Goal: Transaction & Acquisition: Purchase product/service

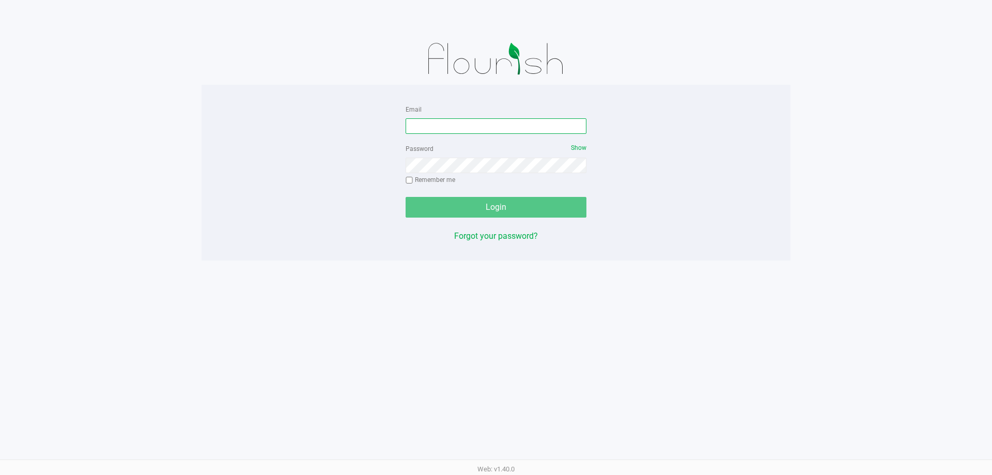
click at [430, 125] on input "Email" at bounding box center [495, 125] width 181 height 15
type input "[EMAIL_ADDRESS][DOMAIN_NAME]"
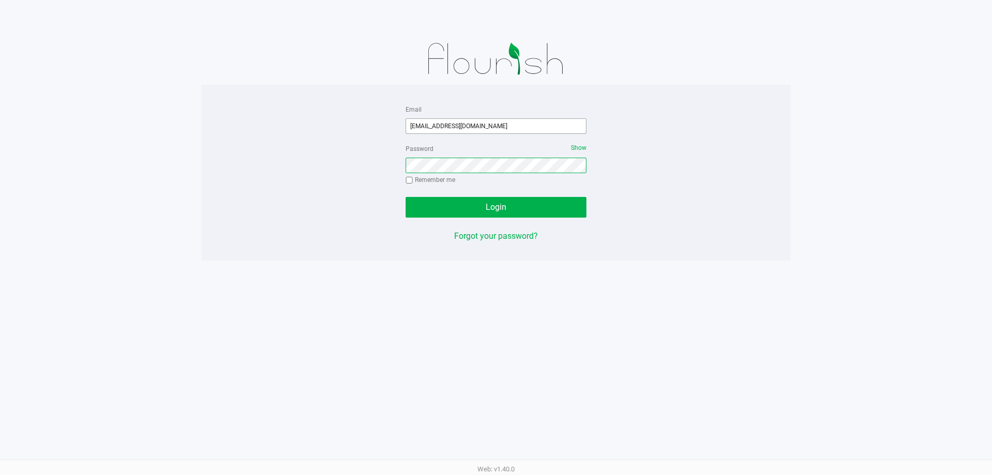
click at [405, 197] on button "Login" at bounding box center [495, 207] width 181 height 21
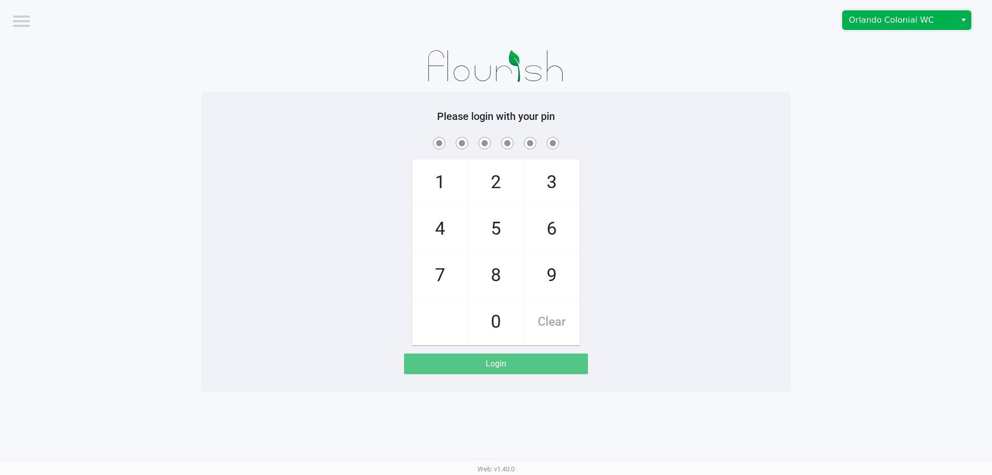
click at [848, 27] on span "Orlando Colonial WC" at bounding box center [898, 20] width 113 height 19
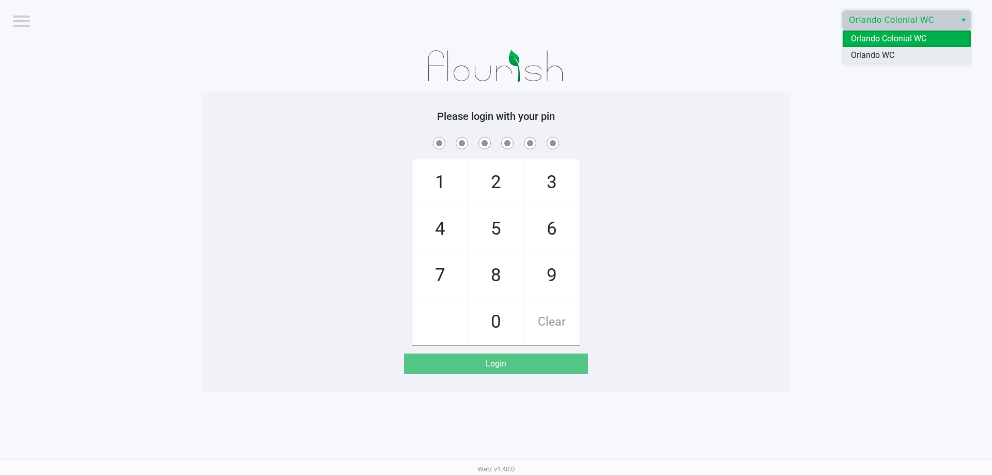
click at [877, 51] on span "Orlando WC" at bounding box center [872, 55] width 43 height 12
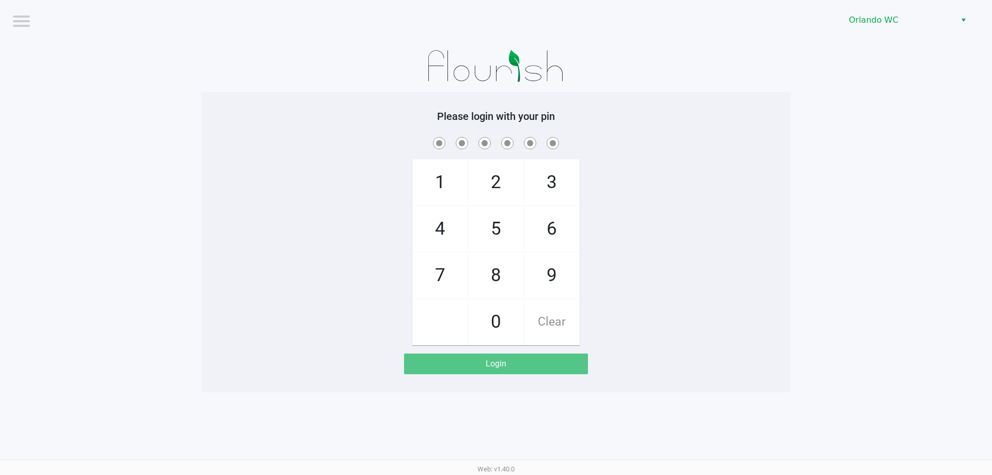
click at [778, 85] on div at bounding box center [495, 66] width 589 height 52
checkbox input "true"
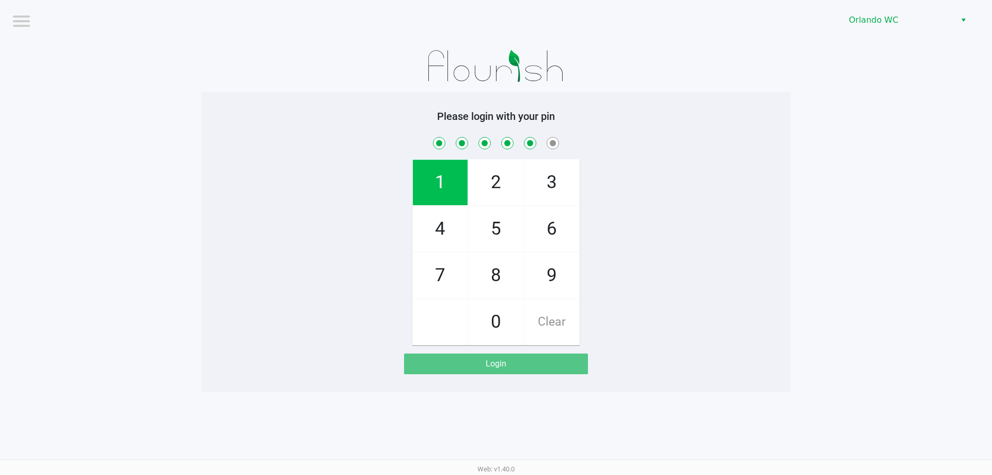
checkbox input "true"
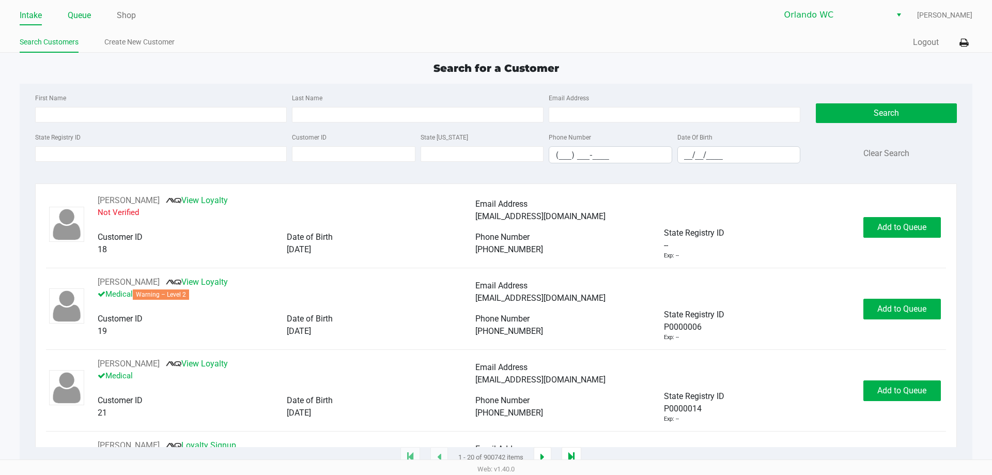
click at [91, 15] on link "Queue" at bounding box center [79, 15] width 23 height 14
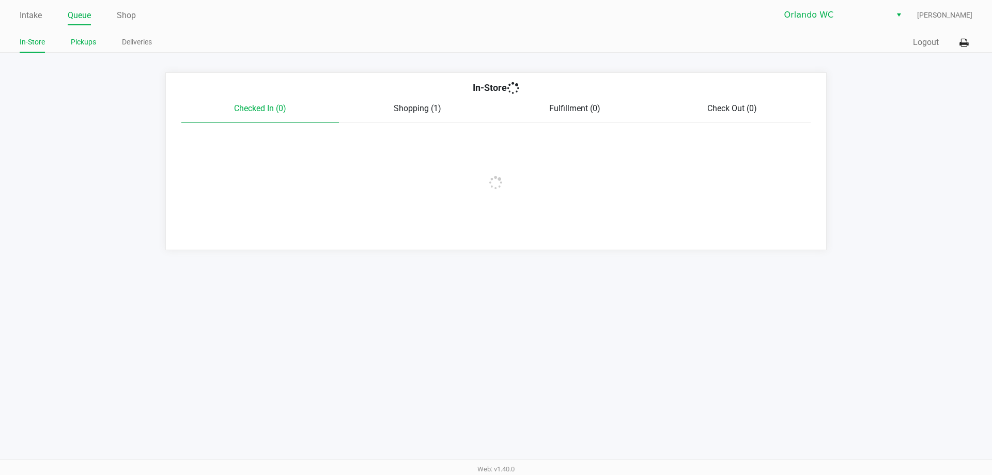
click at [92, 39] on link "Pickups" at bounding box center [83, 42] width 25 height 13
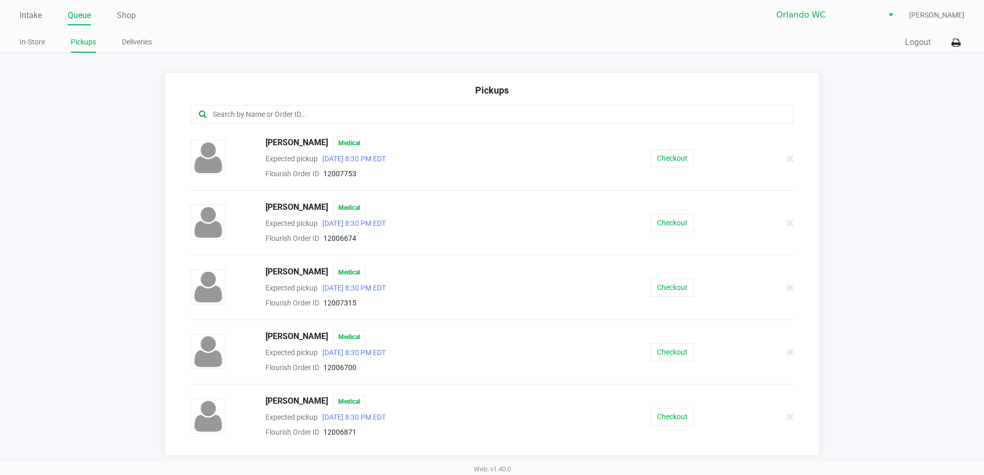
click at [229, 118] on input "text" at bounding box center [476, 114] width 528 height 12
type input "ch"
click at [30, 18] on link "Intake" at bounding box center [31, 15] width 22 height 14
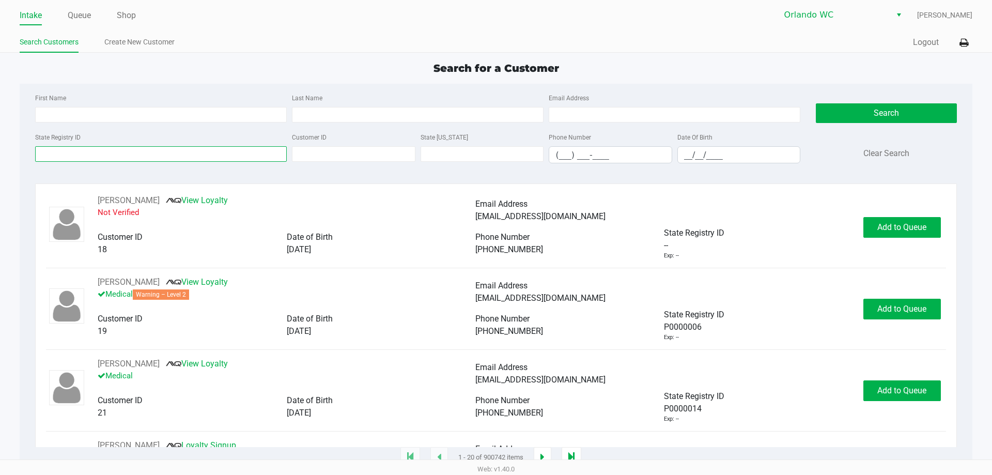
click at [264, 150] on input "State Registry ID" at bounding box center [160, 153] width 251 height 15
click at [86, 15] on link "Queue" at bounding box center [79, 15] width 23 height 14
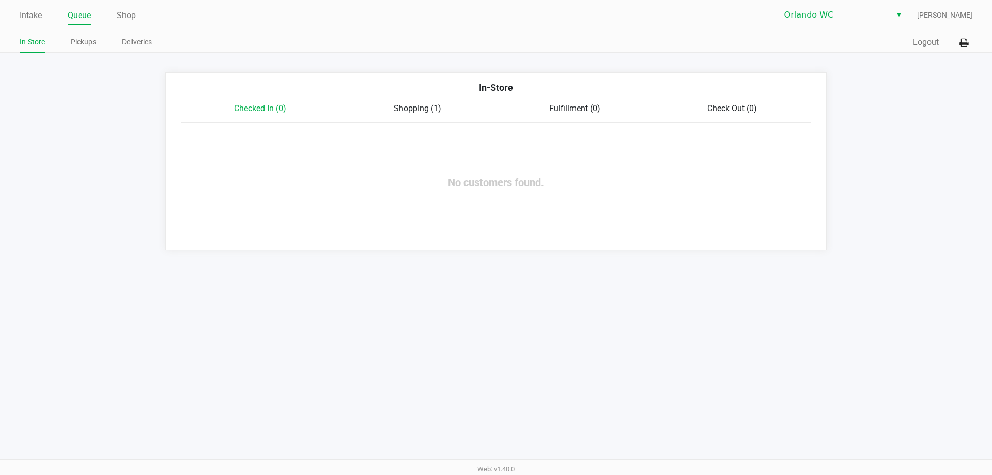
click at [82, 42] on link "Pickups" at bounding box center [83, 42] width 25 height 13
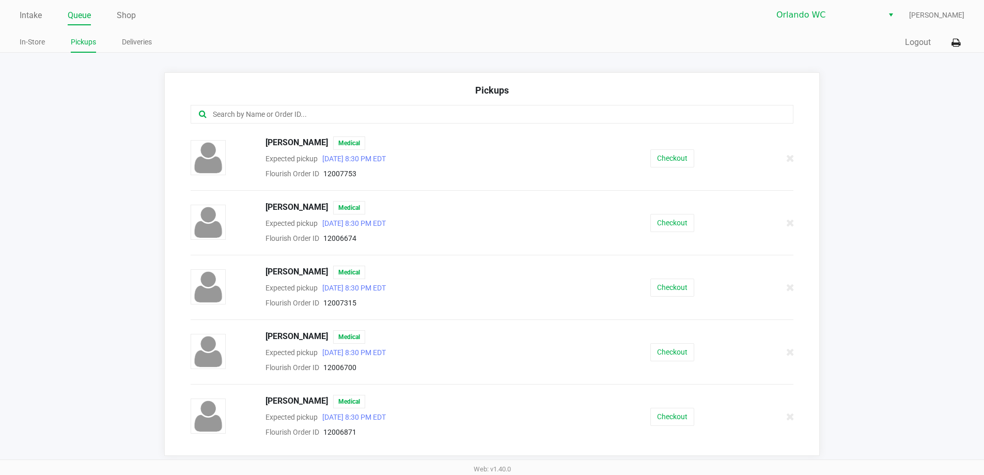
click at [317, 118] on input "text" at bounding box center [476, 114] width 528 height 12
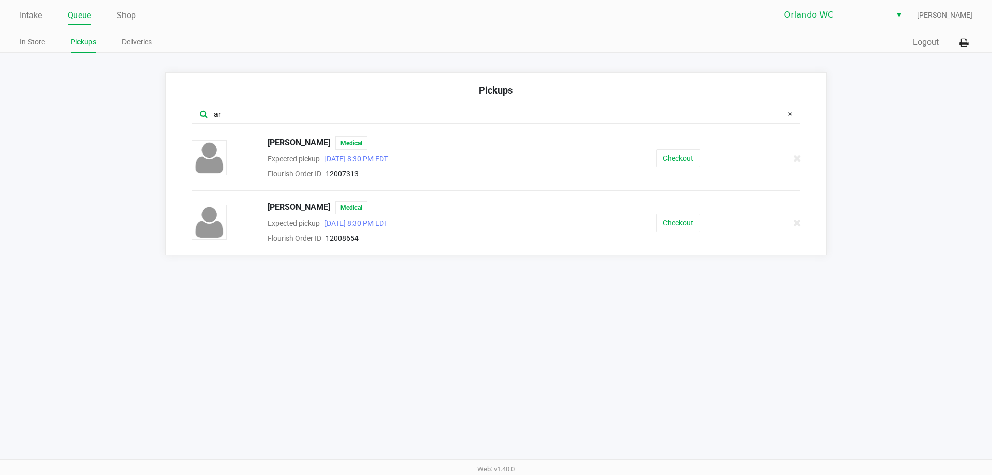
type input "ar"
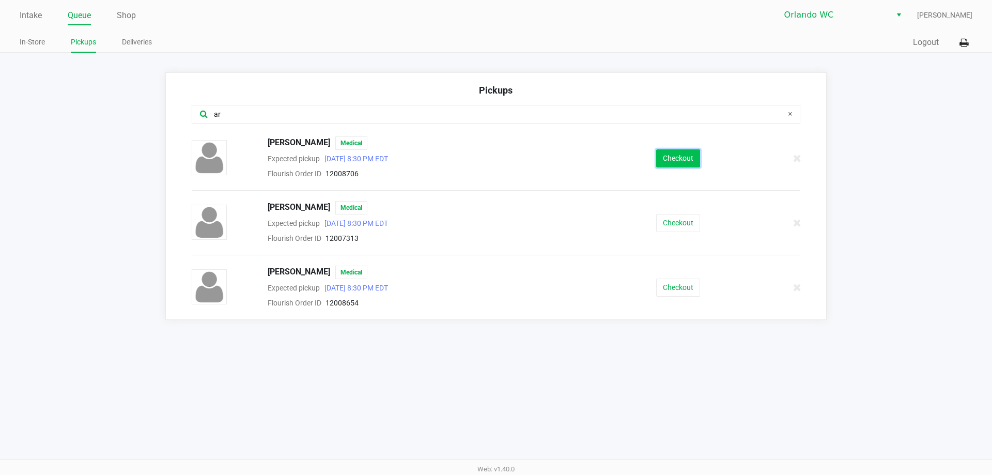
click at [657, 154] on button "Checkout" at bounding box center [678, 158] width 44 height 18
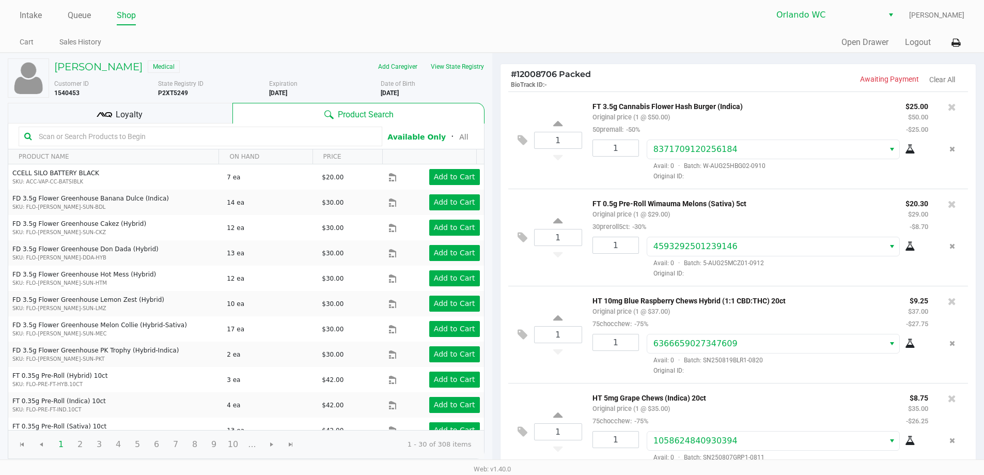
click at [184, 123] on div "Loyalty" at bounding box center [120, 113] width 225 height 21
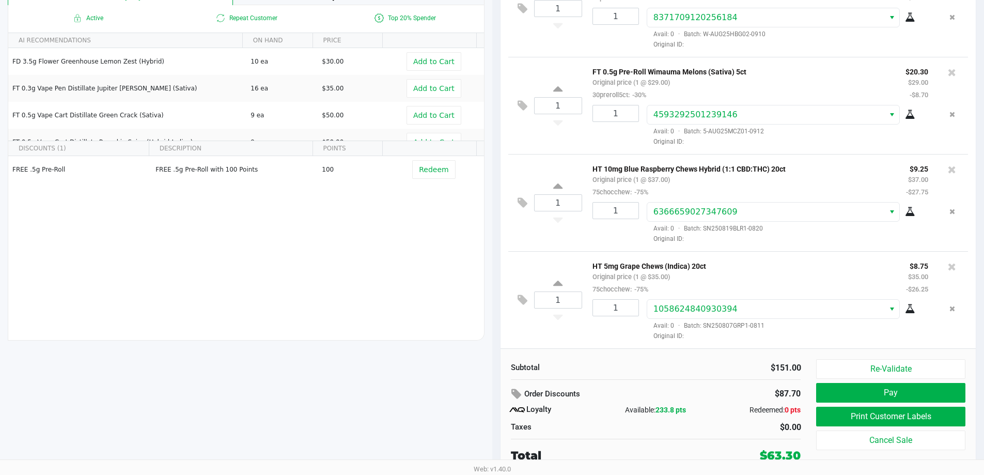
scroll to position [118, 0]
click at [871, 395] on button "Pay" at bounding box center [890, 393] width 149 height 20
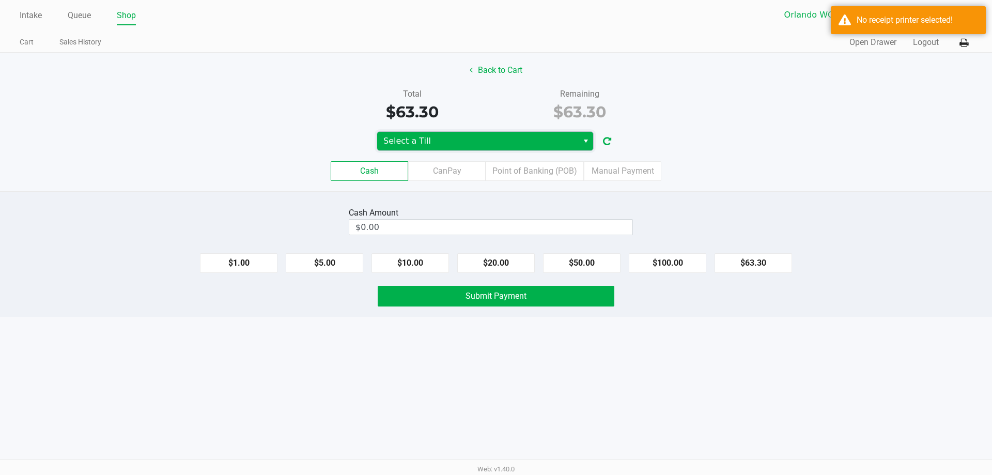
click at [520, 133] on span "Select a Till" at bounding box center [477, 141] width 201 height 19
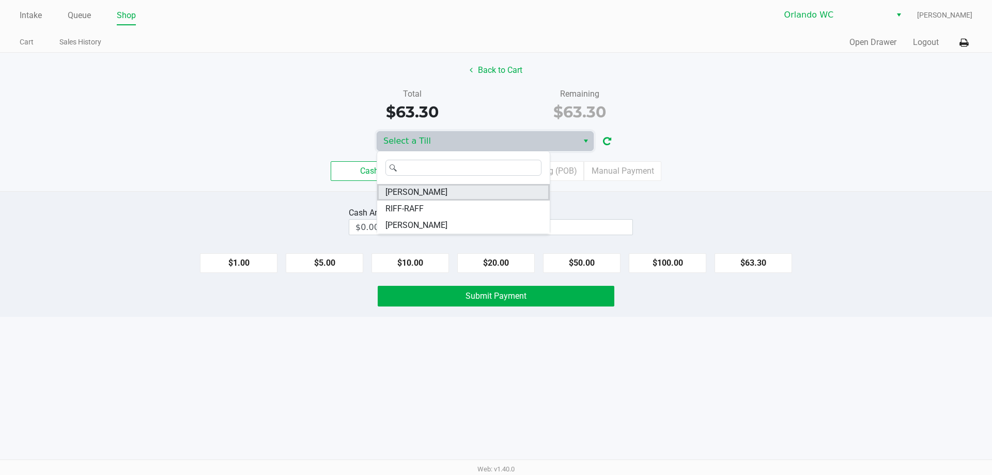
click at [445, 185] on li "RODNEY-ATKINS" at bounding box center [463, 192] width 172 height 17
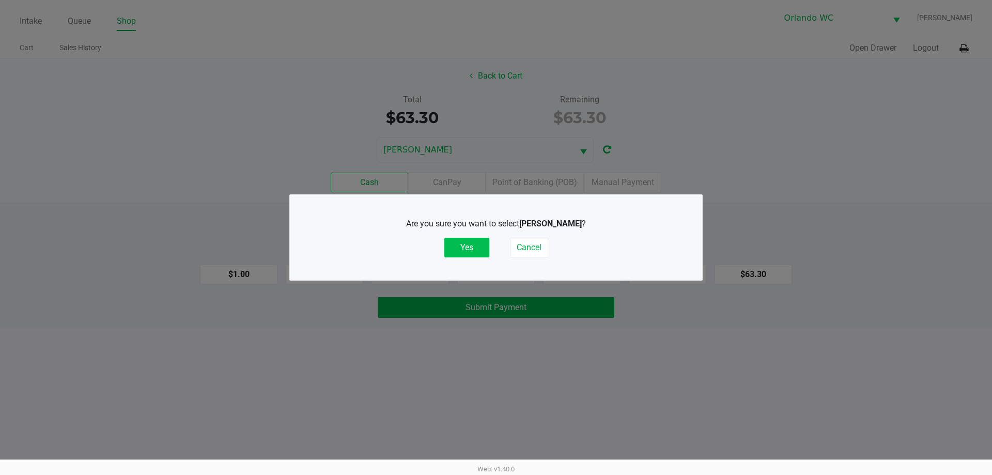
click at [466, 243] on button "Yes" at bounding box center [466, 248] width 45 height 20
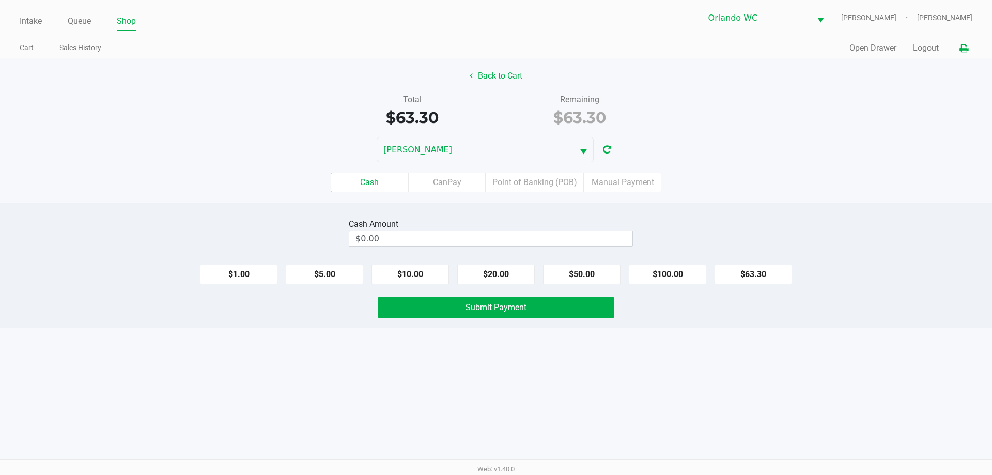
click at [964, 51] on icon at bounding box center [963, 48] width 9 height 7
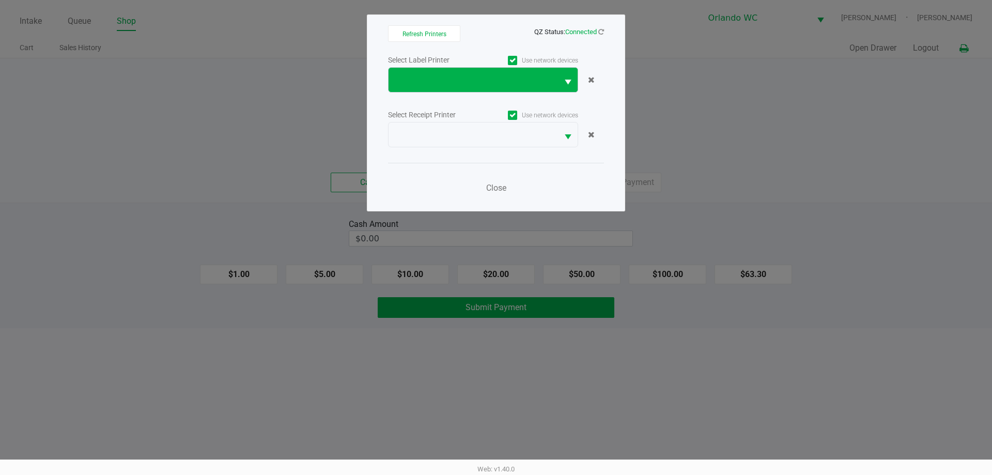
click at [558, 75] on button "Select" at bounding box center [568, 80] width 20 height 24
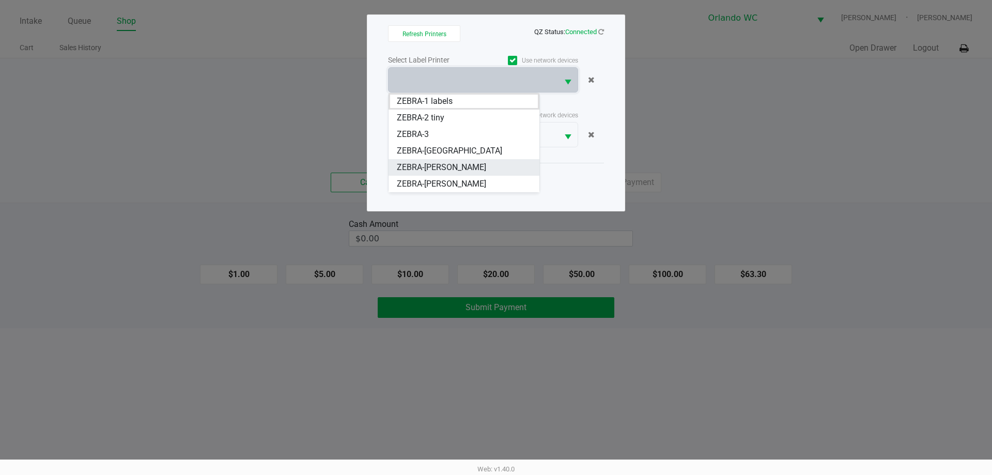
click at [464, 163] on span "ZEBRA-[PERSON_NAME]" at bounding box center [441, 167] width 89 height 12
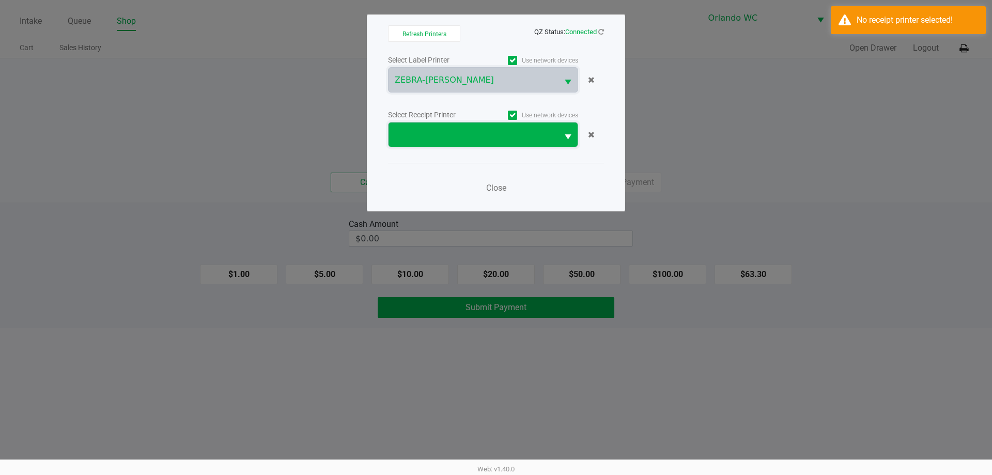
click at [525, 141] on span at bounding box center [472, 134] width 169 height 24
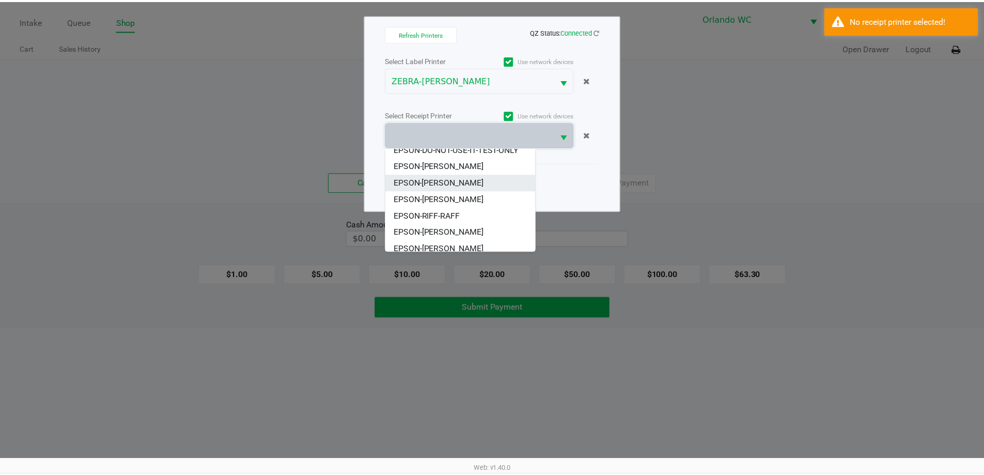
scroll to position [45, 0]
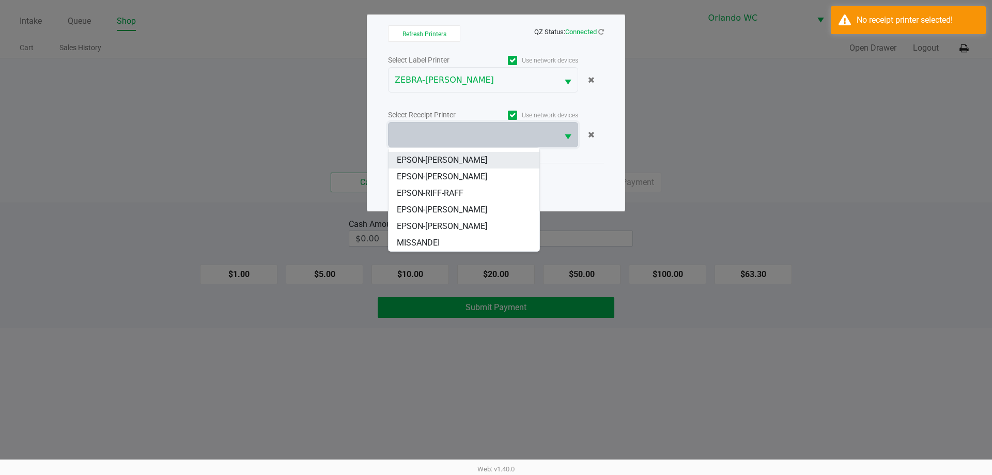
click at [468, 210] on span "EPSON-[PERSON_NAME]" at bounding box center [442, 209] width 90 height 12
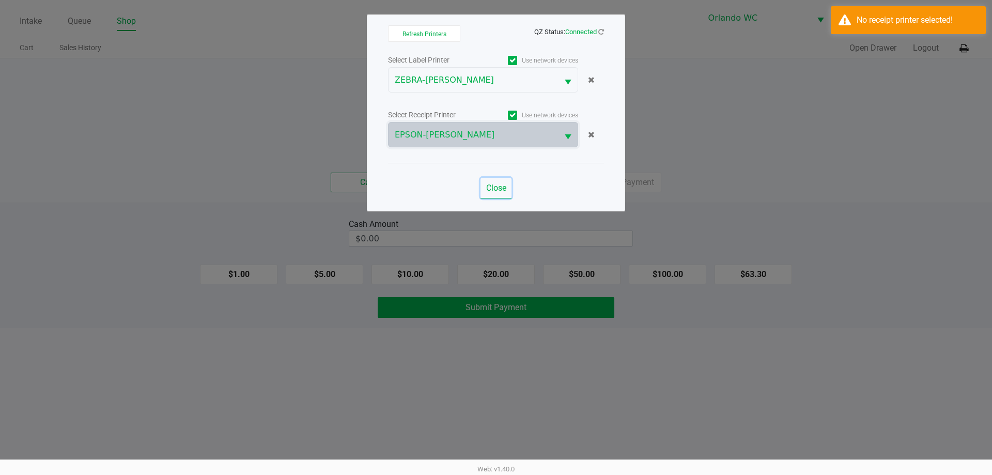
click at [500, 187] on span "Close" at bounding box center [496, 188] width 20 height 10
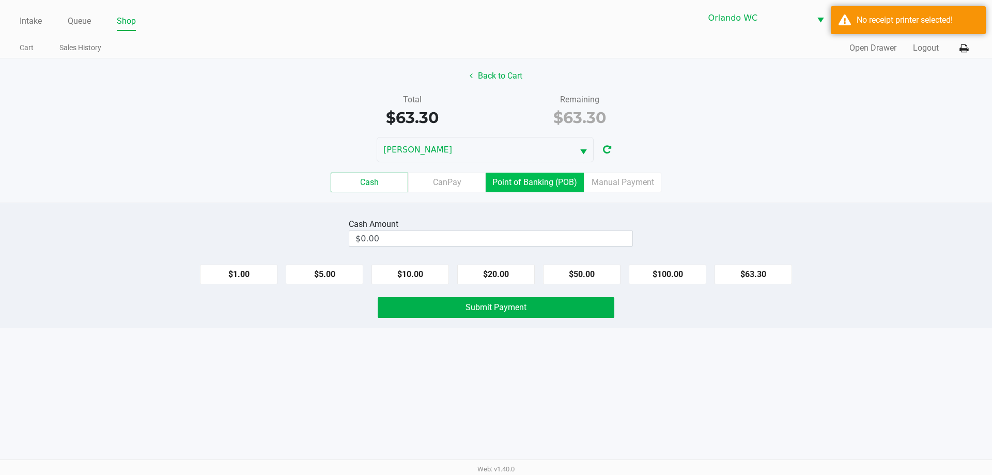
click at [512, 177] on label "Point of Banking (POB)" at bounding box center [534, 182] width 98 height 20
click at [0, 0] on 7 "Point of Banking (POB)" at bounding box center [0, 0] width 0 height 0
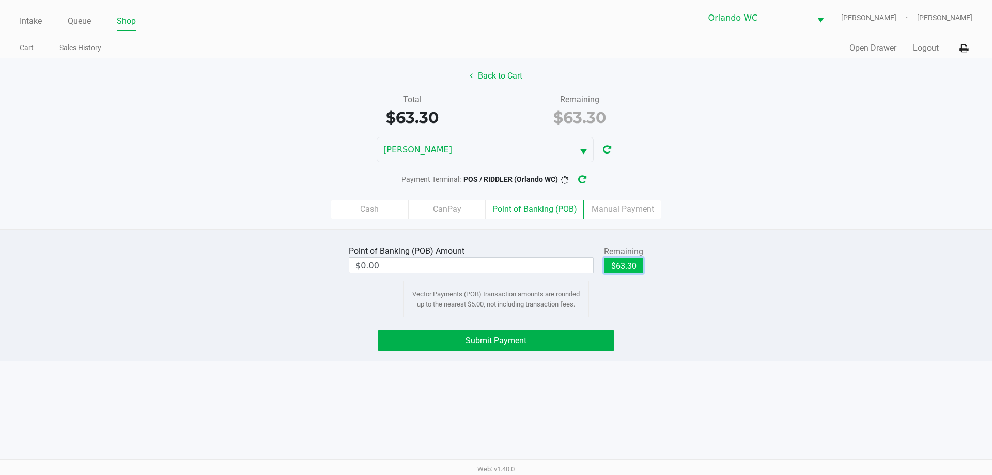
click at [624, 266] on button "$63.30" at bounding box center [623, 265] width 39 height 15
type input "$63.30"
click at [455, 341] on button "Submit Payment" at bounding box center [495, 340] width 237 height 21
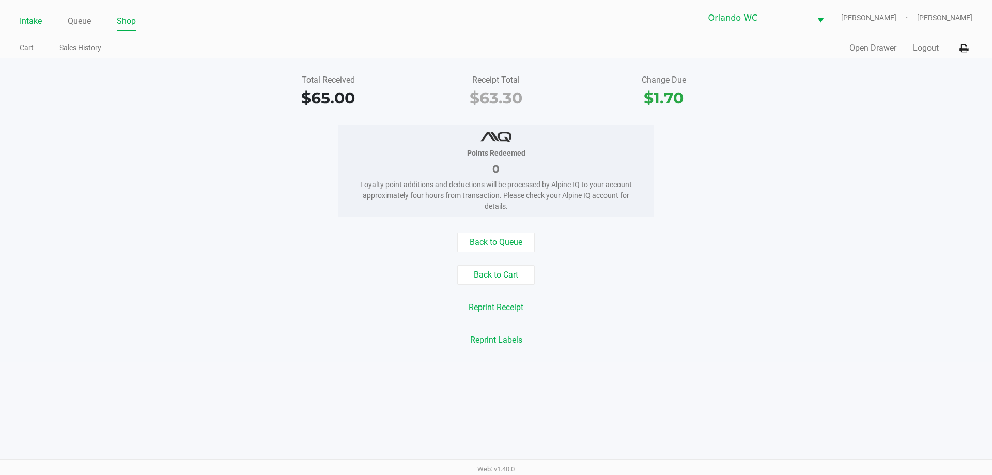
click at [30, 22] on link "Intake" at bounding box center [31, 21] width 22 height 14
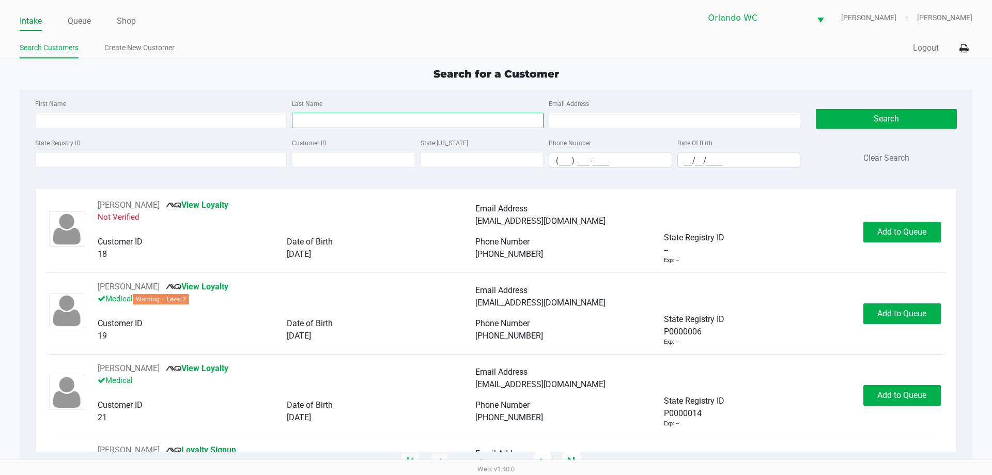
click at [319, 121] on input "Last Name" at bounding box center [417, 120] width 251 height 15
type input "ferguson"
click at [733, 156] on input "__/__/____" at bounding box center [739, 160] width 122 height 16
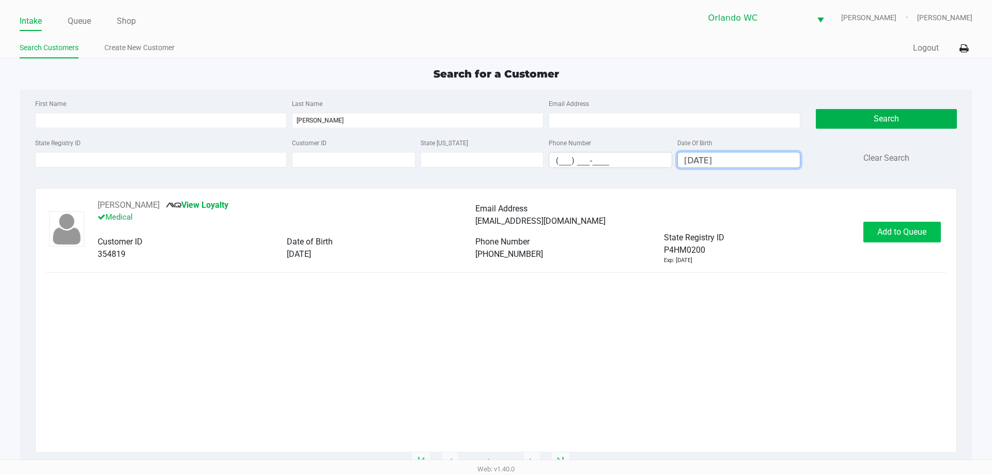
type input "01/16/1987"
click at [923, 241] on button "Add to Queue" at bounding box center [901, 232] width 77 height 21
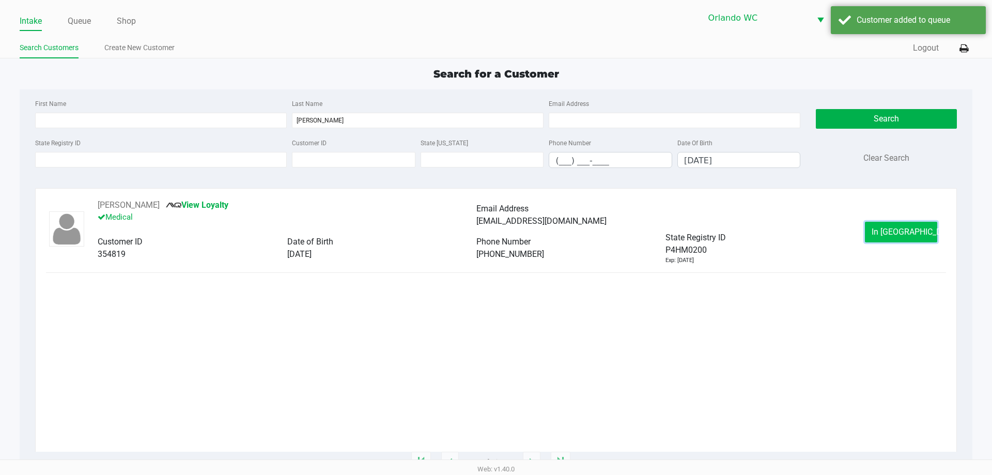
click at [874, 233] on button "In Queue" at bounding box center [900, 232] width 72 height 21
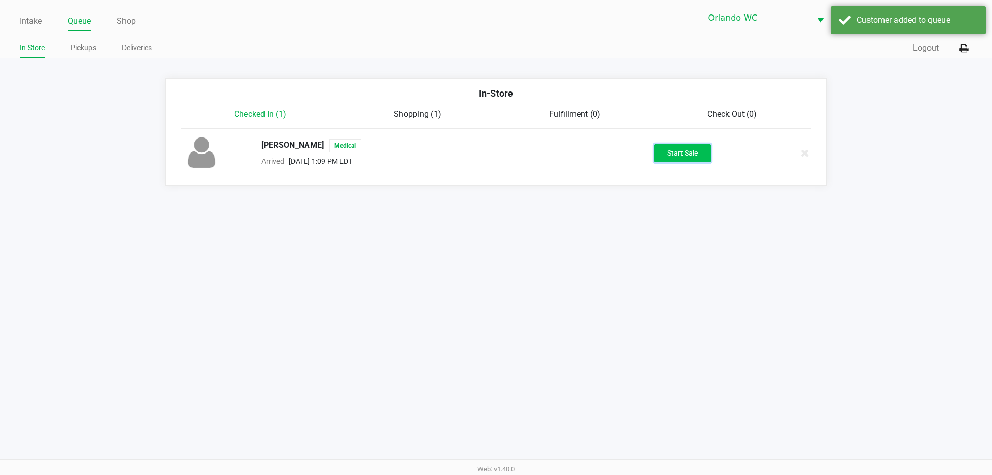
click at [679, 160] on button "Start Sale" at bounding box center [682, 153] width 57 height 18
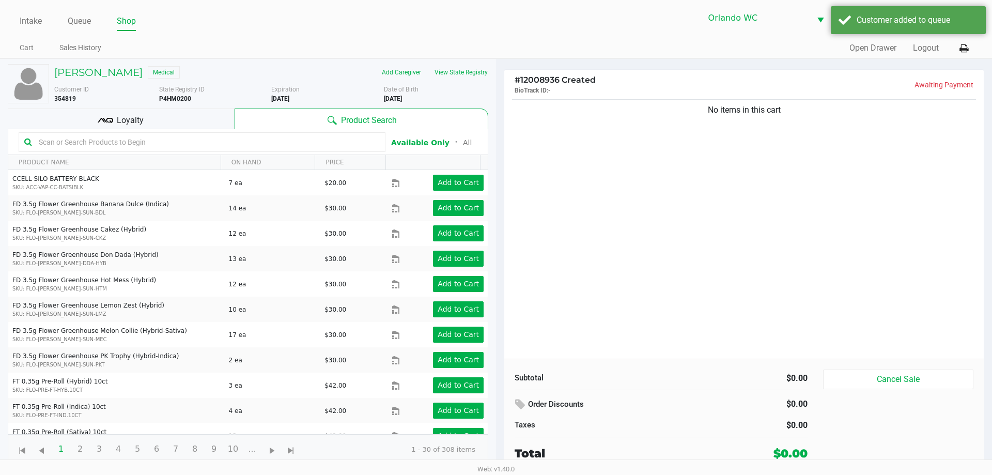
click at [202, 132] on div at bounding box center [202, 142] width 367 height 20
click at [239, 122] on div "Product Search" at bounding box center [361, 118] width 254 height 21
click at [197, 119] on div "Loyalty" at bounding box center [121, 118] width 227 height 21
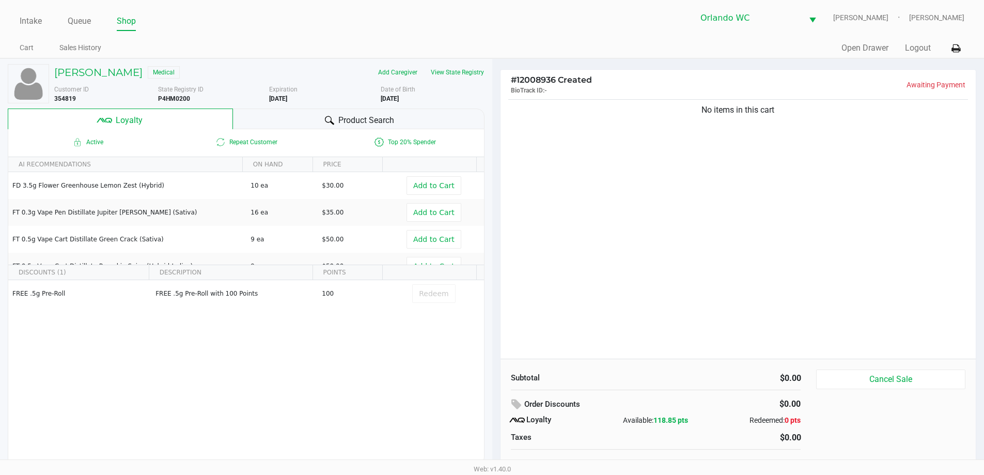
click at [334, 119] on div at bounding box center [329, 120] width 12 height 12
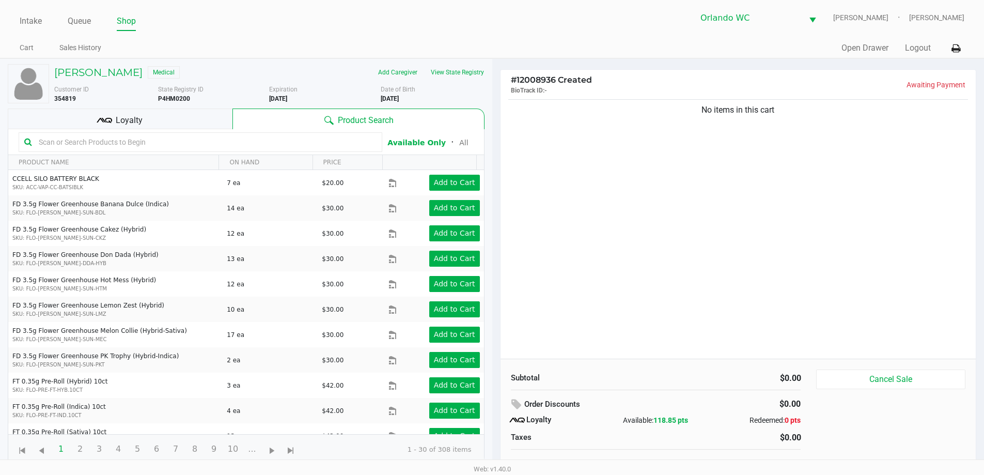
click at [182, 144] on input "text" at bounding box center [206, 141] width 342 height 15
click at [46, 145] on input "text" at bounding box center [206, 141] width 342 height 15
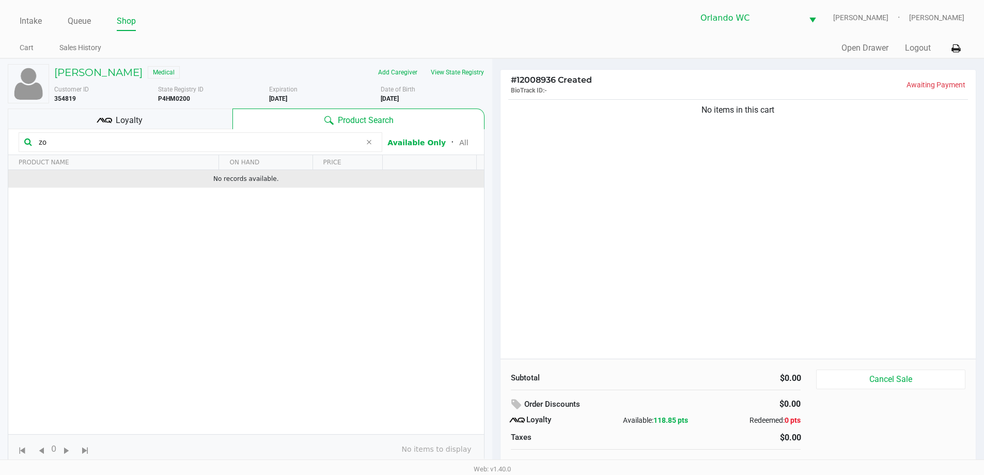
type input "z"
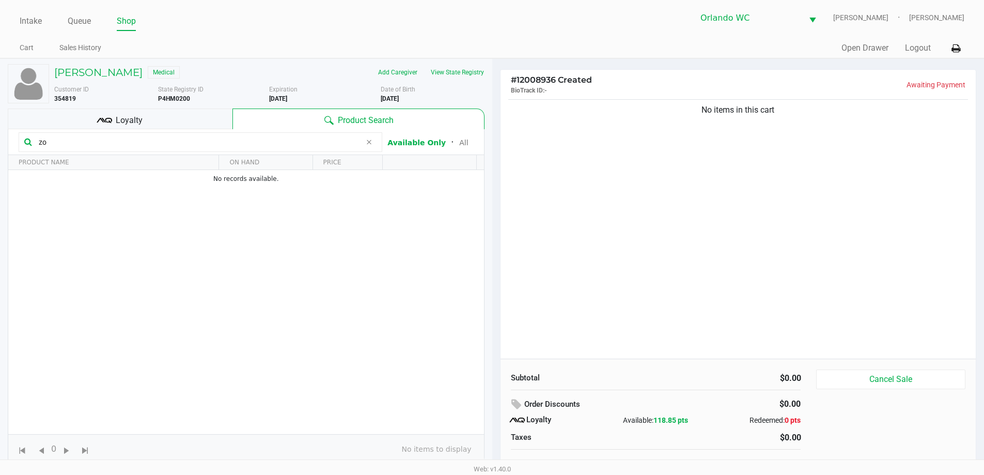
type input "z"
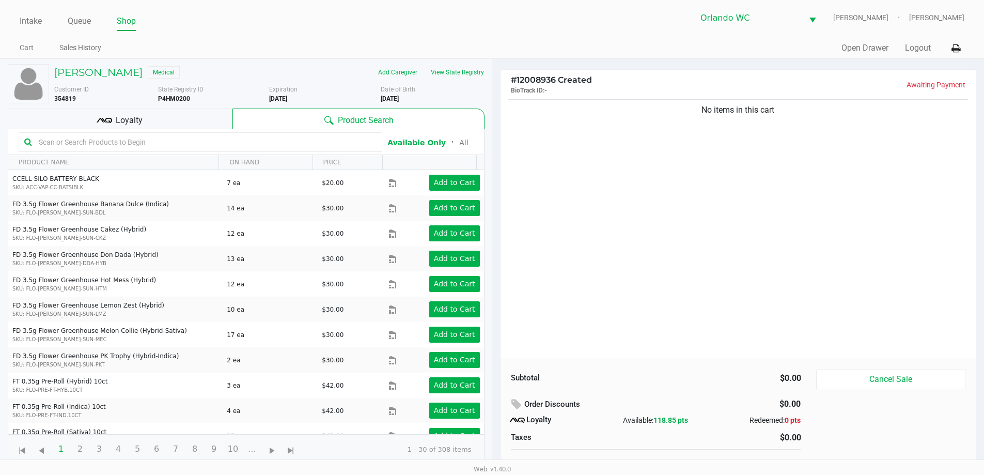
click at [77, 144] on input "text" at bounding box center [206, 141] width 342 height 15
click at [162, 143] on input "text" at bounding box center [206, 141] width 342 height 15
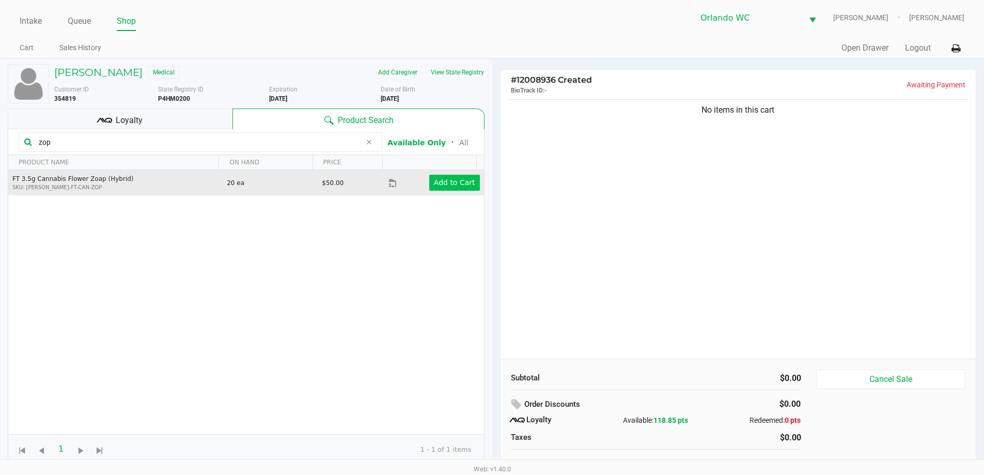
type input "zop"
click at [459, 190] on button "Add to Cart" at bounding box center [454, 183] width 51 height 16
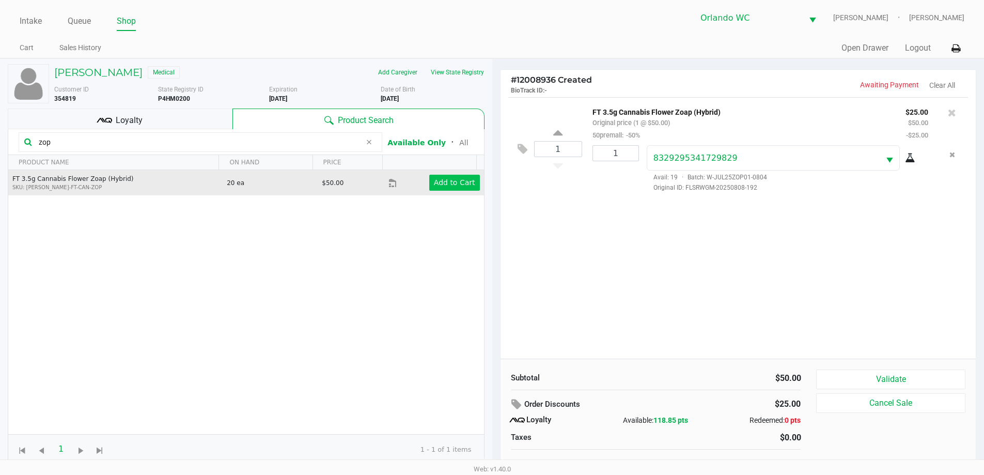
scroll to position [10, 0]
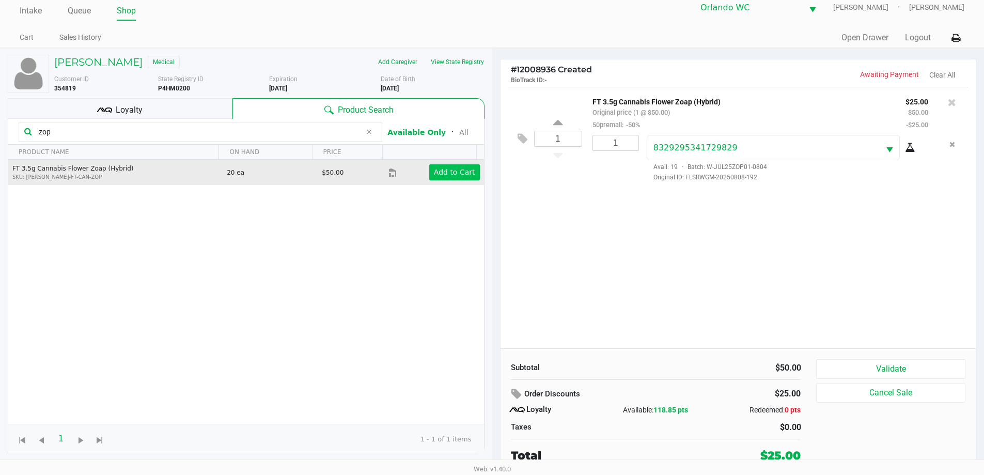
click at [913, 372] on button "Validate" at bounding box center [890, 369] width 149 height 20
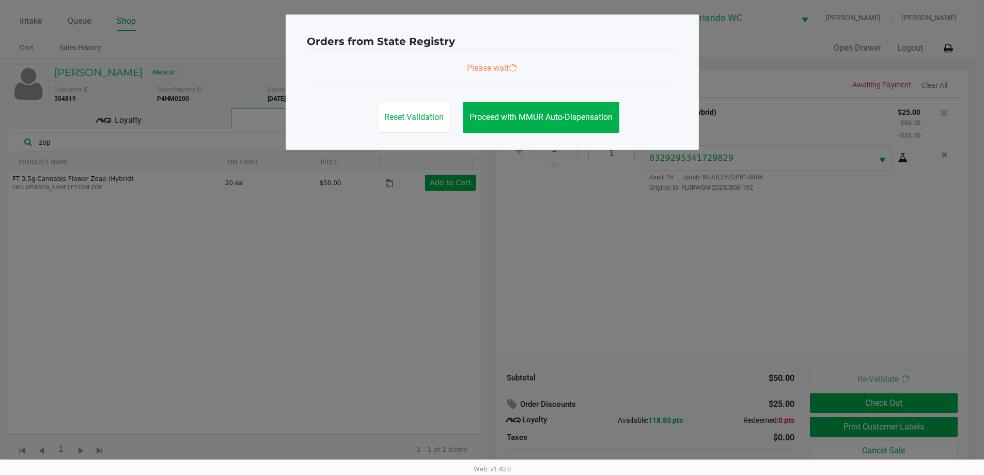
scroll to position [0, 0]
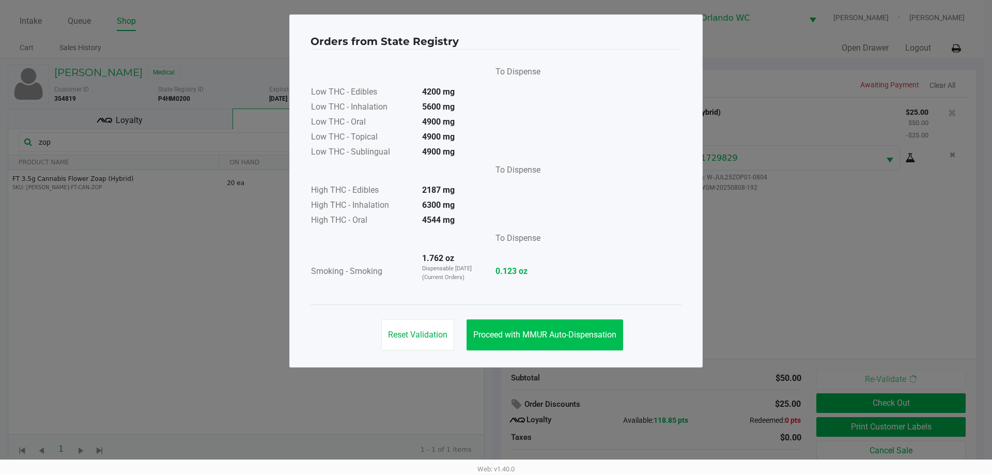
click at [570, 328] on button "Proceed with MMUR Auto-Dispensation" at bounding box center [544, 334] width 156 height 31
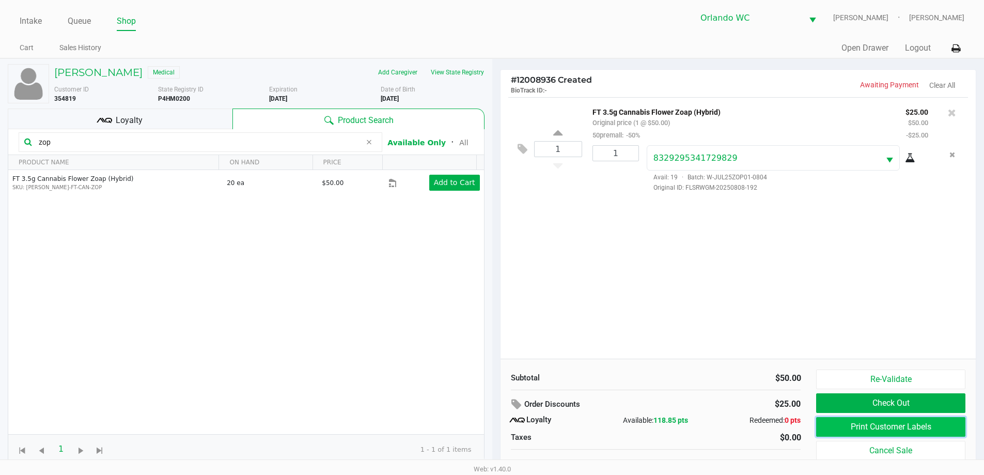
click at [946, 432] on button "Print Customer Labels" at bounding box center [890, 427] width 149 height 20
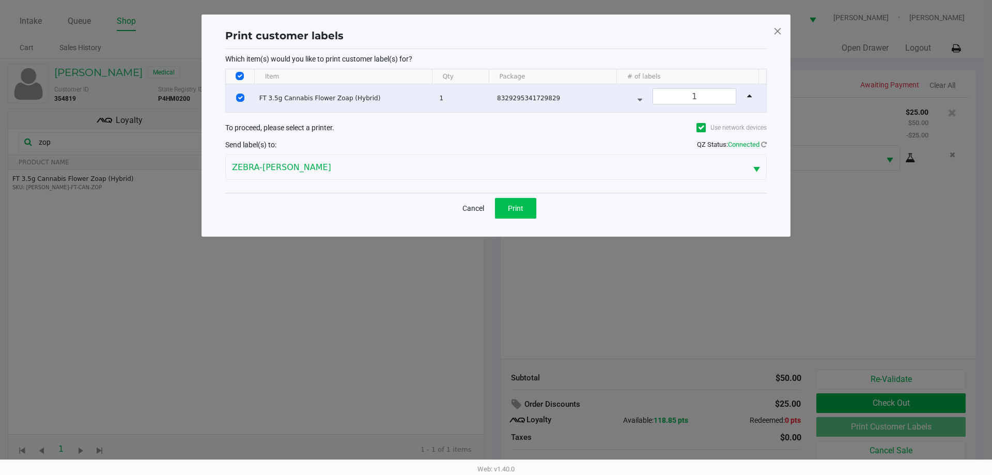
click at [520, 212] on button "Print" at bounding box center [515, 208] width 41 height 21
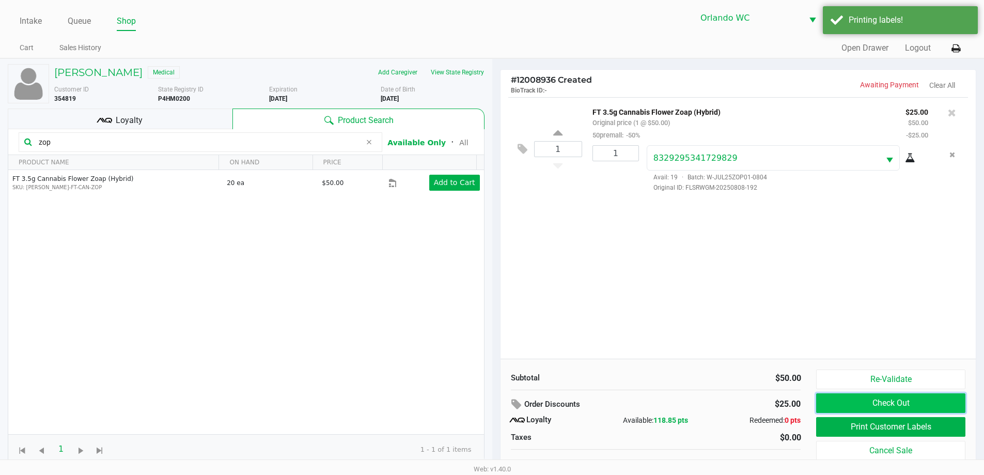
click at [923, 405] on button "Check Out" at bounding box center [890, 403] width 149 height 20
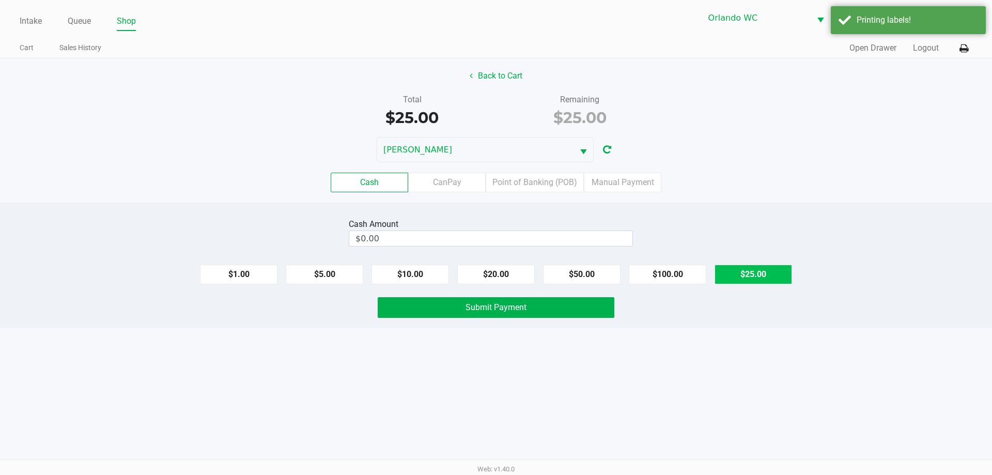
click at [746, 277] on button "$25.00" at bounding box center [752, 274] width 77 height 20
type input "$25.00"
click at [579, 306] on button "Submit Payment" at bounding box center [495, 307] width 237 height 21
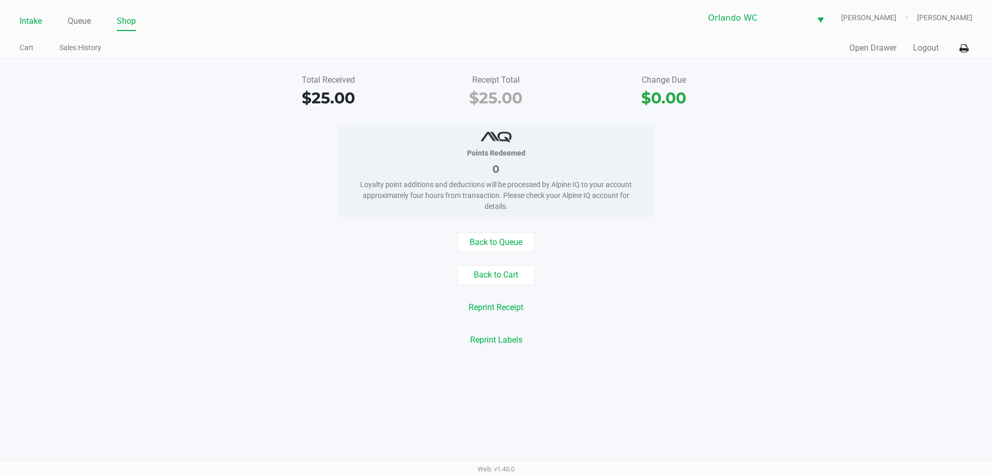
click at [28, 18] on link "Intake" at bounding box center [31, 21] width 22 height 14
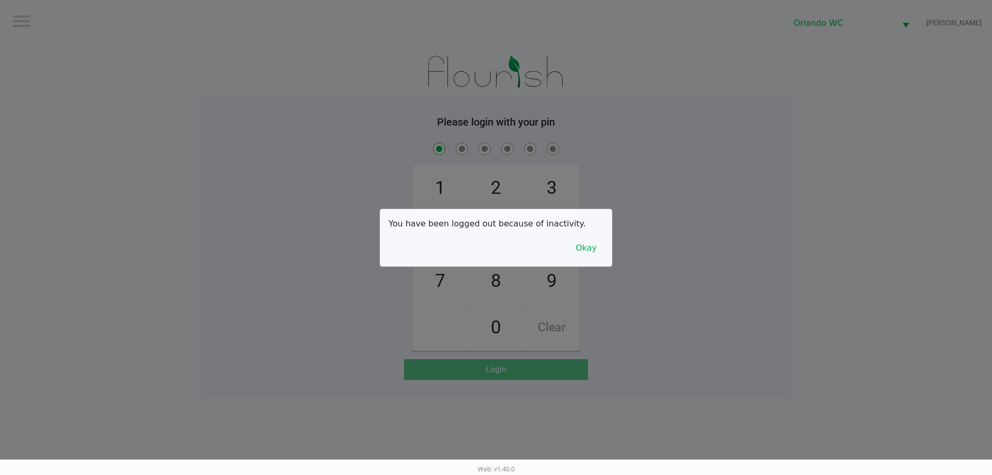
checkbox input "true"
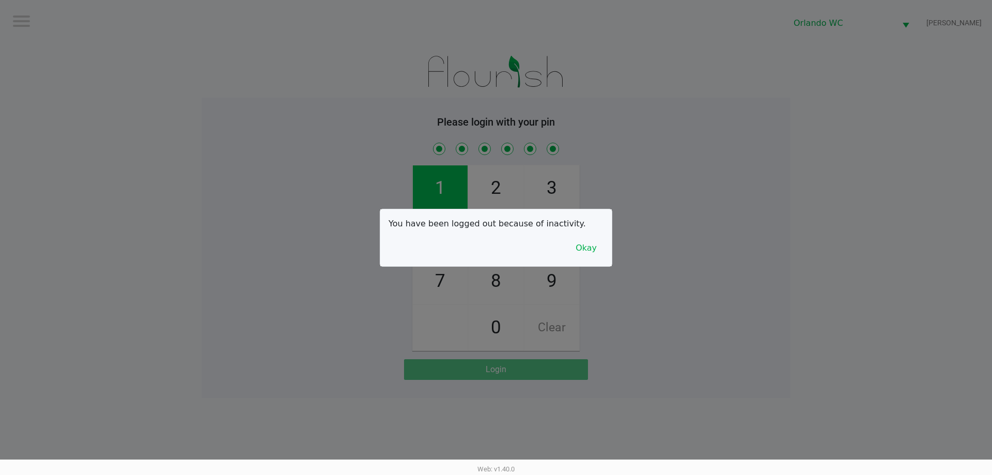
checkbox input "true"
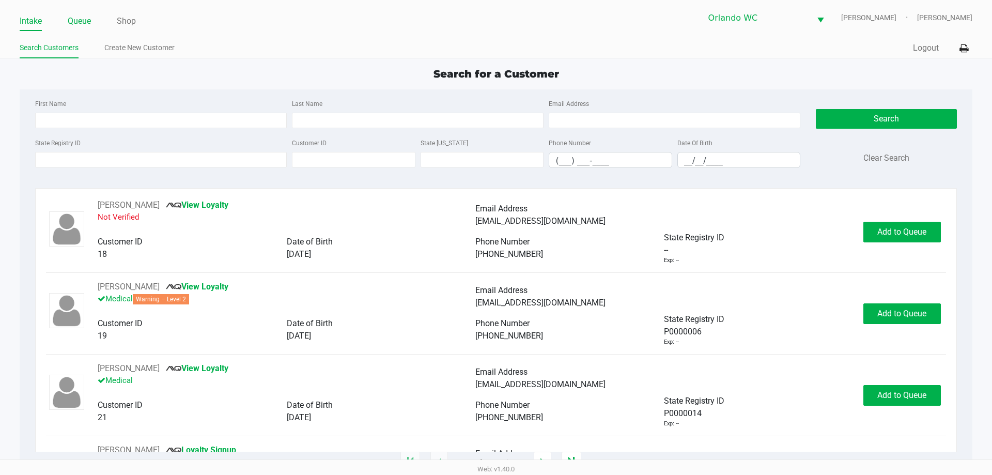
click at [83, 20] on link "Queue" at bounding box center [79, 21] width 23 height 14
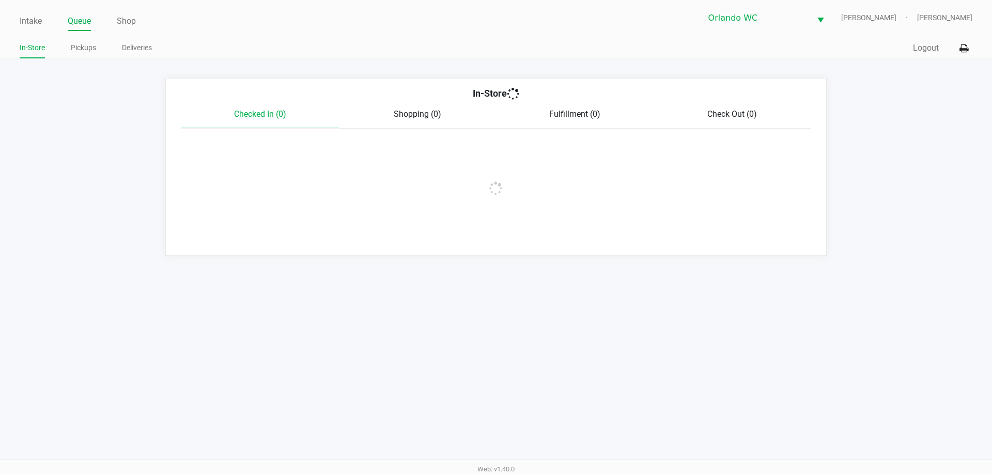
click at [83, 52] on link "Pickups" at bounding box center [83, 47] width 25 height 13
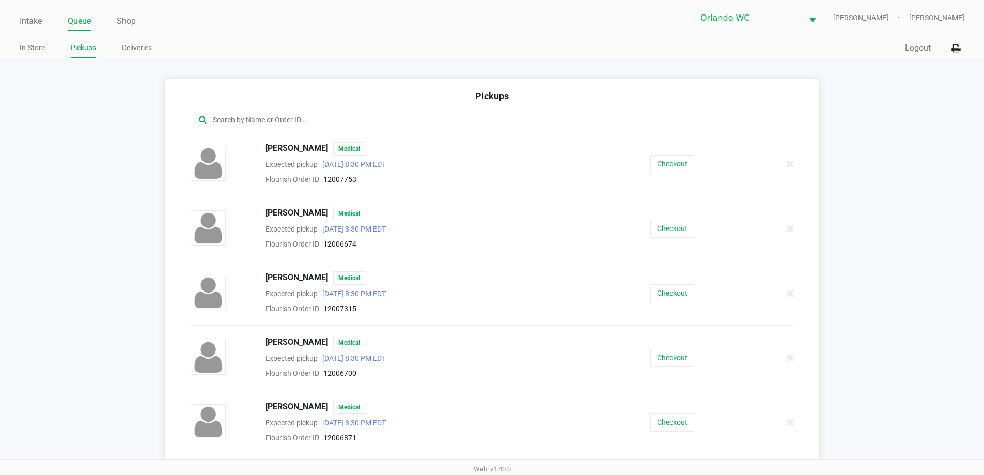
click at [218, 123] on input "text" at bounding box center [476, 120] width 528 height 12
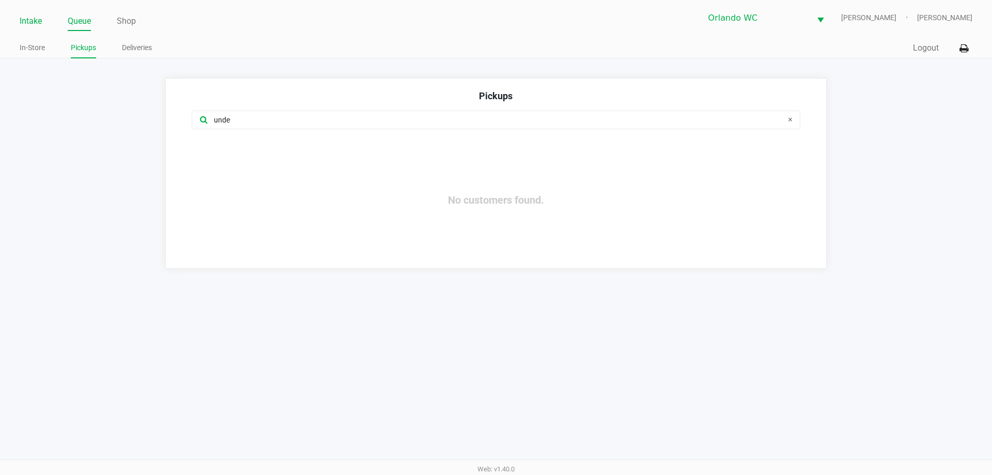
type input "unde"
click at [29, 22] on link "Intake" at bounding box center [31, 21] width 22 height 14
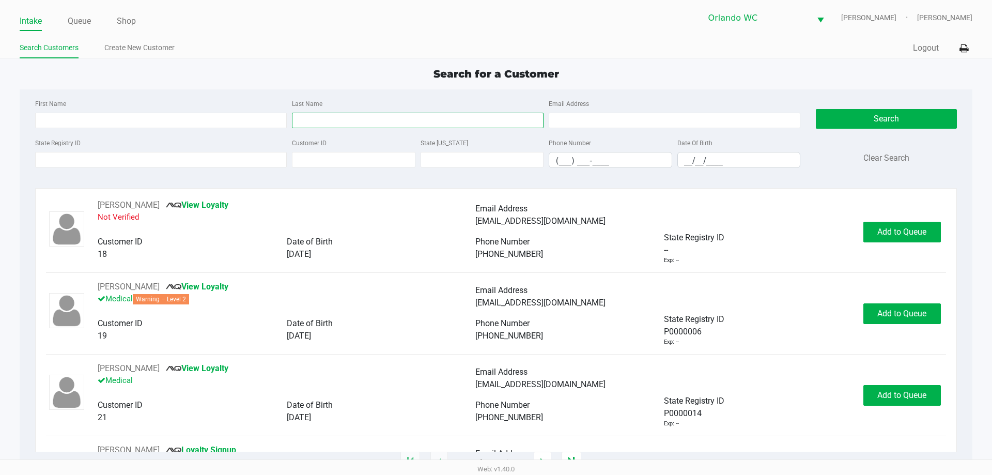
click at [414, 125] on input "Last Name" at bounding box center [417, 120] width 251 height 15
type input "underwood"
click at [681, 161] on input "__/__/____" at bounding box center [739, 160] width 122 height 16
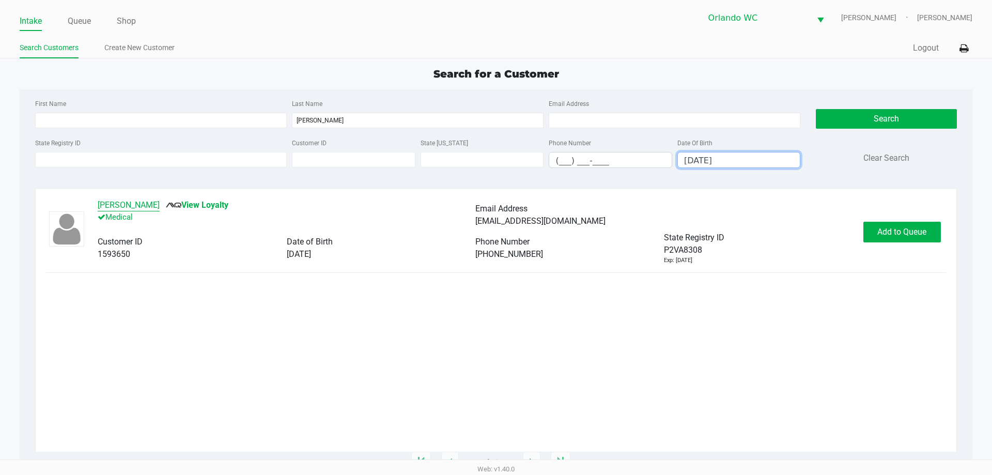
type input "10/07/1957"
click at [160, 205] on button "CYNTHIA UNDERWOOD" at bounding box center [129, 205] width 62 height 12
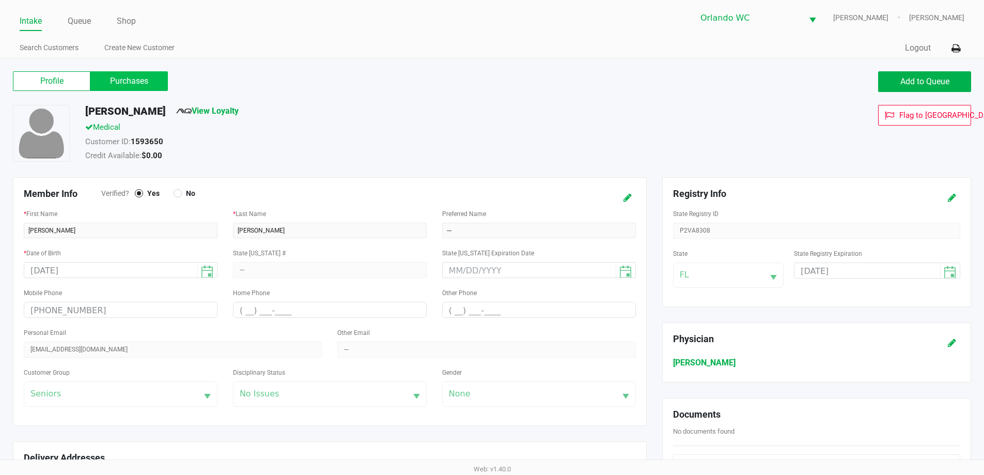
click at [151, 84] on label "Purchases" at bounding box center [128, 81] width 77 height 20
click at [0, 0] on 1 "Purchases" at bounding box center [0, 0] width 0 height 0
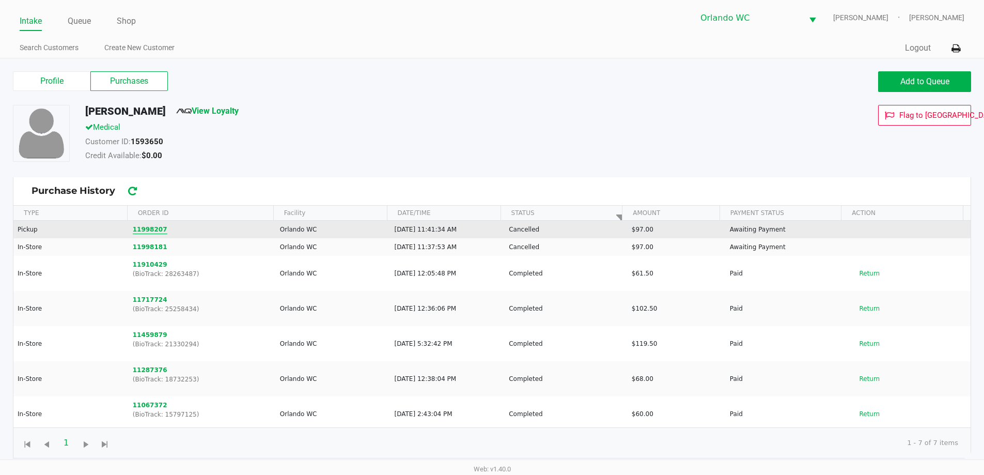
click at [143, 233] on button "11998207" at bounding box center [150, 229] width 35 height 9
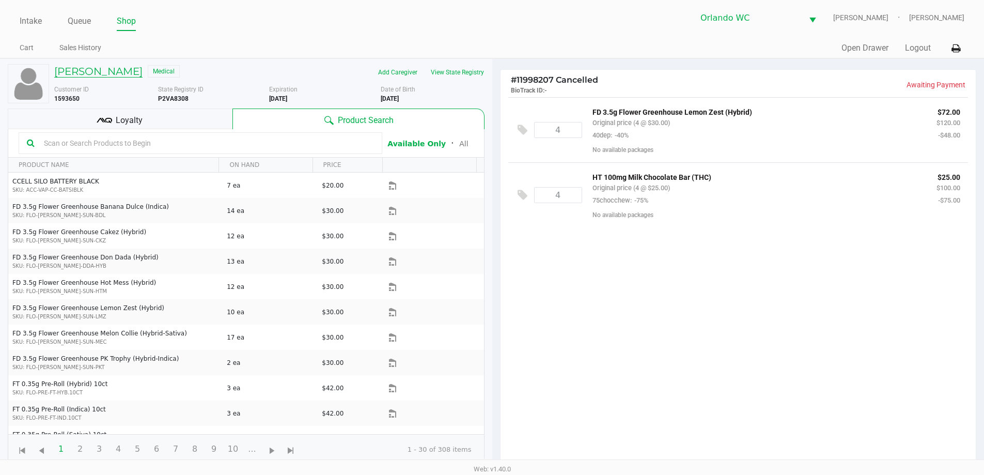
click at [105, 70] on h5 "CYNTHIA UNDERWOOD" at bounding box center [98, 71] width 88 height 12
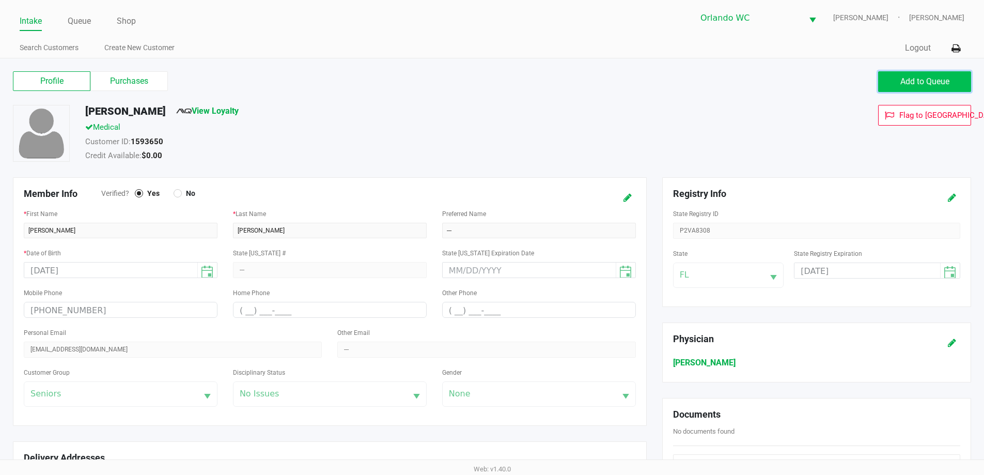
click at [929, 85] on span "Add to Queue" at bounding box center [924, 81] width 49 height 10
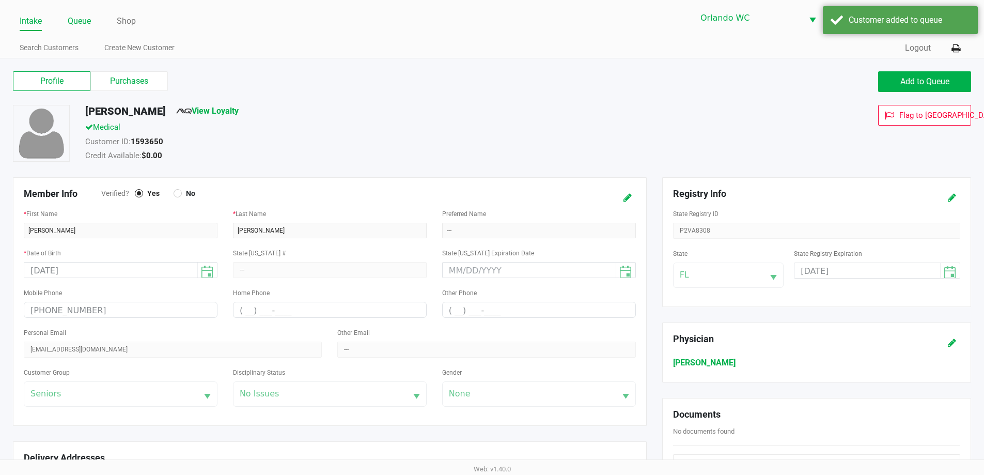
click at [81, 21] on link "Queue" at bounding box center [79, 21] width 23 height 14
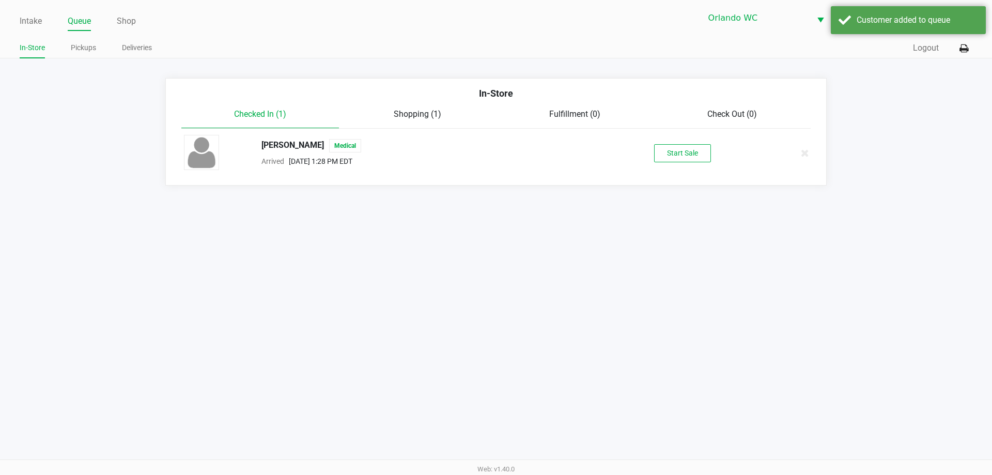
click at [673, 162] on div "CYNTHIA UNDERWOOD Medical Arrived Sep 26, 2025 1:28 PM EDT Start Sale" at bounding box center [495, 153] width 639 height 36
click at [669, 161] on button "Start Sale" at bounding box center [682, 153] width 57 height 18
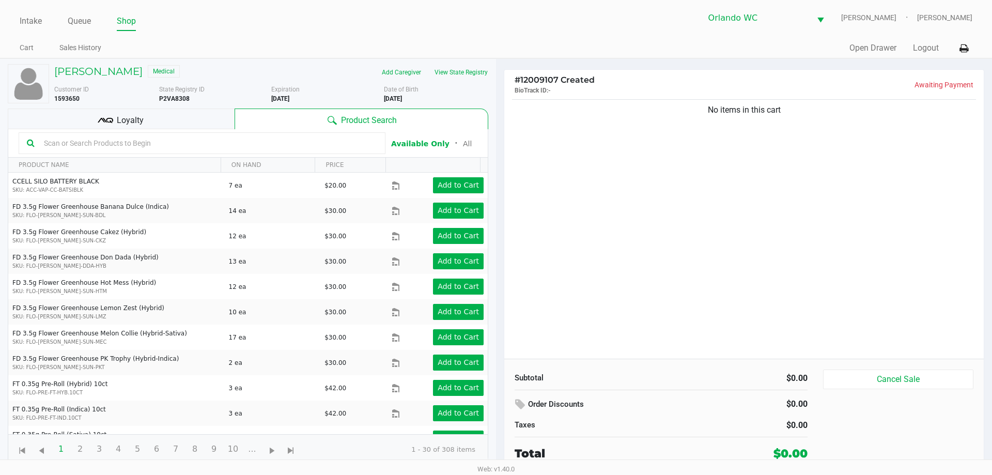
click at [117, 146] on input "text" at bounding box center [208, 142] width 337 height 15
type input "W-JUL25LMZ01-0820"
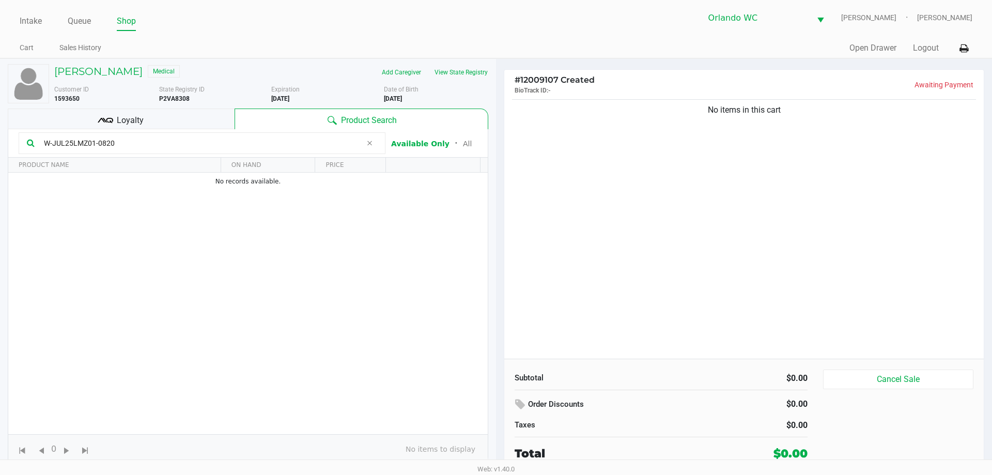
click at [195, 119] on div "Loyalty" at bounding box center [121, 118] width 227 height 21
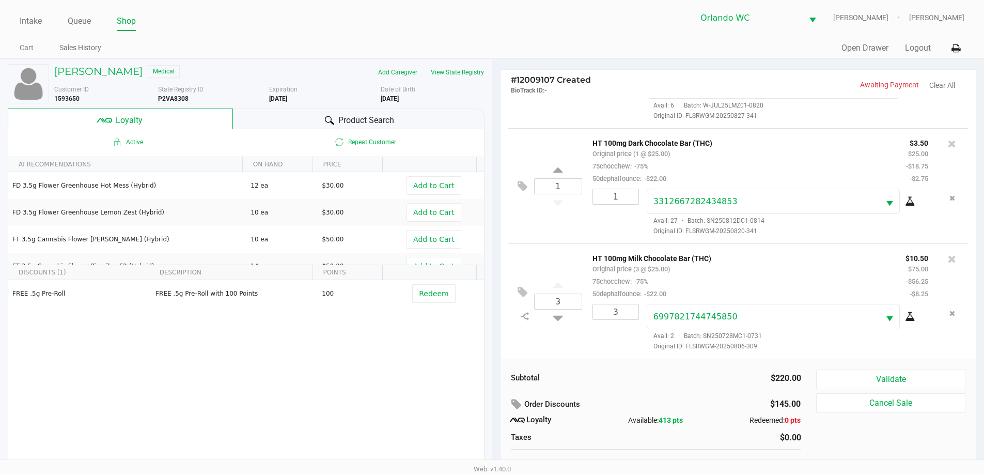
scroll to position [10, 0]
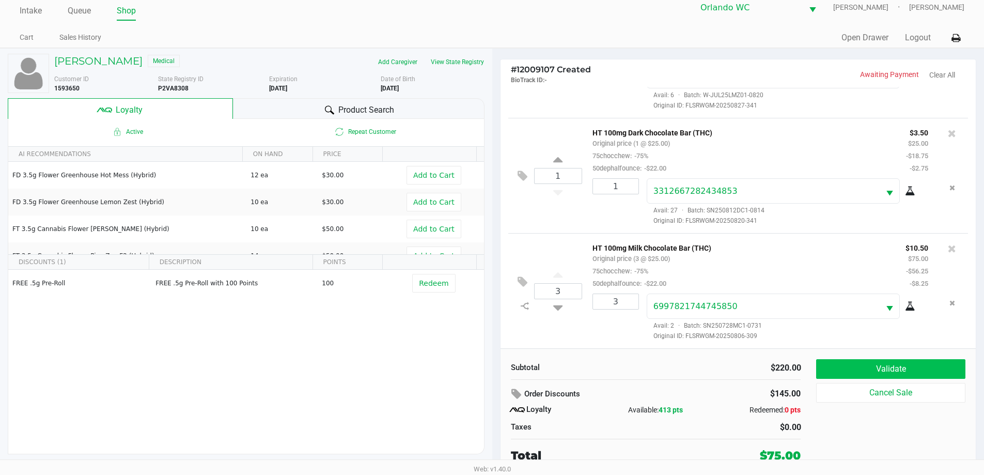
click at [916, 364] on button "Validate" at bounding box center [890, 369] width 149 height 20
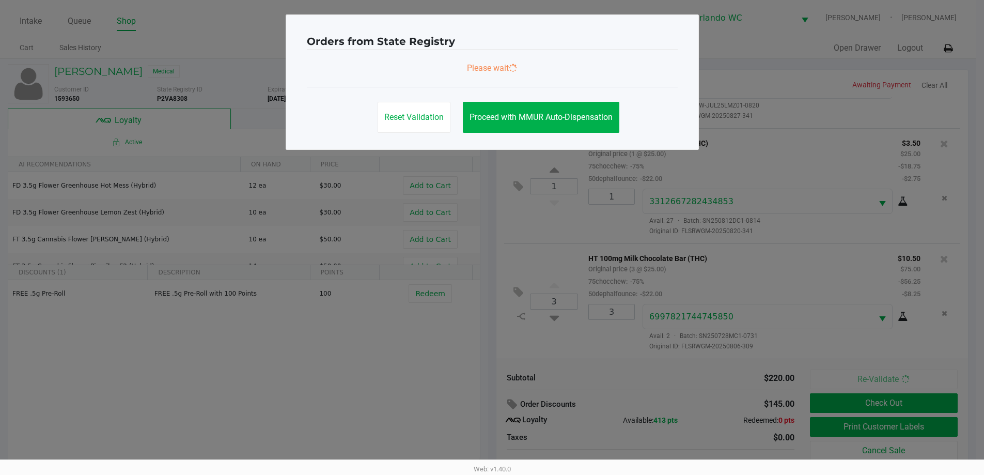
scroll to position [0, 0]
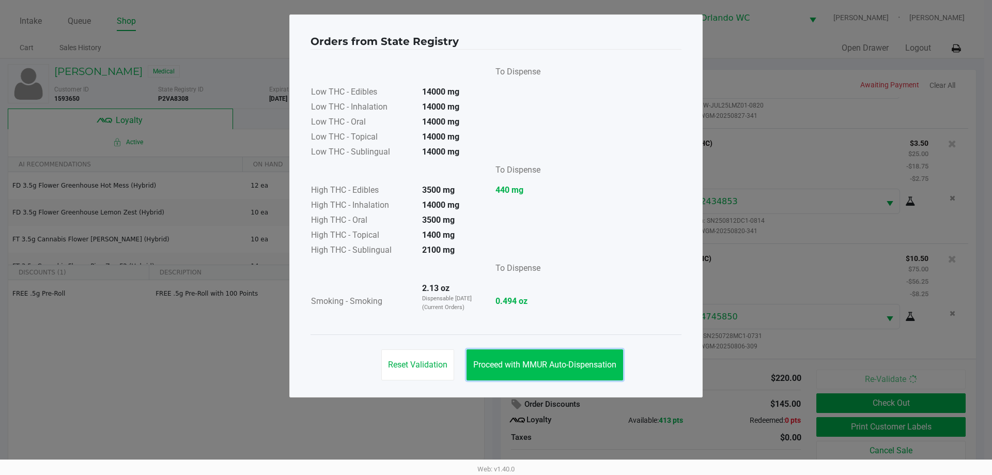
click at [571, 355] on button "Proceed with MMUR Auto-Dispensation" at bounding box center [544, 364] width 156 height 31
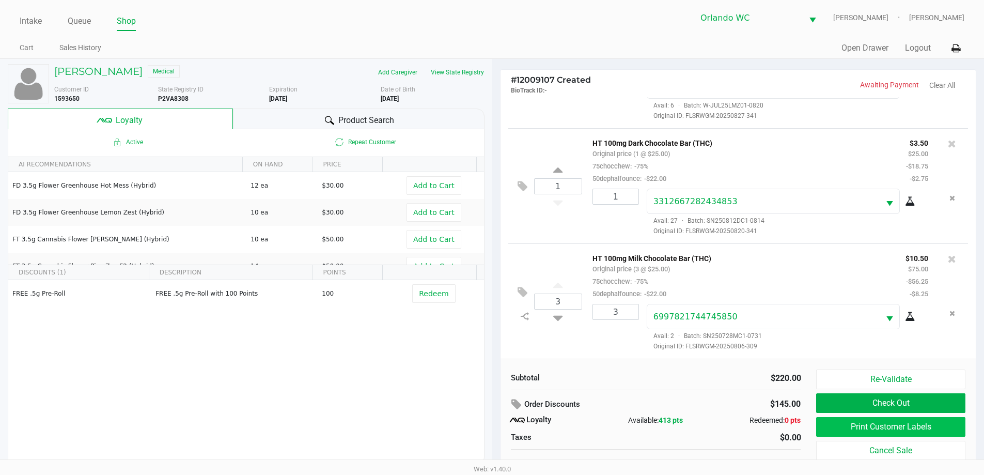
click at [918, 432] on button "Print Customer Labels" at bounding box center [890, 427] width 149 height 20
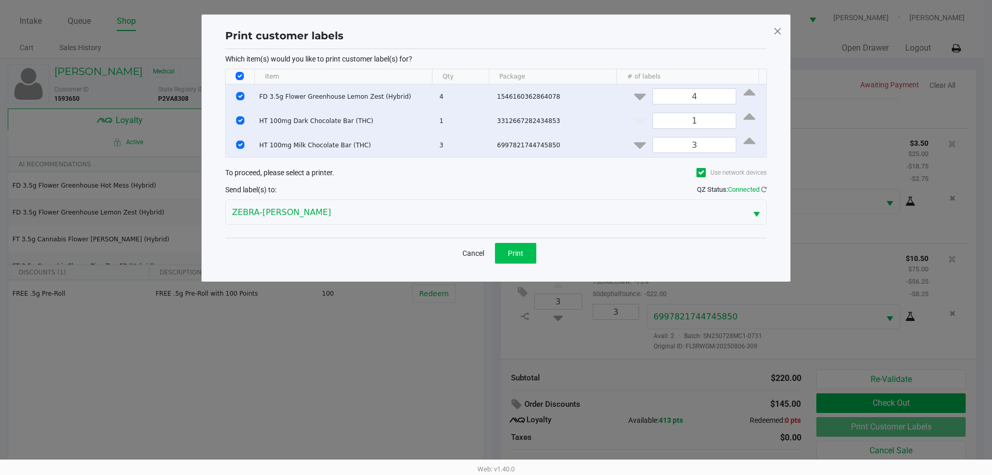
click at [518, 257] on button "Print" at bounding box center [515, 253] width 41 height 21
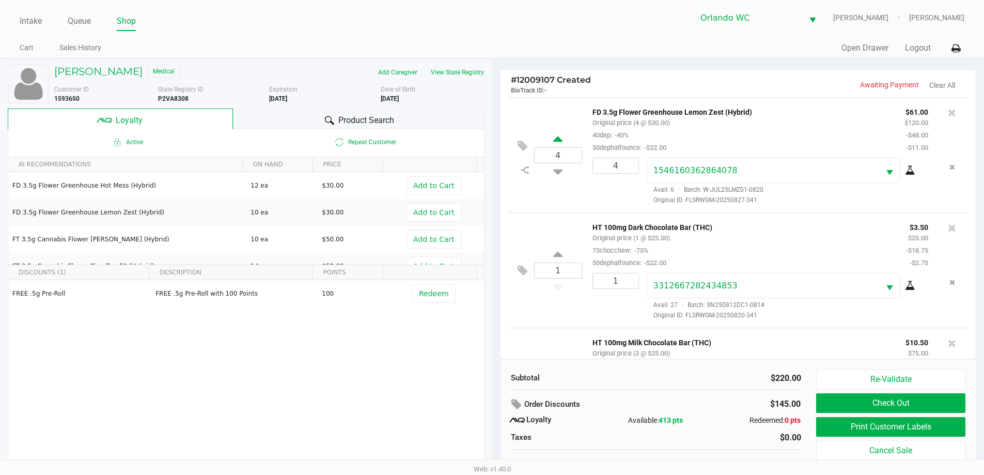
click at [560, 136] on icon at bounding box center [557, 140] width 9 height 13
type input "5"
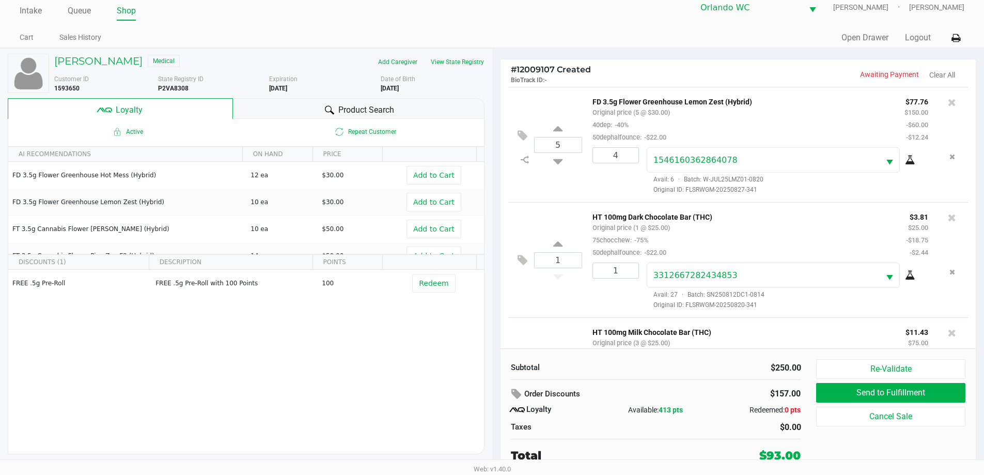
scroll to position [86, 0]
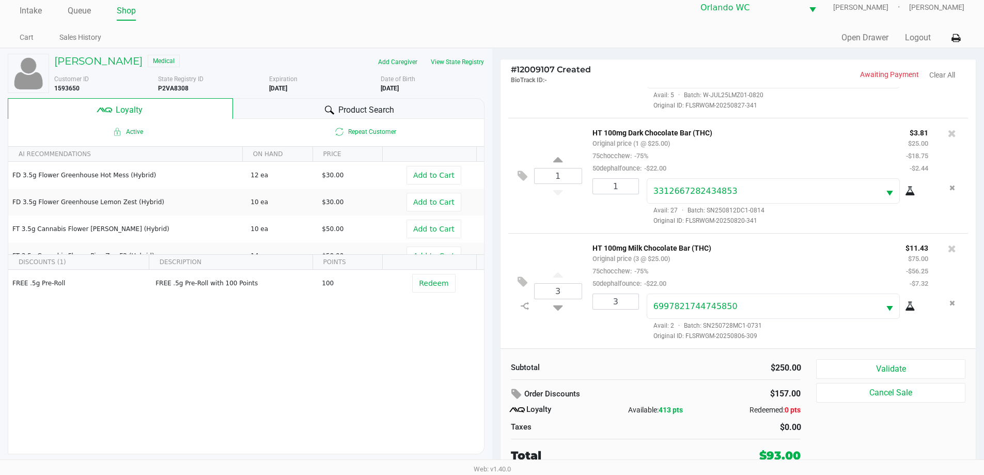
click at [910, 379] on button "Validate" at bounding box center [890, 369] width 149 height 20
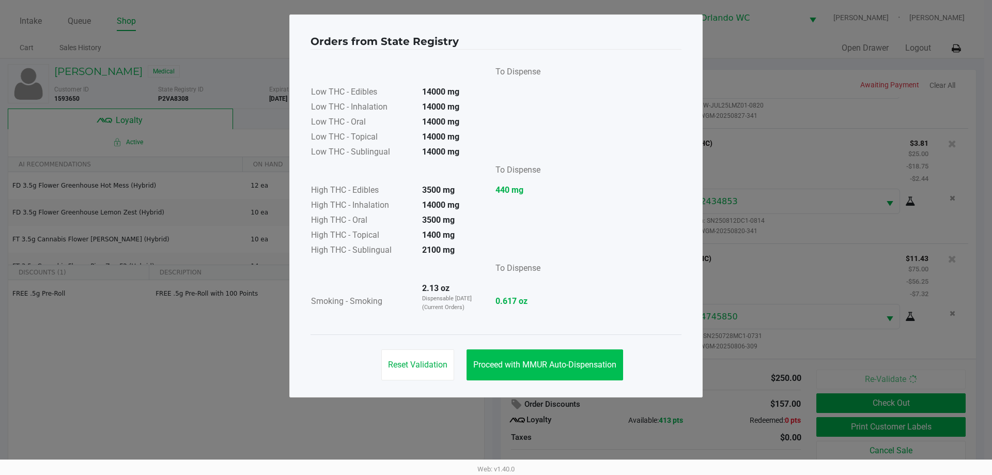
click at [567, 370] on button "Proceed with MMUR Auto-Dispensation" at bounding box center [544, 364] width 156 height 31
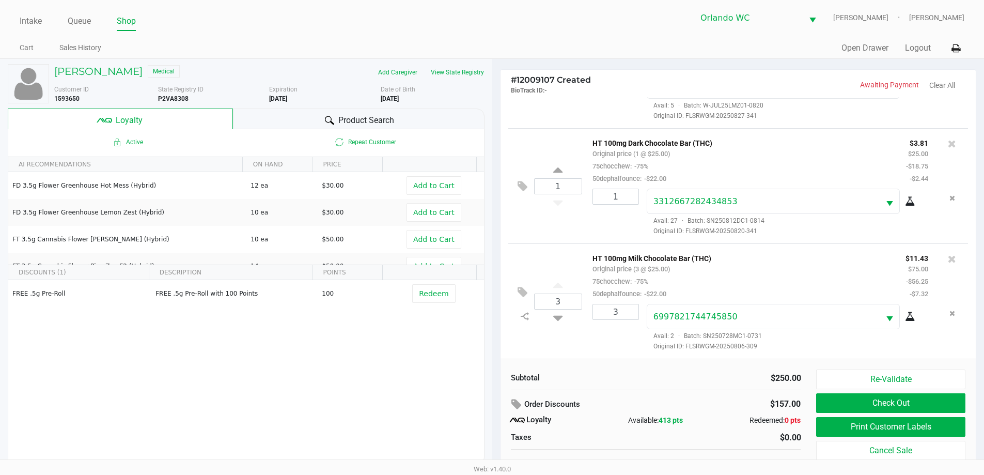
click at [915, 428] on button "Print Customer Labels" at bounding box center [890, 427] width 149 height 20
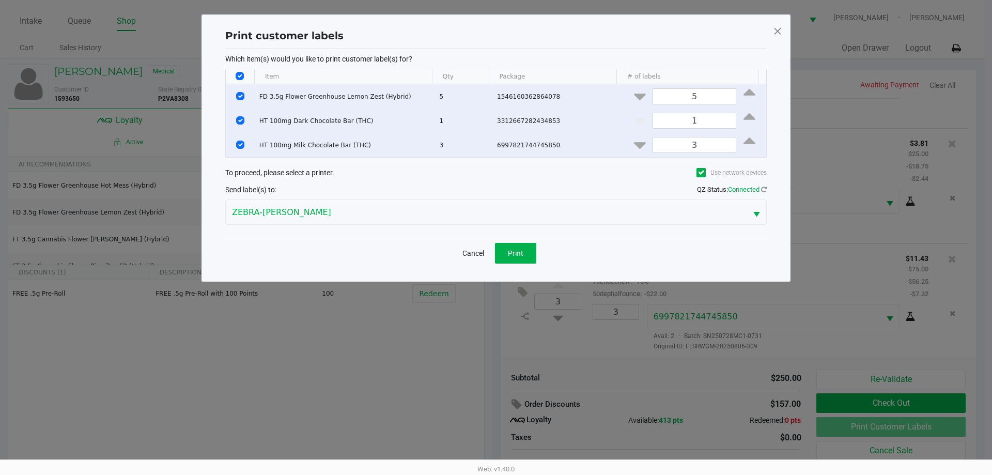
click at [240, 75] on input "Select All Rows" at bounding box center [239, 76] width 8 height 8
checkbox input "false"
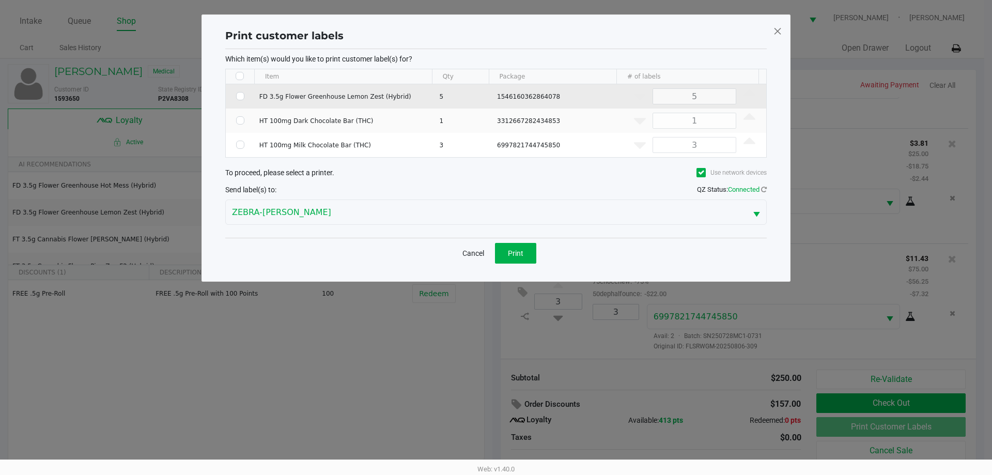
click at [240, 94] on input "Select Row" at bounding box center [240, 96] width 8 height 8
checkbox input "true"
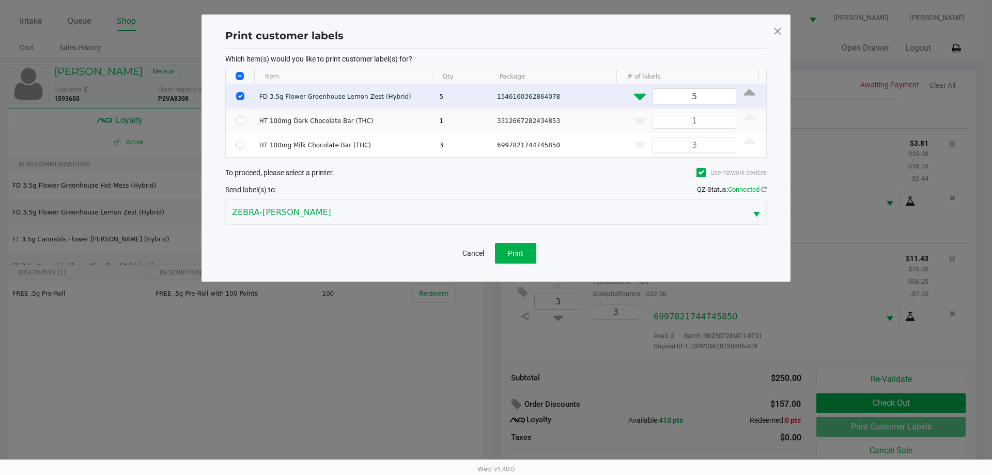
click at [626, 97] on button "Data table" at bounding box center [639, 94] width 26 height 13
click at [634, 97] on icon "Data table" at bounding box center [640, 94] width 12 height 13
click at [626, 91] on button "Data table" at bounding box center [639, 94] width 26 height 13
click at [626, 95] on button "Data table" at bounding box center [639, 94] width 26 height 13
type input "1"
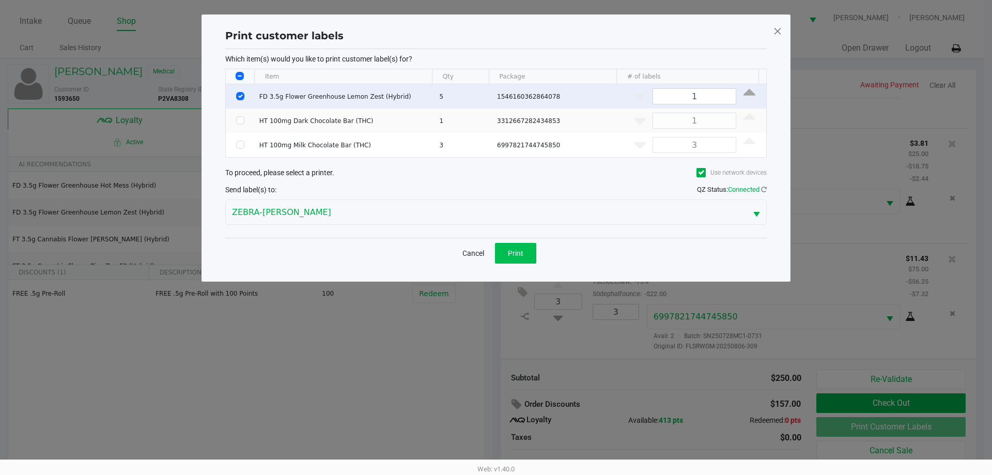
click at [509, 261] on button "Print" at bounding box center [515, 253] width 41 height 21
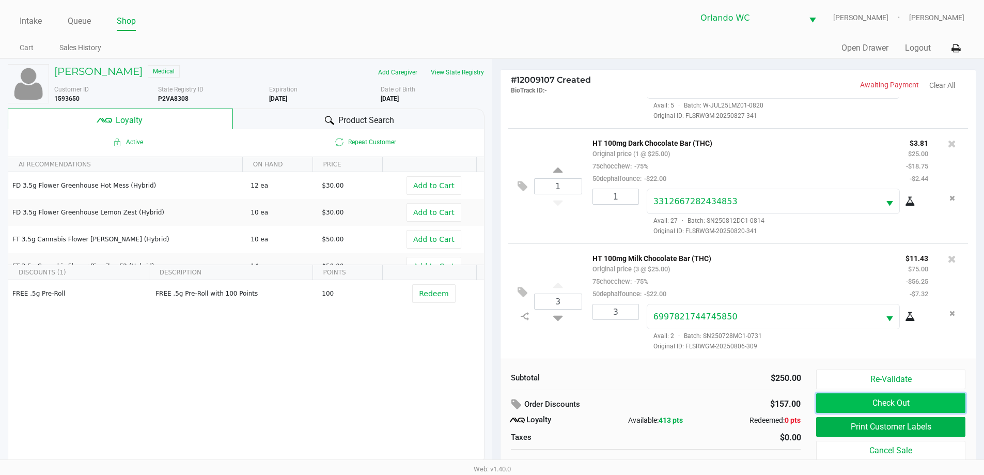
click at [933, 402] on button "Check Out" at bounding box center [890, 403] width 149 height 20
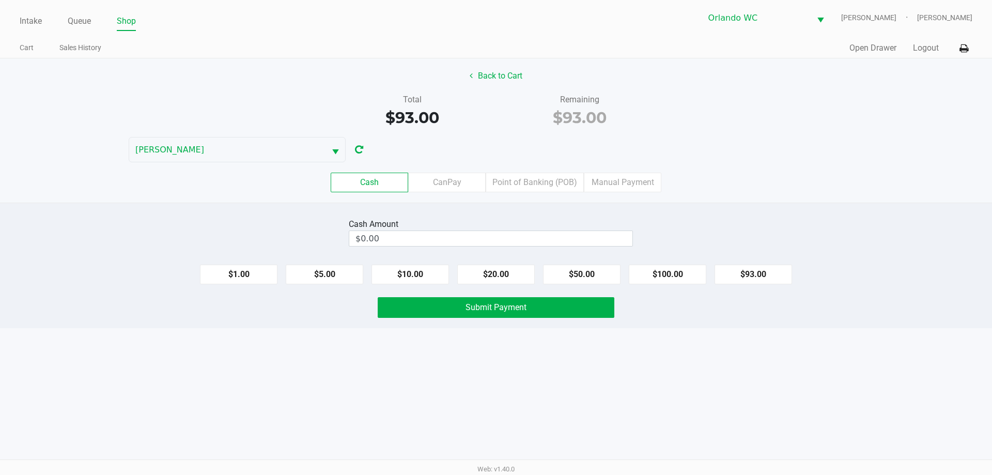
click at [431, 242] on input "$0.00" at bounding box center [490, 238] width 283 height 15
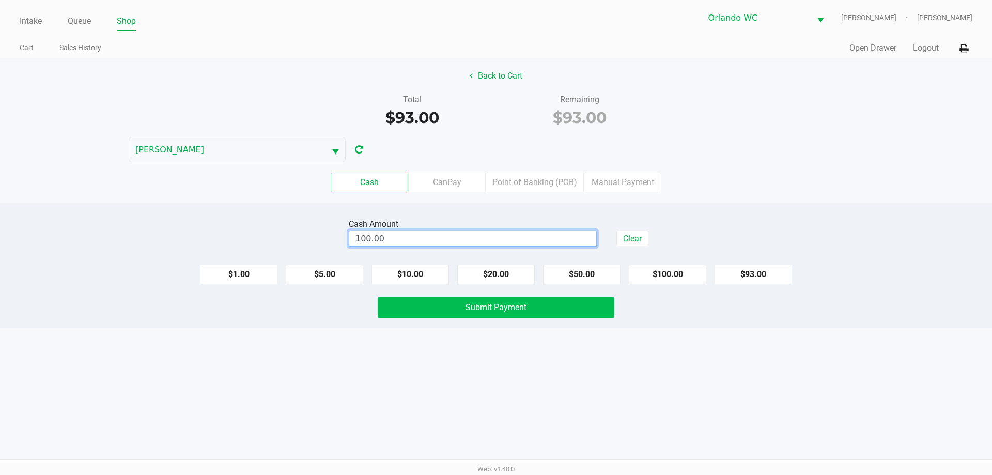
click at [556, 303] on button "Submit Payment" at bounding box center [495, 307] width 237 height 21
type input "$100.00"
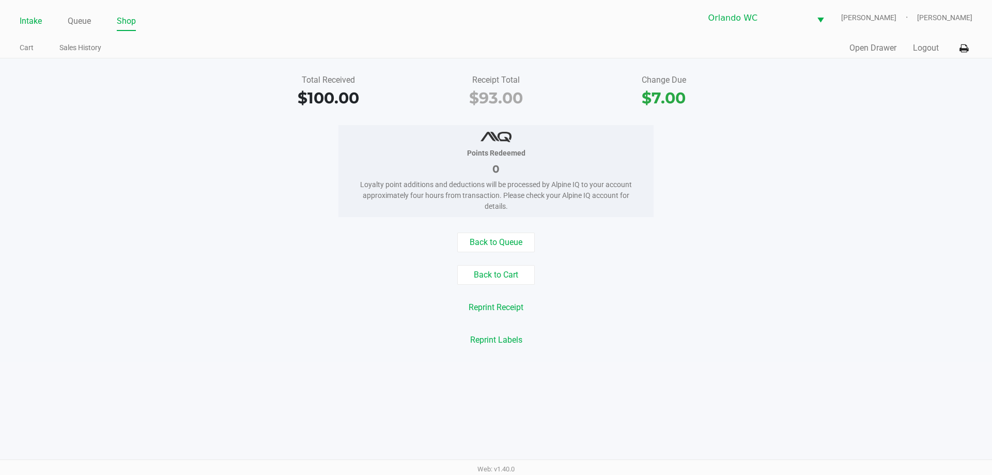
click at [33, 19] on link "Intake" at bounding box center [31, 21] width 22 height 14
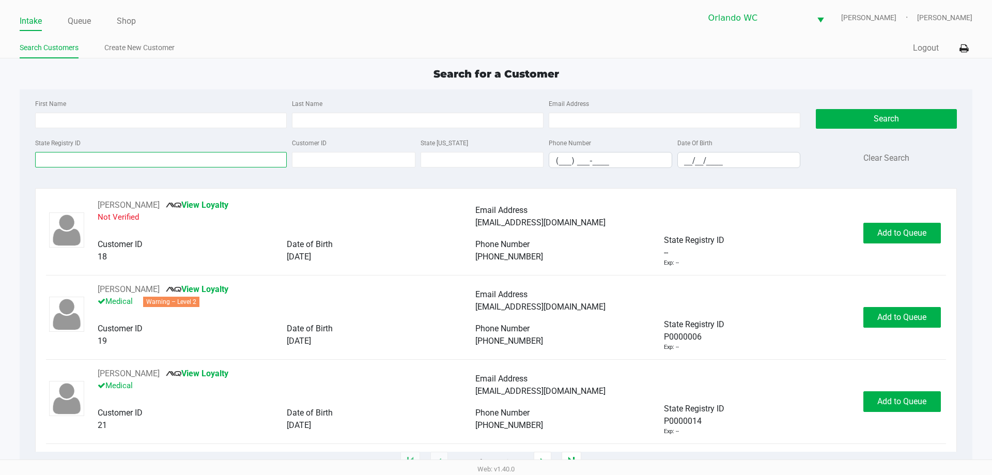
click at [78, 159] on input "State Registry ID" at bounding box center [160, 159] width 251 height 15
click at [111, 170] on div "State Registry ID Customer ID State ID Phone Number (___) ___-____ Date Of Birt…" at bounding box center [418, 156] width 770 height 40
click at [129, 153] on input "State Registry ID" at bounding box center [160, 159] width 251 height 15
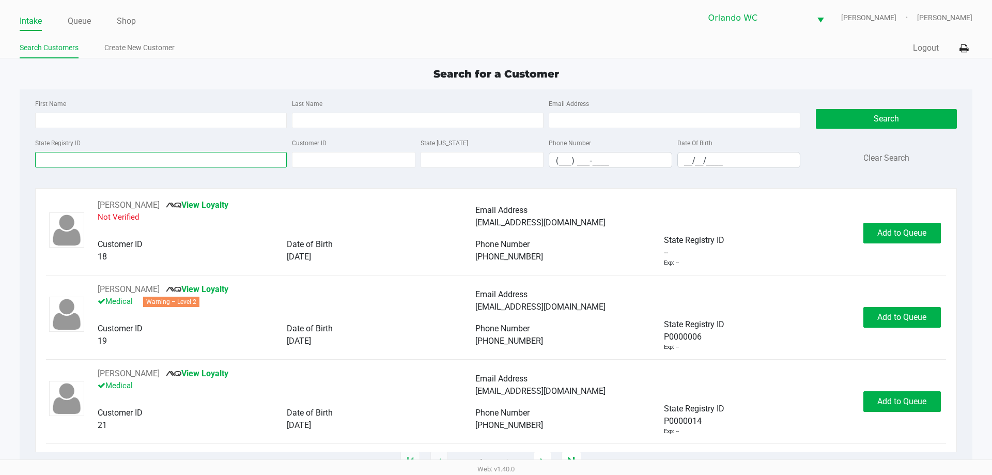
click at [129, 153] on input "State Registry ID" at bounding box center [160, 159] width 251 height 15
type input "p8fh1025"
click at [891, 119] on button "Search" at bounding box center [885, 119] width 140 height 20
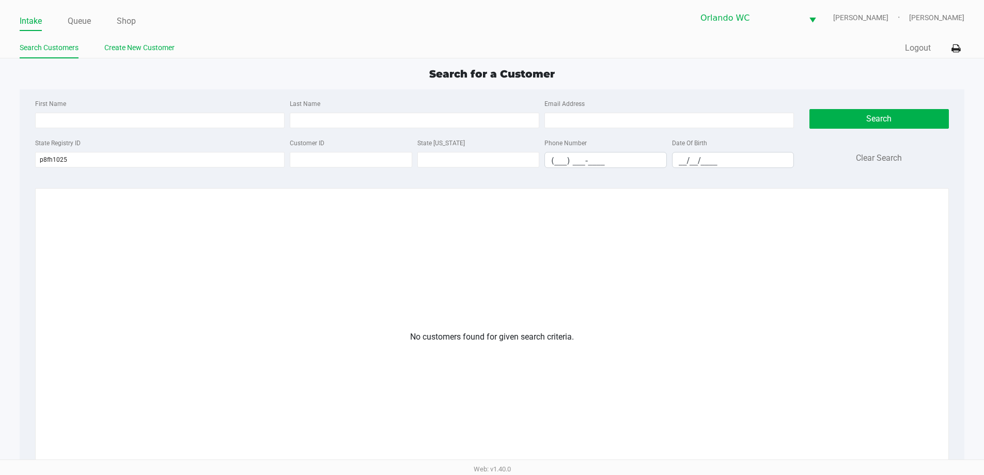
click at [151, 44] on link "Create New Customer" at bounding box center [139, 47] width 70 height 13
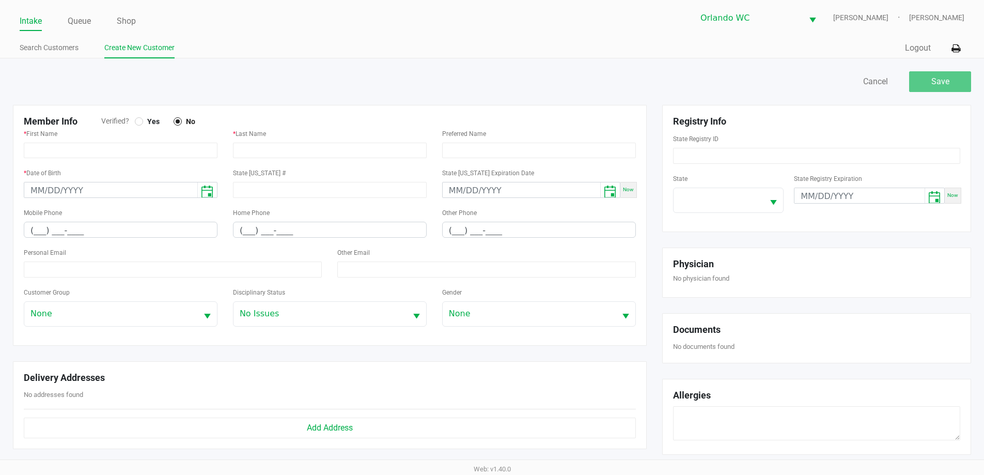
click at [135, 120] on div at bounding box center [139, 121] width 8 height 8
click at [138, 152] on input "text" at bounding box center [121, 150] width 194 height 15
paste input "RELTA"
type input "RELTA"
click at [249, 150] on input "text" at bounding box center [330, 150] width 194 height 15
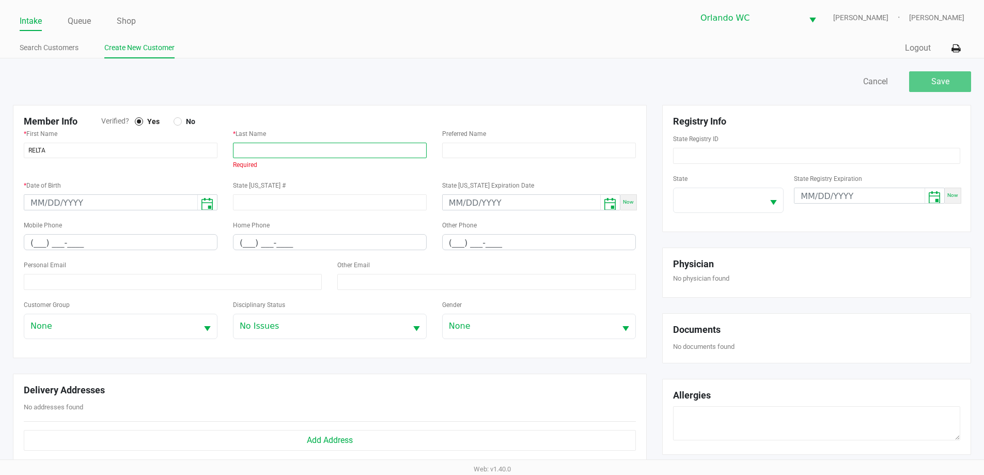
click at [246, 151] on input "text" at bounding box center [330, 150] width 194 height 15
paste input "RELTA"
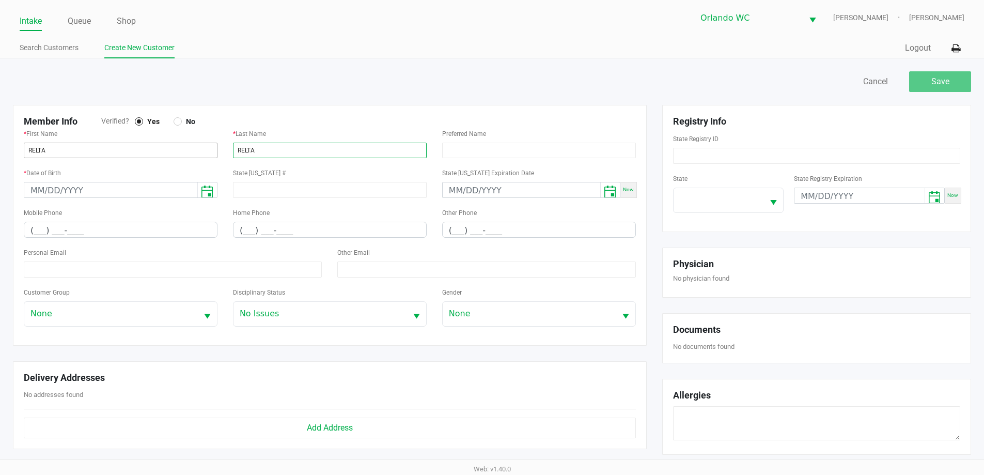
type input "RELTA"
drag, startPoint x: 92, startPoint y: 154, endPoint x: 0, endPoint y: 153, distance: 91.9
click at [0, 154] on div "Save Cancel Member Info Verified? Yes No * First Name RELTA * Last Name RELTA P…" at bounding box center [492, 360] width 984 height 604
paste input "MARIO"
type input "MARIO"
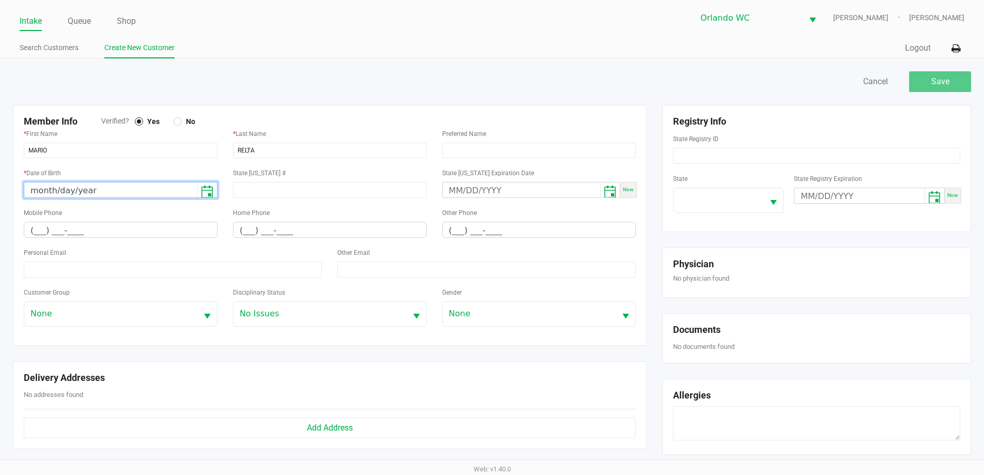
click at [33, 189] on input "month/day/year" at bounding box center [110, 190] width 173 height 16
type input "09/24/1981"
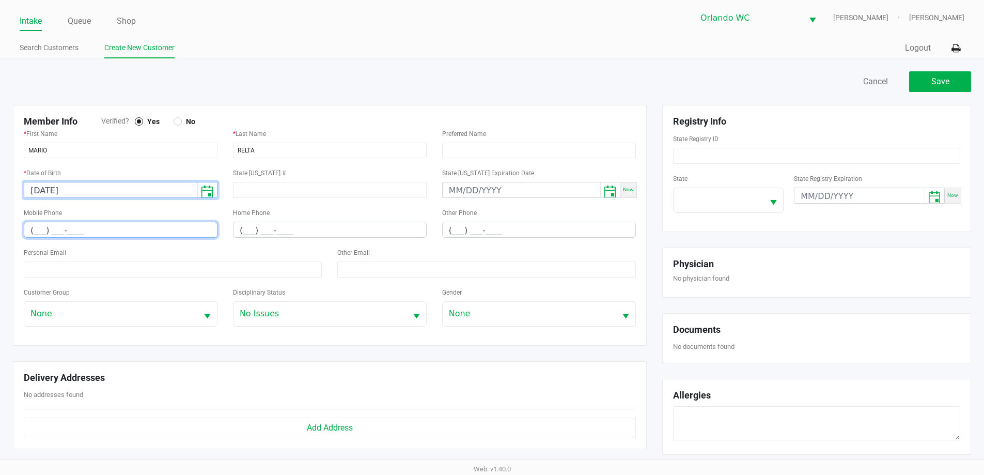
click at [36, 229] on input "(___) ___-____" at bounding box center [120, 230] width 193 height 16
paste input "352) 217-4252"
type input "(352) 217-4252"
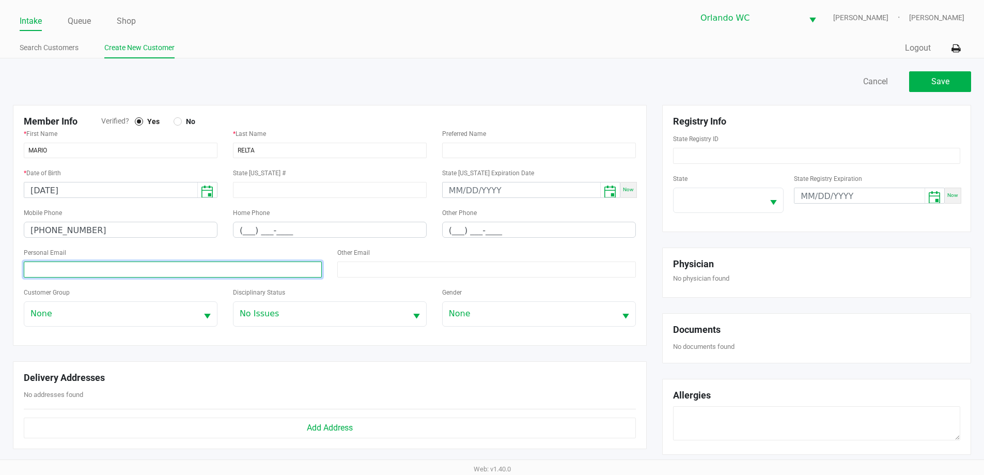
click at [59, 271] on input at bounding box center [173, 269] width 298 height 16
paste input "southlakefloors@aol.com"
type input "southlakefloors@aol.com"
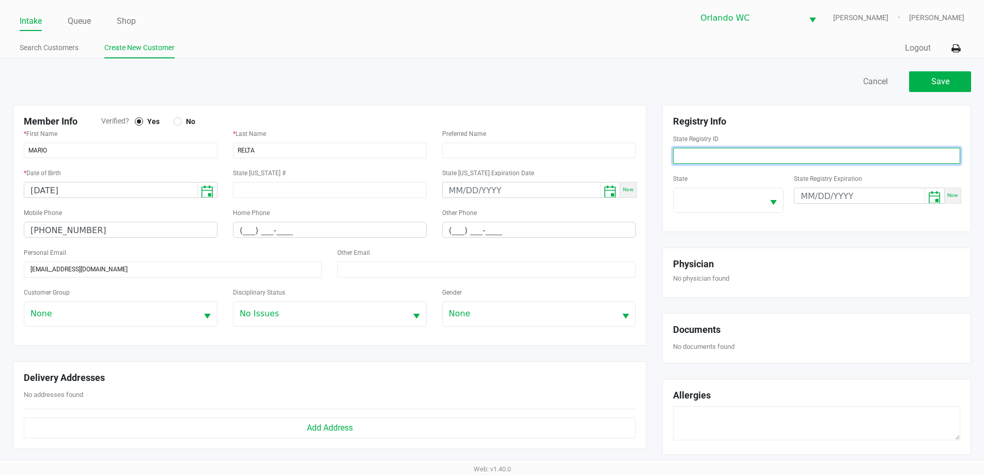
click at [712, 150] on input at bounding box center [816, 156] width 287 height 16
paste input "P8FR1025"
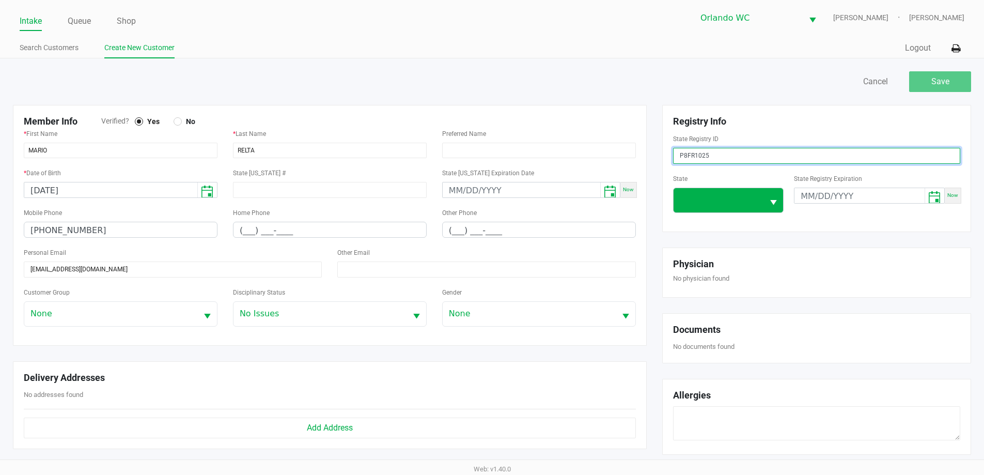
type input "P8FR1025"
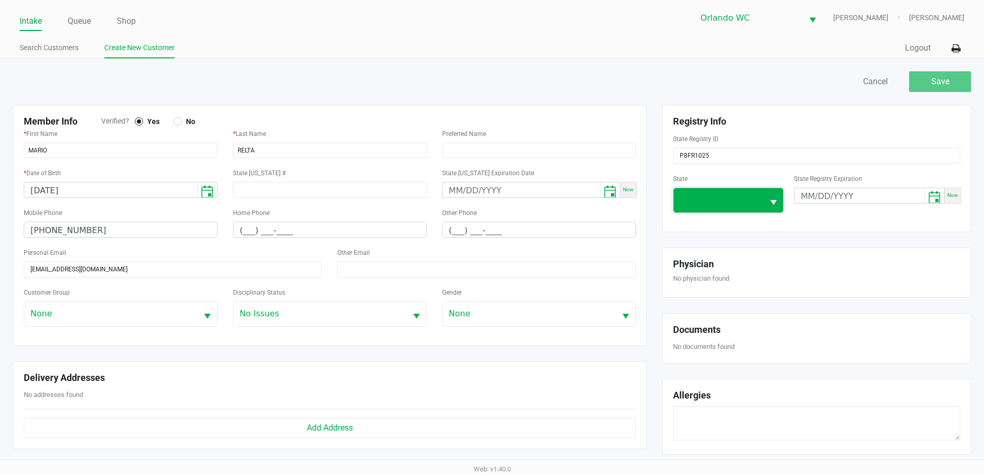
click at [696, 192] on span at bounding box center [718, 200] width 90 height 24
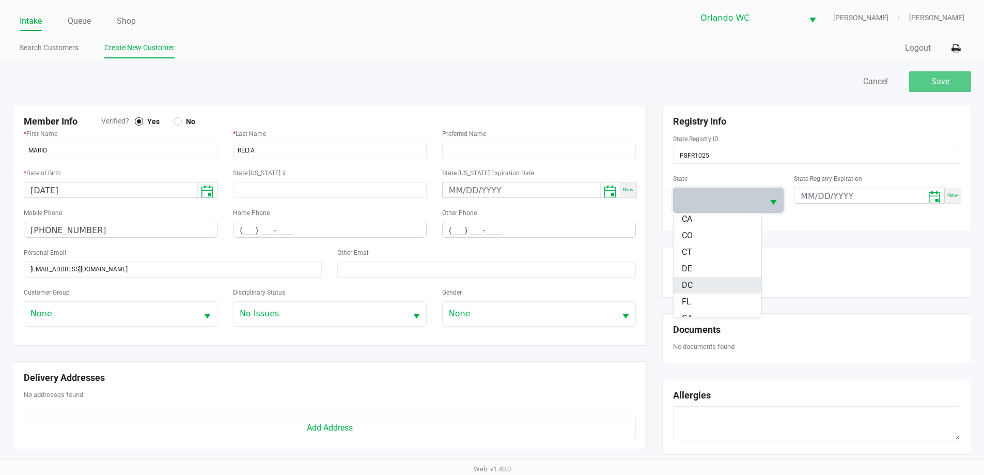
scroll to position [103, 0]
click at [704, 284] on li "FL" at bounding box center [717, 283] width 88 height 17
click at [935, 75] on button "Save" at bounding box center [940, 81] width 62 height 21
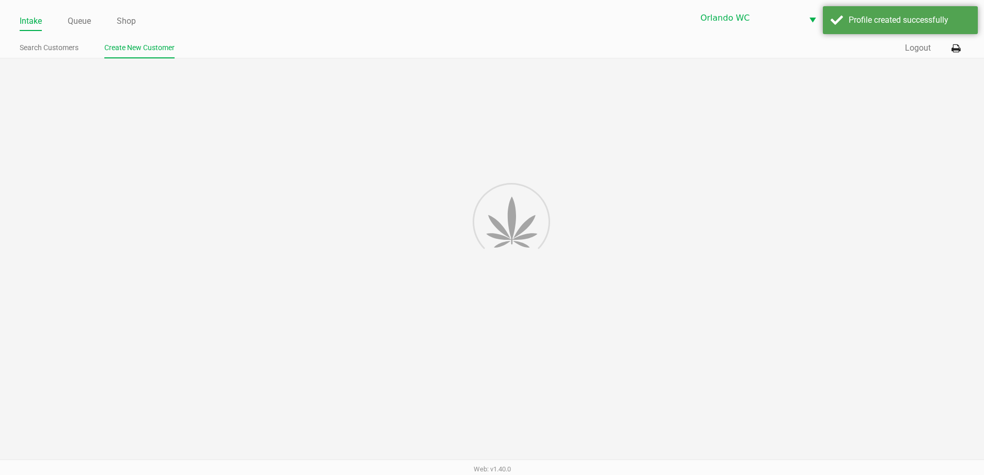
type input "---"
type input "( __) ___-____"
type input "---"
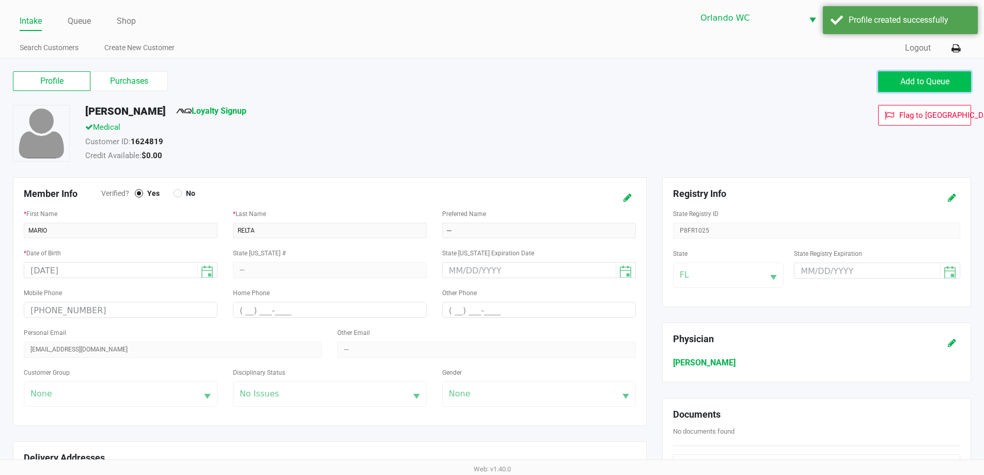
click at [926, 80] on span "Add to Queue" at bounding box center [924, 81] width 49 height 10
click at [924, 80] on span "Add to Queue" at bounding box center [924, 81] width 49 height 10
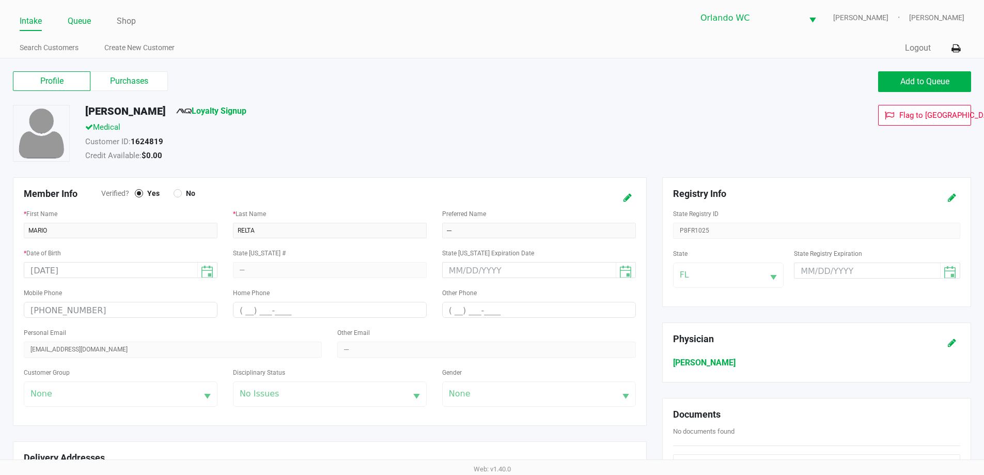
click at [73, 16] on link "Queue" at bounding box center [79, 21] width 23 height 14
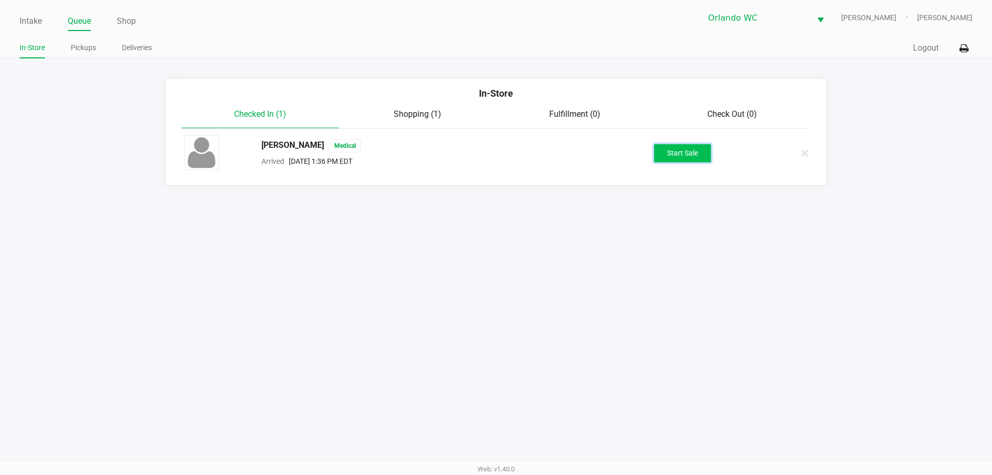
click at [696, 151] on button "Start Sale" at bounding box center [682, 153] width 57 height 18
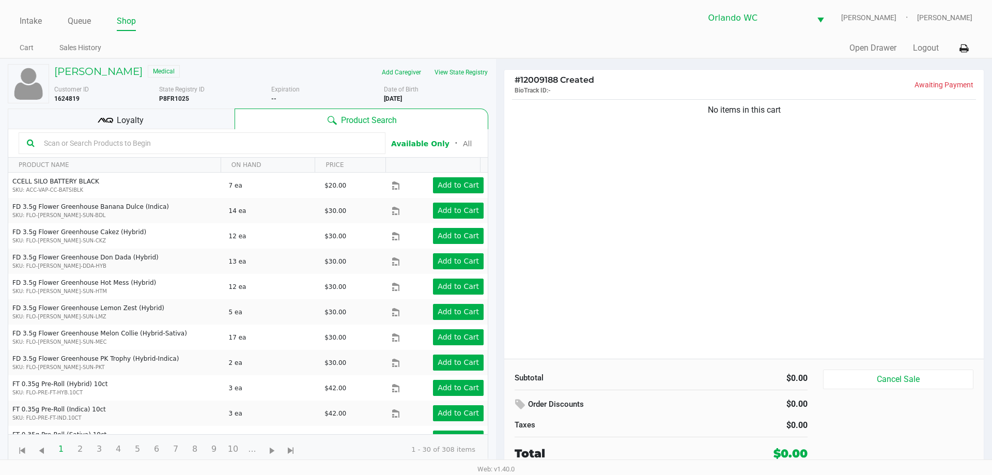
click at [117, 146] on input "text" at bounding box center [208, 142] width 337 height 15
click at [116, 141] on input "text" at bounding box center [208, 142] width 337 height 15
click at [148, 117] on div "Loyalty" at bounding box center [121, 118] width 227 height 21
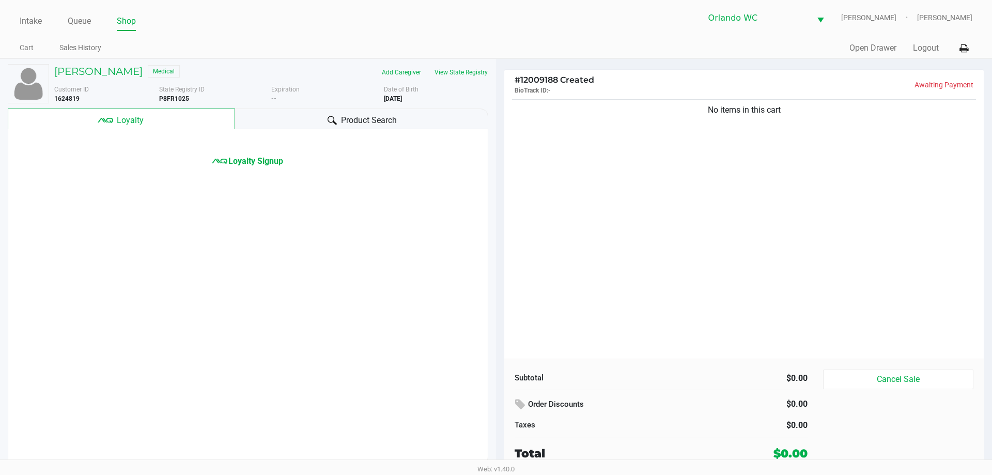
click at [287, 121] on div "Product Search" at bounding box center [362, 118] width 254 height 21
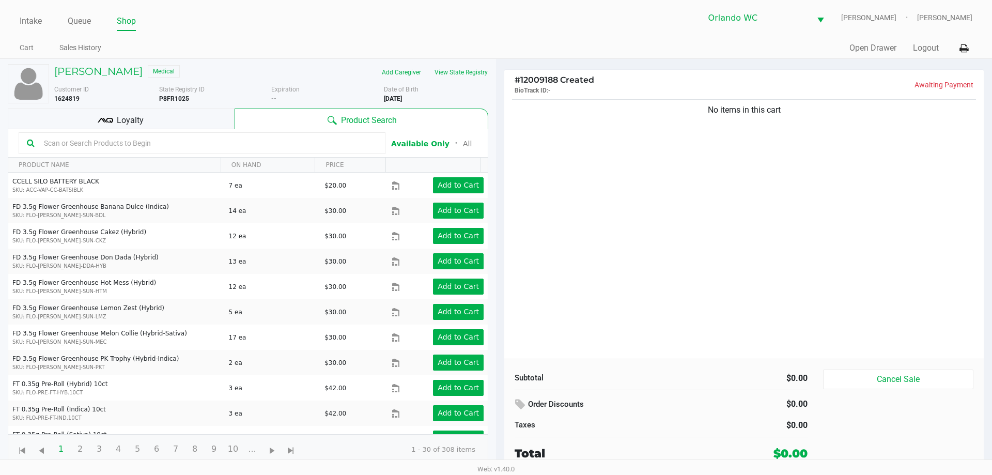
click at [203, 114] on div "Loyalty" at bounding box center [121, 118] width 227 height 21
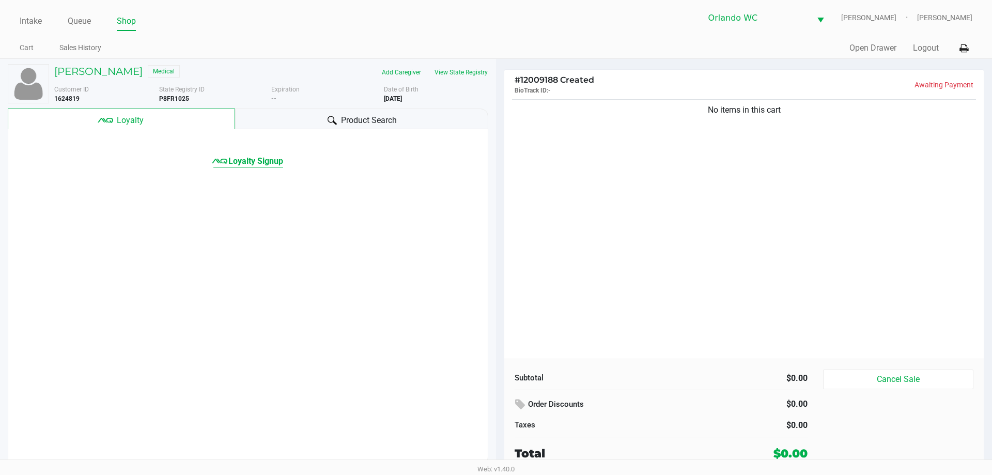
click at [246, 165] on span "Loyalty Signup" at bounding box center [255, 161] width 55 height 12
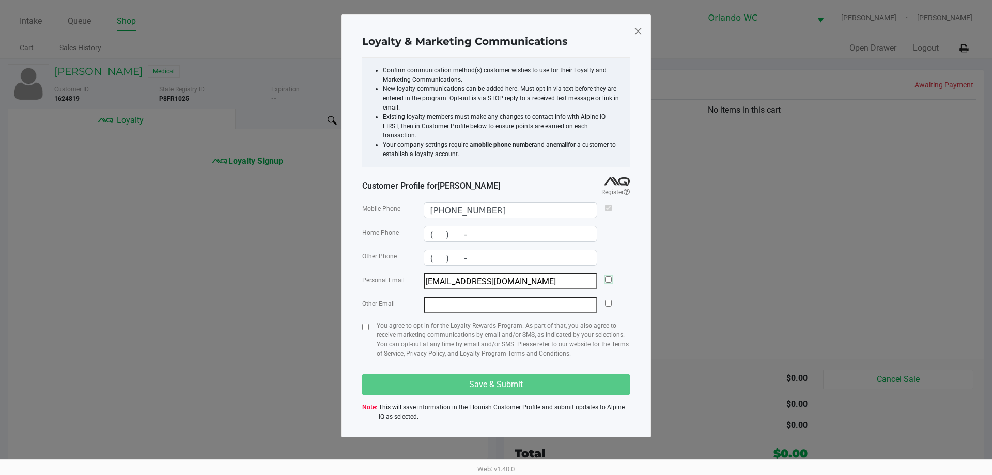
click at [608, 276] on input "checkbox" at bounding box center [608, 279] width 7 height 7
checkbox input "true"
click at [366, 323] on input "checkbox" at bounding box center [365, 326] width 7 height 7
checkbox input "true"
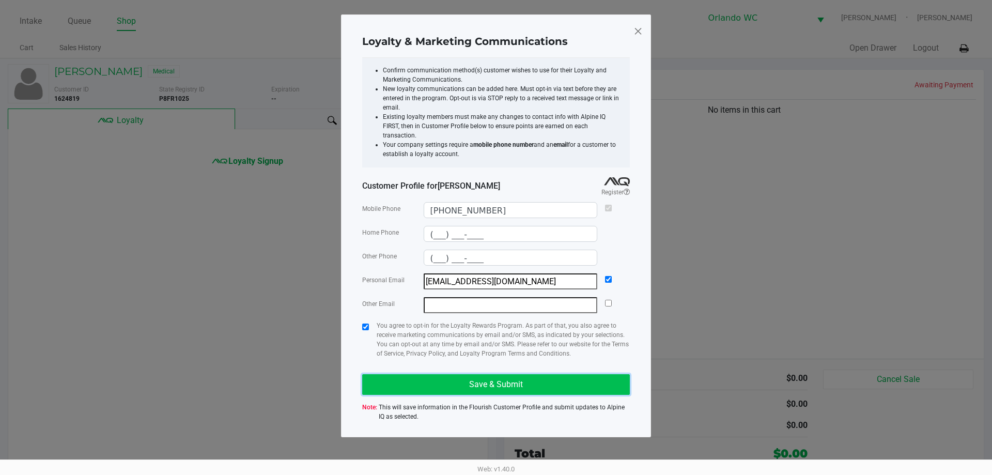
click at [486, 379] on span "Save & Submit" at bounding box center [496, 384] width 54 height 10
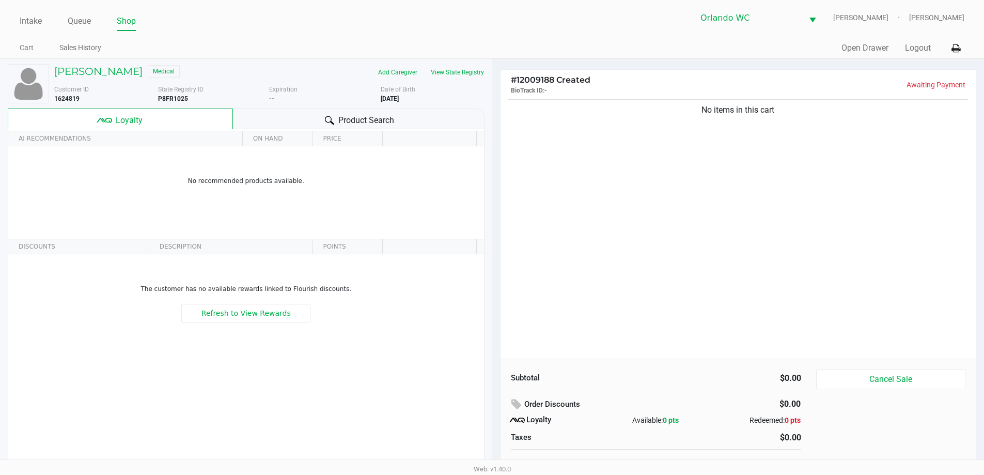
click at [370, 112] on div "Product Search" at bounding box center [358, 118] width 251 height 21
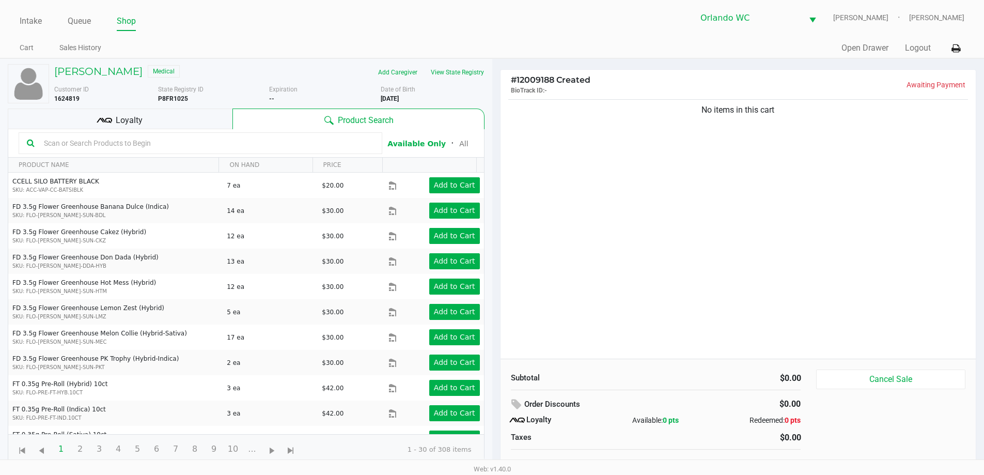
click at [137, 145] on input "text" at bounding box center [207, 142] width 334 height 15
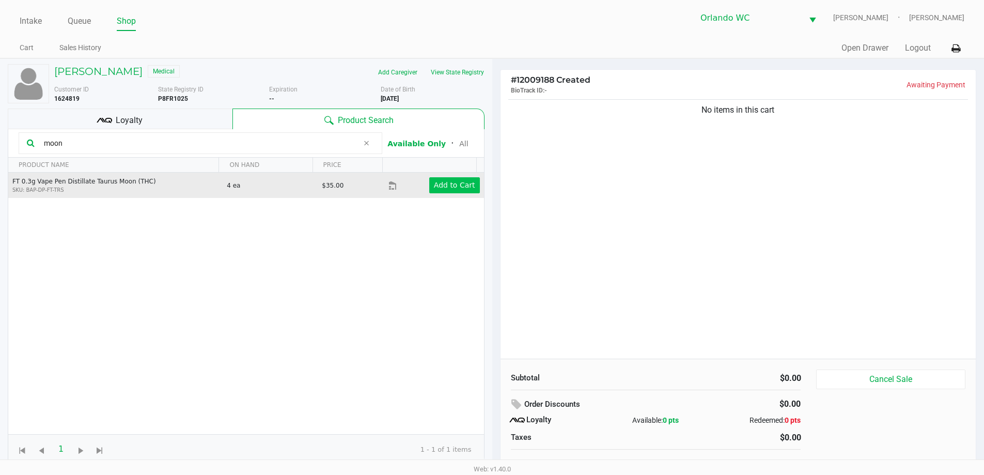
type input "moon"
click at [457, 185] on app-button-loader "Add to Cart" at bounding box center [454, 185] width 41 height 8
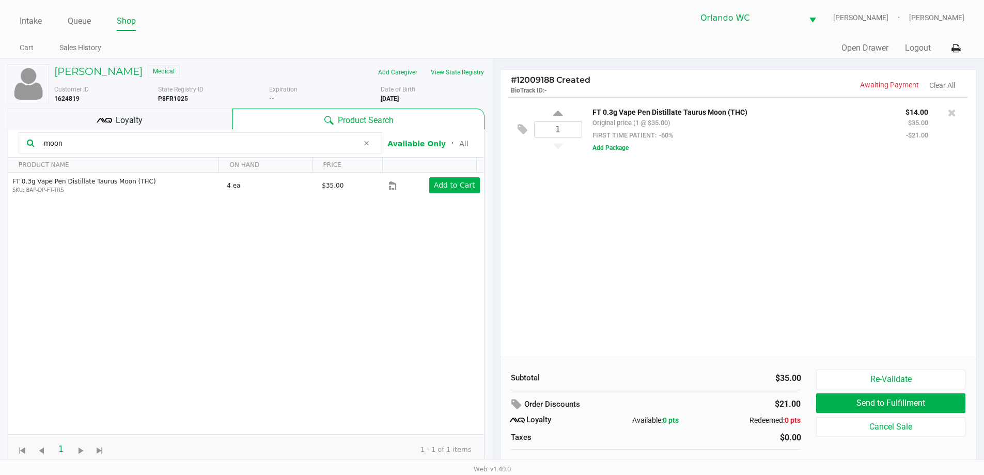
click at [72, 147] on input "moon" at bounding box center [199, 142] width 319 height 15
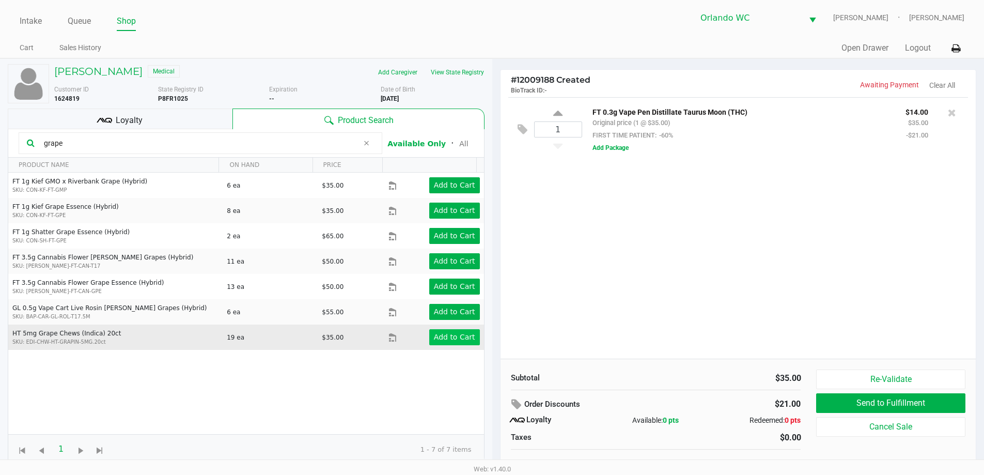
type input "grape"
click at [450, 333] on app-button-loader "Add to Cart" at bounding box center [454, 337] width 41 height 8
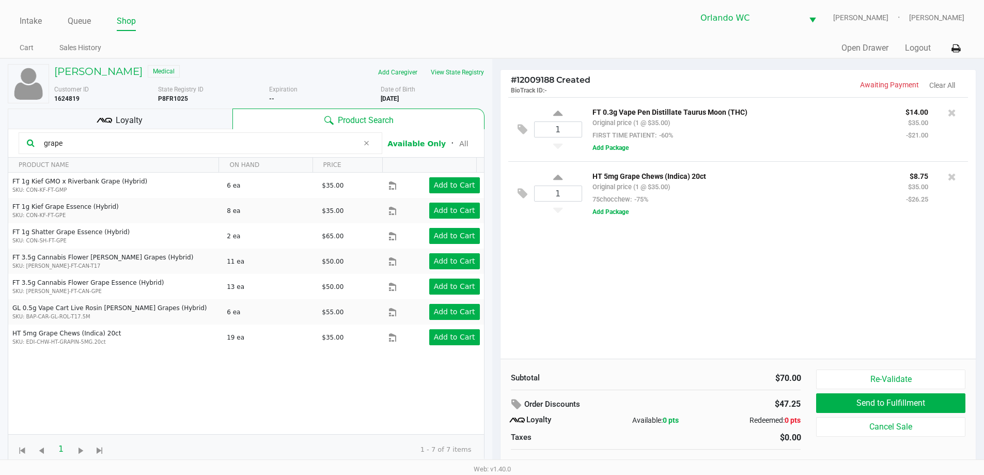
click at [68, 141] on input "grape" at bounding box center [199, 142] width 319 height 15
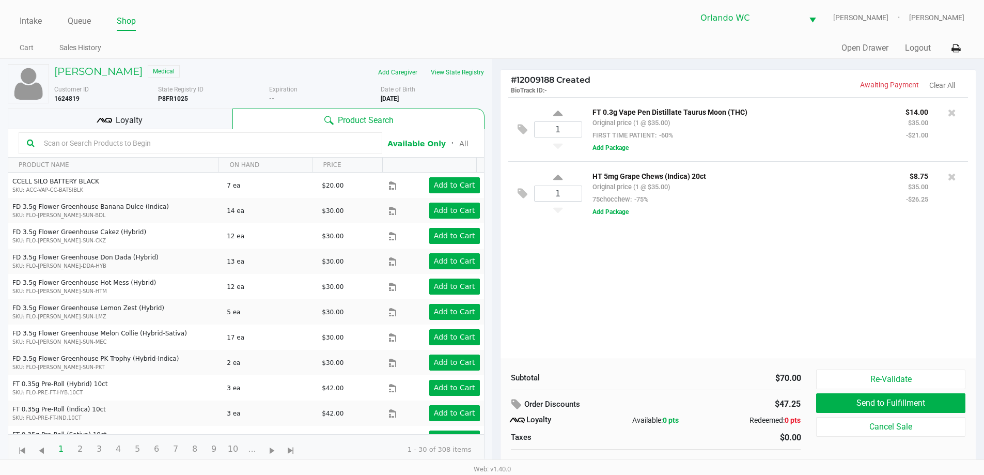
click at [96, 145] on input "text" at bounding box center [207, 142] width 334 height 15
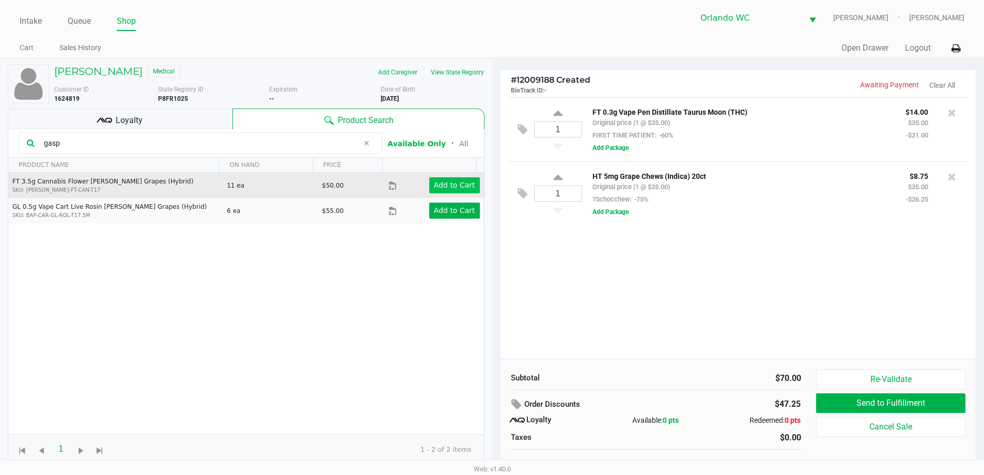
type input "gasp"
click at [436, 184] on app-button-loader "Add to Cart" at bounding box center [454, 185] width 41 height 8
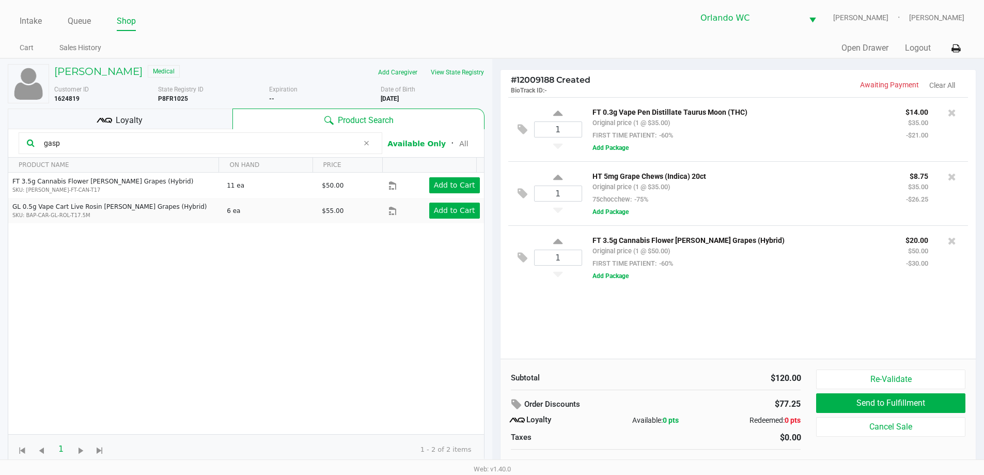
click at [104, 140] on input "gasp" at bounding box center [199, 142] width 319 height 15
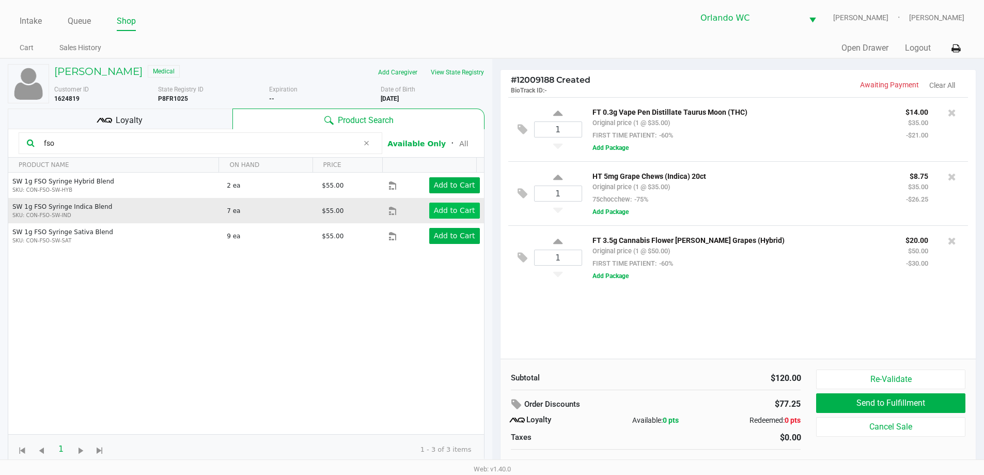
type input "fso"
click at [449, 212] on app-button-loader "Add to Cart" at bounding box center [454, 210] width 41 height 8
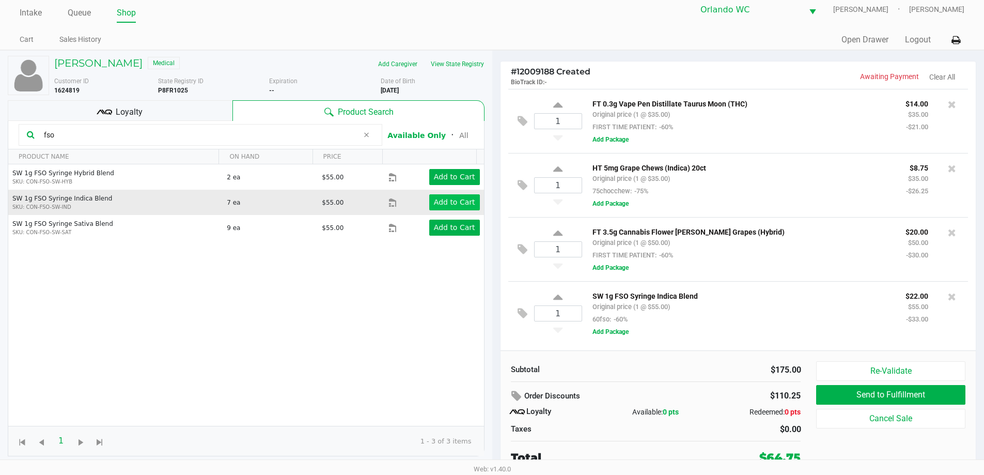
scroll to position [10, 0]
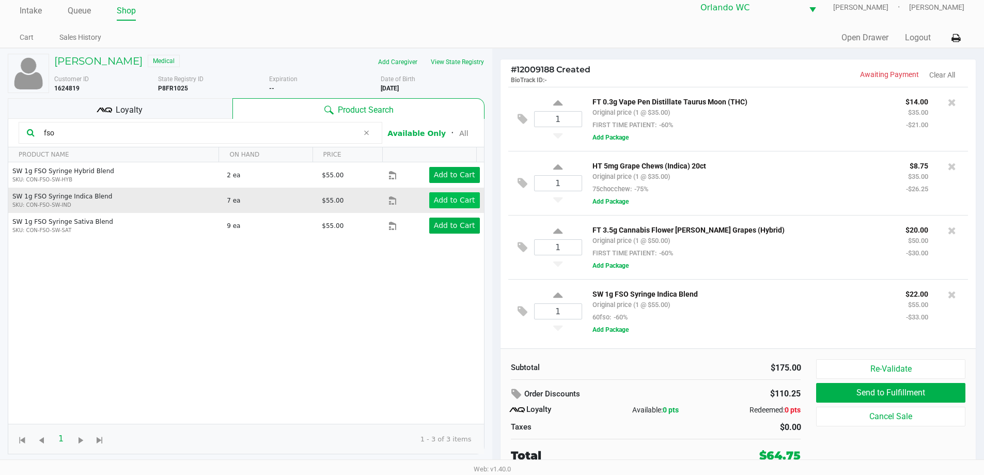
click at [158, 115] on div "Loyalty" at bounding box center [120, 108] width 225 height 21
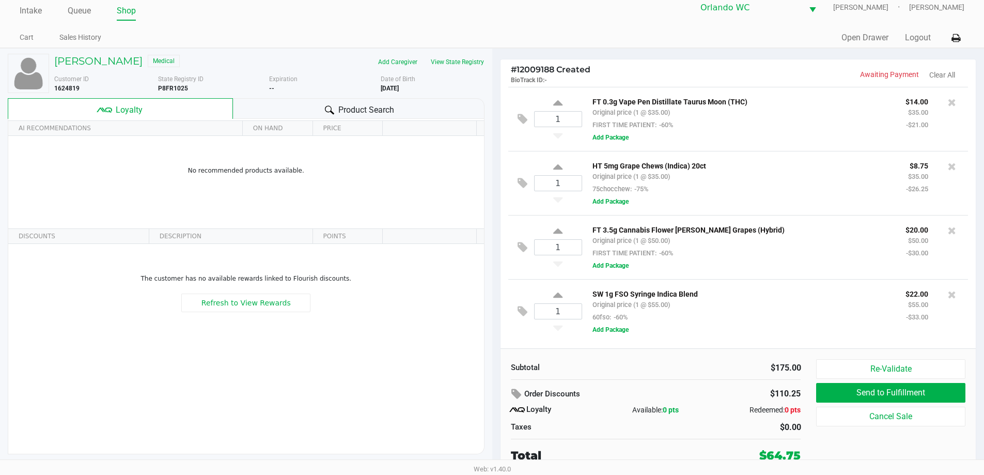
click at [321, 111] on div "Product Search" at bounding box center [358, 108] width 251 height 21
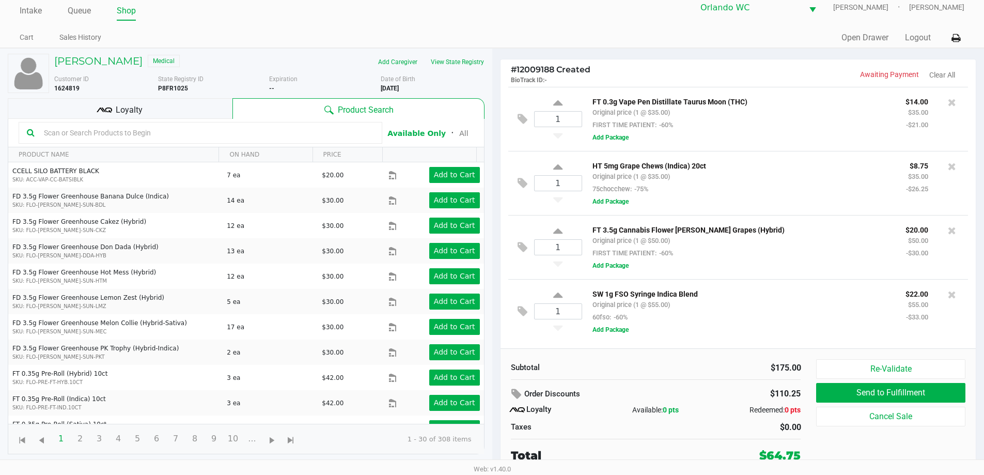
click at [67, 131] on input "text" at bounding box center [207, 132] width 334 height 15
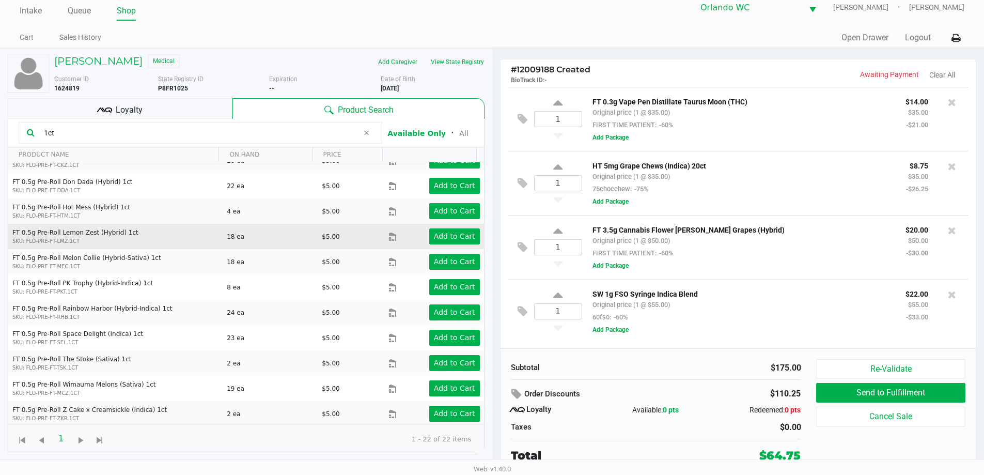
scroll to position [103, 0]
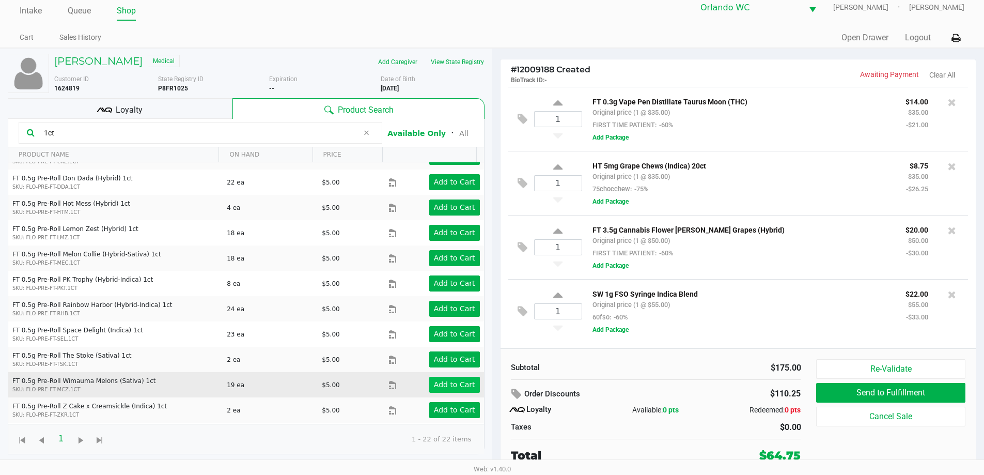
type input "1ct"
click at [437, 380] on app-button-loader "Add to Cart" at bounding box center [454, 384] width 41 height 8
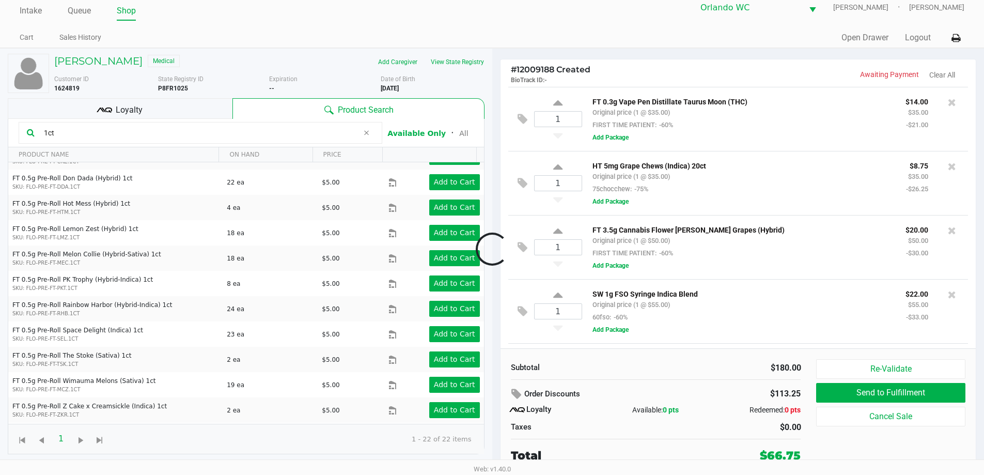
scroll to position [61, 0]
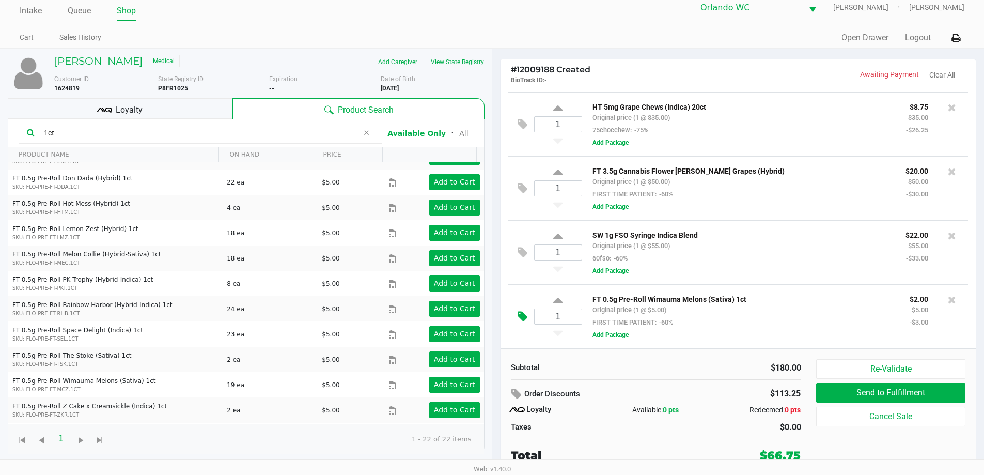
click at [522, 319] on icon at bounding box center [522, 316] width 10 height 12
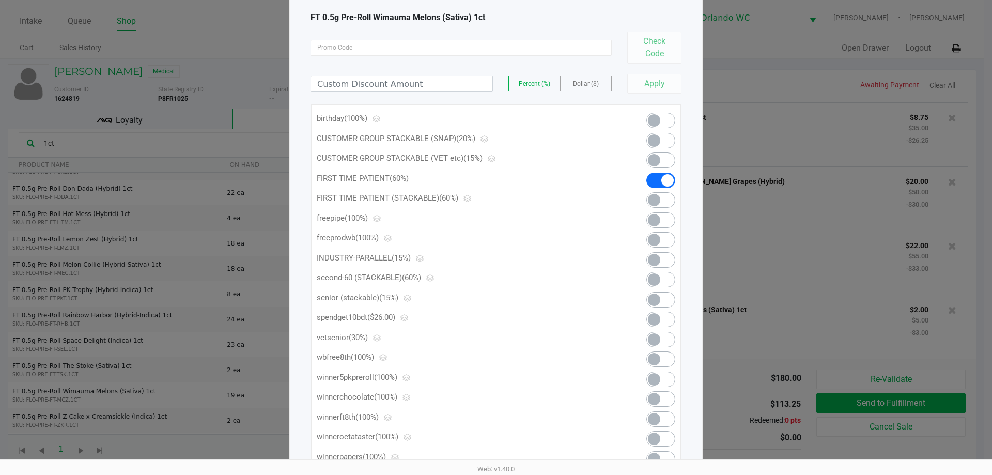
scroll to position [87, 0]
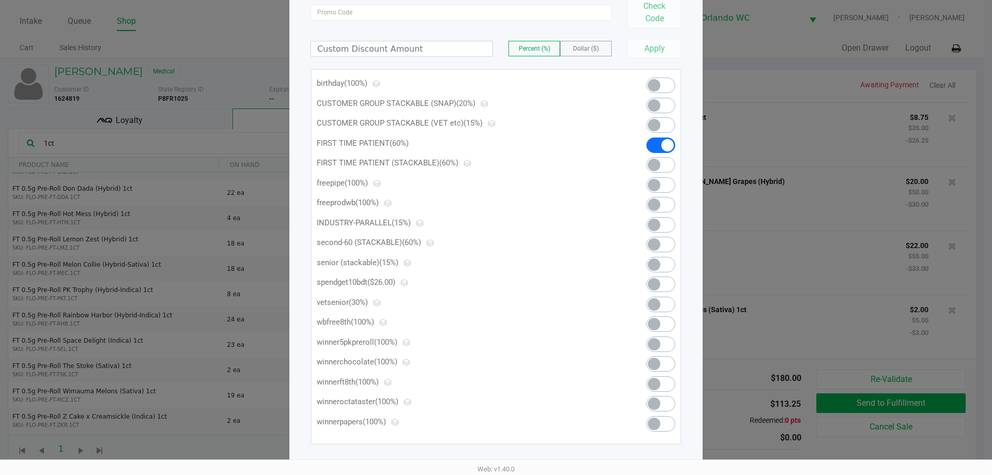
click at [657, 93] on div at bounding box center [651, 87] width 62 height 20
click at [659, 88] on span at bounding box center [654, 85] width 12 height 12
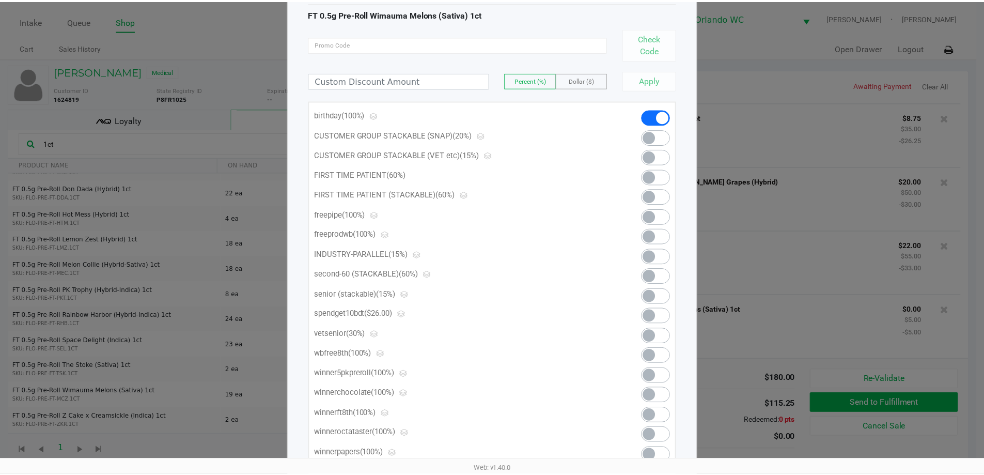
scroll to position [0, 0]
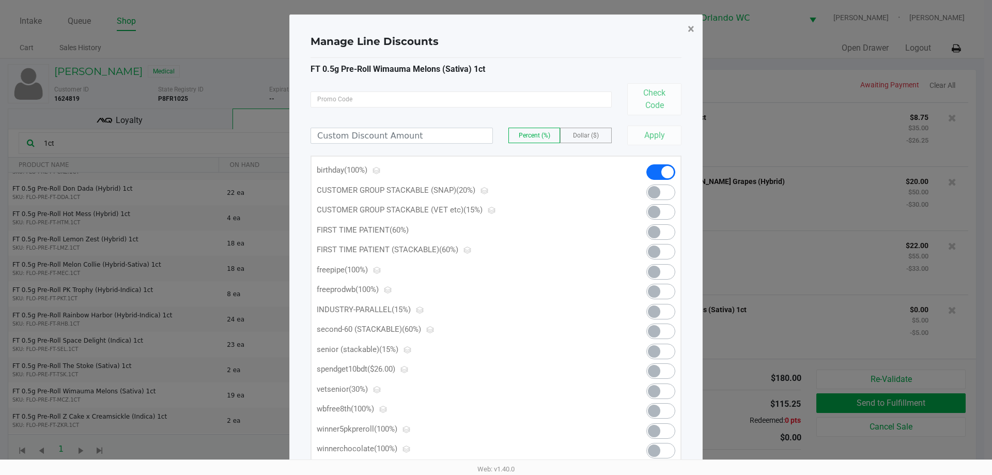
click at [693, 31] on span "×" at bounding box center [690, 29] width 7 height 14
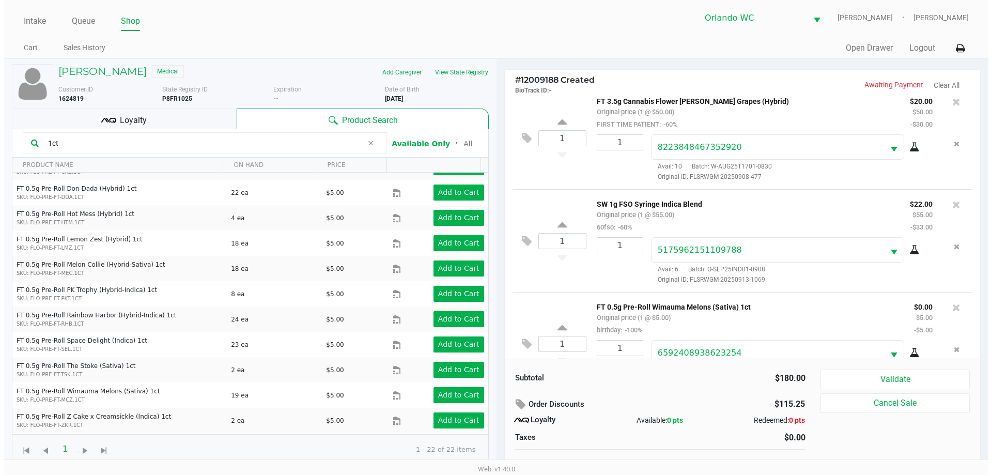
scroll to position [255, 0]
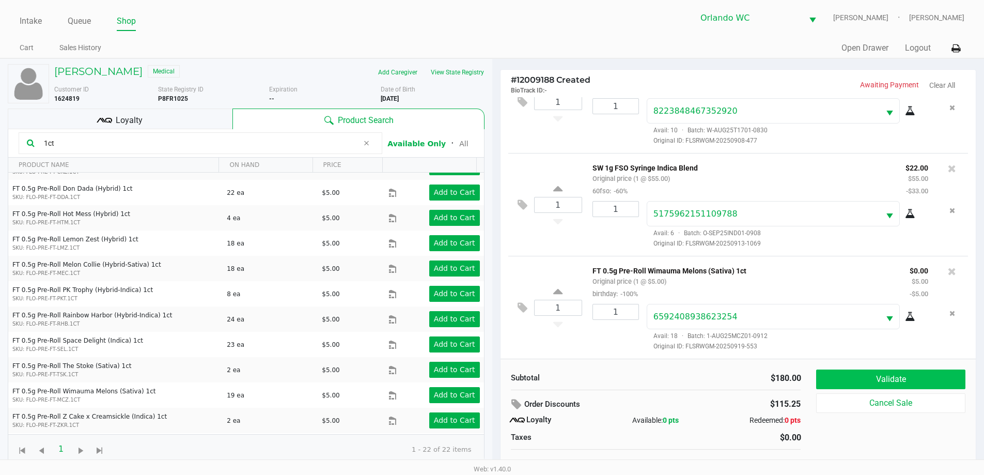
click at [907, 381] on button "Validate" at bounding box center [890, 379] width 149 height 20
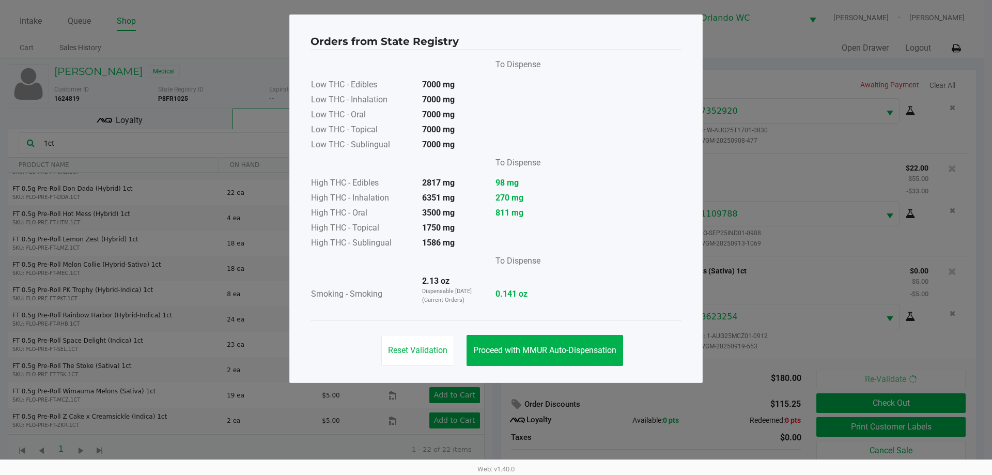
click at [580, 355] on button "Proceed with MMUR Auto-Dispensation" at bounding box center [544, 350] width 156 height 31
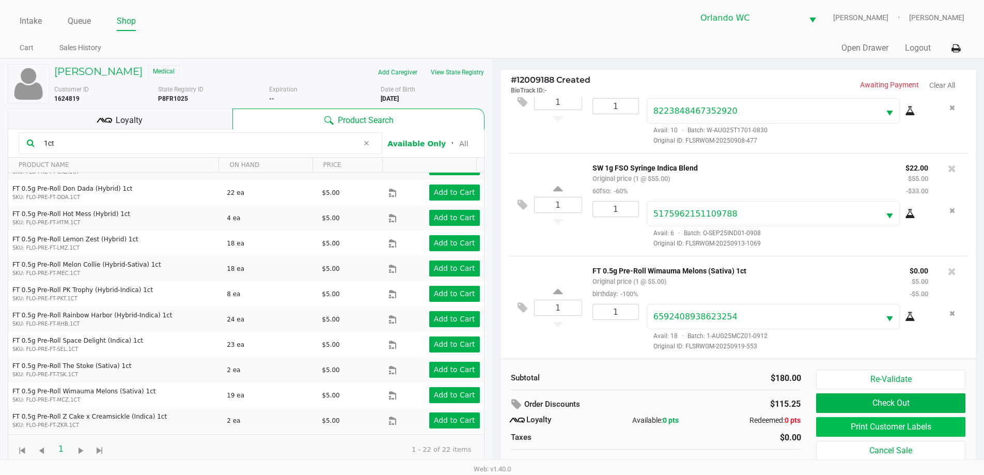
click at [922, 432] on button "Print Customer Labels" at bounding box center [890, 427] width 149 height 20
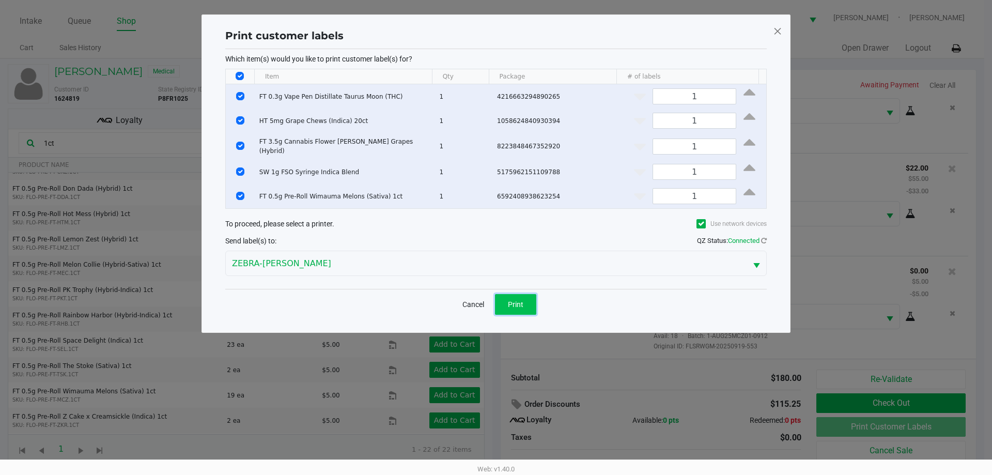
click at [526, 296] on button "Print" at bounding box center [515, 304] width 41 height 21
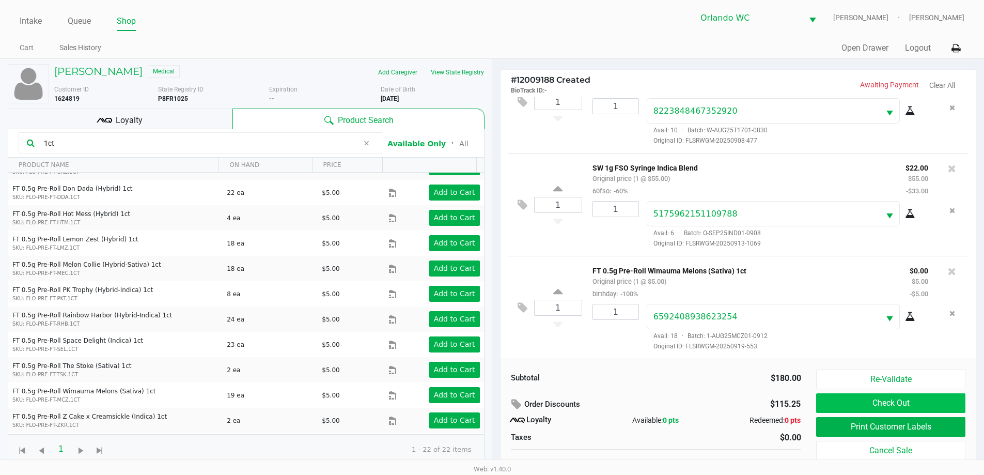
click at [932, 400] on button "Check Out" at bounding box center [890, 403] width 149 height 20
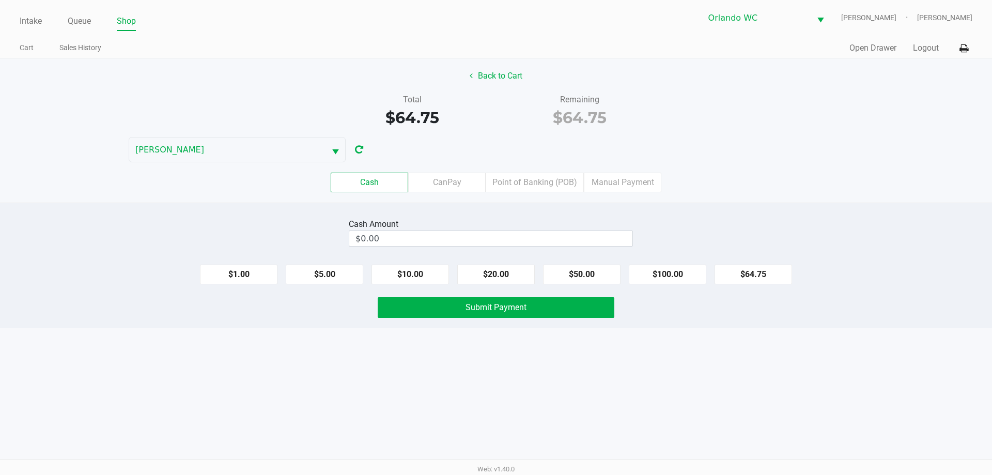
click at [542, 184] on label "Point of Banking (POB)" at bounding box center [534, 182] width 98 height 20
click at [0, 0] on 7 "Point of Banking (POB)" at bounding box center [0, 0] width 0 height 0
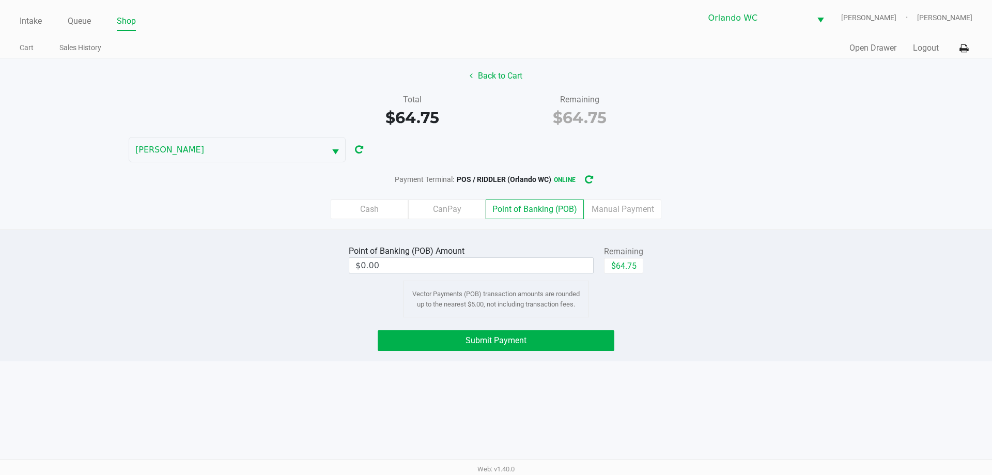
click at [624, 261] on button "$64.75" at bounding box center [623, 265] width 39 height 15
type input "$64.75"
click at [559, 341] on button "Submit Payment" at bounding box center [495, 340] width 237 height 21
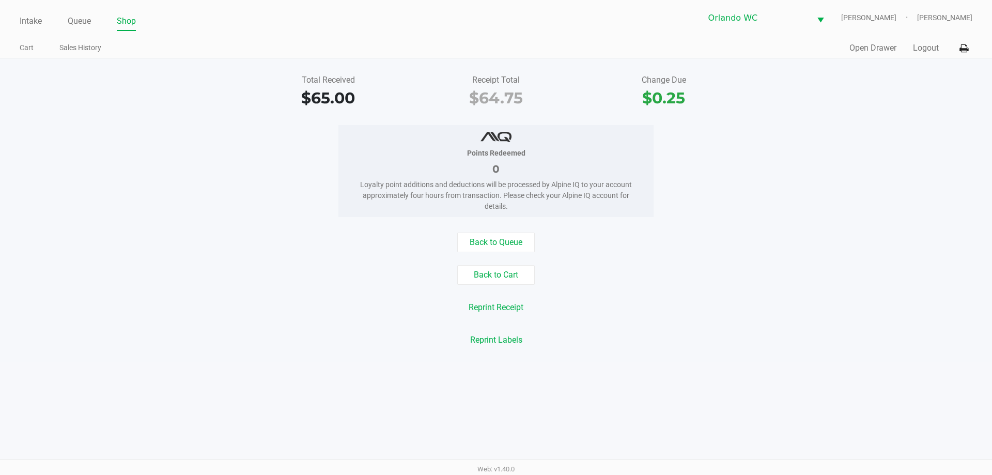
click at [30, 18] on link "Intake" at bounding box center [31, 21] width 22 height 14
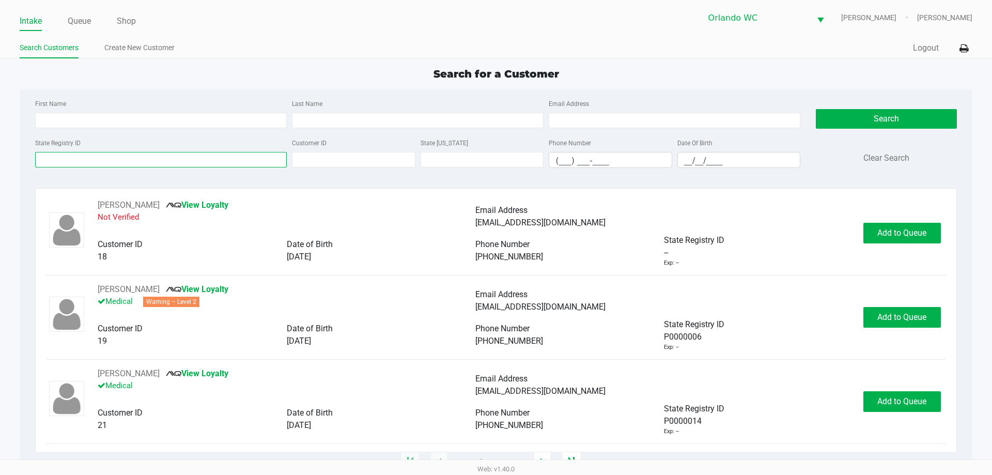
click at [76, 158] on input "State Registry ID" at bounding box center [160, 159] width 251 height 15
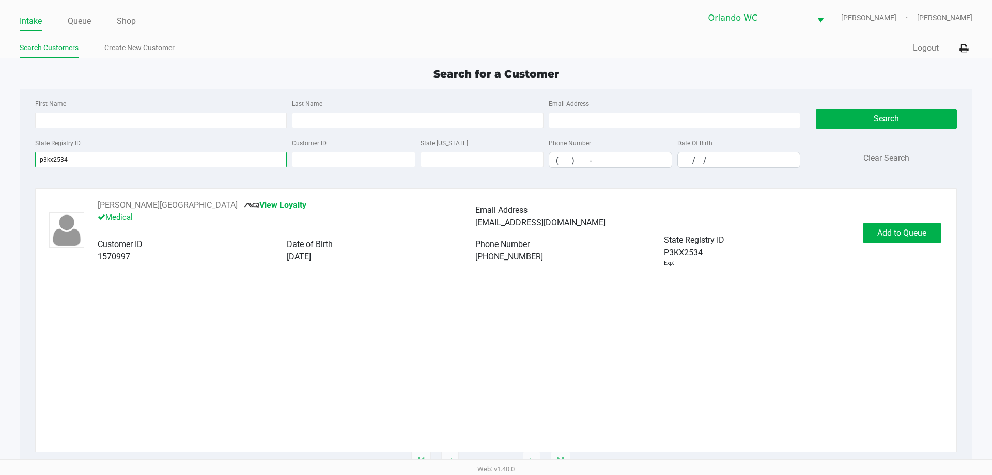
type input "p3kx2534"
click at [909, 235] on span "Add to Queue" at bounding box center [901, 233] width 49 height 10
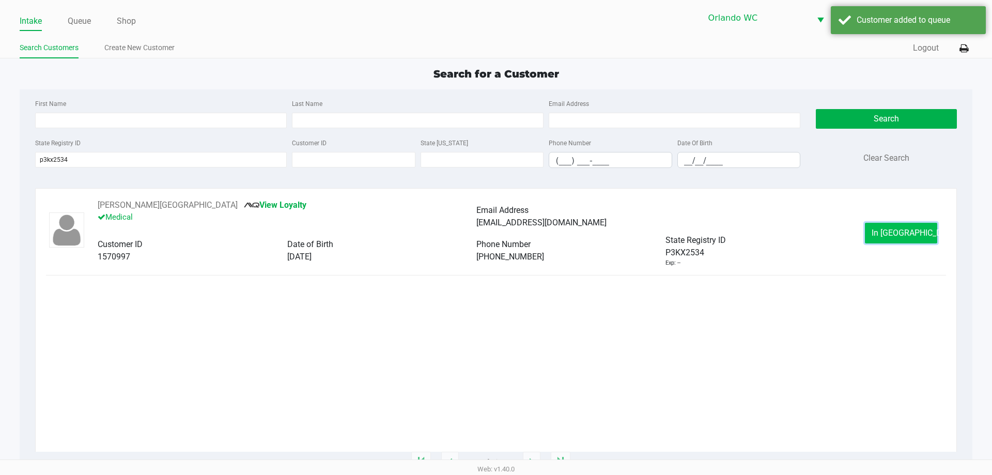
click at [911, 232] on span "In Queue" at bounding box center [914, 233] width 87 height 10
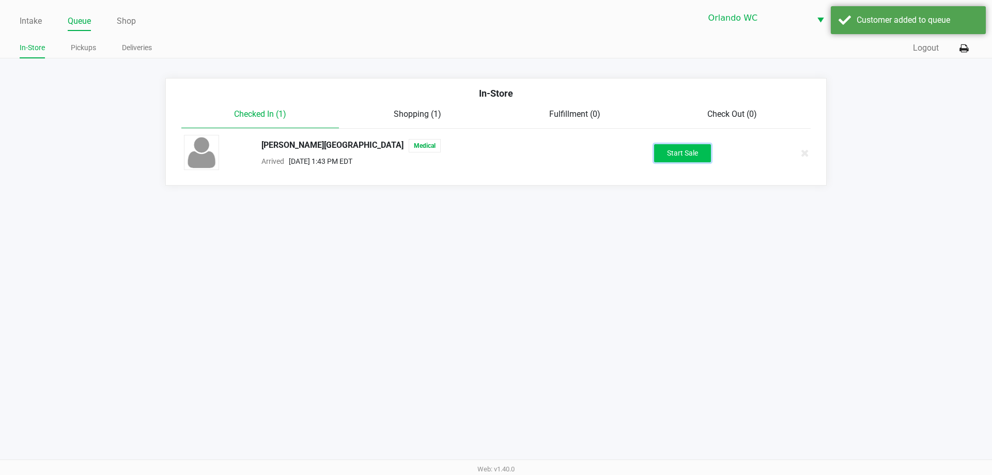
click at [683, 153] on button "Start Sale" at bounding box center [682, 153] width 57 height 18
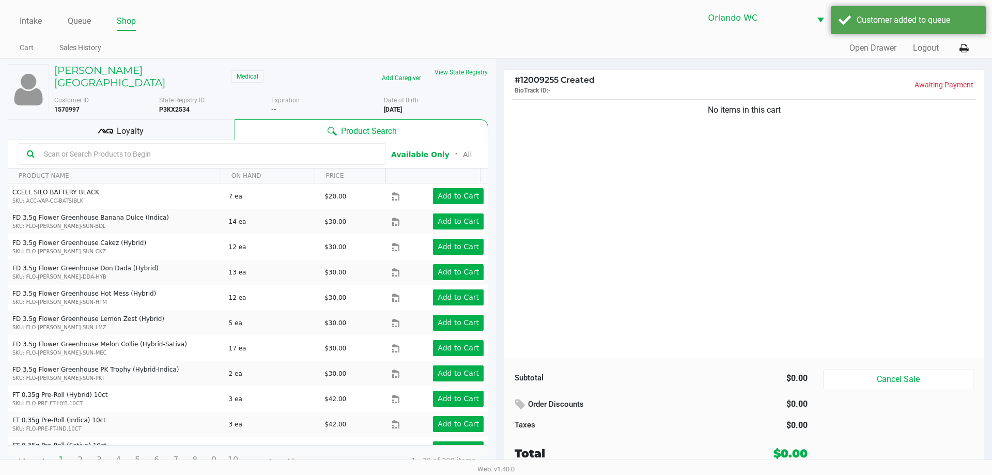
click at [61, 148] on input "text" at bounding box center [208, 153] width 337 height 15
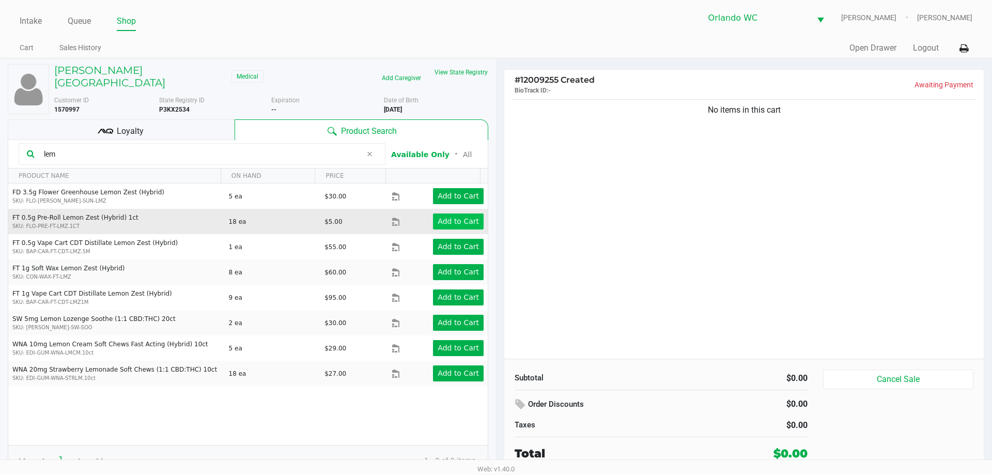
type input "lem"
click at [448, 217] on app-button-loader "Add to Cart" at bounding box center [457, 221] width 41 height 8
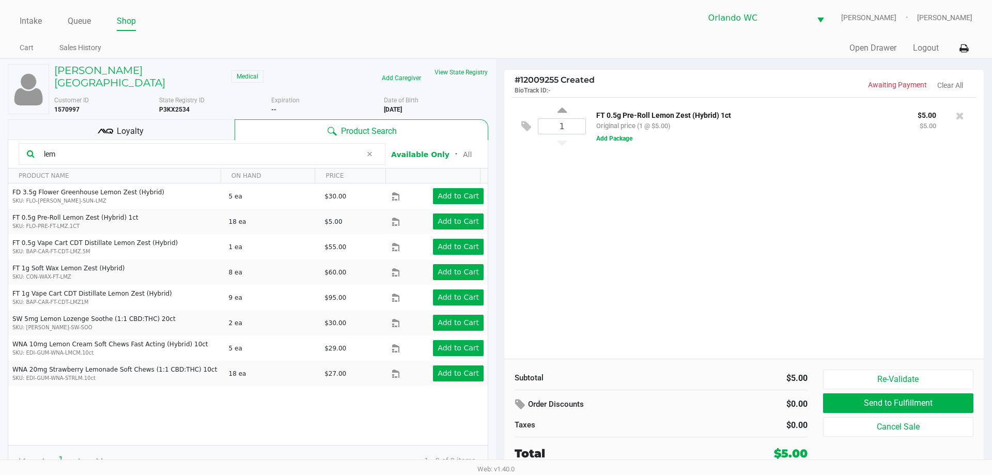
click at [62, 146] on input "lem" at bounding box center [201, 153] width 322 height 15
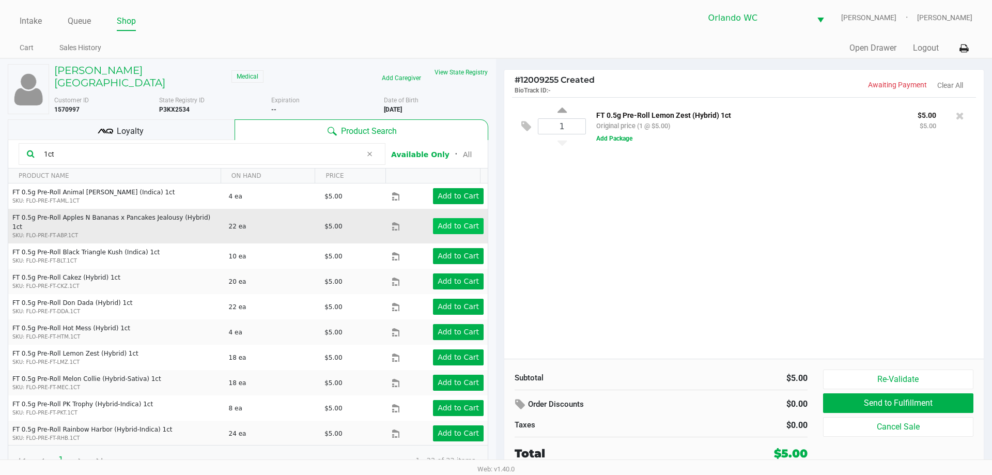
type input "1ct"
click at [433, 218] on button "Add to Cart" at bounding box center [458, 226] width 51 height 16
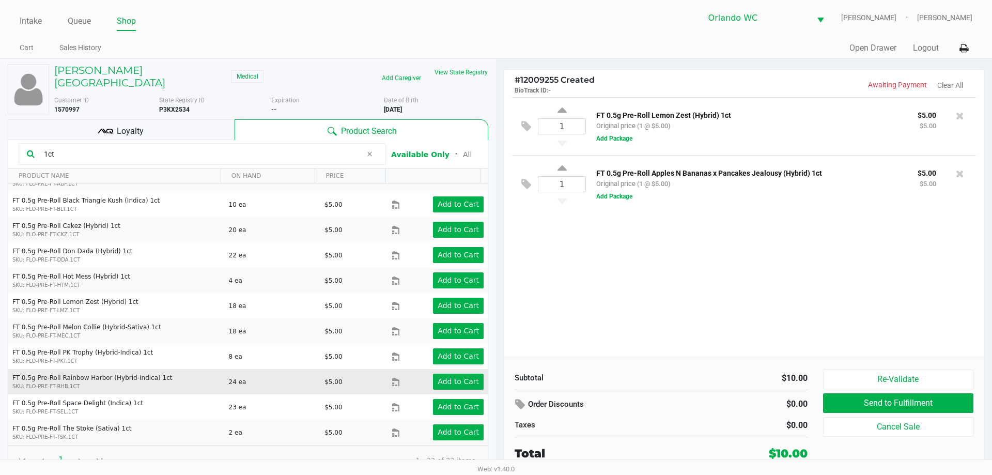
scroll to position [103, 0]
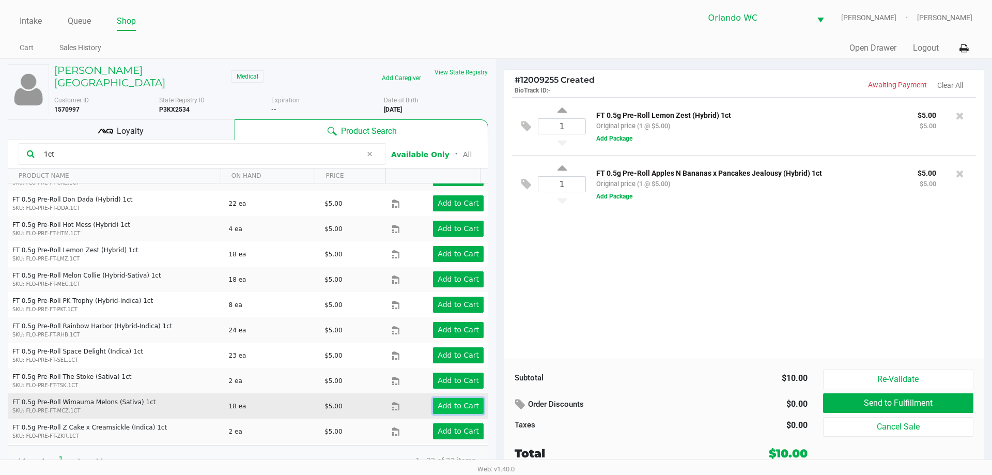
click at [463, 398] on button "Add to Cart" at bounding box center [458, 406] width 51 height 16
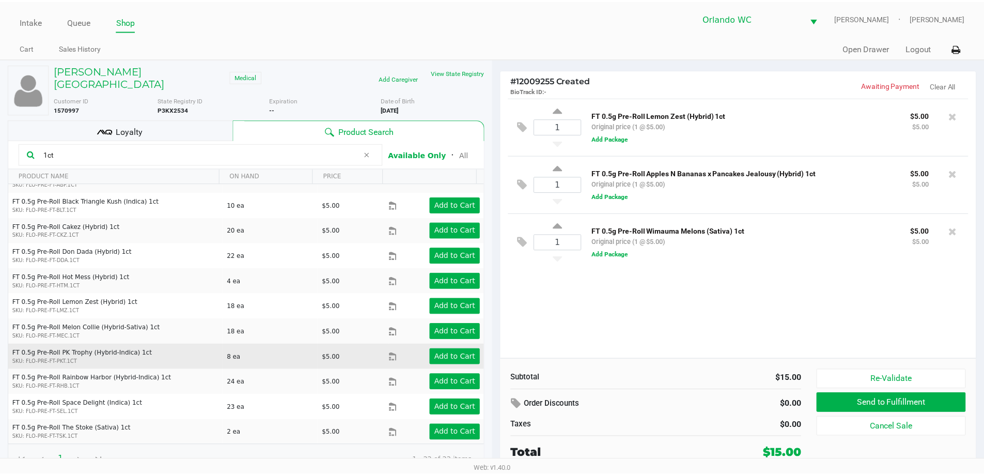
scroll to position [0, 0]
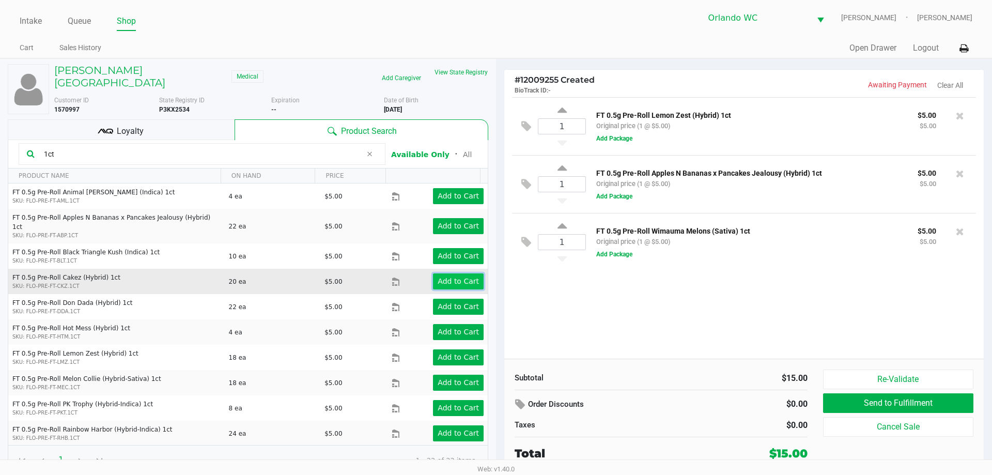
click at [444, 277] on app-button-loader "Add to Cart" at bounding box center [457, 281] width 41 height 8
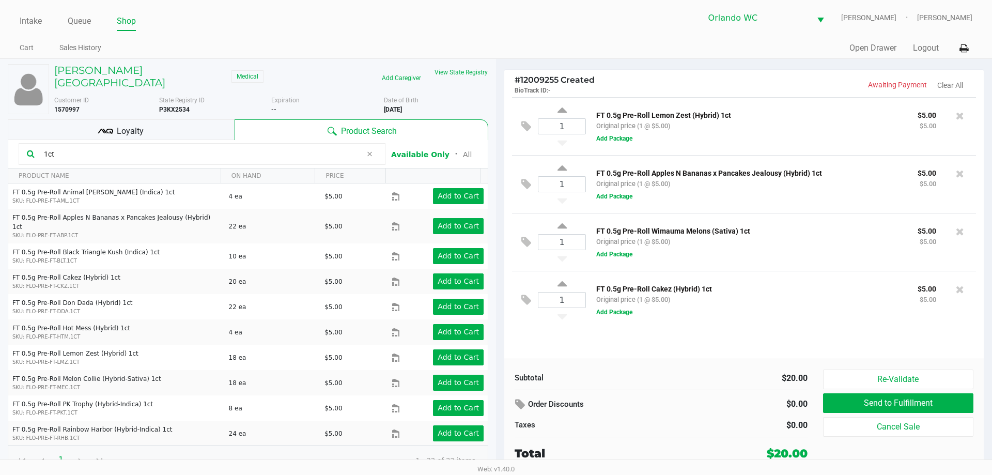
click at [176, 119] on div "Loyalty" at bounding box center [121, 129] width 227 height 21
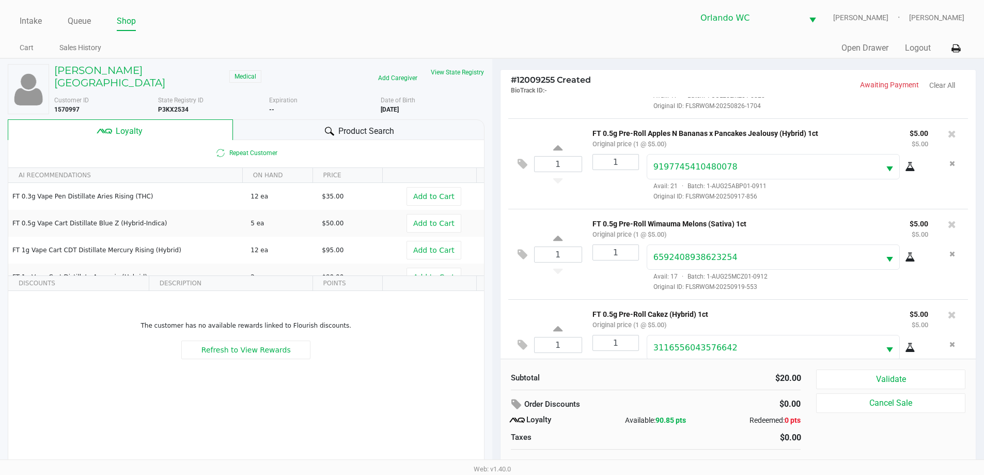
scroll to position [102, 0]
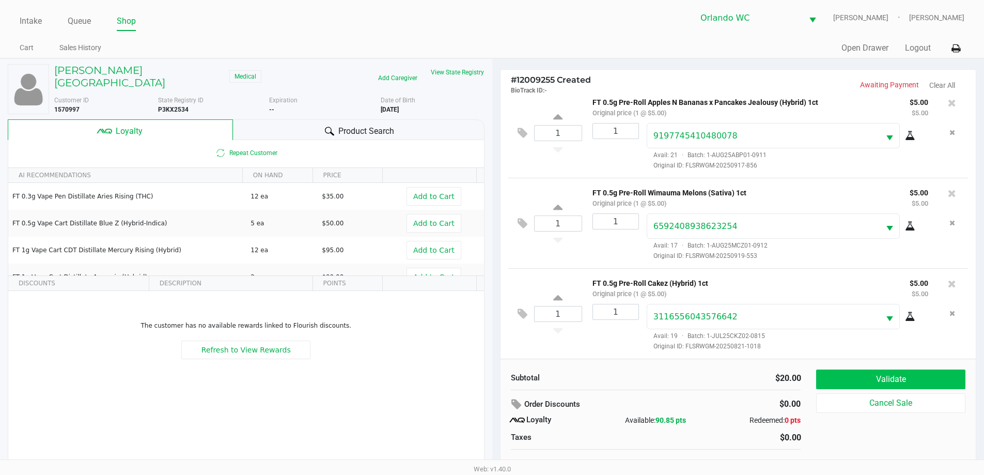
click at [916, 387] on button "Validate" at bounding box center [890, 379] width 149 height 20
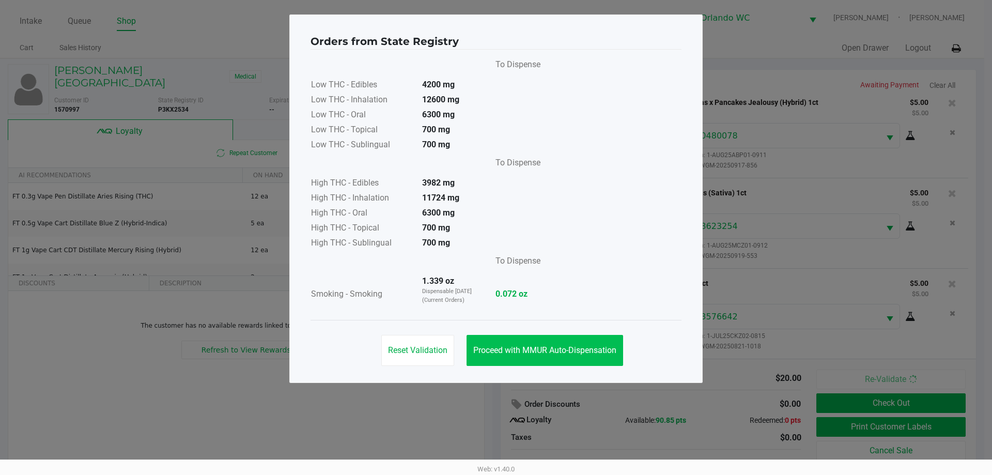
click at [586, 344] on button "Proceed with MMUR Auto-Dispensation" at bounding box center [544, 350] width 156 height 31
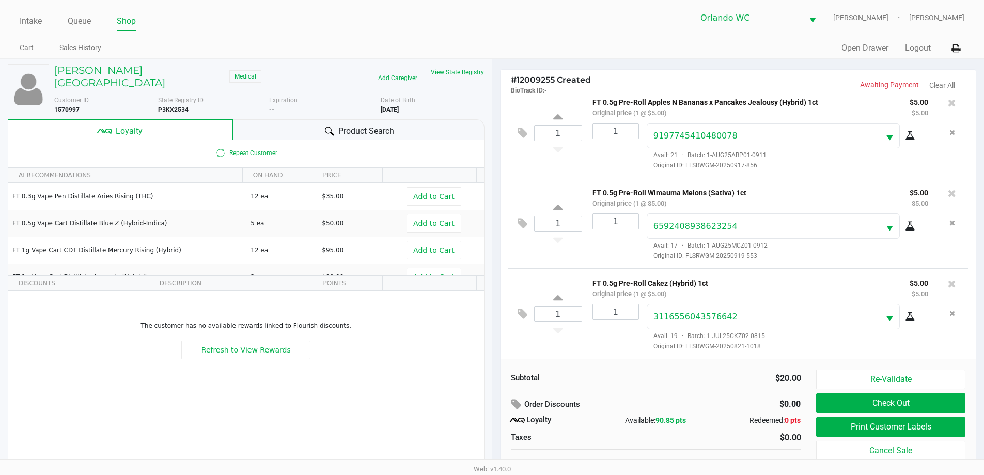
click at [912, 426] on button "Print Customer Labels" at bounding box center [890, 427] width 149 height 20
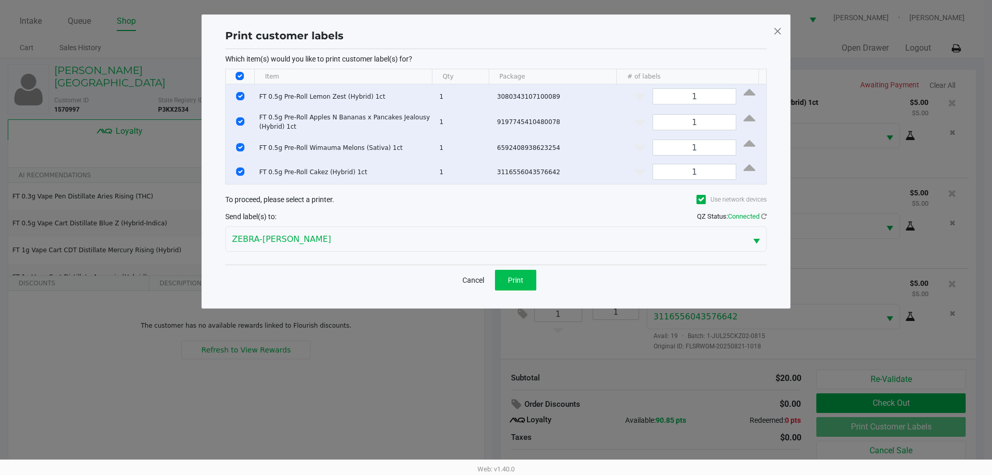
click at [514, 281] on span "Print" at bounding box center [515, 280] width 15 height 8
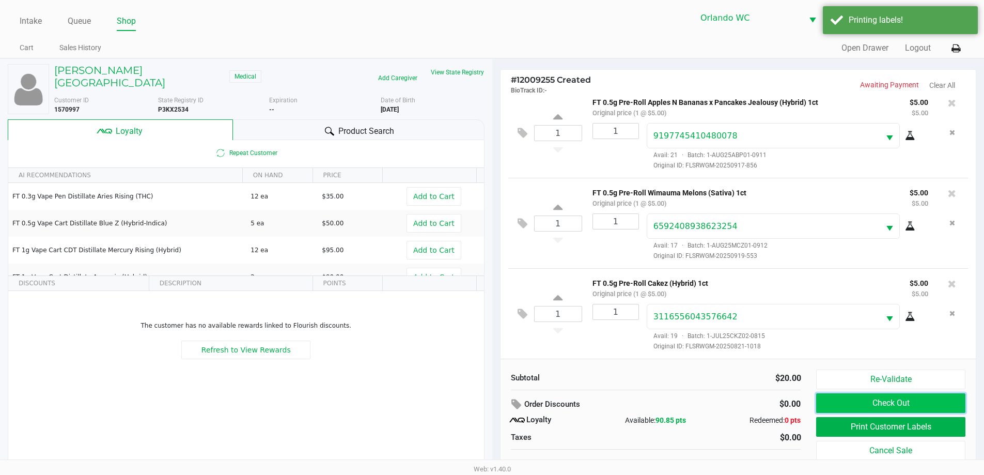
click at [921, 406] on button "Check Out" at bounding box center [890, 403] width 149 height 20
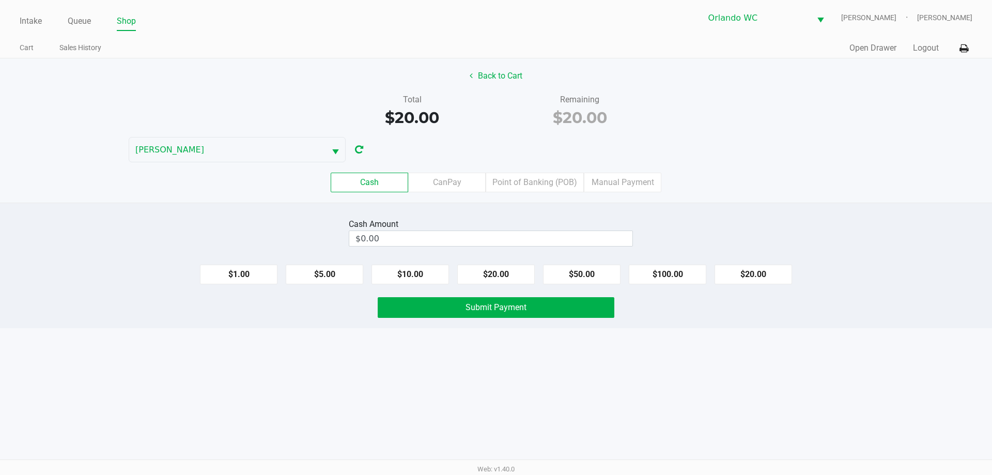
click at [524, 180] on label "Point of Banking (POB)" at bounding box center [534, 182] width 98 height 20
click at [0, 0] on 7 "Point of Banking (POB)" at bounding box center [0, 0] width 0 height 0
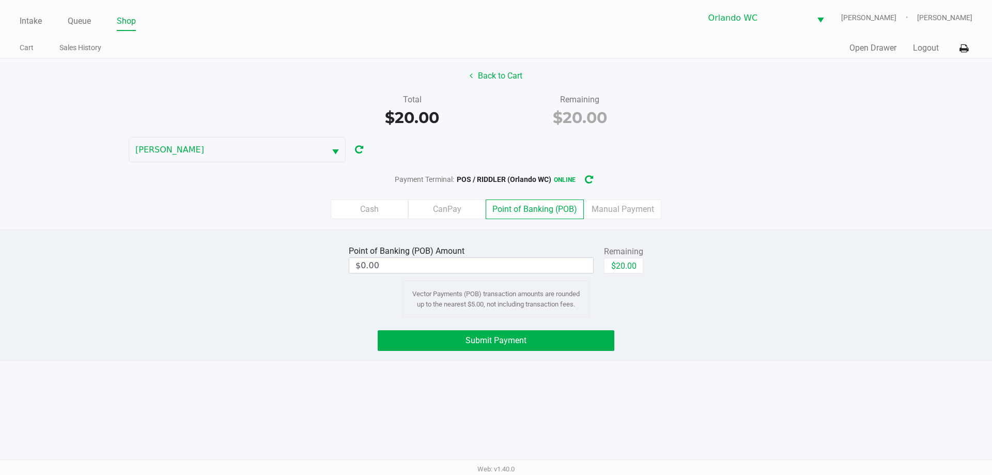
click at [621, 265] on button "$20.00" at bounding box center [623, 265] width 39 height 15
type input "$20.00"
click at [559, 342] on button "Submit Payment" at bounding box center [495, 340] width 237 height 21
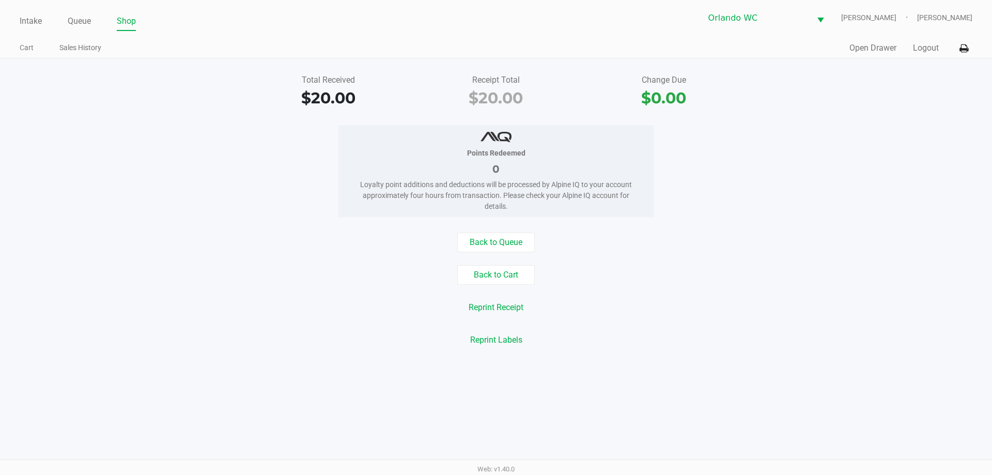
click at [214, 322] on div "Back to Queue Back to Cart Reprint Receipt Reprint Labels" at bounding box center [495, 290] width 1007 height 117
click at [32, 25] on link "Intake" at bounding box center [31, 21] width 22 height 14
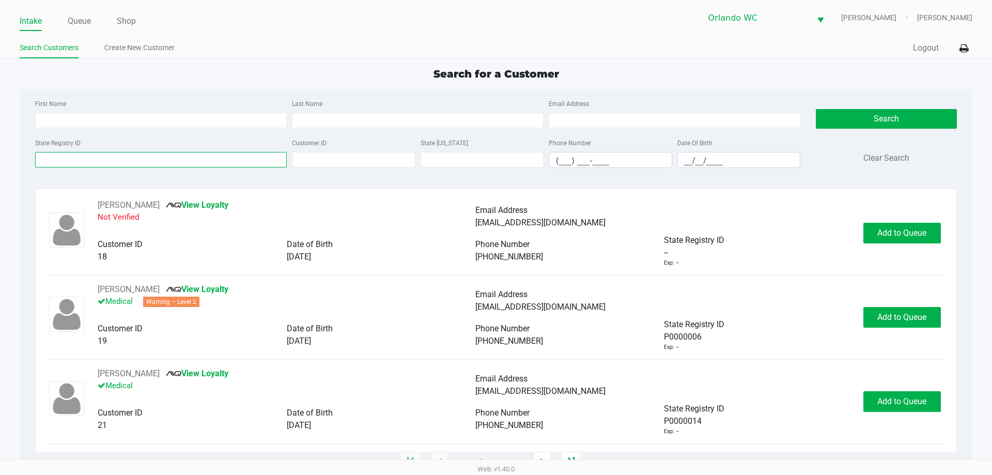
click at [182, 160] on input "State Registry ID" at bounding box center [160, 159] width 251 height 15
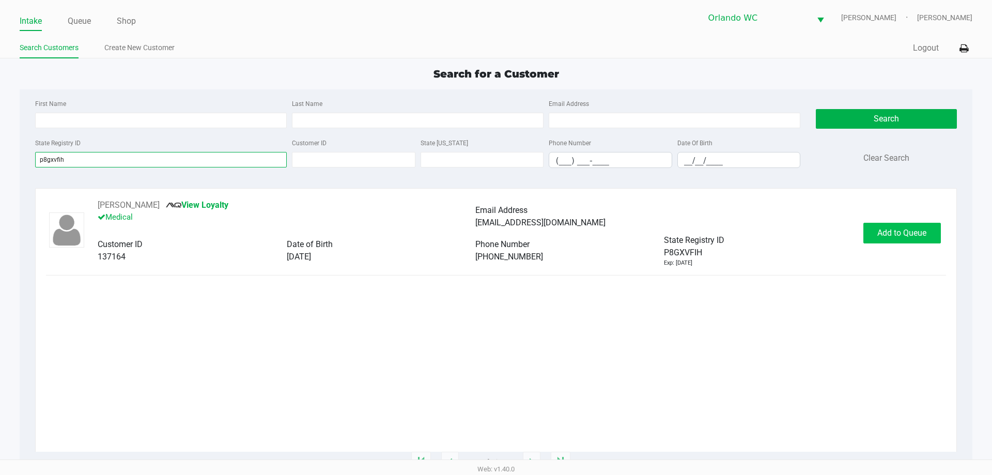
type input "p8gxvfih"
click at [915, 225] on button "Add to Queue" at bounding box center [901, 233] width 77 height 21
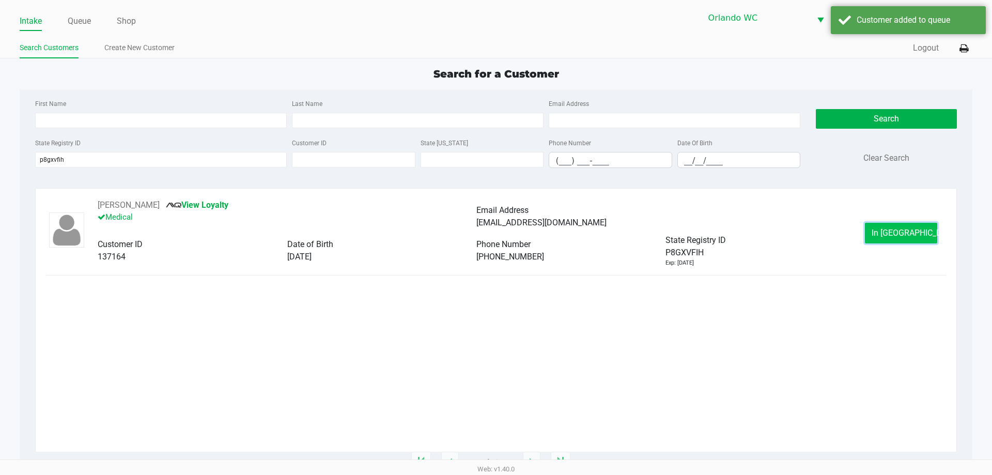
click at [892, 227] on button "In Queue" at bounding box center [900, 233] width 72 height 21
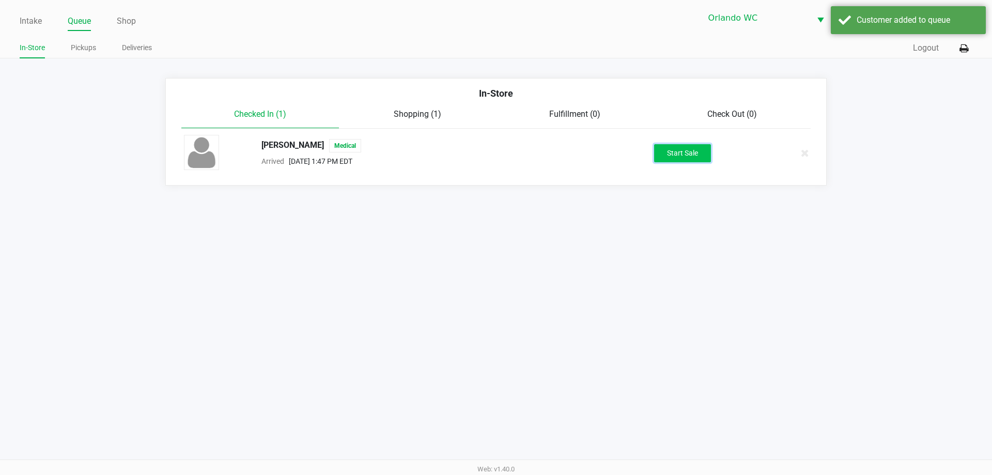
click at [670, 145] on button "Start Sale" at bounding box center [682, 153] width 57 height 18
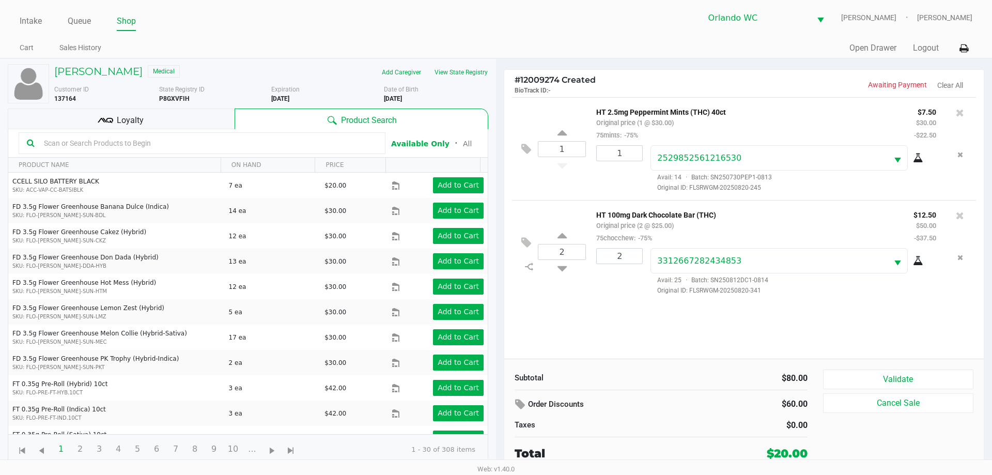
click at [116, 118] on div "Loyalty" at bounding box center [121, 118] width 227 height 21
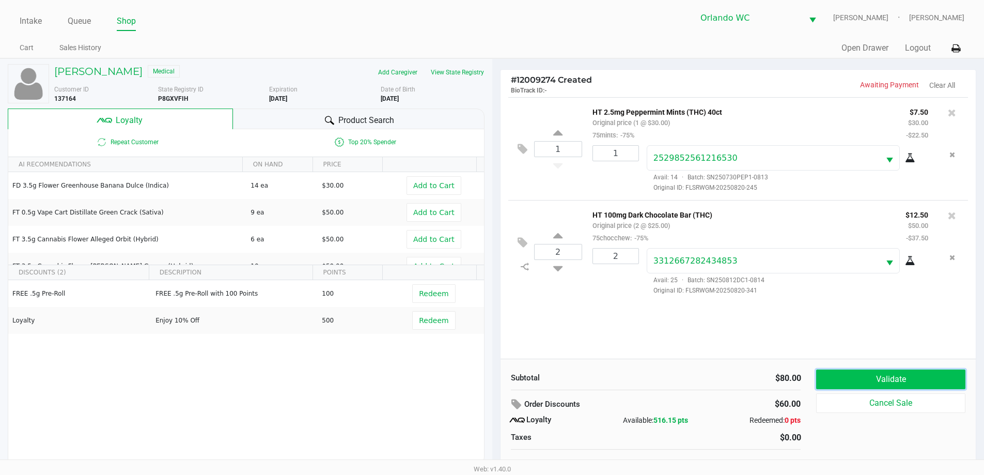
click at [880, 375] on button "Validate" at bounding box center [890, 379] width 149 height 20
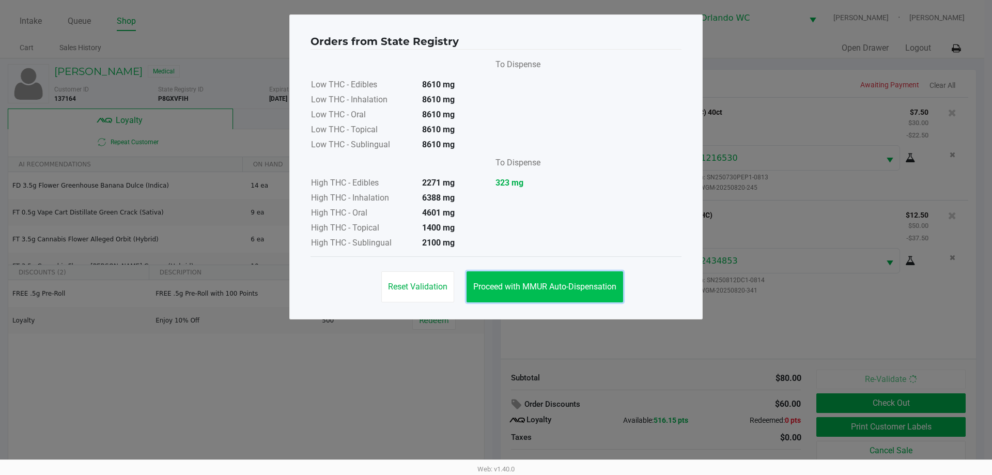
click at [576, 286] on span "Proceed with MMUR Auto-Dispensation" at bounding box center [544, 286] width 143 height 10
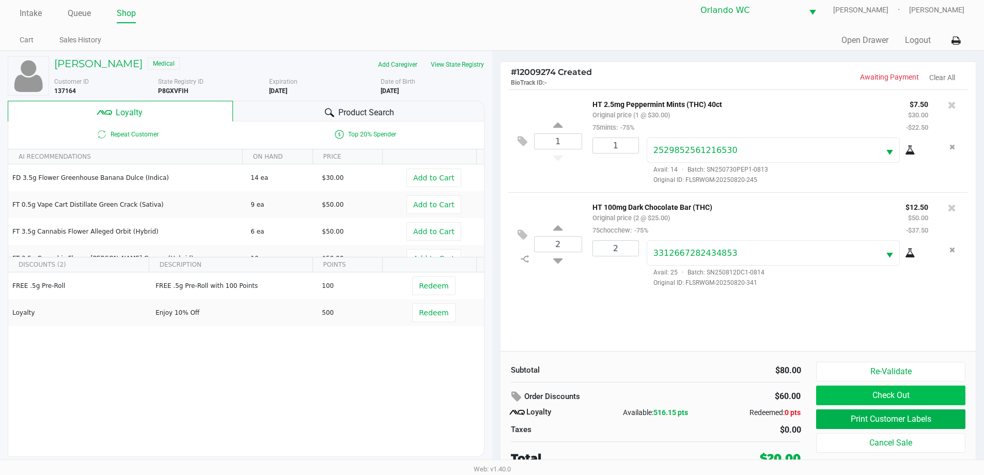
scroll to position [10, 0]
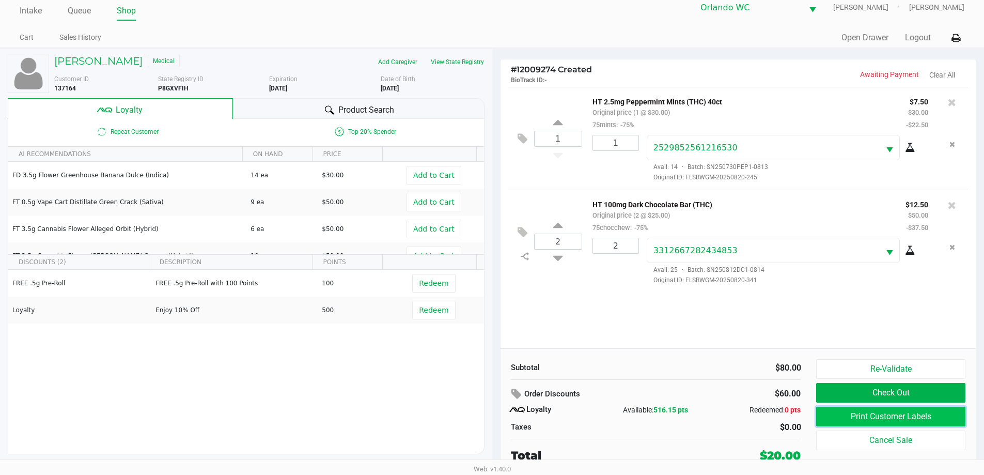
click at [885, 415] on button "Print Customer Labels" at bounding box center [890, 416] width 149 height 20
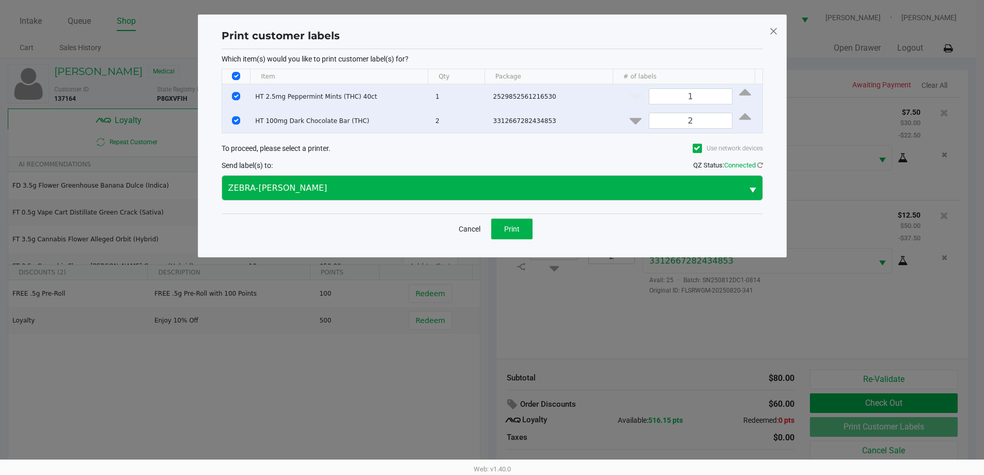
scroll to position [0, 0]
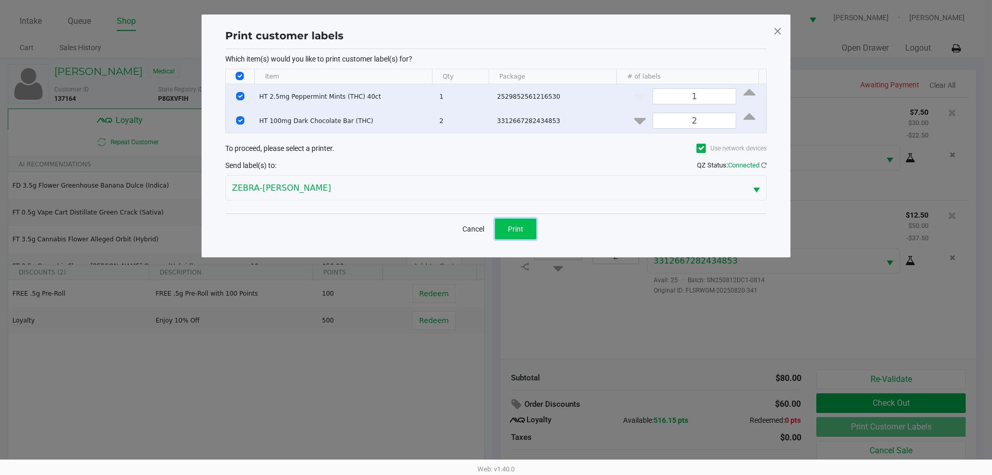
click at [519, 227] on span "Print" at bounding box center [515, 229] width 15 height 8
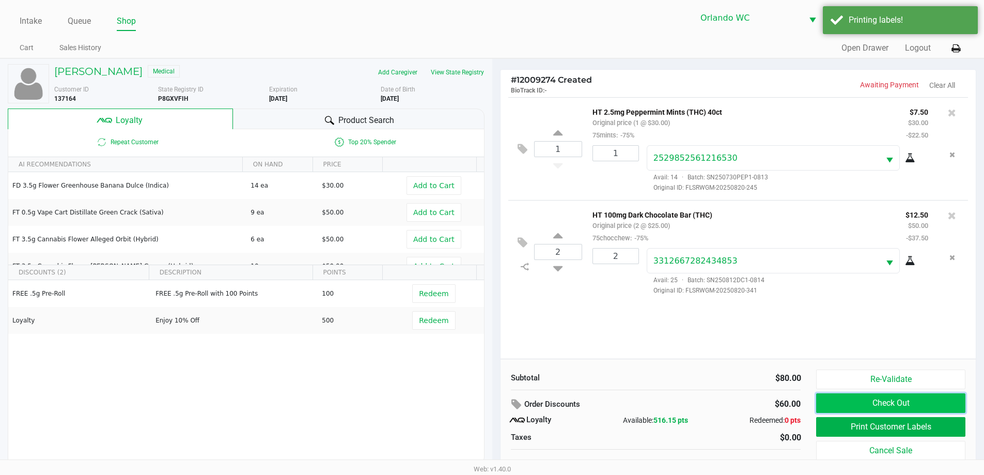
click at [871, 405] on button "Check Out" at bounding box center [890, 403] width 149 height 20
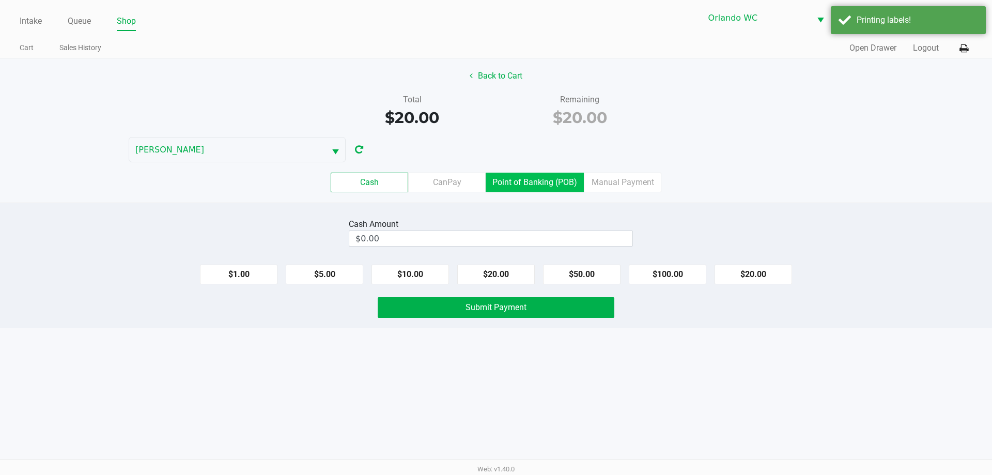
click at [509, 175] on label "Point of Banking (POB)" at bounding box center [534, 182] width 98 height 20
click at [0, 0] on 7 "Point of Banking (POB)" at bounding box center [0, 0] width 0 height 0
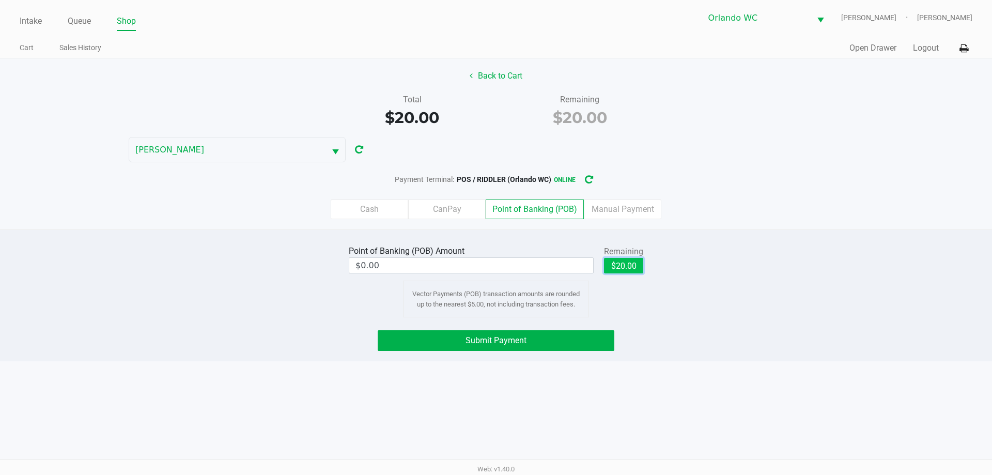
click at [625, 267] on button "$20.00" at bounding box center [623, 265] width 39 height 15
type input "$20.00"
click at [564, 343] on button "Submit Payment" at bounding box center [495, 340] width 237 height 21
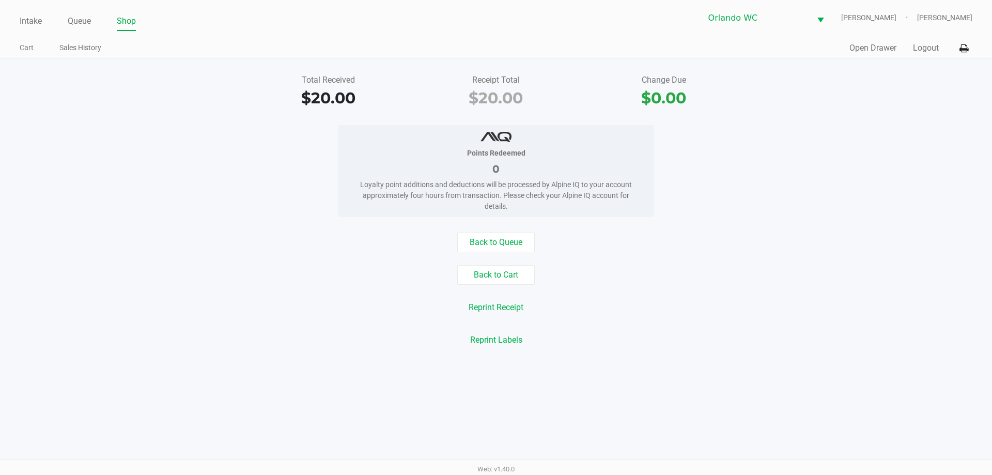
click at [38, 23] on link "Intake" at bounding box center [31, 21] width 22 height 14
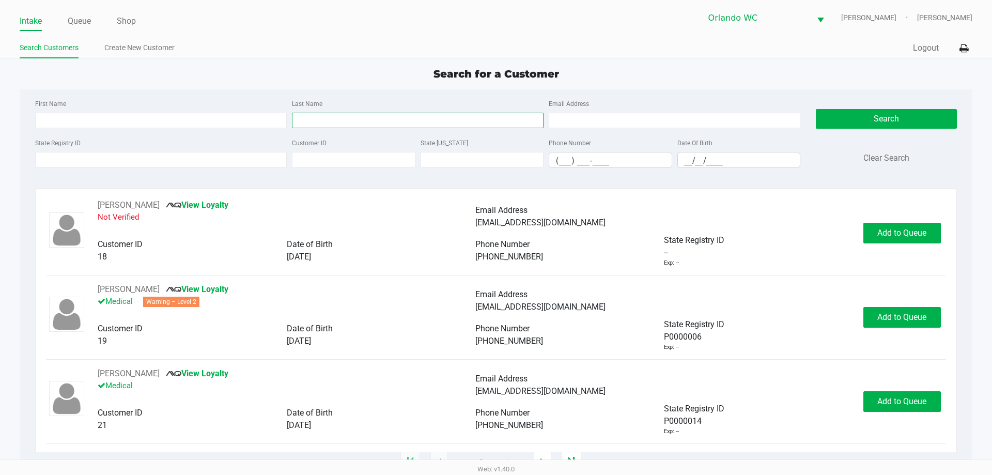
click at [318, 120] on input "Last Name" at bounding box center [417, 120] width 251 height 15
type input "hunkins"
click at [679, 161] on input "__/__/____" at bounding box center [739, 160] width 122 height 16
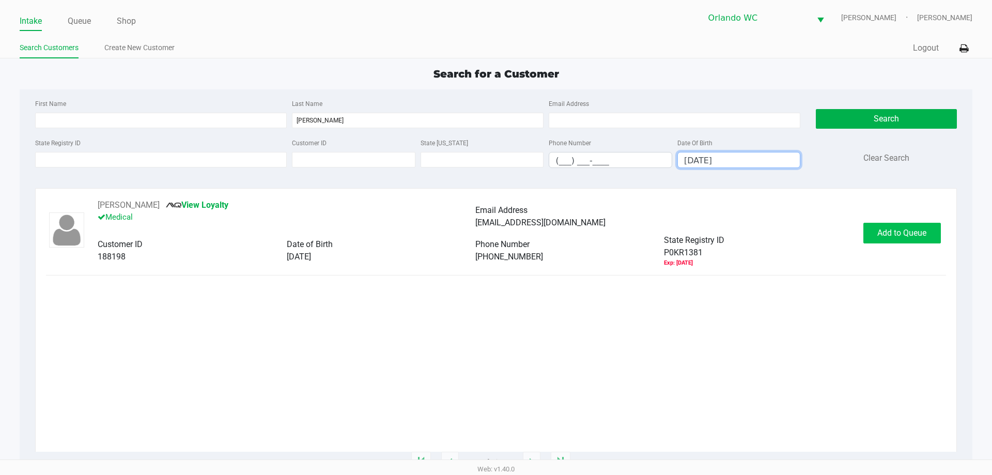
type input "07/16/1991"
click at [879, 225] on button "Add to Queue" at bounding box center [901, 233] width 77 height 21
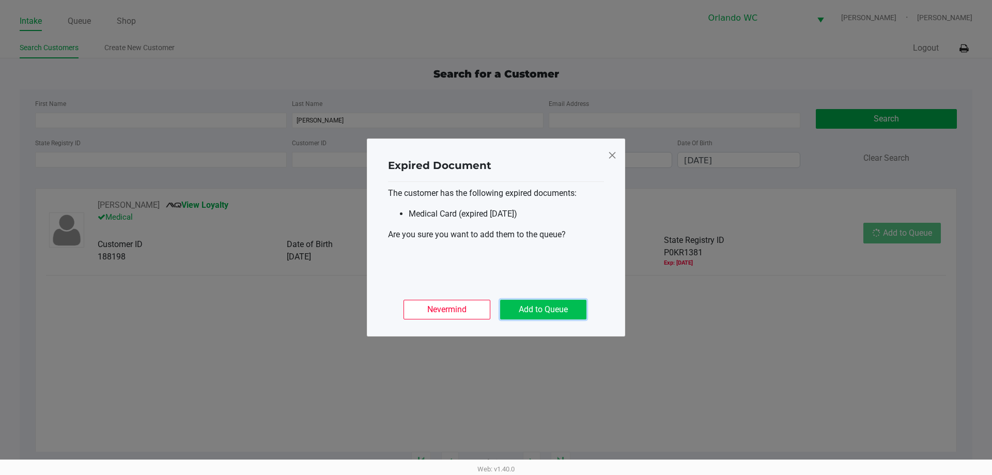
click at [543, 310] on button "Add to Queue" at bounding box center [543, 310] width 86 height 20
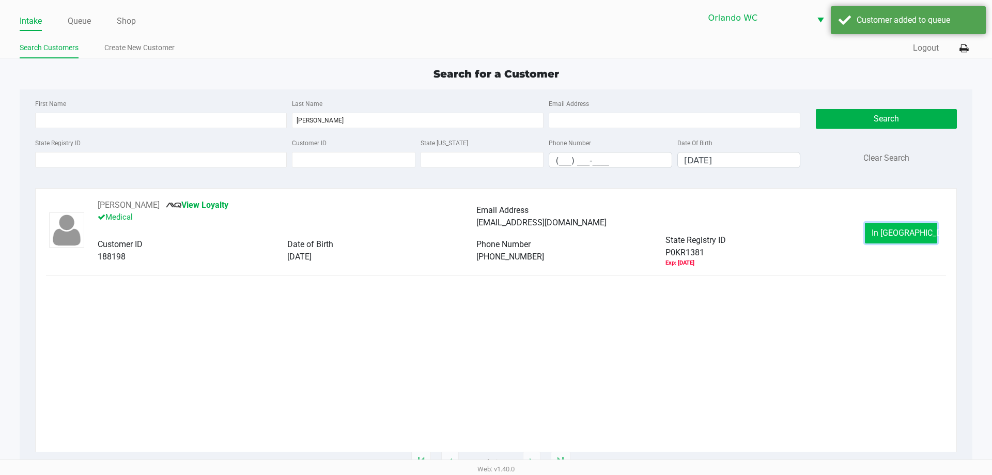
click at [912, 234] on span "In Queue" at bounding box center [914, 233] width 87 height 10
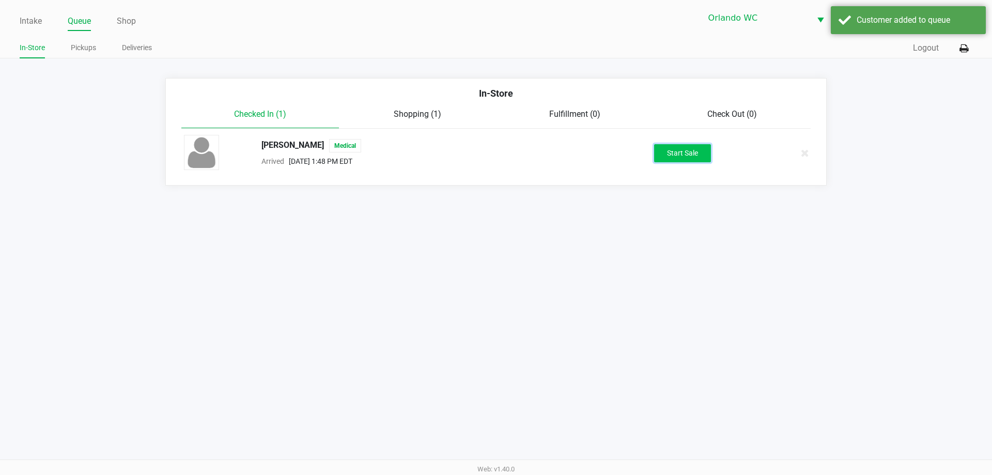
click at [696, 153] on button "Start Sale" at bounding box center [682, 153] width 57 height 18
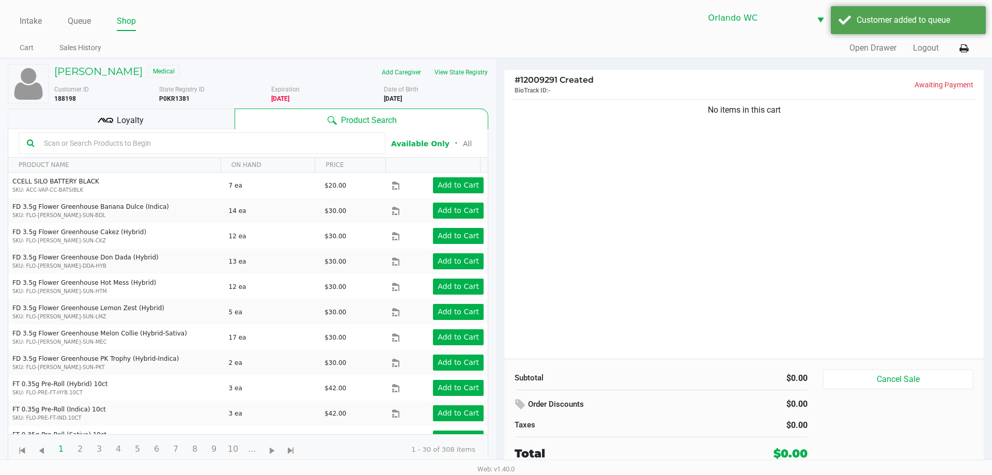
click at [180, 147] on input "text" at bounding box center [208, 142] width 337 height 15
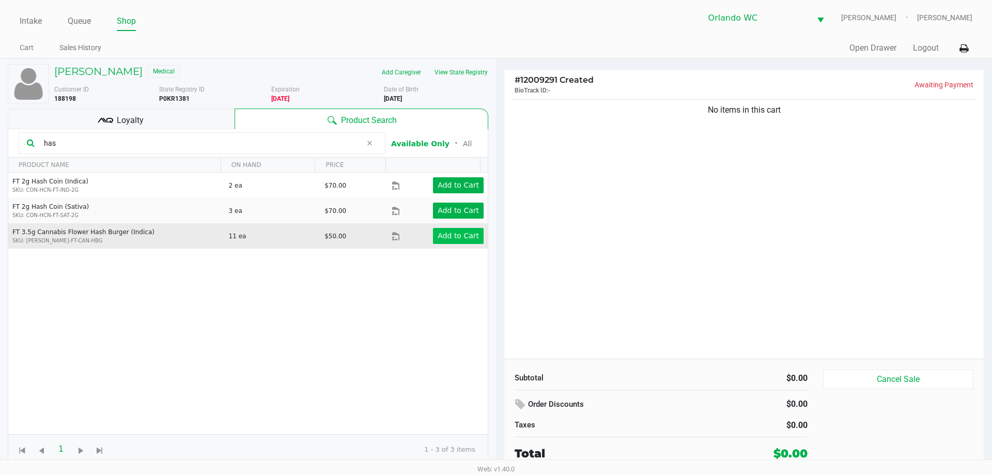
type input "has"
click at [439, 231] on app-button-loader "Add to Cart" at bounding box center [457, 235] width 41 height 8
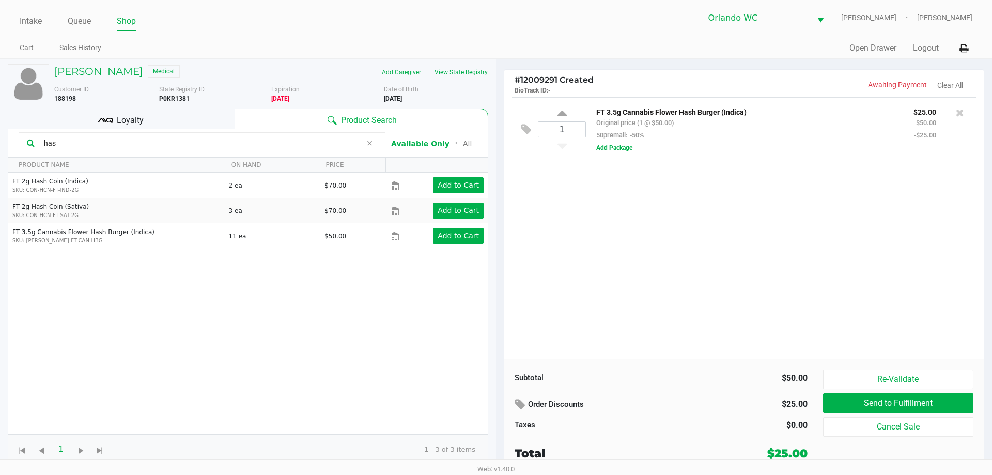
click at [170, 150] on input "has" at bounding box center [201, 142] width 322 height 15
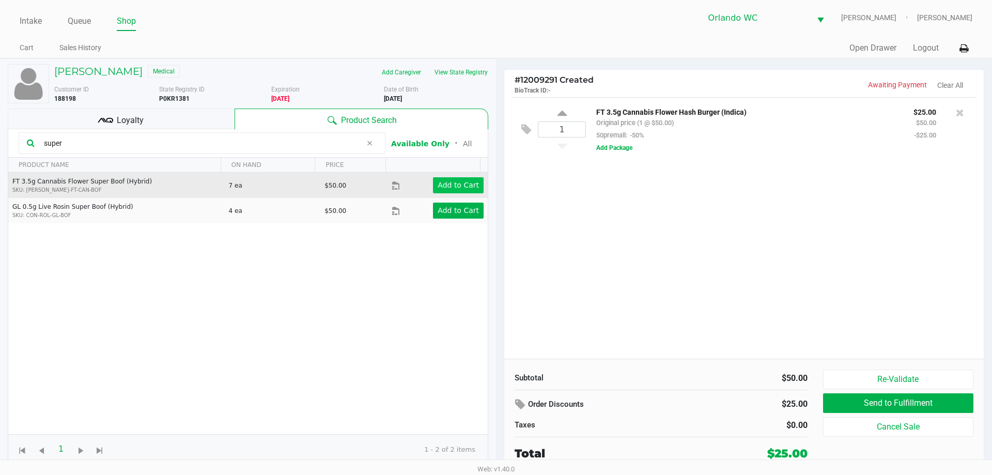
type input "super"
click at [455, 185] on app-button-loader "Add to Cart" at bounding box center [457, 185] width 41 height 8
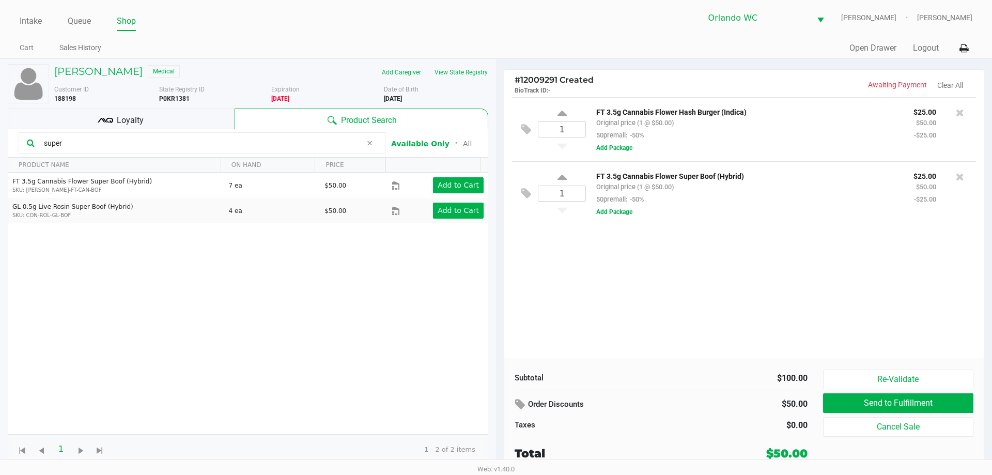
click at [65, 143] on input "super" at bounding box center [201, 142] width 322 height 15
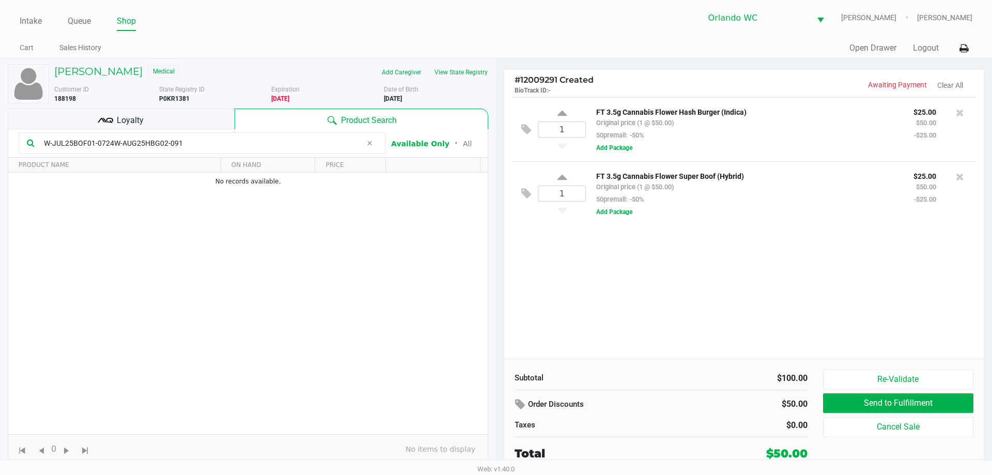
type input "W-JUL25BOF01-0724W-AUG25HBG02-0910"
click at [204, 123] on div "Loyalty" at bounding box center [121, 118] width 227 height 21
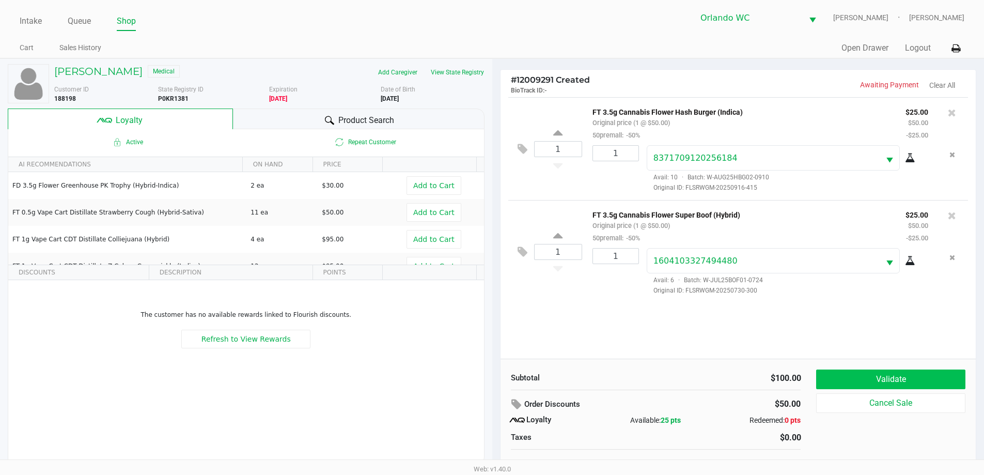
click at [914, 381] on button "Validate" at bounding box center [890, 379] width 149 height 20
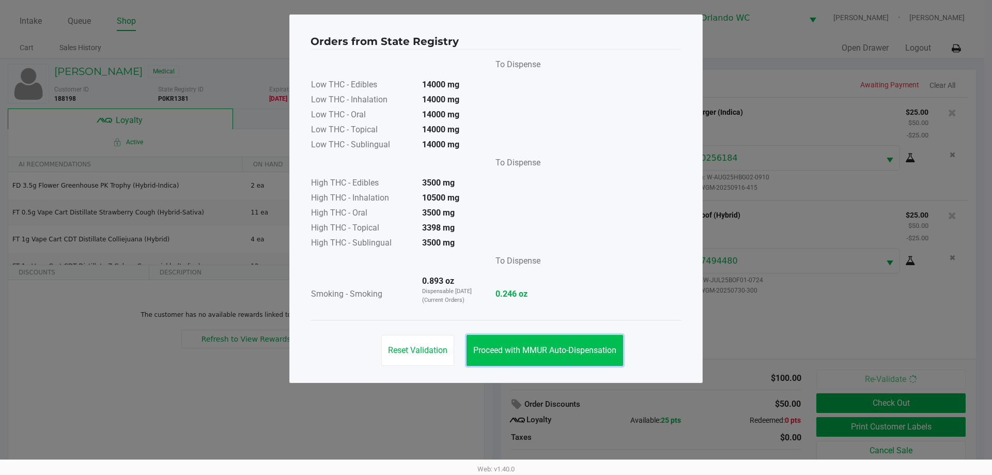
click at [576, 352] on span "Proceed with MMUR Auto-Dispensation" at bounding box center [544, 350] width 143 height 10
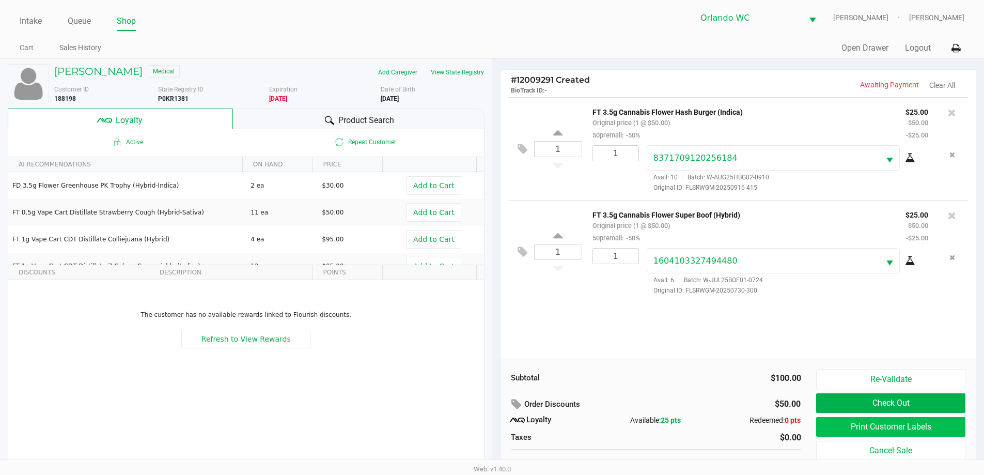
click at [930, 425] on button "Print Customer Labels" at bounding box center [890, 427] width 149 height 20
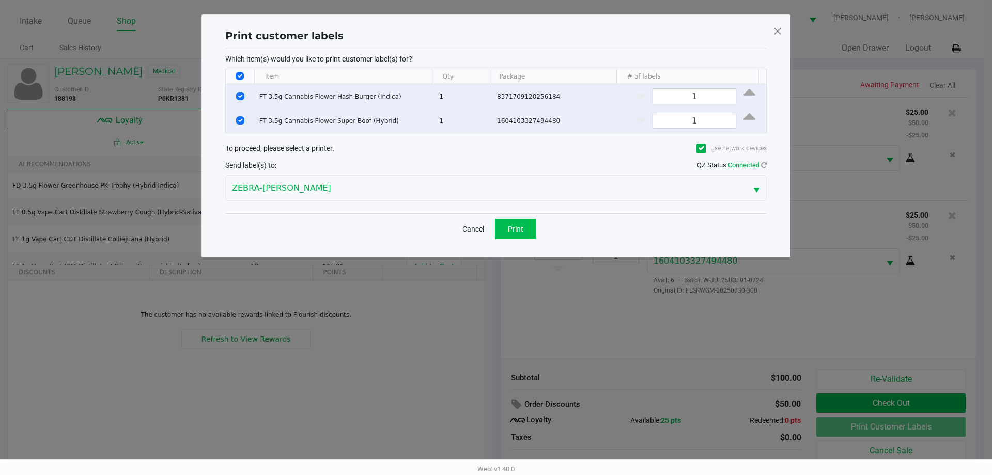
click at [523, 225] on span "Print" at bounding box center [515, 229] width 15 height 8
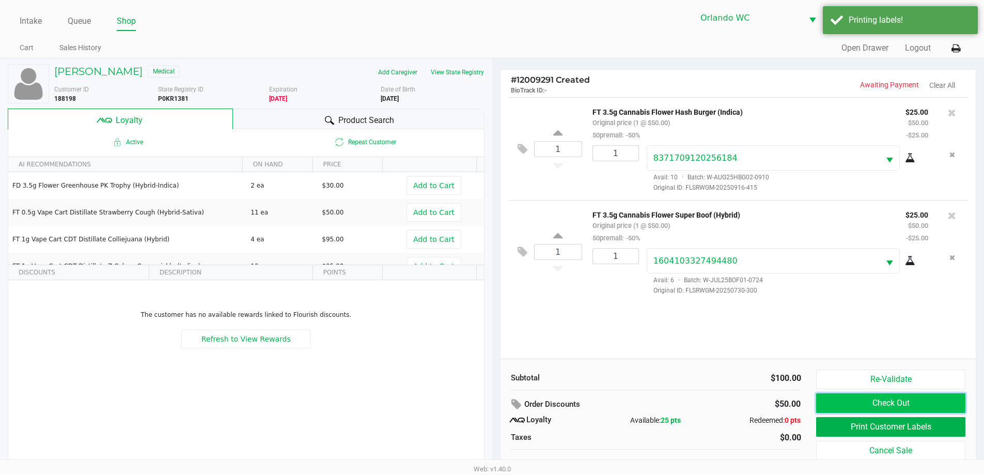
click at [926, 412] on button "Check Out" at bounding box center [890, 403] width 149 height 20
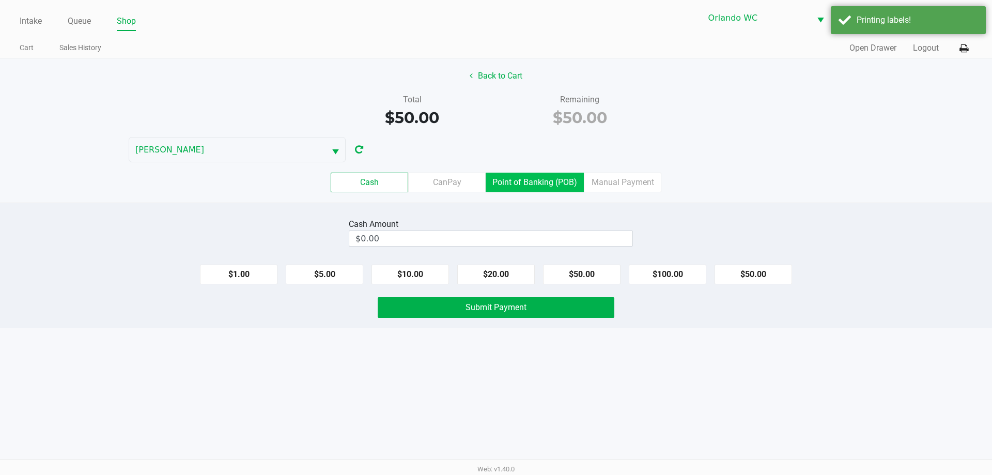
click at [554, 178] on label "Point of Banking (POB)" at bounding box center [534, 182] width 98 height 20
click at [0, 0] on 7 "Point of Banking (POB)" at bounding box center [0, 0] width 0 height 0
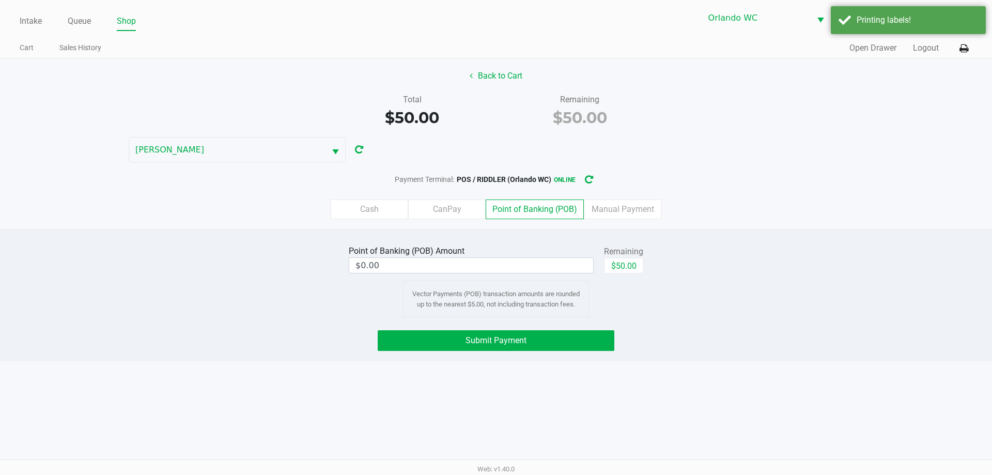
click at [623, 271] on button "$50.00" at bounding box center [623, 265] width 39 height 15
type input "$50.00"
click at [538, 341] on button "Submit Payment" at bounding box center [495, 340] width 237 height 21
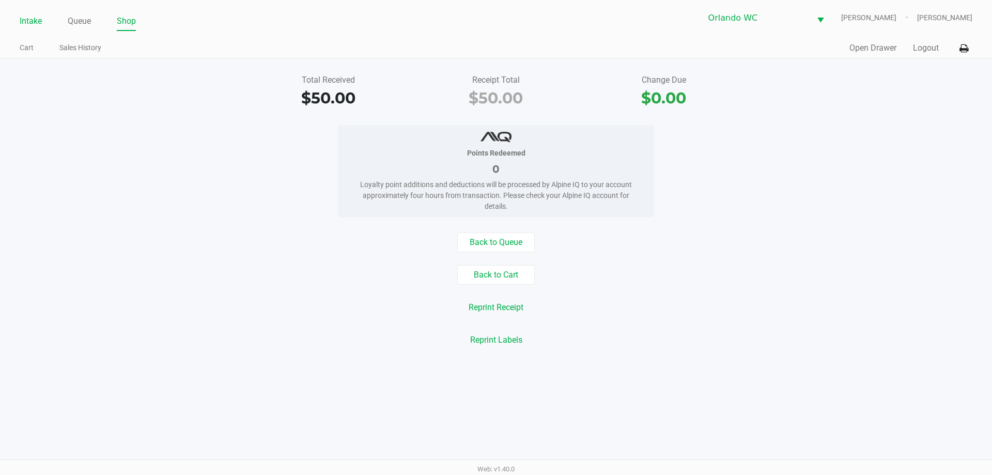
click at [32, 21] on link "Intake" at bounding box center [31, 21] width 22 height 14
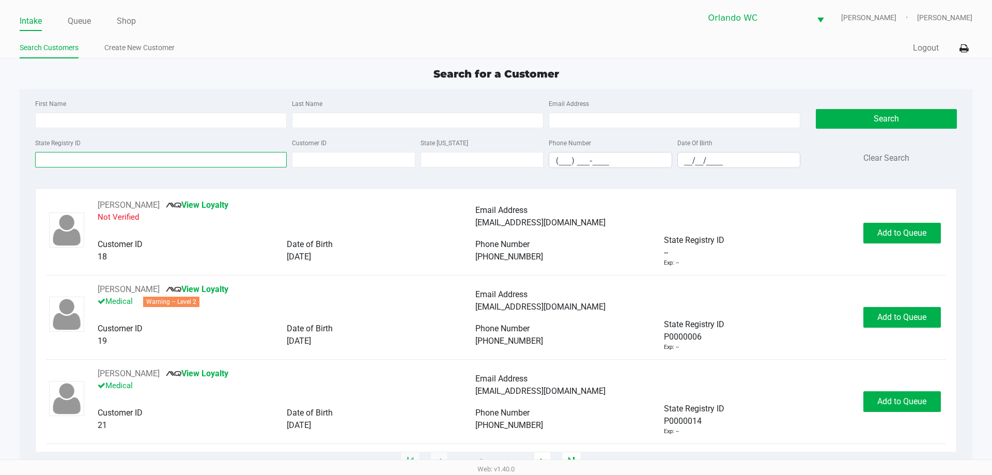
click at [187, 155] on input "State Registry ID" at bounding box center [160, 159] width 251 height 15
click at [174, 156] on input "State Registry ID" at bounding box center [160, 159] width 251 height 15
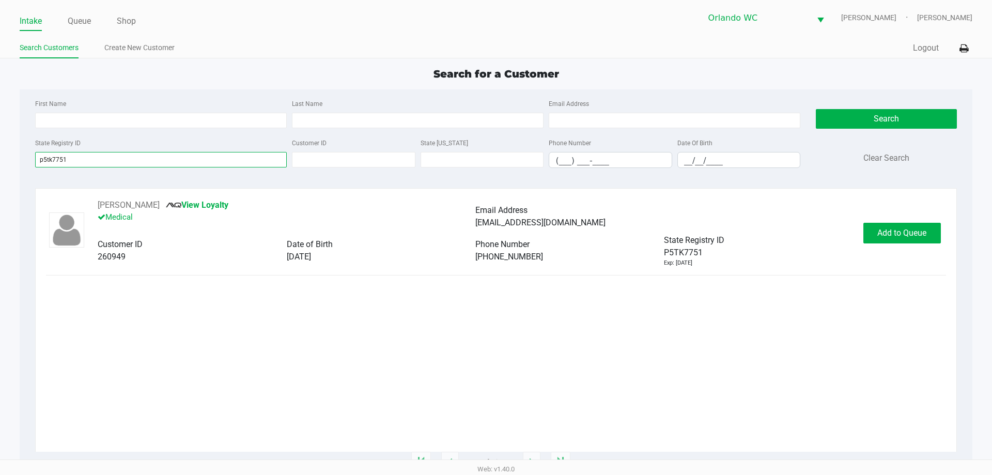
type input "p5tk7751"
click at [922, 232] on span "Add to Queue" at bounding box center [901, 233] width 49 height 10
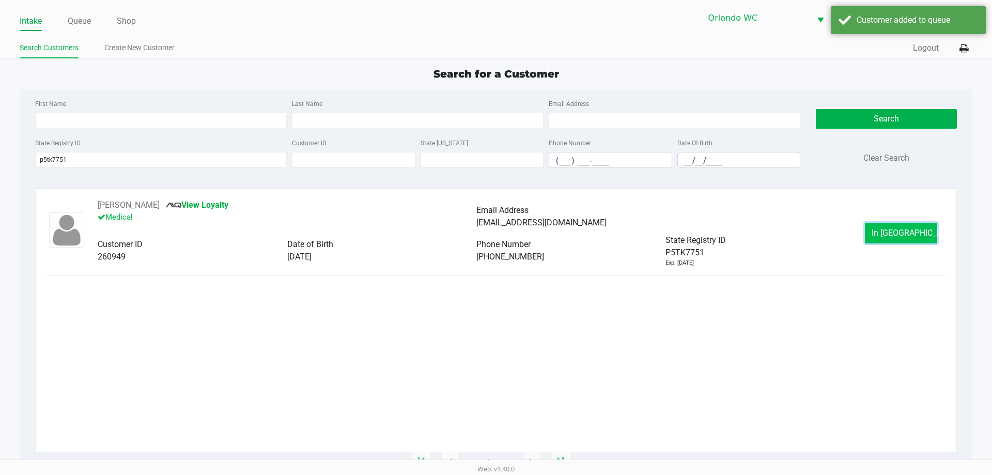
click at [905, 237] on span "In Queue" at bounding box center [914, 233] width 87 height 10
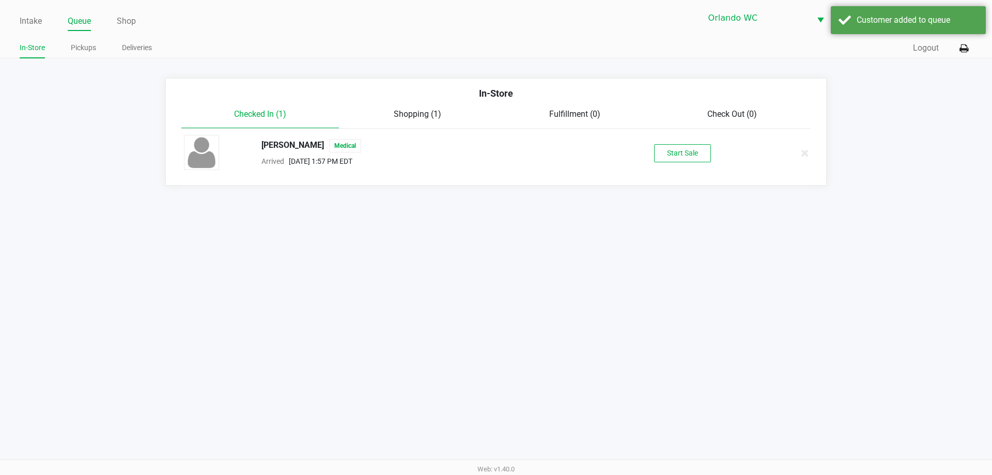
click at [697, 159] on button "Start Sale" at bounding box center [682, 153] width 57 height 18
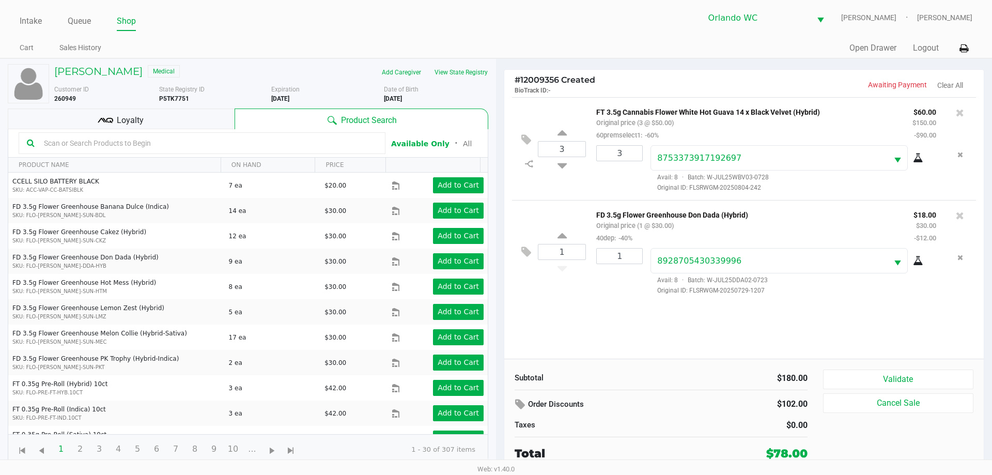
click at [150, 123] on div "Loyalty" at bounding box center [121, 118] width 227 height 21
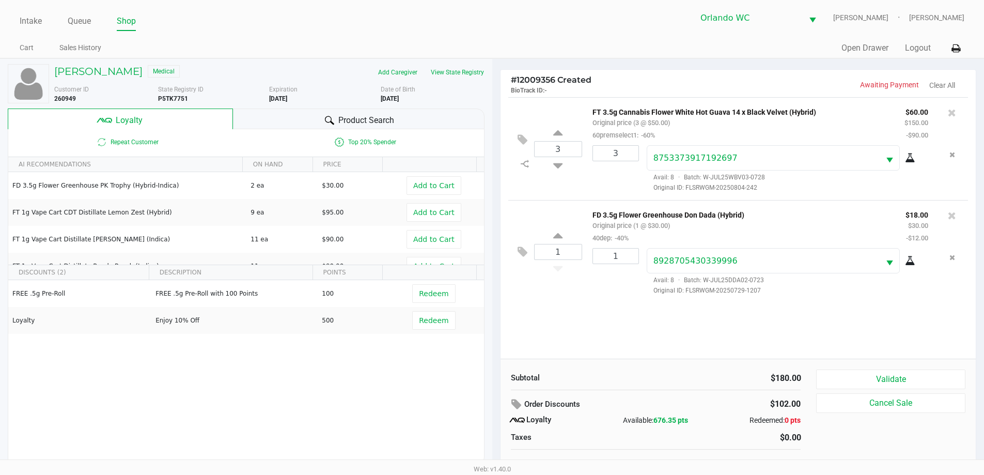
scroll to position [10, 0]
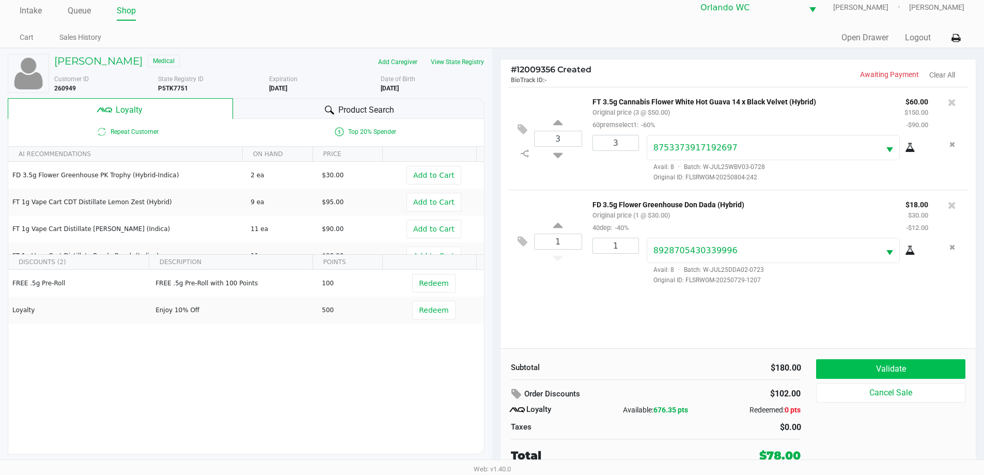
click at [917, 367] on button "Validate" at bounding box center [890, 369] width 149 height 20
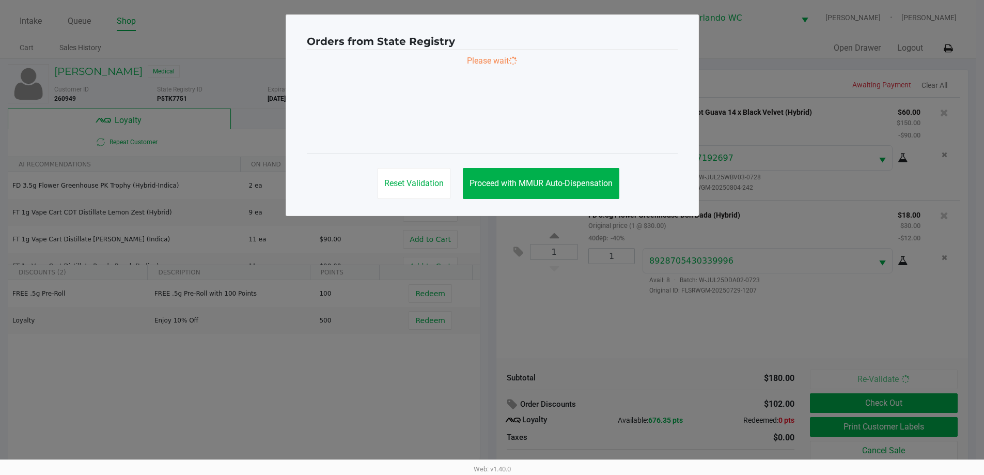
scroll to position [0, 0]
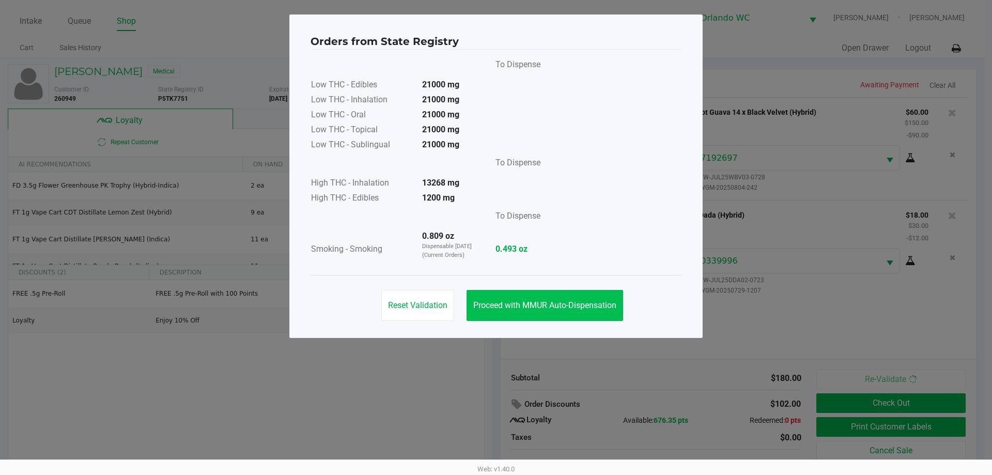
click at [577, 298] on button "Proceed with MMUR Auto-Dispensation" at bounding box center [544, 305] width 156 height 31
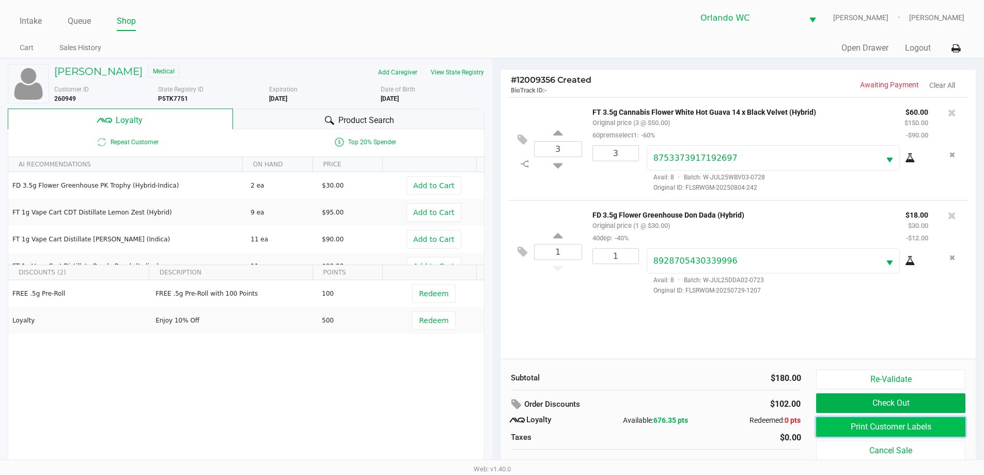
click at [924, 424] on button "Print Customer Labels" at bounding box center [890, 427] width 149 height 20
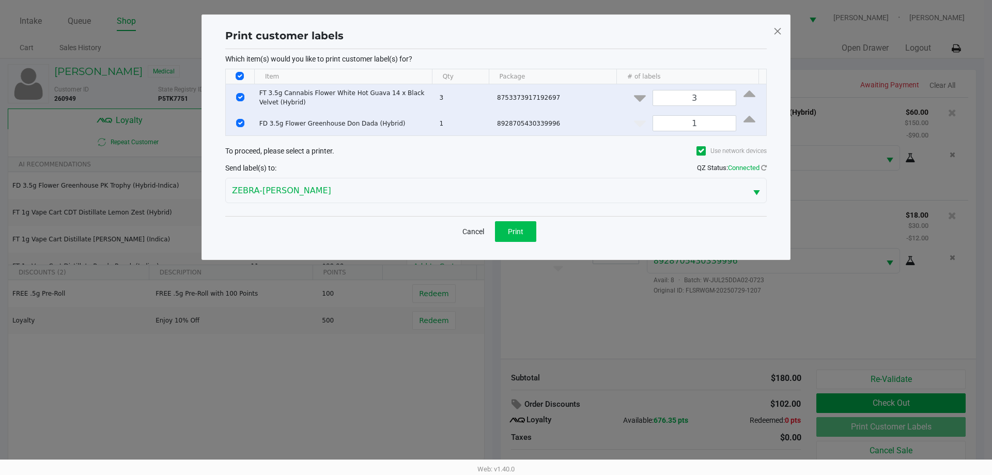
click at [522, 223] on button "Print" at bounding box center [515, 231] width 41 height 21
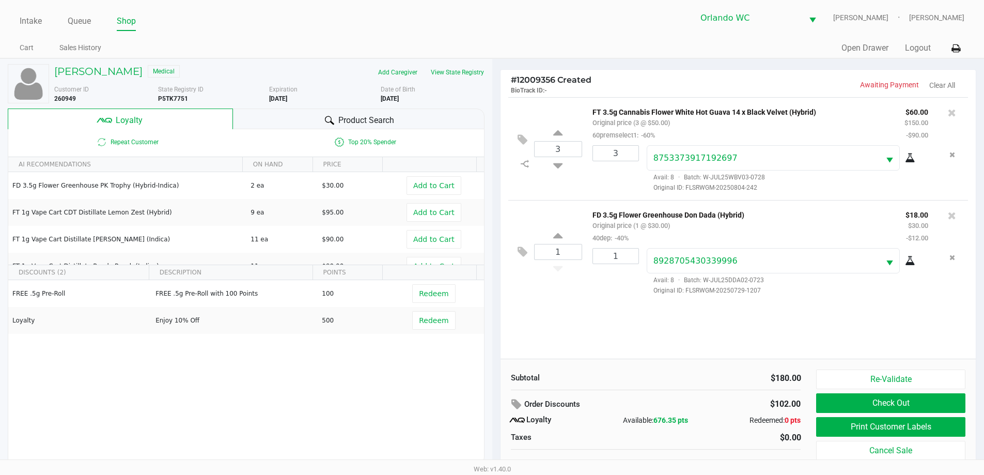
scroll to position [10, 0]
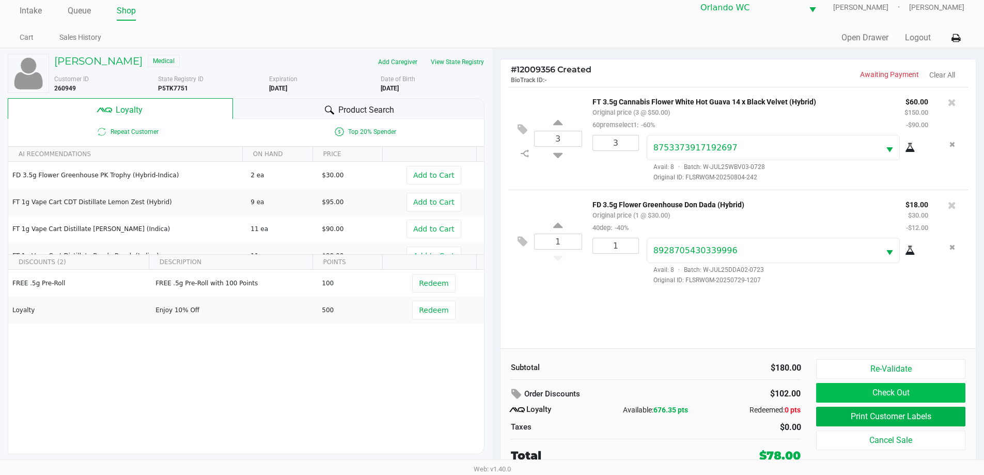
click at [920, 397] on button "Check Out" at bounding box center [890, 393] width 149 height 20
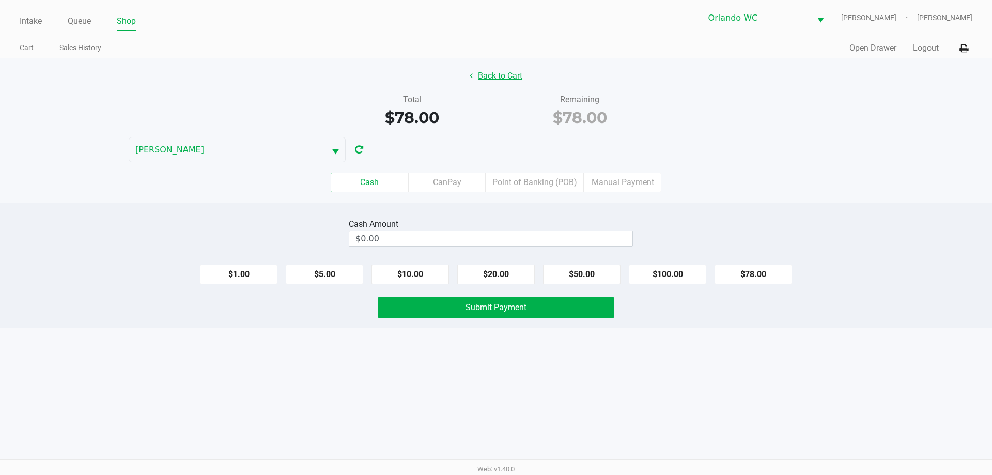
click at [503, 78] on button "Back to Cart" at bounding box center [496, 76] width 66 height 20
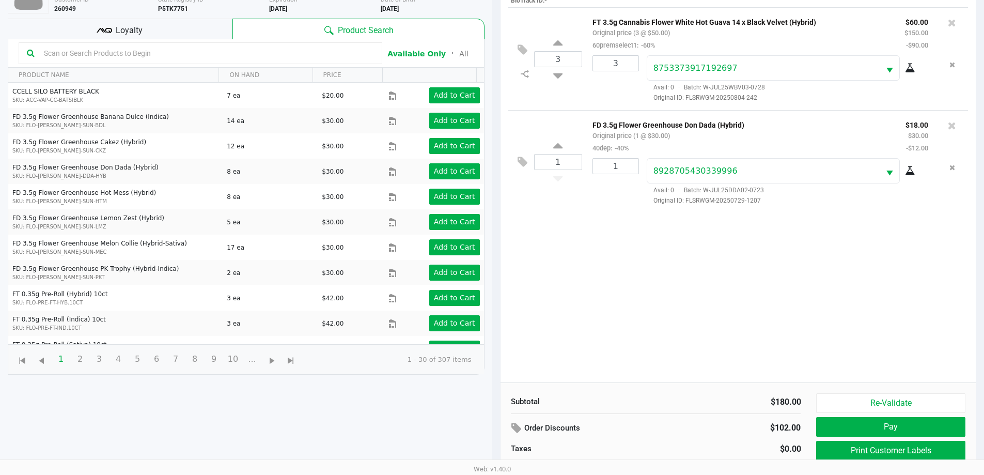
scroll to position [134, 0]
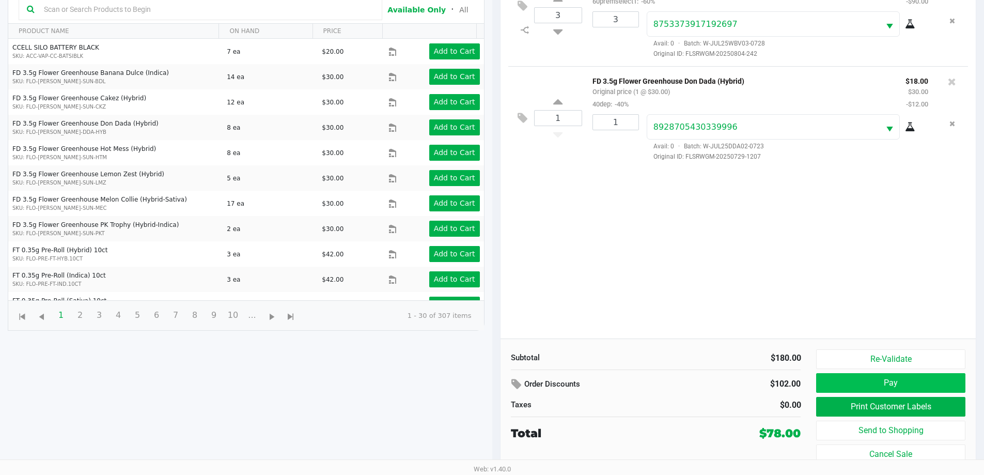
click at [893, 383] on button "Pay" at bounding box center [890, 383] width 149 height 20
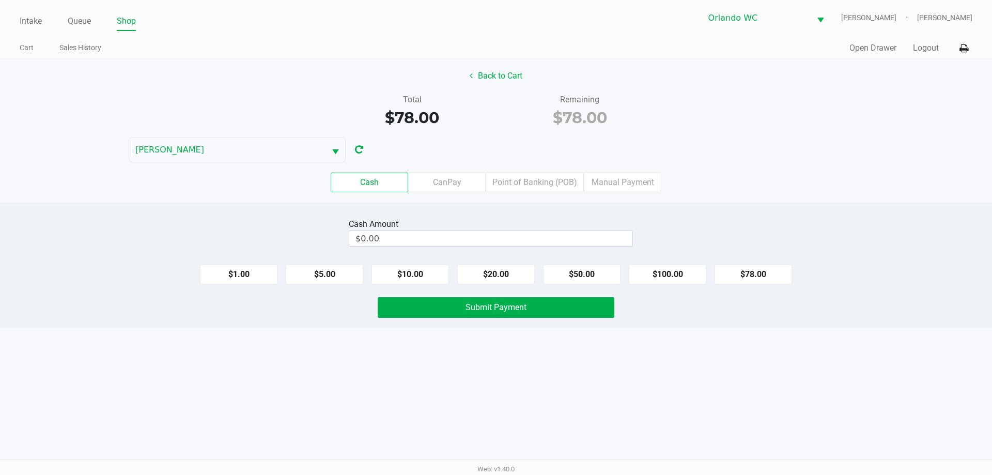
click at [755, 272] on button "$78.00" at bounding box center [752, 274] width 77 height 20
type input "$78.00"
click at [558, 310] on button "Submit Payment" at bounding box center [495, 307] width 237 height 21
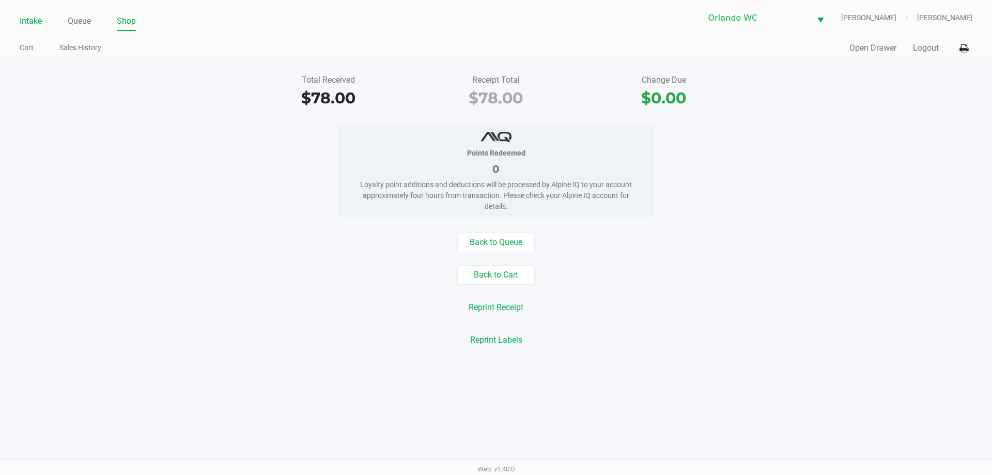
click at [22, 21] on link "Intake" at bounding box center [31, 21] width 22 height 14
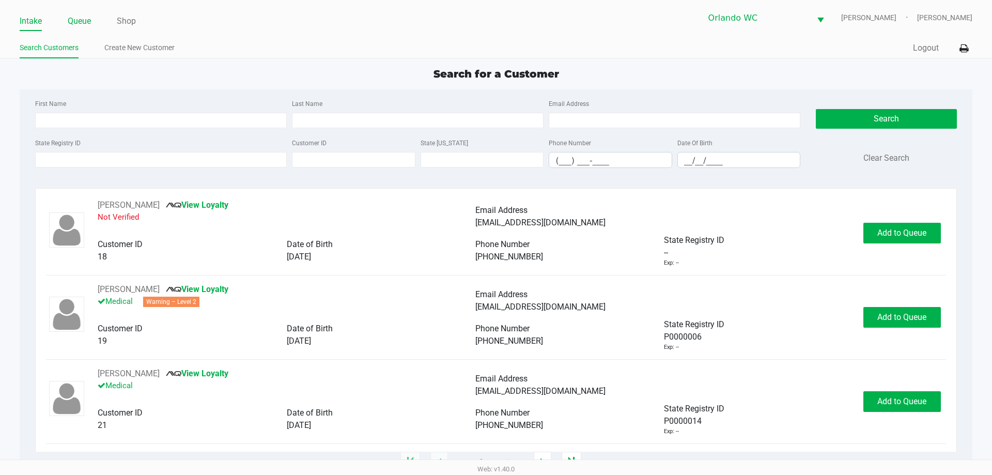
click at [80, 21] on link "Queue" at bounding box center [79, 21] width 23 height 14
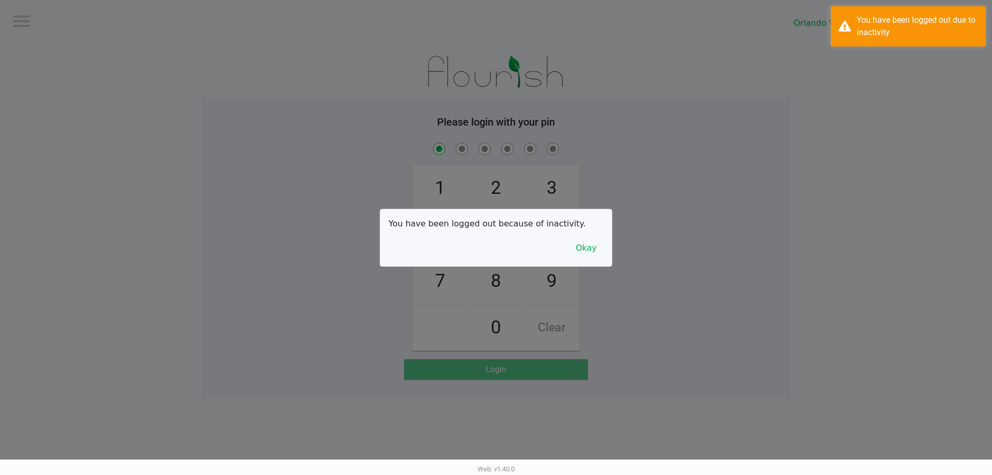
checkbox input "true"
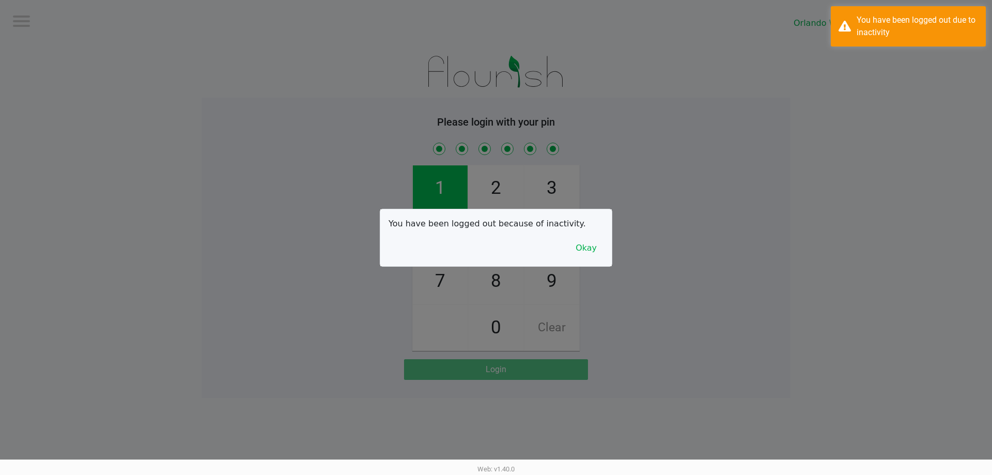
checkbox input "true"
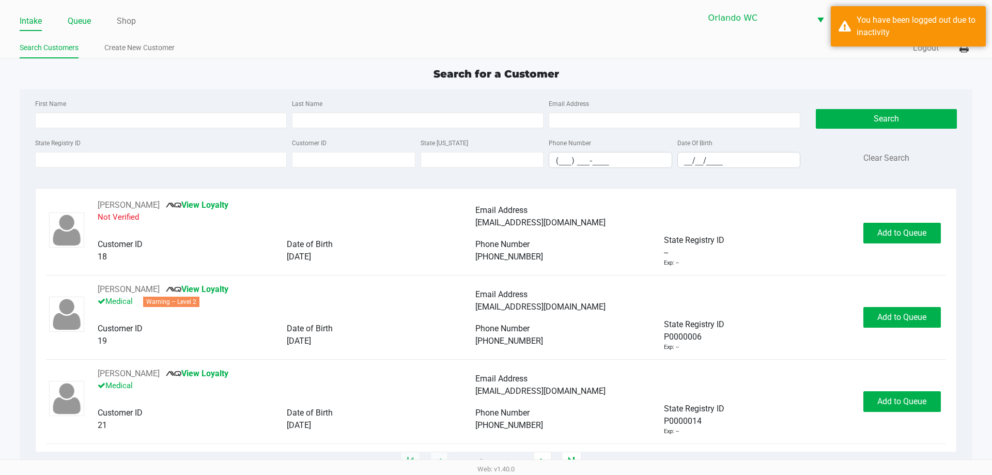
click at [85, 18] on link "Queue" at bounding box center [79, 21] width 23 height 14
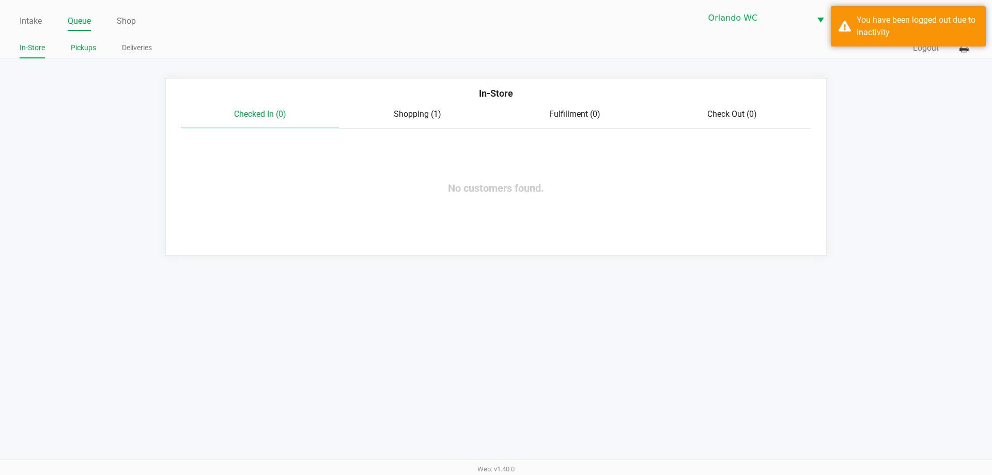
click at [93, 44] on link "Pickups" at bounding box center [83, 47] width 25 height 13
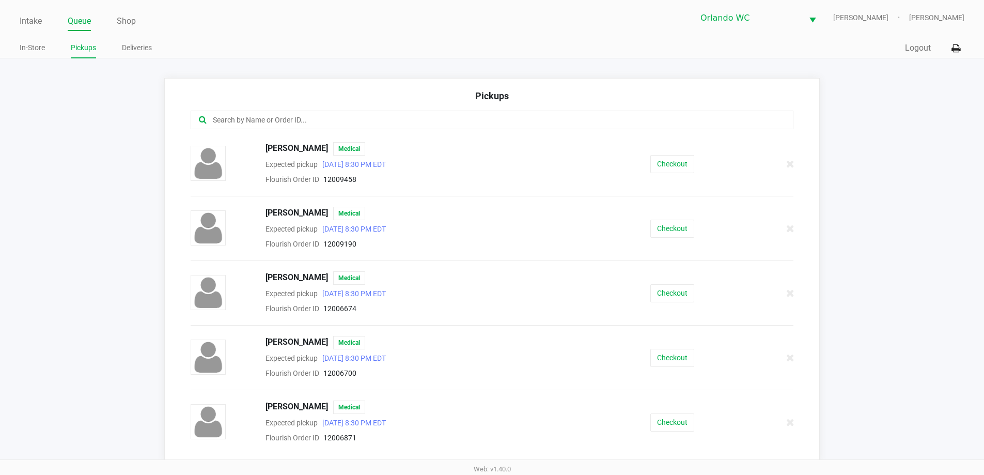
click at [306, 122] on input "text" at bounding box center [476, 120] width 528 height 12
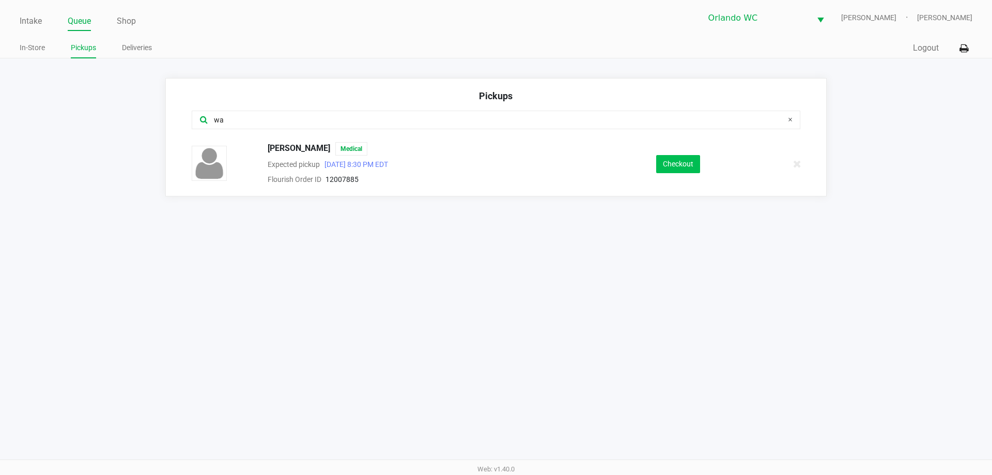
type input "wa"
click at [680, 159] on button "Checkout" at bounding box center [678, 164] width 44 height 18
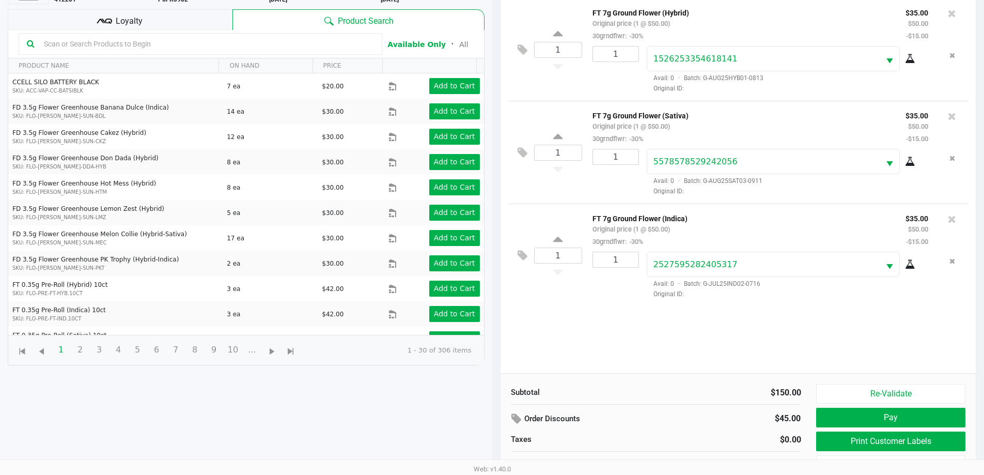
scroll to position [112, 0]
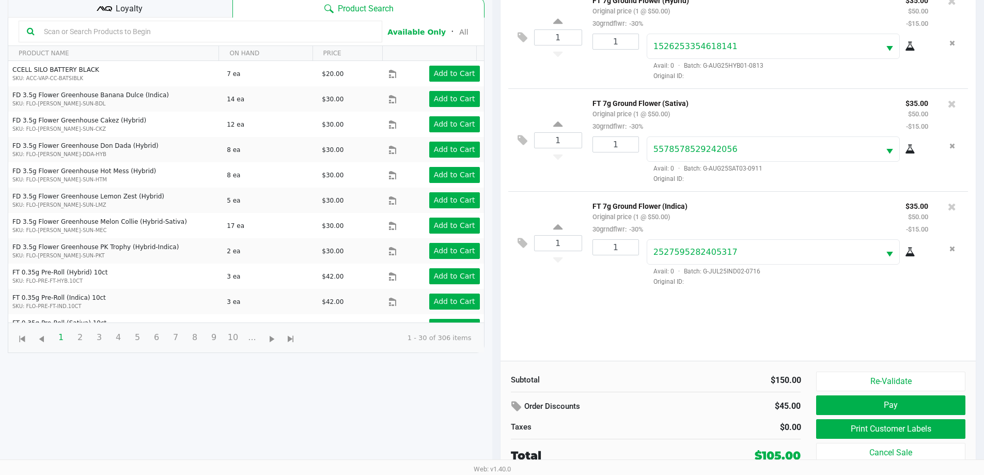
click at [915, 410] on button "Pay" at bounding box center [890, 405] width 149 height 20
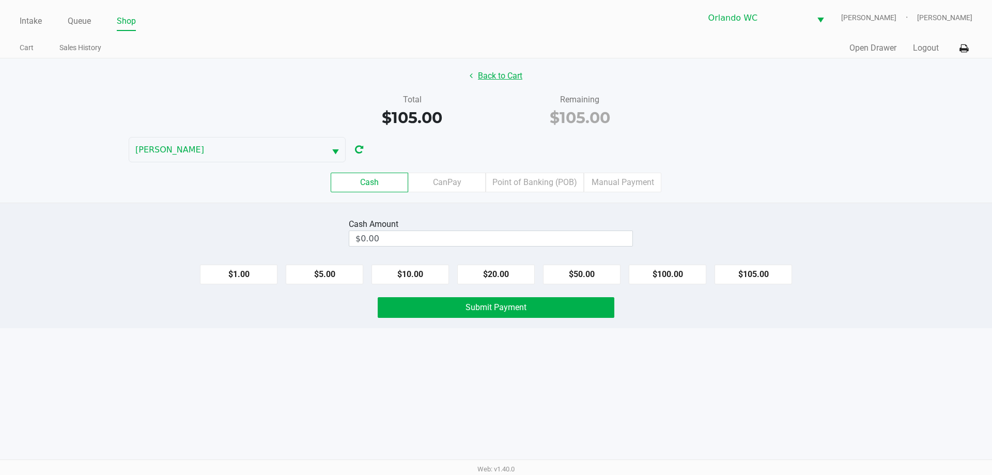
click at [490, 78] on button "Back to Cart" at bounding box center [496, 76] width 66 height 20
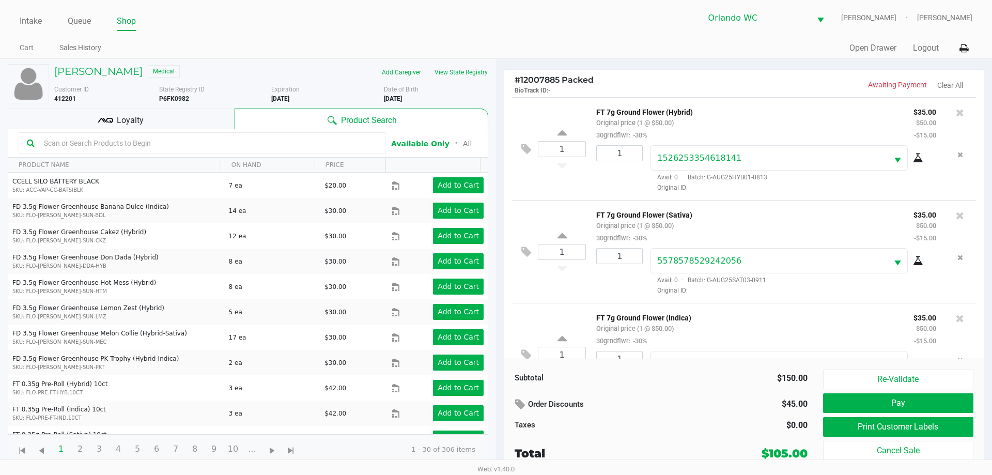
click at [925, 429] on button "Print Customer Labels" at bounding box center [898, 427] width 150 height 20
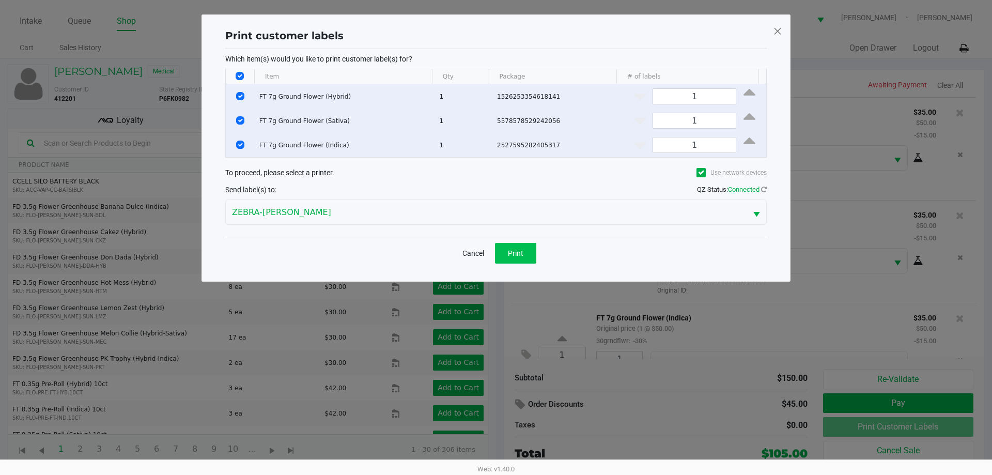
click at [520, 260] on button "Print" at bounding box center [515, 253] width 41 height 21
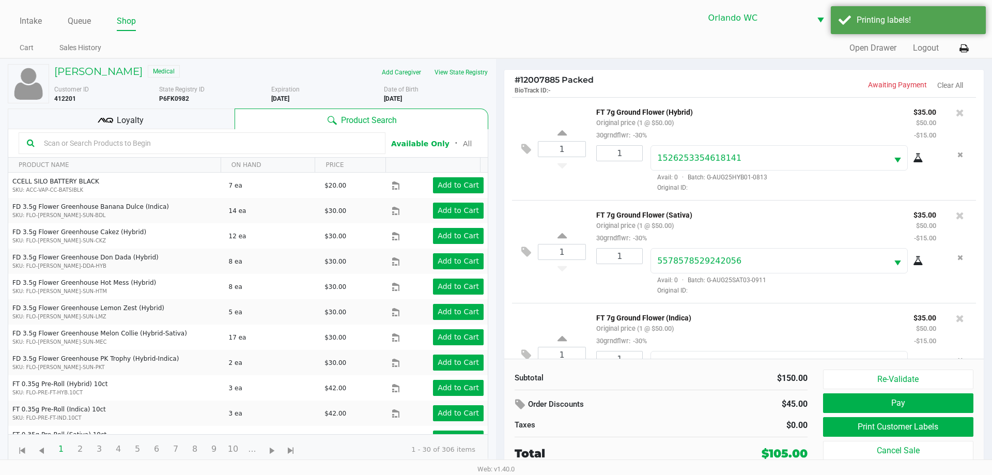
click at [147, 111] on div "Loyalty" at bounding box center [121, 118] width 227 height 21
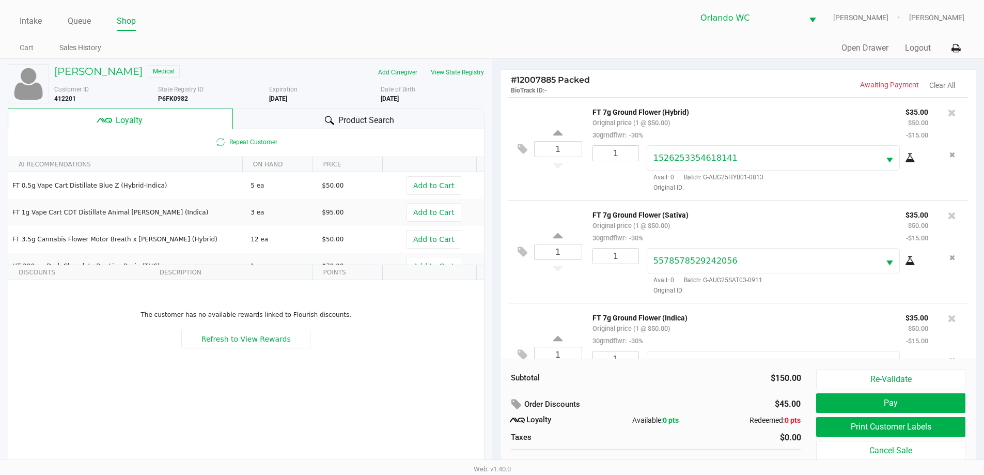
scroll to position [49, 0]
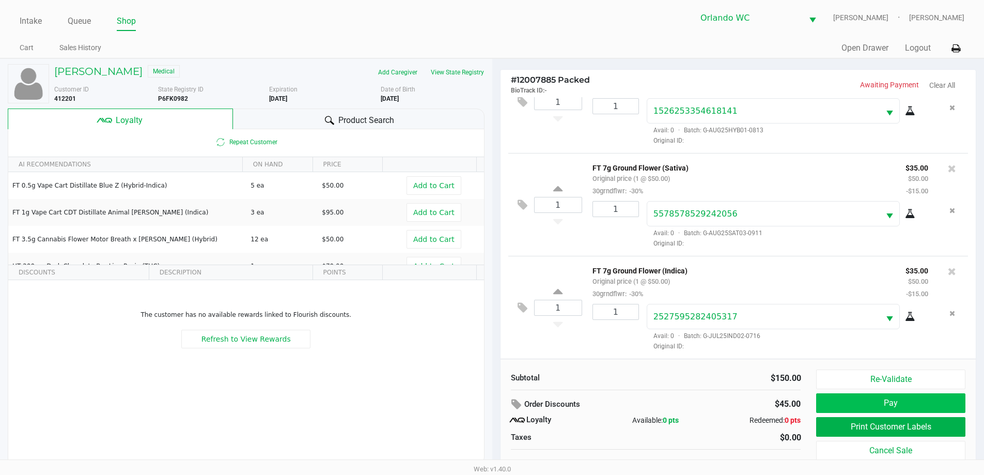
click at [922, 405] on button "Pay" at bounding box center [890, 403] width 149 height 20
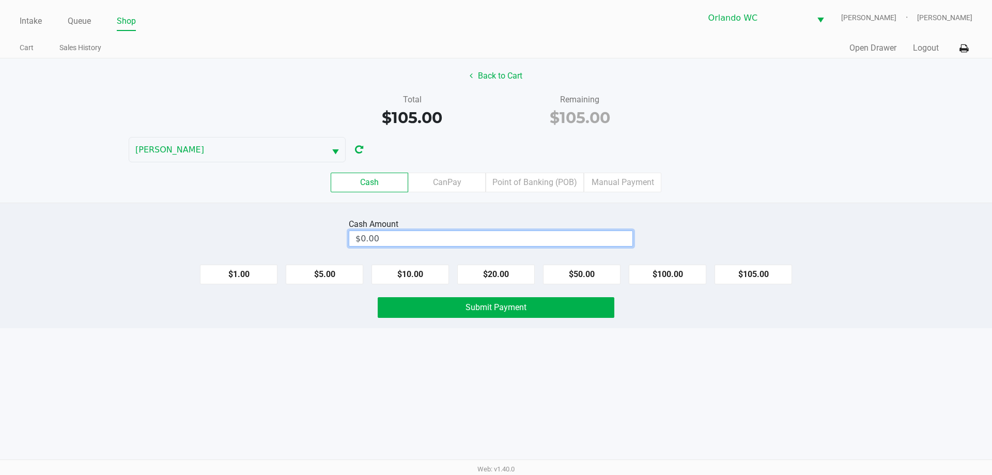
click at [449, 233] on input "$0.00" at bounding box center [490, 238] width 283 height 15
click at [565, 313] on button "Submit Payment" at bounding box center [495, 307] width 237 height 21
type input "$120.00"
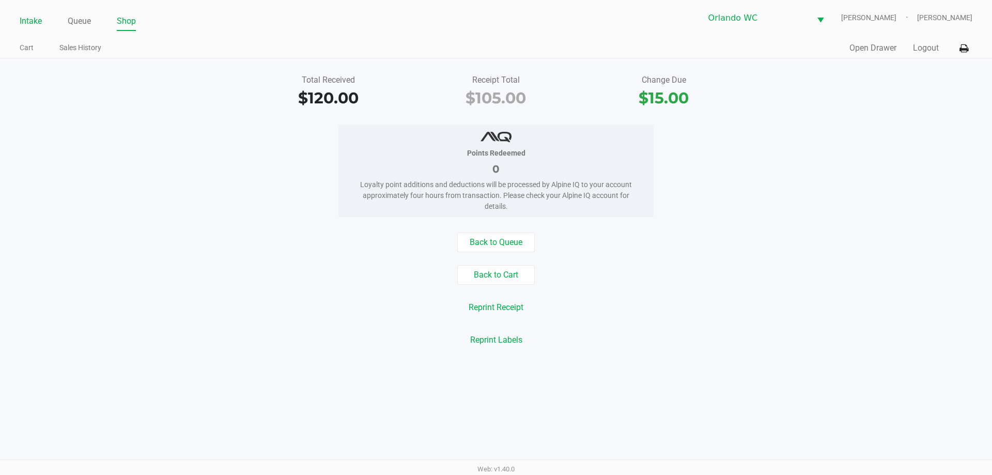
click at [23, 20] on link "Intake" at bounding box center [31, 21] width 22 height 14
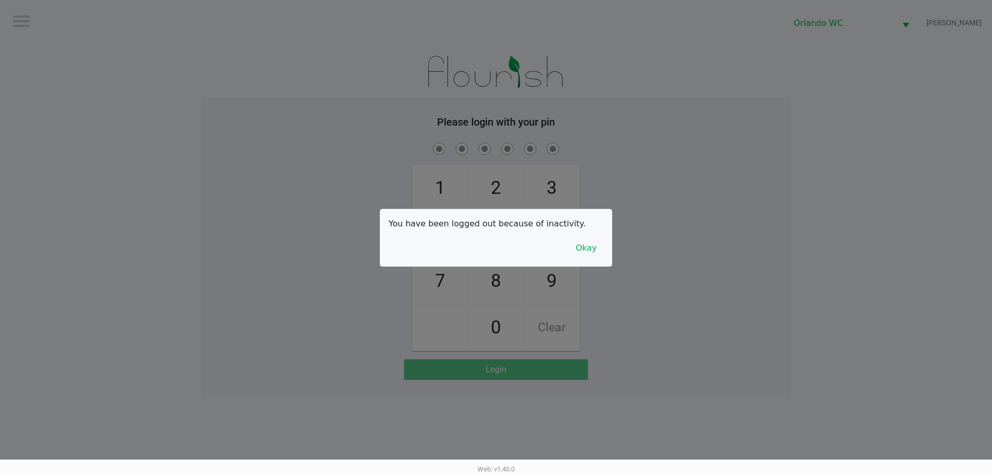
click at [194, 137] on div at bounding box center [496, 237] width 992 height 475
checkbox input "true"
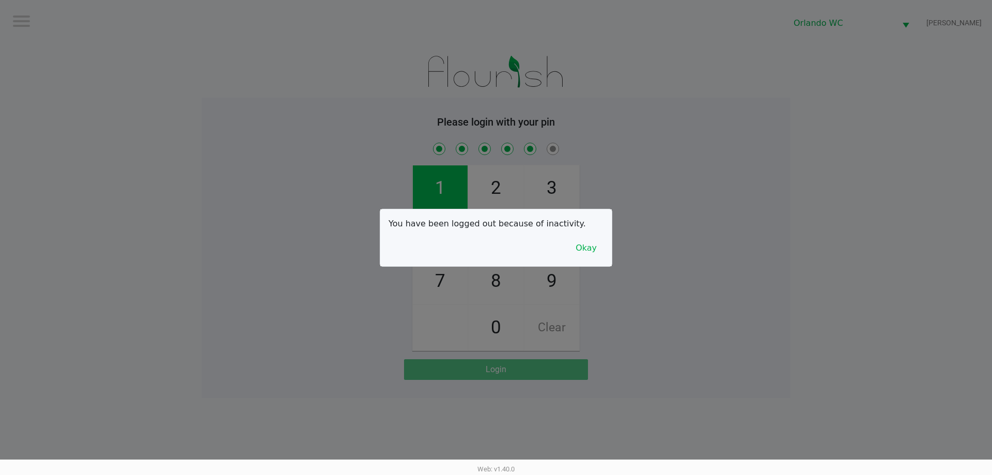
checkbox input "true"
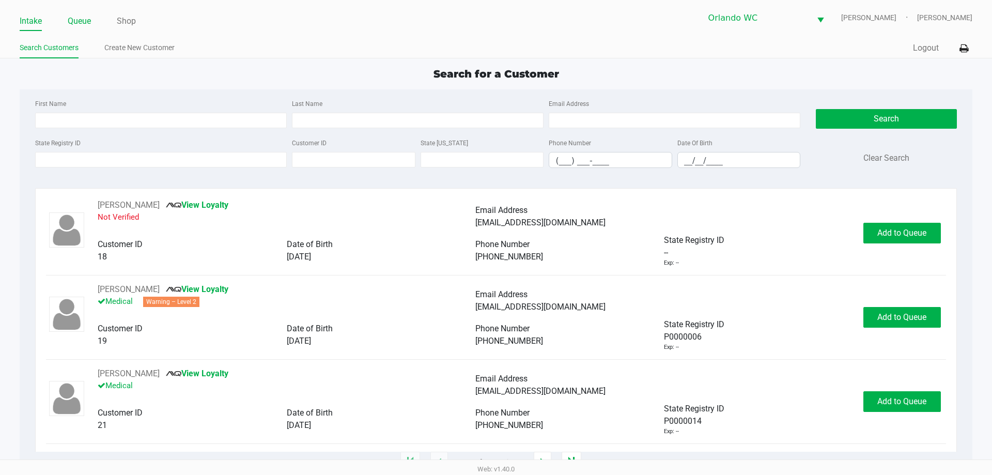
click at [87, 19] on link "Queue" at bounding box center [79, 21] width 23 height 14
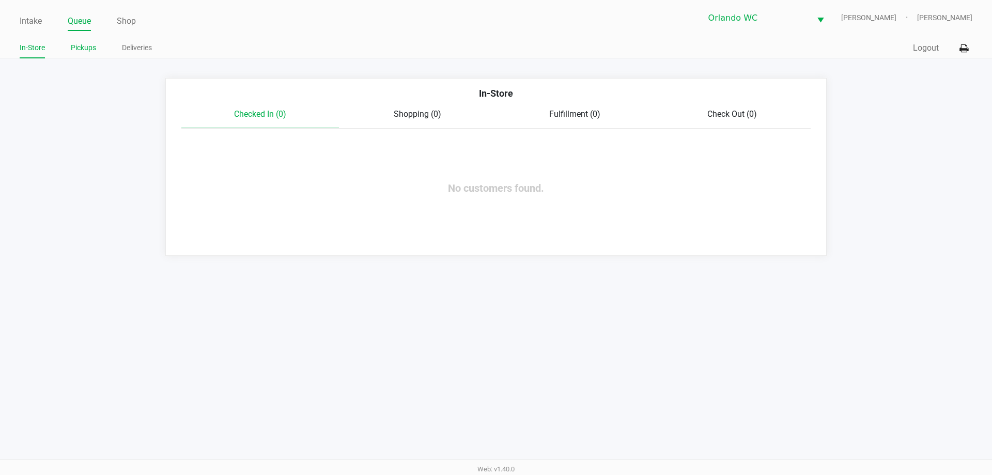
click at [94, 48] on link "Pickups" at bounding box center [83, 47] width 25 height 13
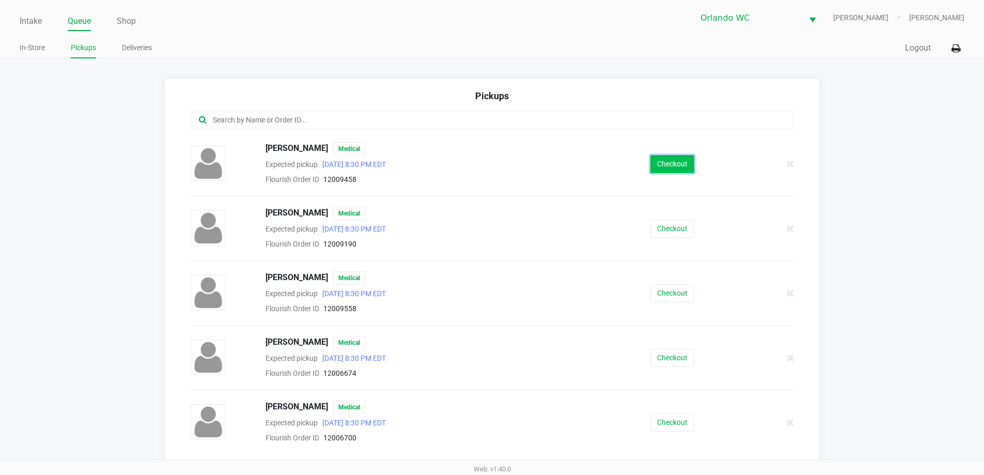
click at [655, 166] on button "Checkout" at bounding box center [672, 164] width 44 height 18
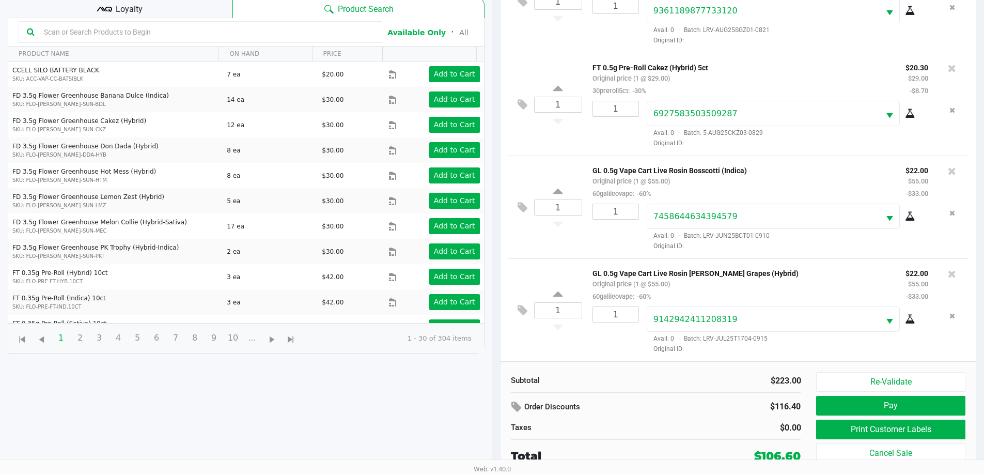
scroll to position [112, 0]
click at [882, 432] on button "Print Customer Labels" at bounding box center [890, 429] width 149 height 20
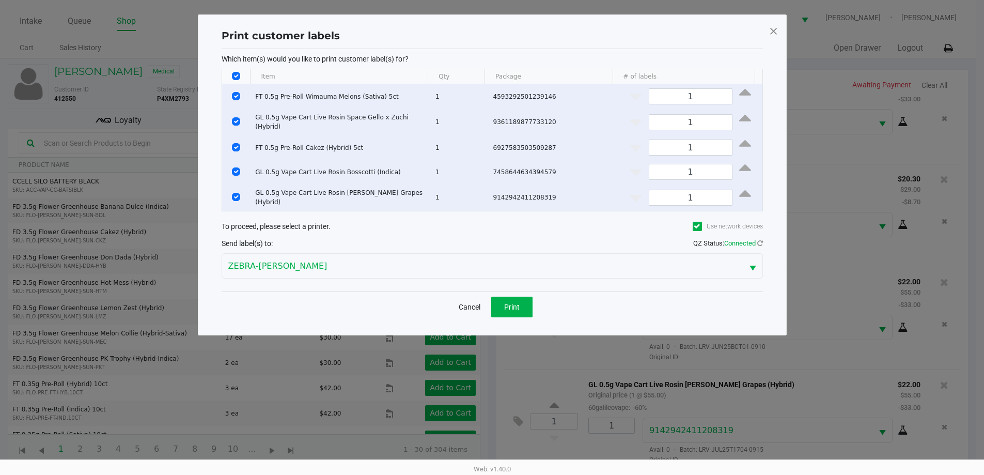
scroll to position [0, 0]
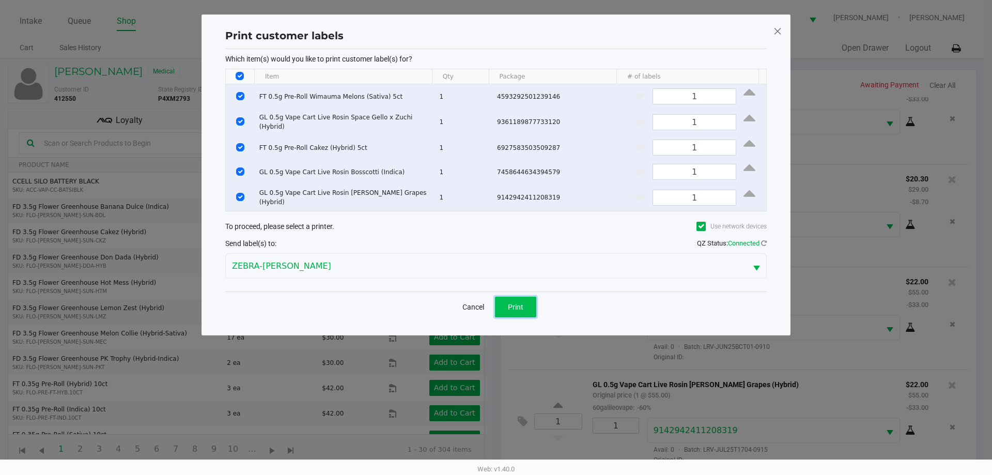
click at [500, 297] on button "Print" at bounding box center [515, 306] width 41 height 21
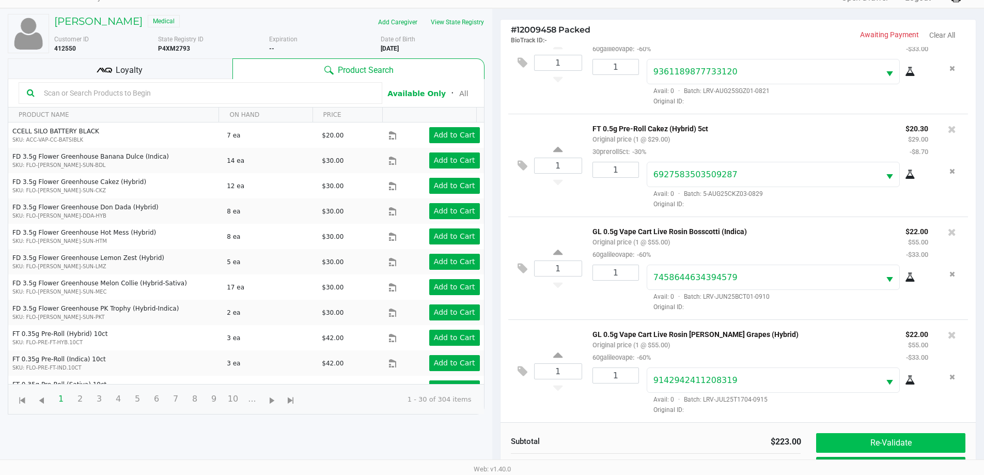
scroll to position [112, 0]
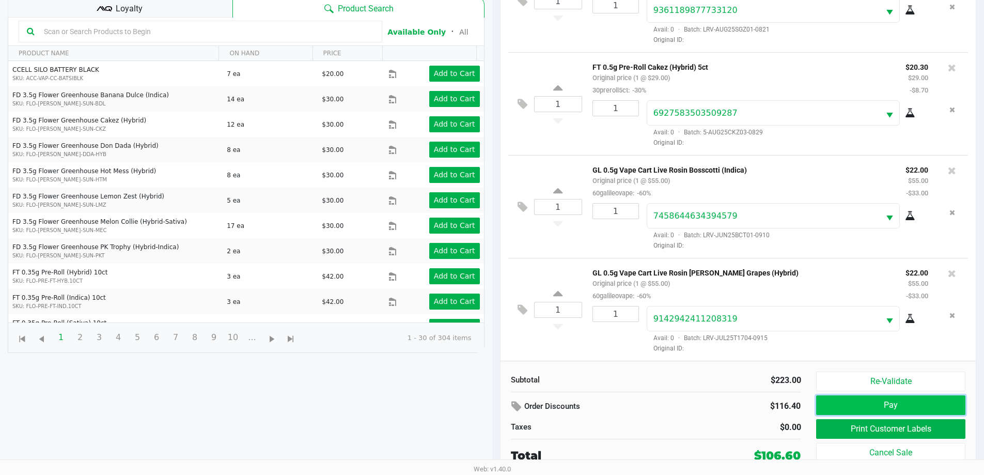
click at [872, 408] on button "Pay" at bounding box center [890, 405] width 149 height 20
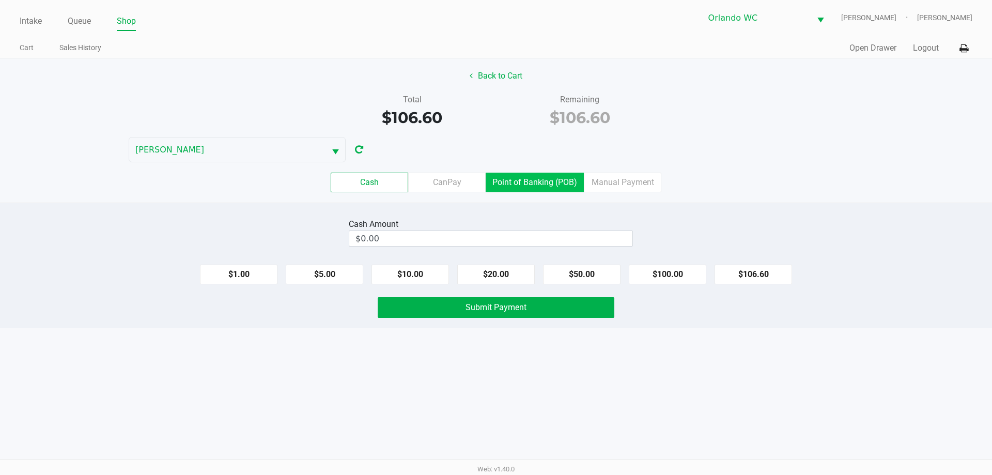
click at [527, 185] on label "Point of Banking (POB)" at bounding box center [534, 182] width 98 height 20
click at [0, 0] on 7 "Point of Banking (POB)" at bounding box center [0, 0] width 0 height 0
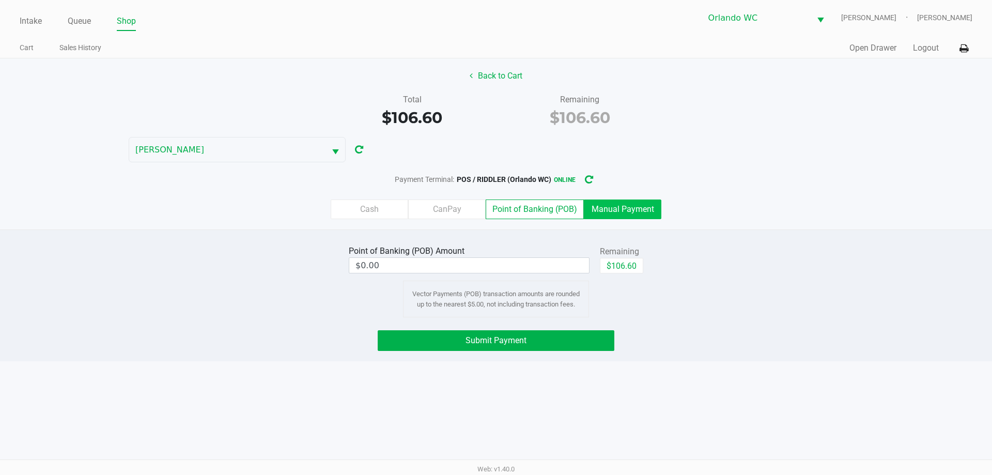
click at [634, 215] on label "Manual Payment" at bounding box center [622, 209] width 77 height 20
click at [0, 0] on 8 "Manual Payment" at bounding box center [0, 0] width 0 height 0
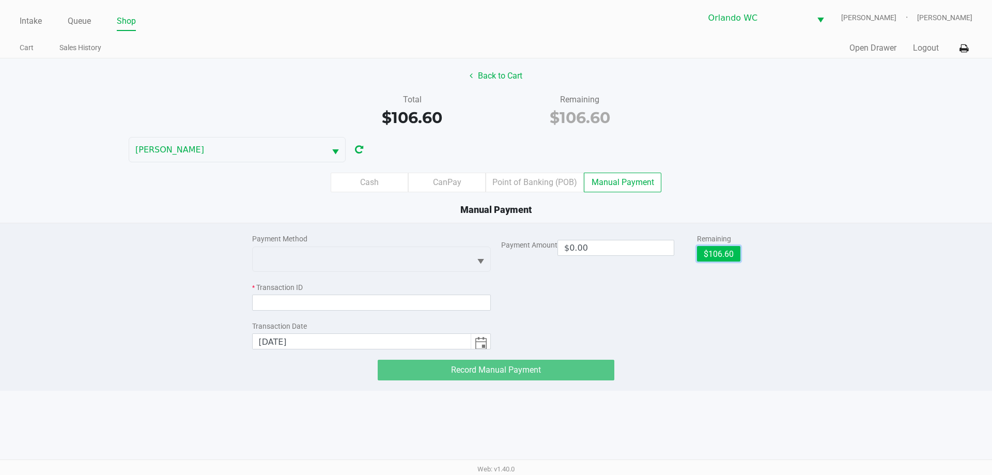
click at [707, 251] on button "$106.60" at bounding box center [718, 253] width 43 height 15
type input "$106.60"
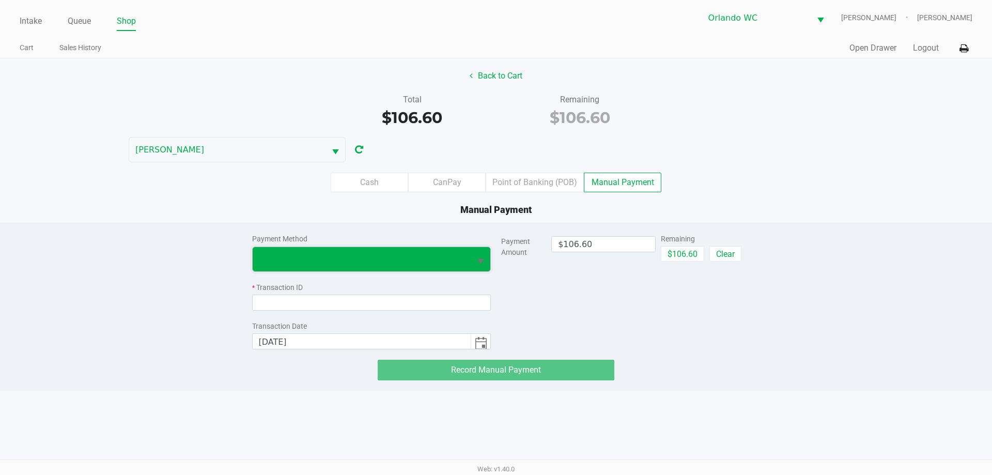
click at [399, 254] on span at bounding box center [362, 259] width 206 height 12
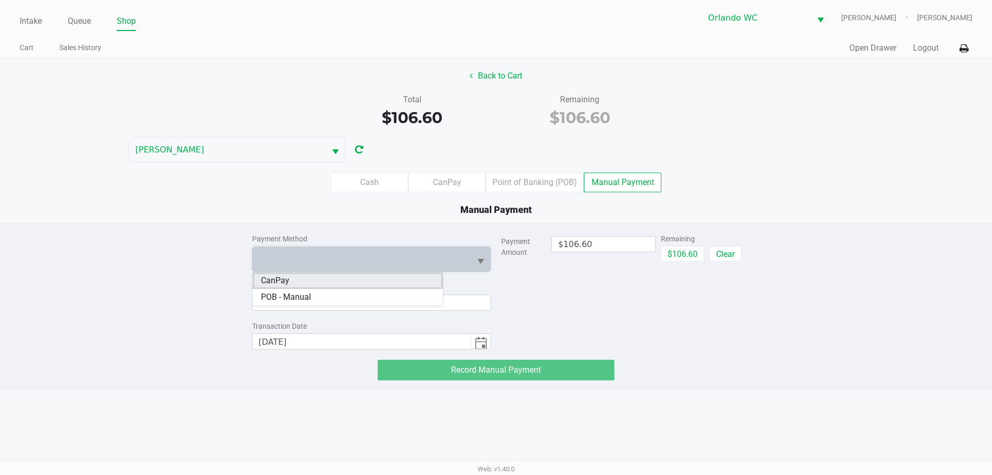
click at [290, 287] on li "CanPay" at bounding box center [348, 280] width 190 height 17
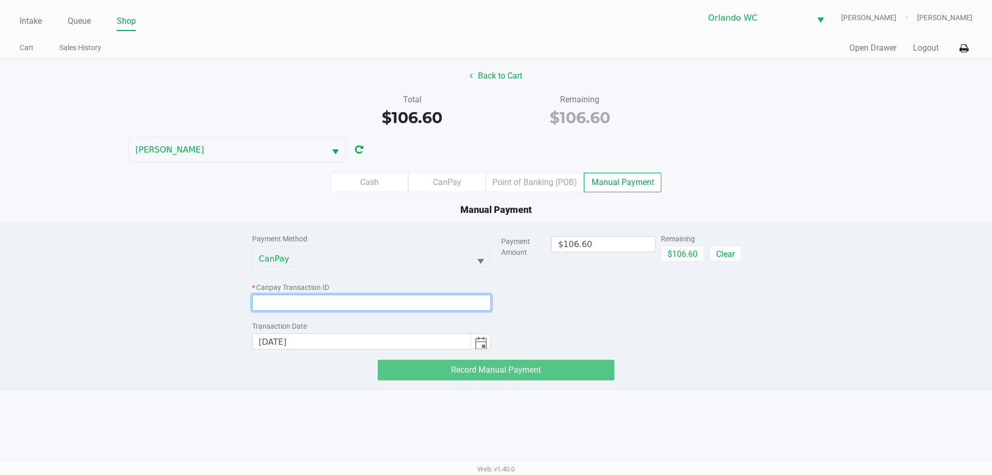
click at [301, 300] on input at bounding box center [371, 302] width 239 height 16
paste input "ICE1A8IBIFEJ"
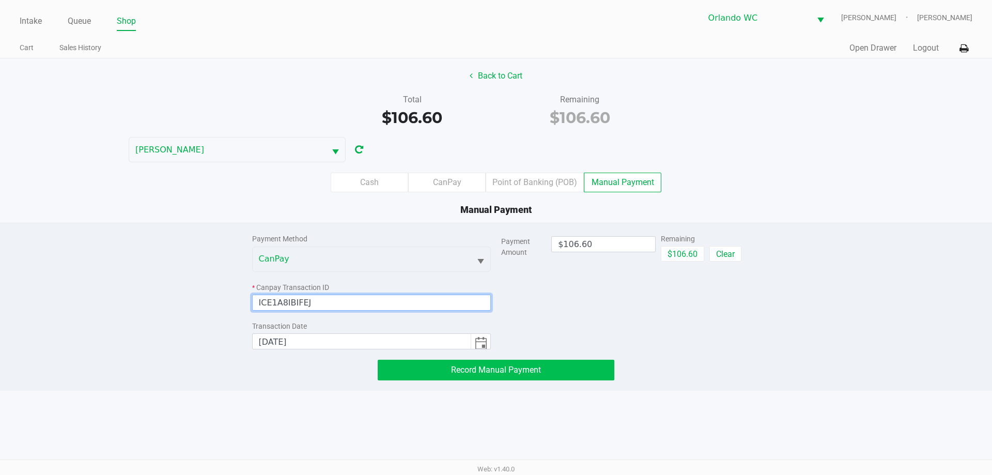
type input "ICE1A8IBIFEJ"
click at [437, 369] on button "Record Manual Payment" at bounding box center [495, 369] width 237 height 21
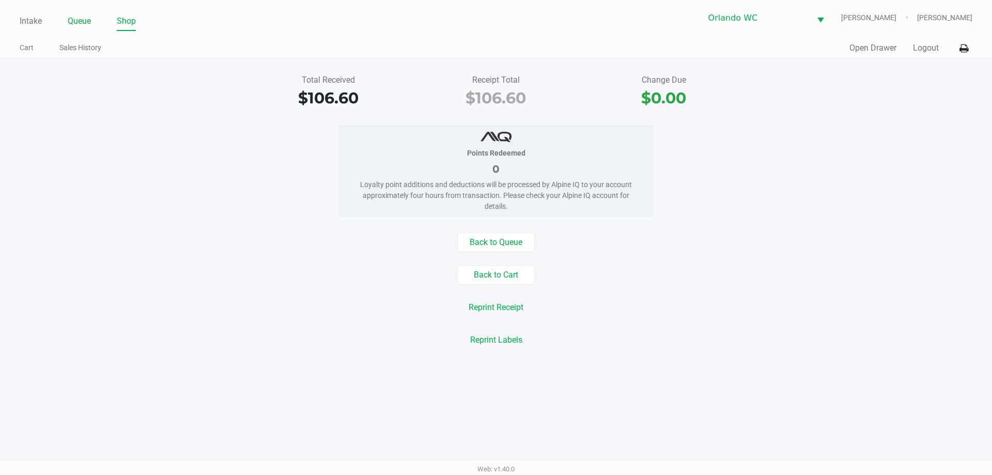
click at [70, 23] on link "Queue" at bounding box center [79, 21] width 23 height 14
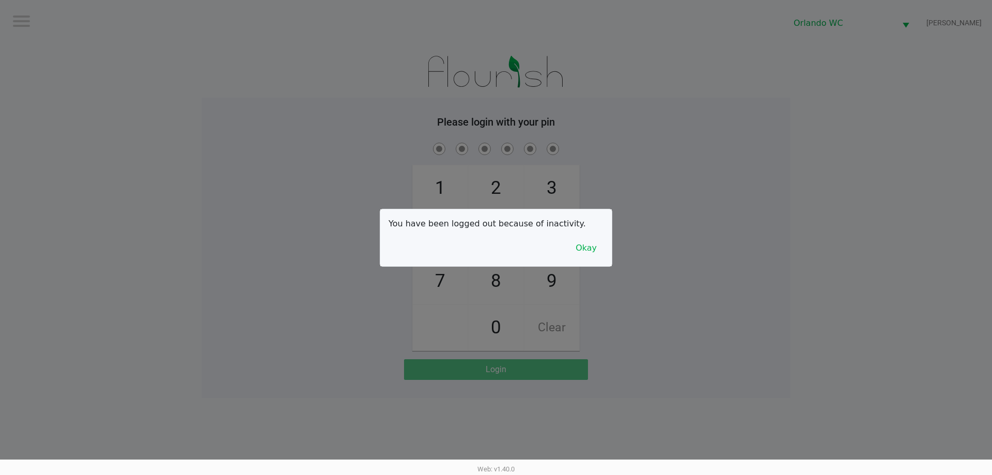
drag, startPoint x: 263, startPoint y: 132, endPoint x: 270, endPoint y: 112, distance: 21.2
click at [263, 132] on div at bounding box center [496, 237] width 992 height 475
click at [150, 152] on div at bounding box center [496, 237] width 992 height 475
checkbox input "true"
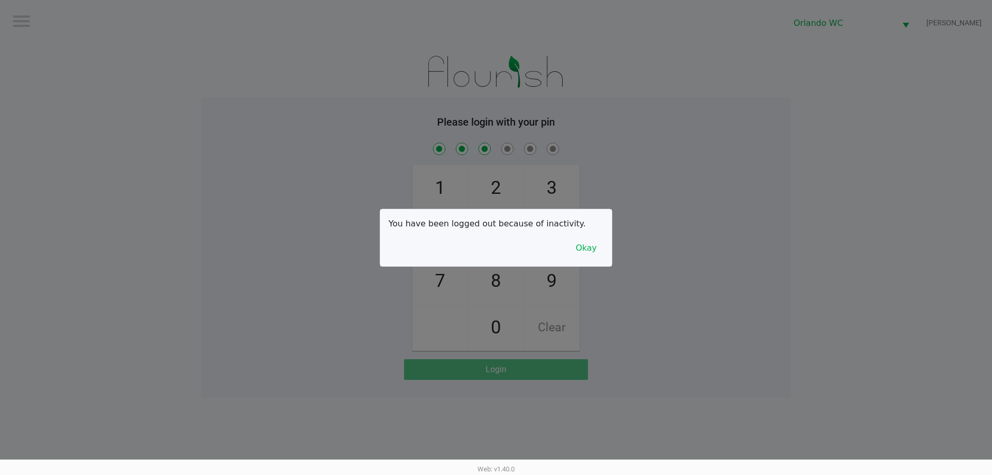
checkbox input "true"
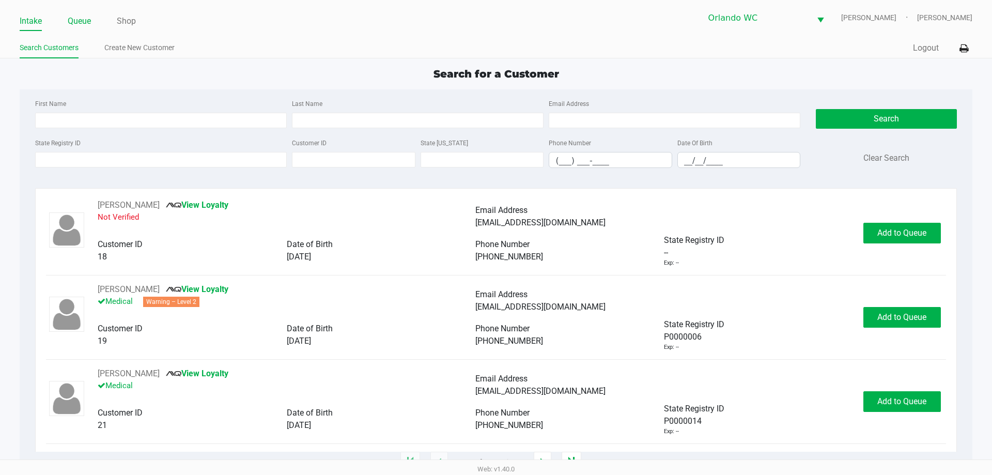
click at [72, 17] on link "Queue" at bounding box center [79, 21] width 23 height 14
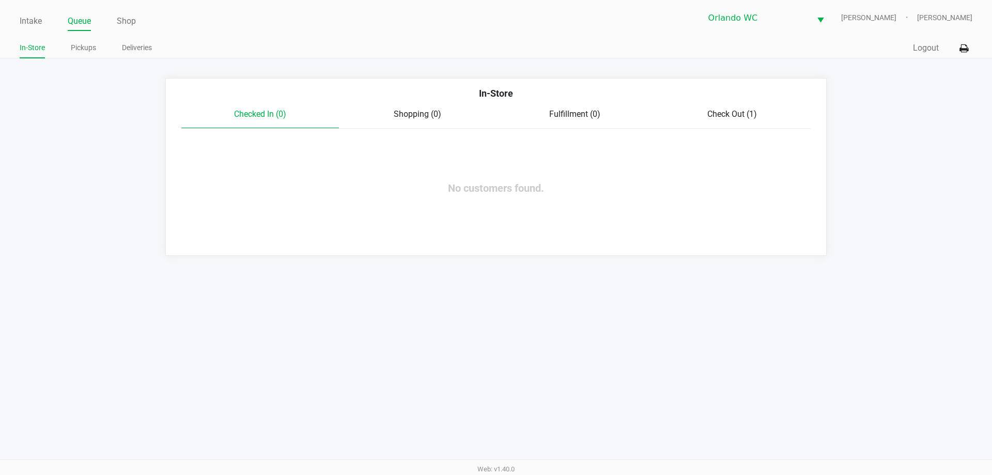
click at [89, 52] on link "Pickups" at bounding box center [83, 47] width 25 height 13
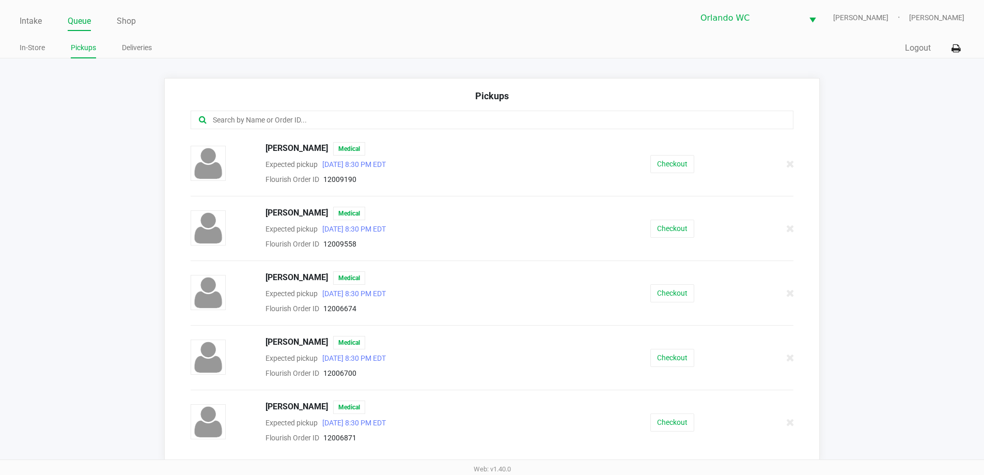
click at [247, 120] on input "text" at bounding box center [476, 120] width 528 height 12
click at [302, 121] on input "text" at bounding box center [476, 120] width 528 height 12
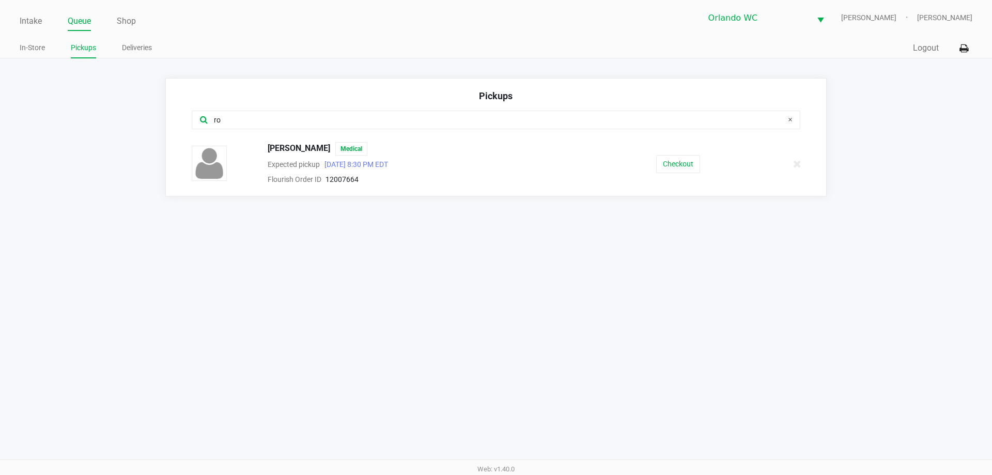
type input "r"
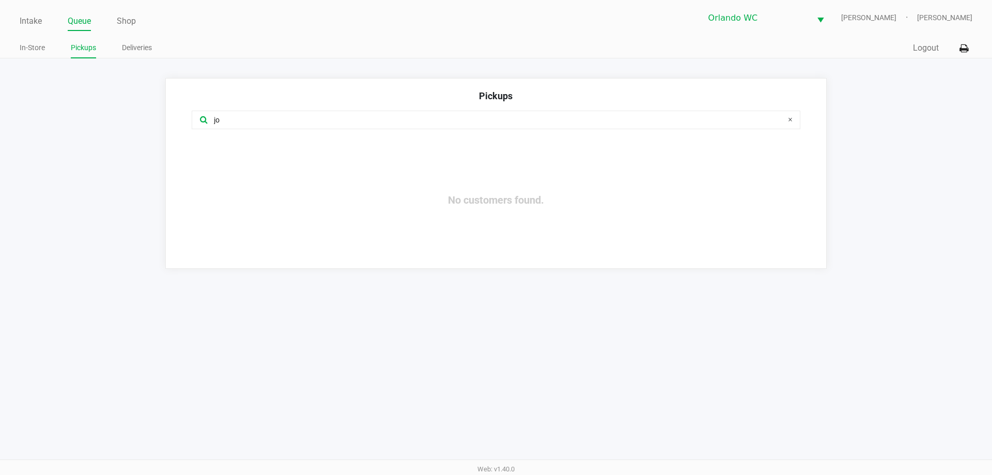
type input "j"
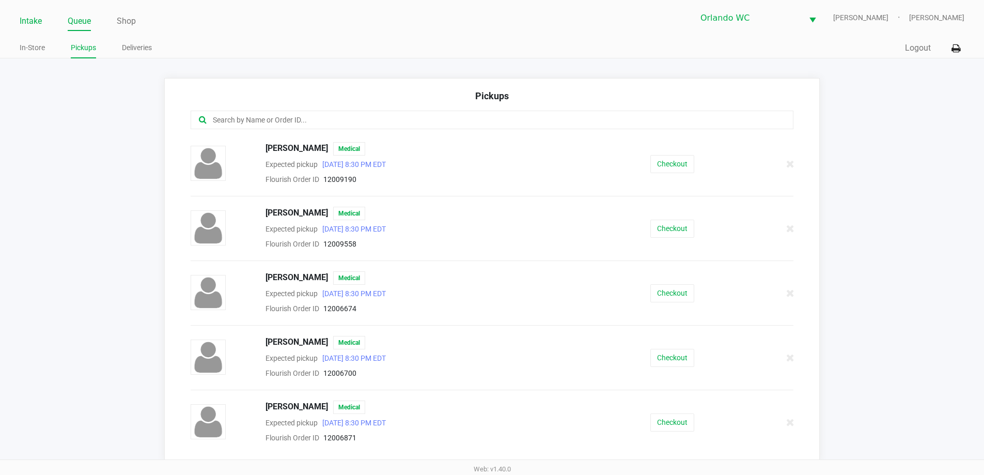
click at [27, 24] on link "Intake" at bounding box center [31, 21] width 22 height 14
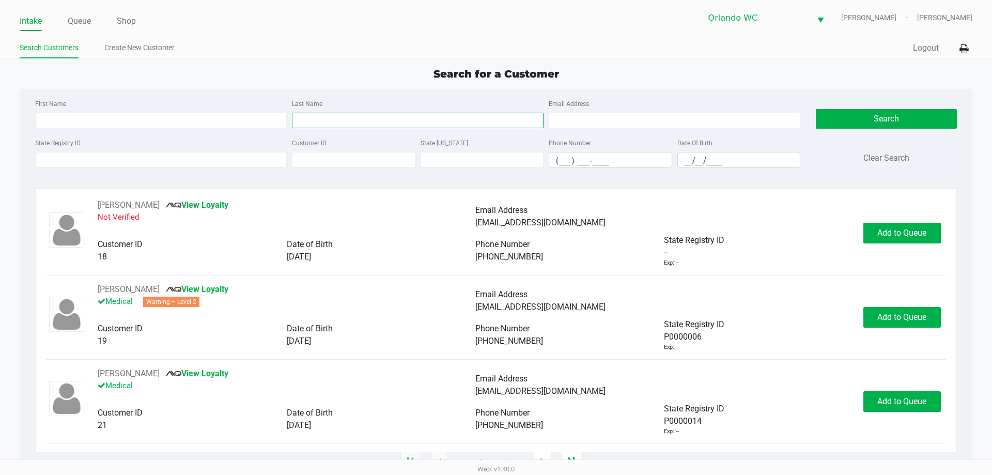
click at [320, 126] on input "Last Name" at bounding box center [417, 120] width 251 height 15
type input "jordan"
click at [733, 155] on input "__/__/____" at bounding box center [739, 160] width 122 height 16
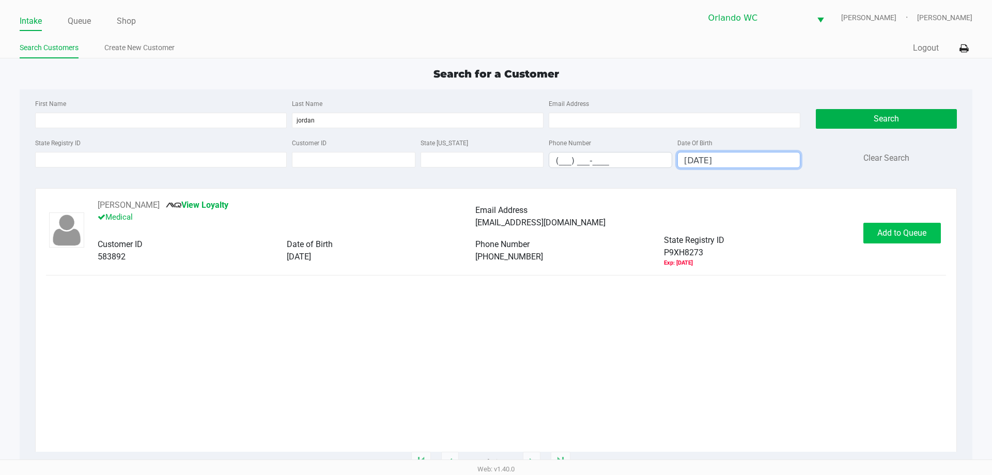
type input "09/25/1983"
click at [915, 232] on span "Add to Queue" at bounding box center [901, 233] width 49 height 10
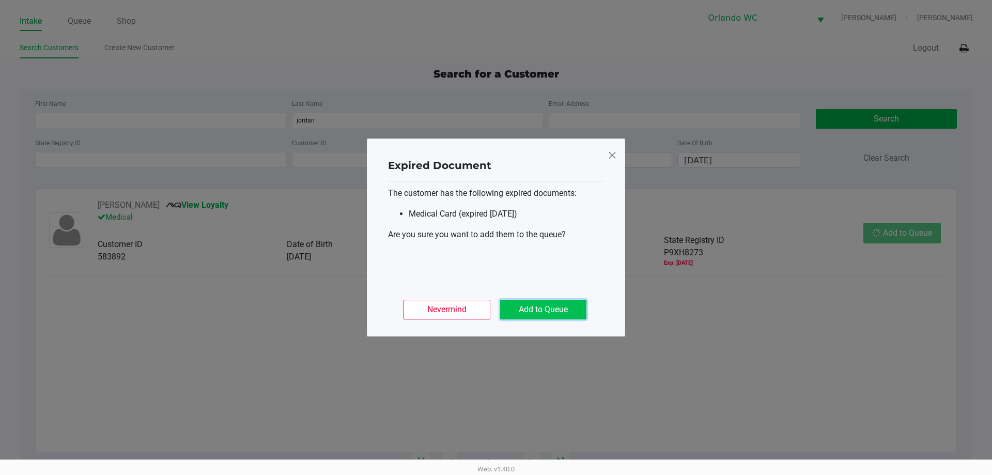
click at [549, 307] on button "Add to Queue" at bounding box center [543, 310] width 86 height 20
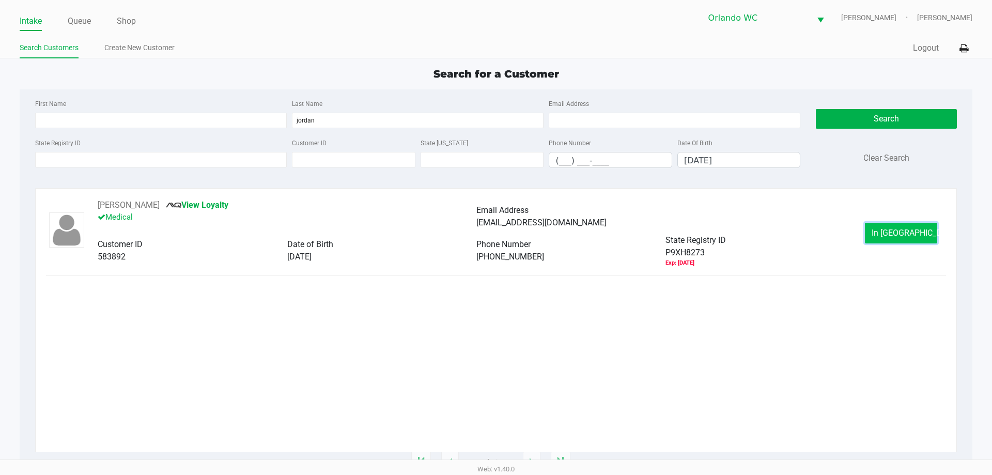
click at [886, 227] on button "In Queue" at bounding box center [900, 233] width 72 height 21
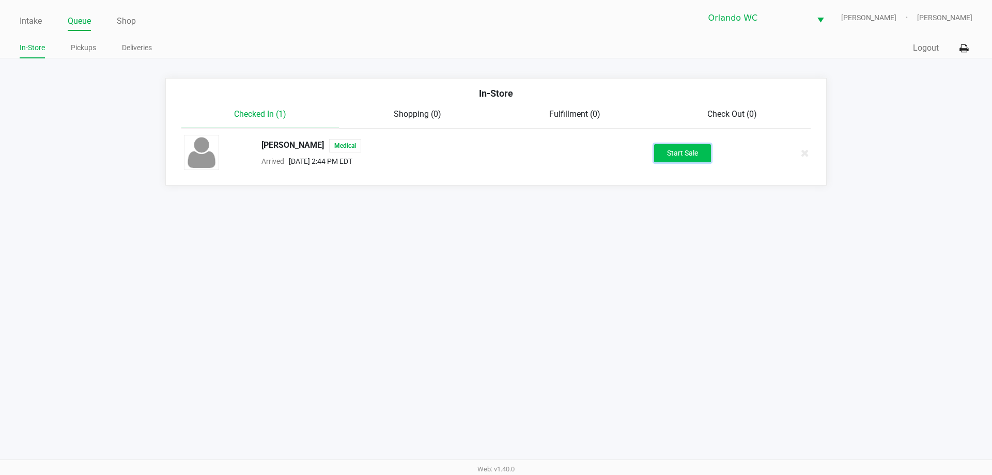
click at [688, 158] on button "Start Sale" at bounding box center [682, 153] width 57 height 18
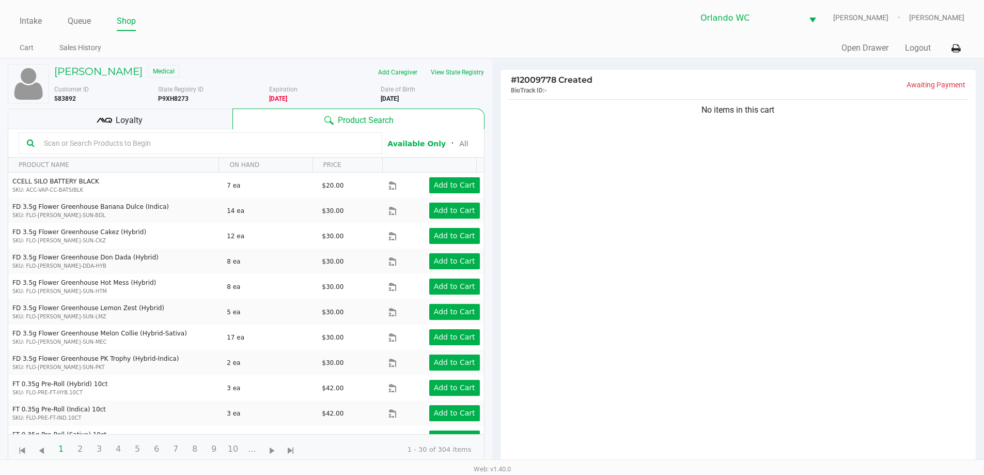
click at [60, 142] on input "text" at bounding box center [207, 142] width 334 height 15
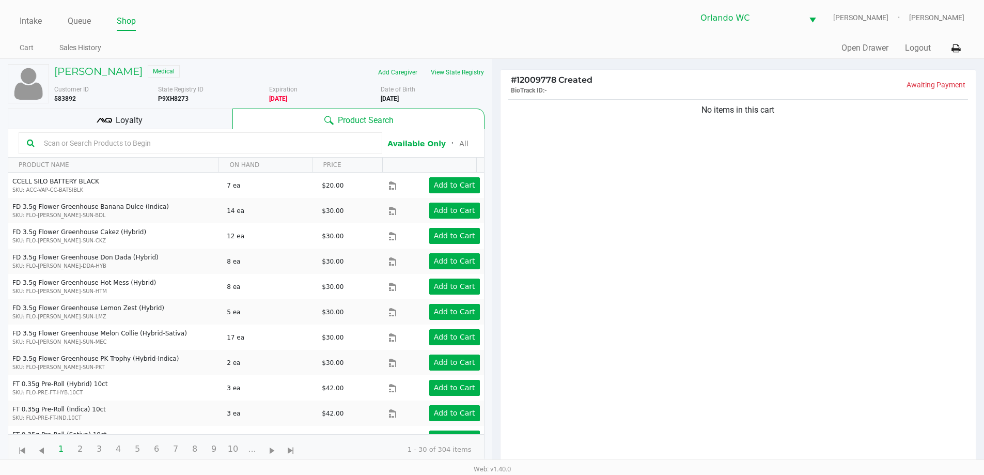
click at [88, 123] on div "Loyalty" at bounding box center [120, 118] width 225 height 21
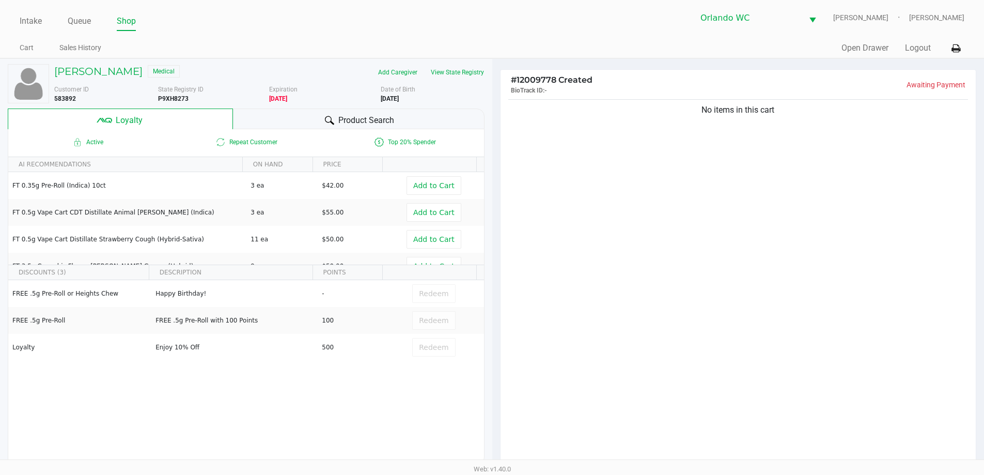
click at [262, 109] on div "Product Search" at bounding box center [358, 118] width 251 height 21
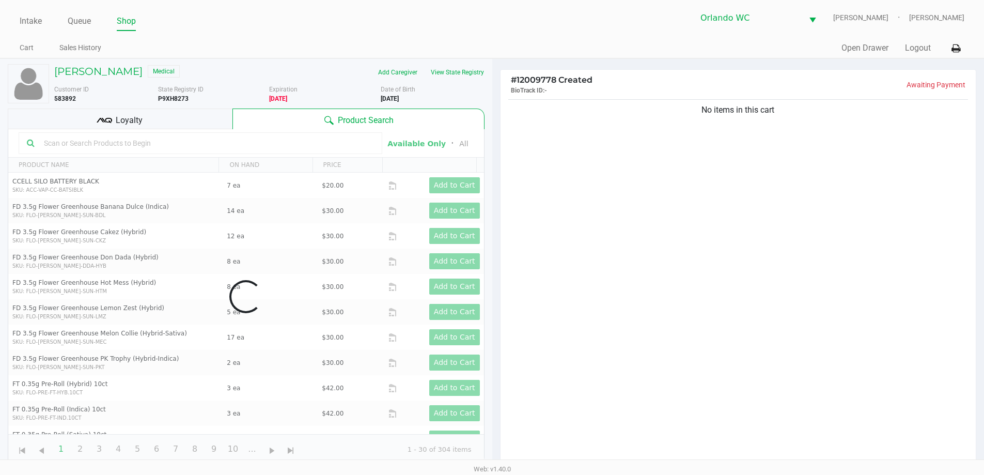
click at [260, 124] on div "Product Search" at bounding box center [357, 118] width 251 height 21
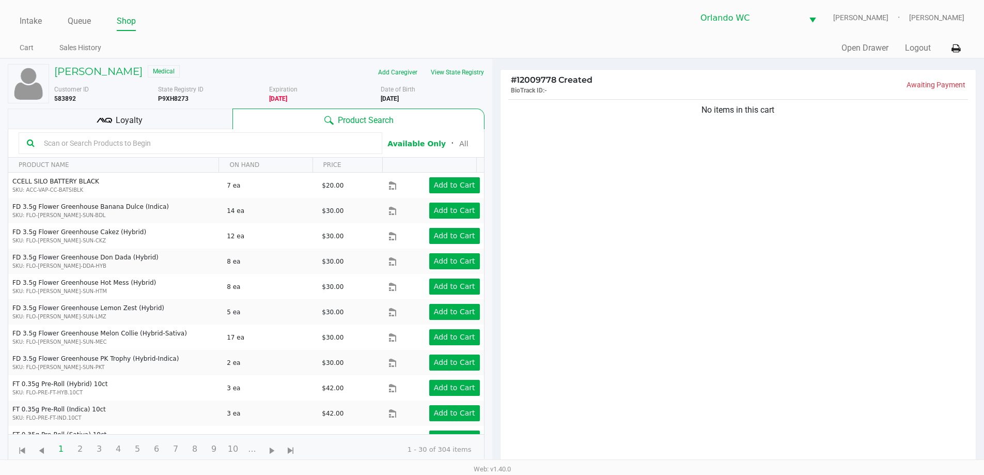
click at [78, 147] on input "text" at bounding box center [207, 142] width 334 height 15
click at [115, 73] on h5 "ROBERT JORDAN III" at bounding box center [98, 71] width 88 height 12
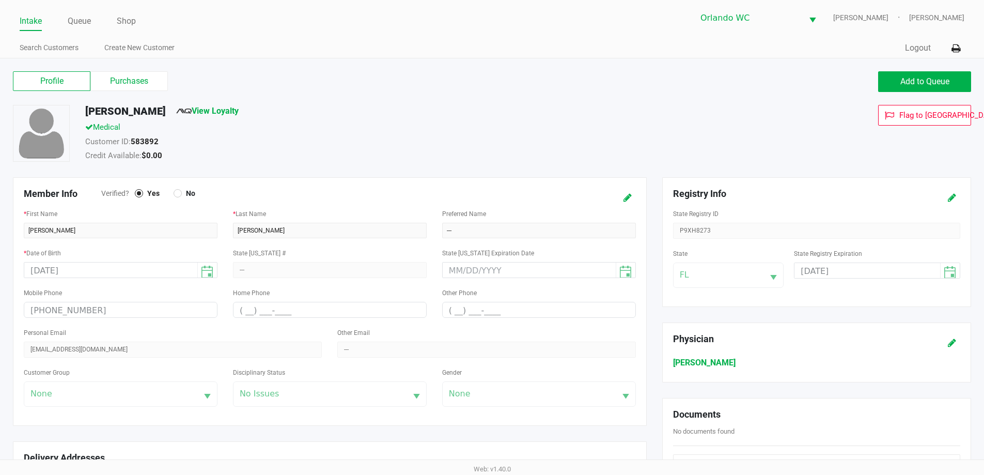
click at [136, 82] on label "Purchases" at bounding box center [128, 81] width 77 height 20
click at [0, 0] on 1 "Purchases" at bounding box center [0, 0] width 0 height 0
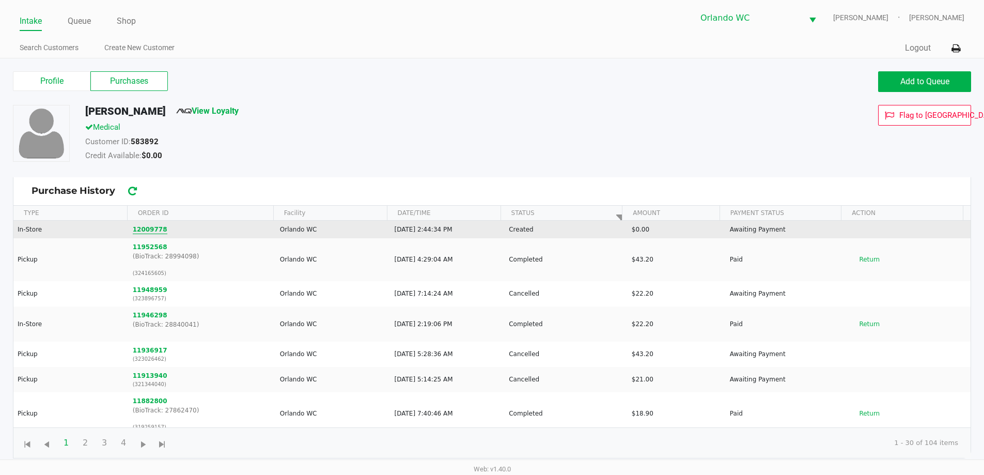
click at [148, 227] on button "12009778" at bounding box center [150, 229] width 35 height 9
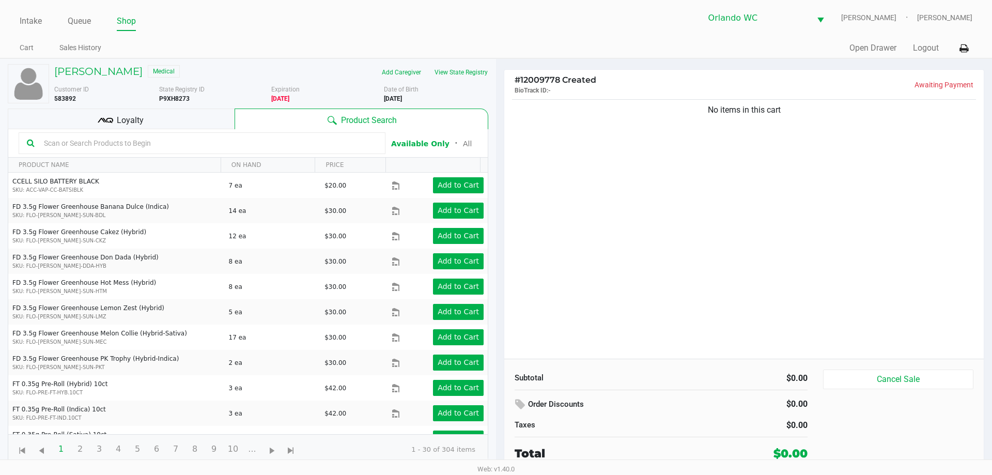
click at [230, 138] on input "text" at bounding box center [208, 142] width 337 height 15
click at [97, 71] on h5 "ROBERT JORDAN III" at bounding box center [98, 71] width 88 height 12
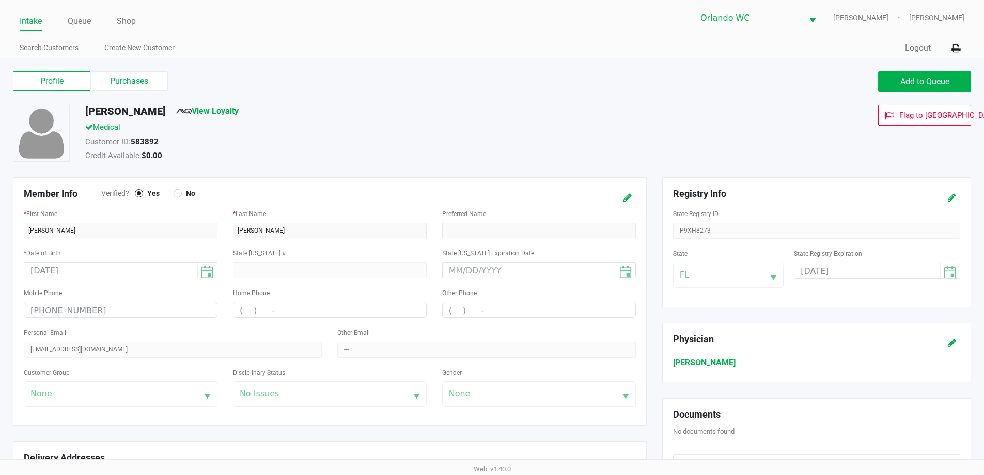
click at [124, 82] on label "Purchases" at bounding box center [128, 81] width 77 height 20
click at [0, 0] on 1 "Purchases" at bounding box center [0, 0] width 0 height 0
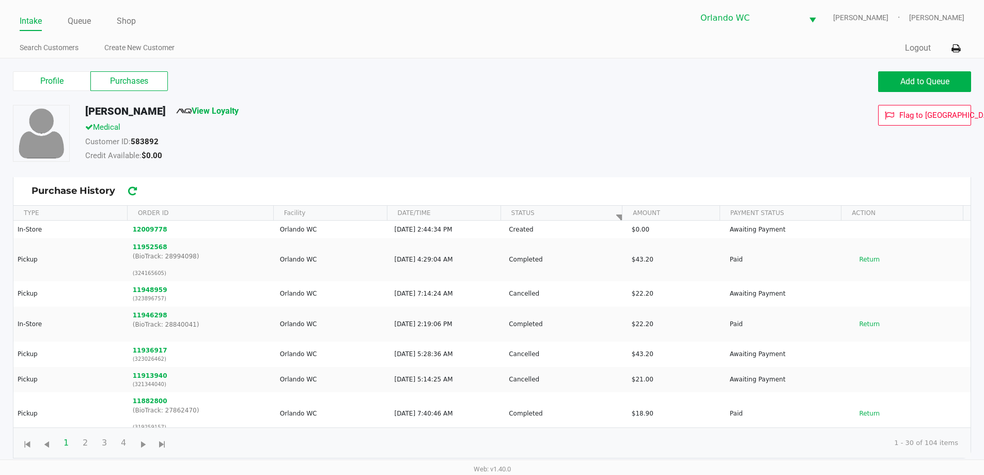
click at [149, 247] on button "11952568" at bounding box center [150, 246] width 35 height 9
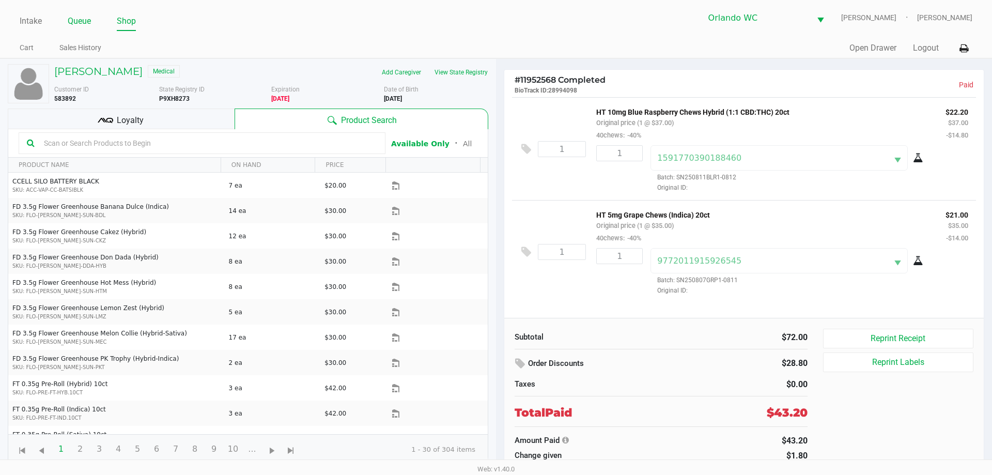
click at [81, 16] on link "Queue" at bounding box center [79, 21] width 23 height 14
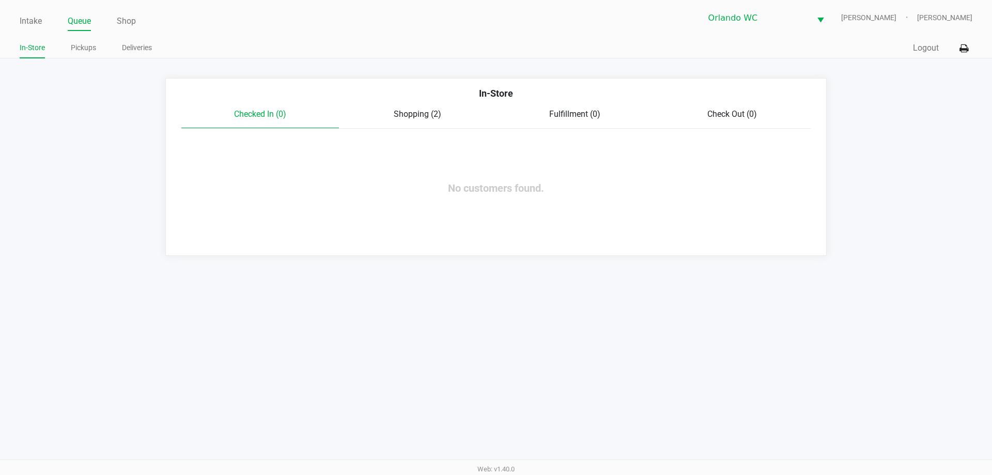
click at [434, 122] on div "Checked In (0) Shopping (2) Fulfillment (0) Check Out (0)" at bounding box center [495, 118] width 629 height 21
click at [412, 116] on span "Shopping (2)" at bounding box center [418, 114] width 48 height 10
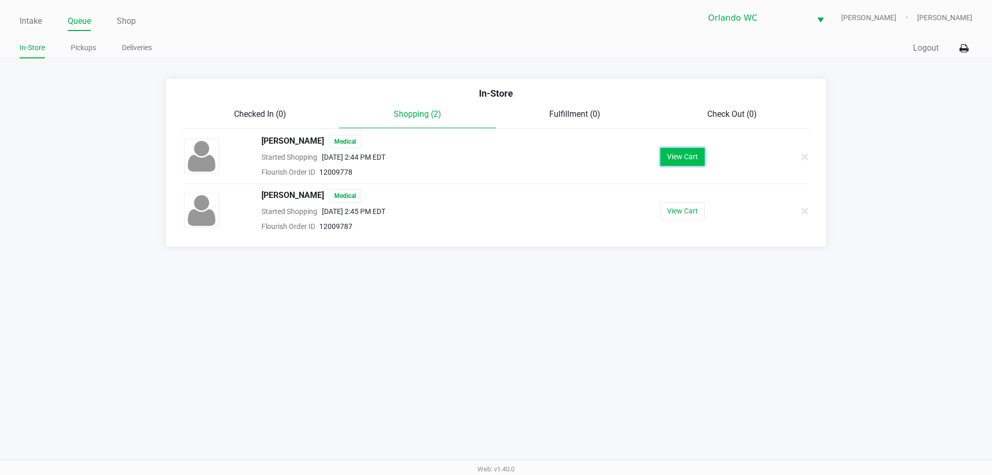
click at [704, 155] on button "View Cart" at bounding box center [682, 157] width 44 height 18
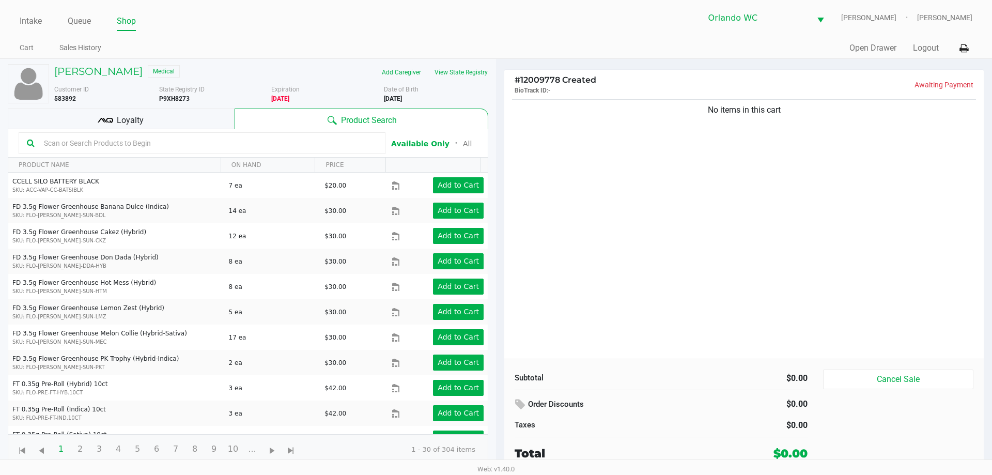
click at [133, 145] on input "text" at bounding box center [208, 142] width 337 height 15
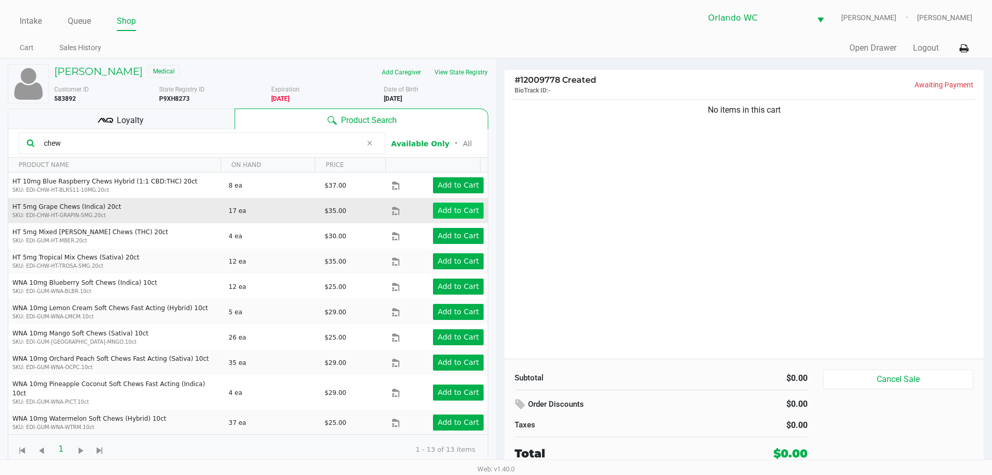
type input "chew"
click at [456, 213] on app-button-loader "Add to Cart" at bounding box center [457, 210] width 41 height 8
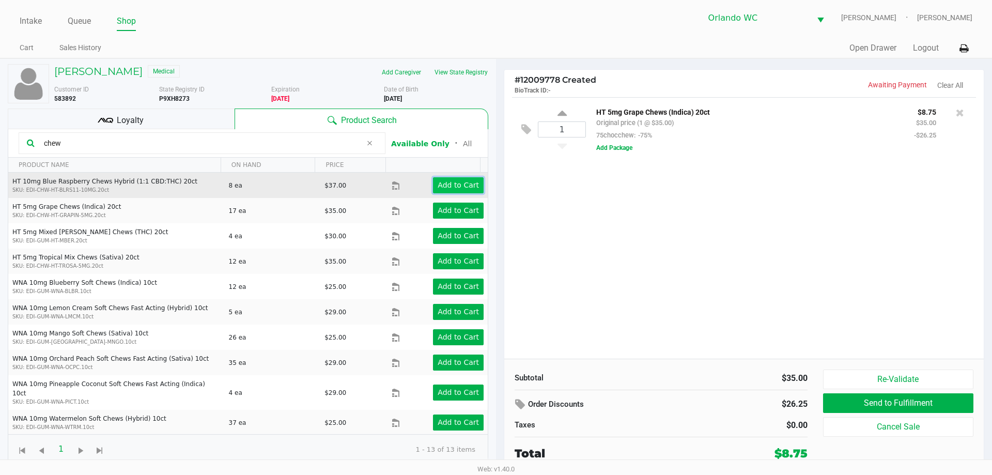
click at [450, 185] on app-button-loader "Add to Cart" at bounding box center [457, 185] width 41 height 8
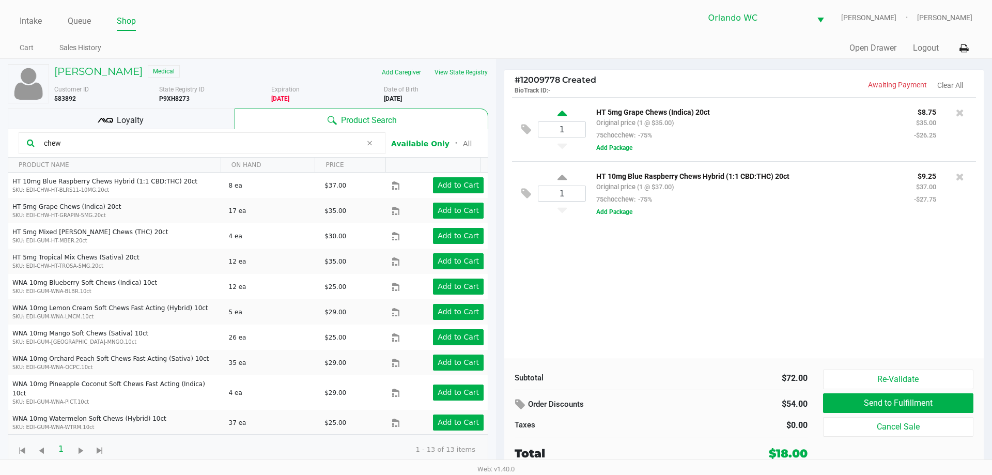
click at [562, 116] on icon at bounding box center [561, 114] width 9 height 13
type input "2"
click at [558, 179] on icon at bounding box center [561, 178] width 9 height 13
type input "2"
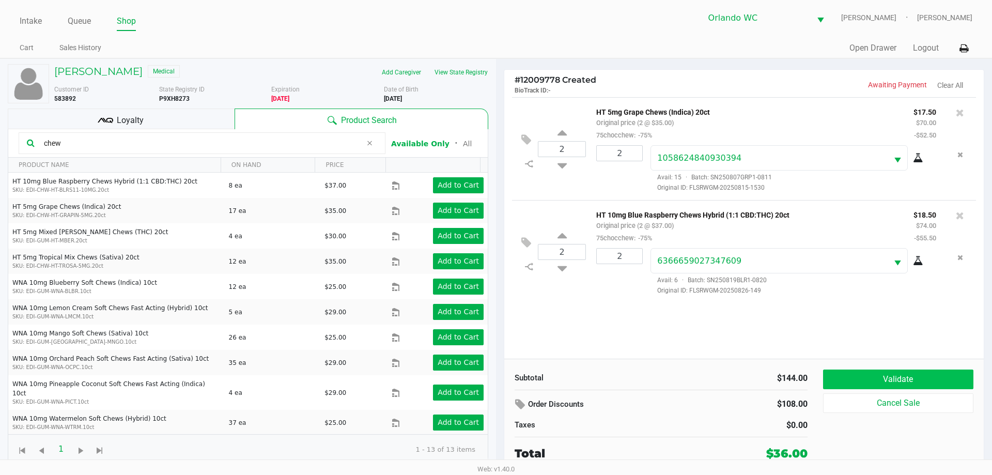
click at [928, 376] on button "Validate" at bounding box center [898, 379] width 150 height 20
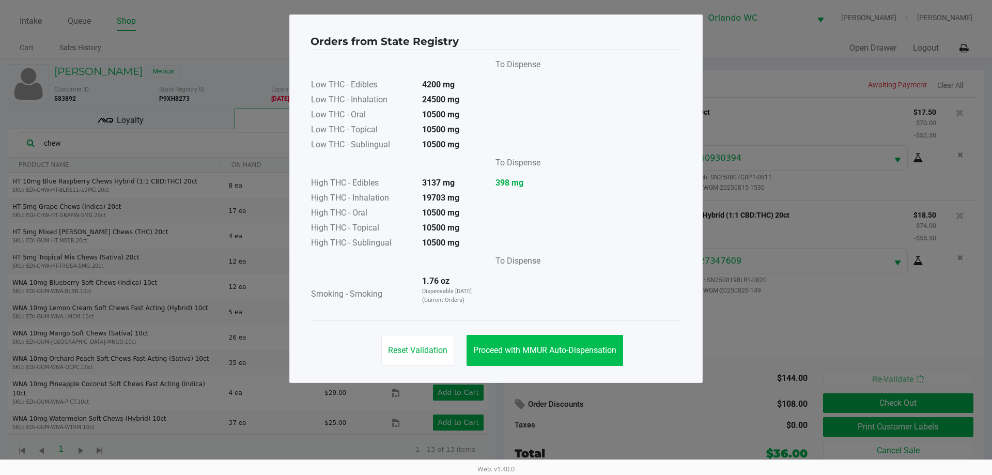
click at [584, 355] on button "Proceed with MMUR Auto-Dispensation" at bounding box center [544, 350] width 156 height 31
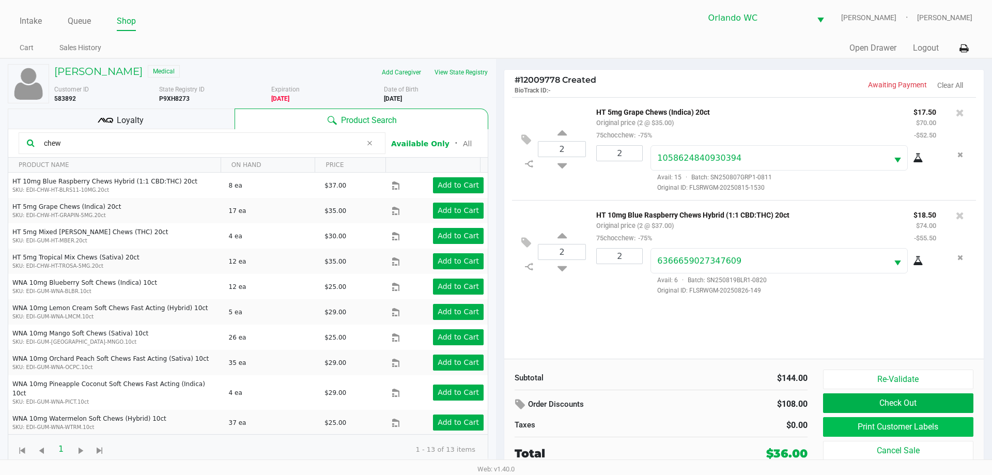
click at [849, 433] on button "Print Customer Labels" at bounding box center [898, 427] width 150 height 20
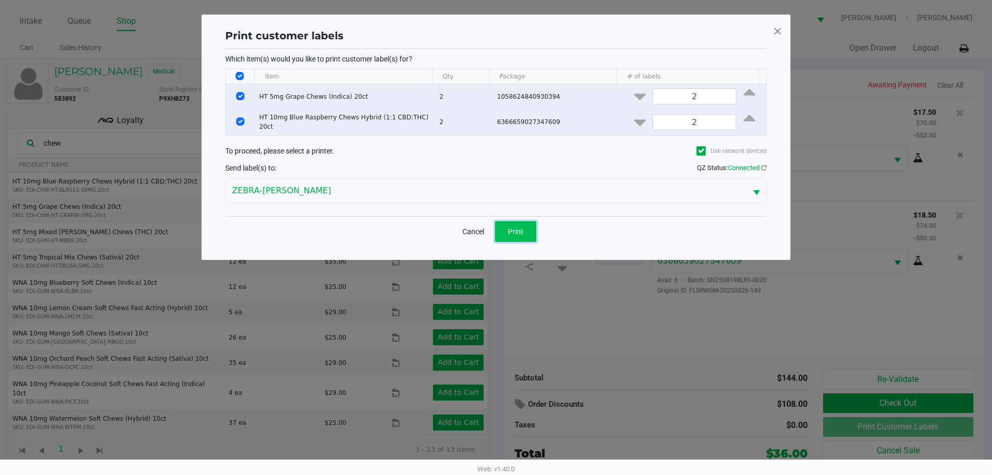
click at [529, 226] on button "Print" at bounding box center [515, 231] width 41 height 21
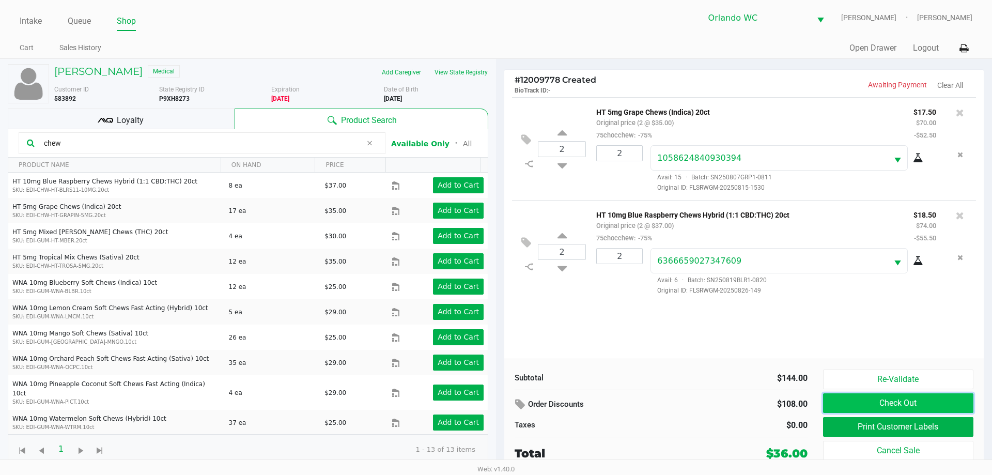
click at [926, 407] on button "Check Out" at bounding box center [898, 403] width 150 height 20
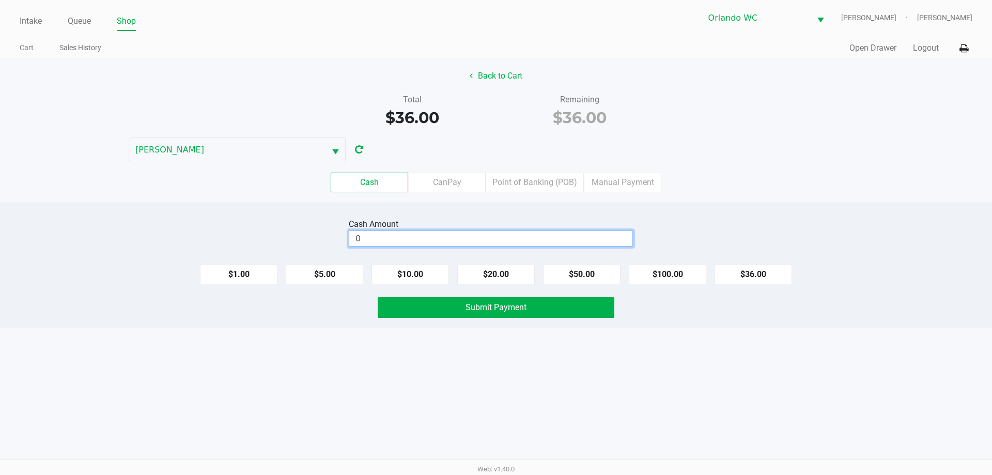
click at [423, 238] on input "0" at bounding box center [490, 238] width 283 height 15
type input "$0.00"
click at [510, 81] on button "Back to Cart" at bounding box center [496, 76] width 66 height 20
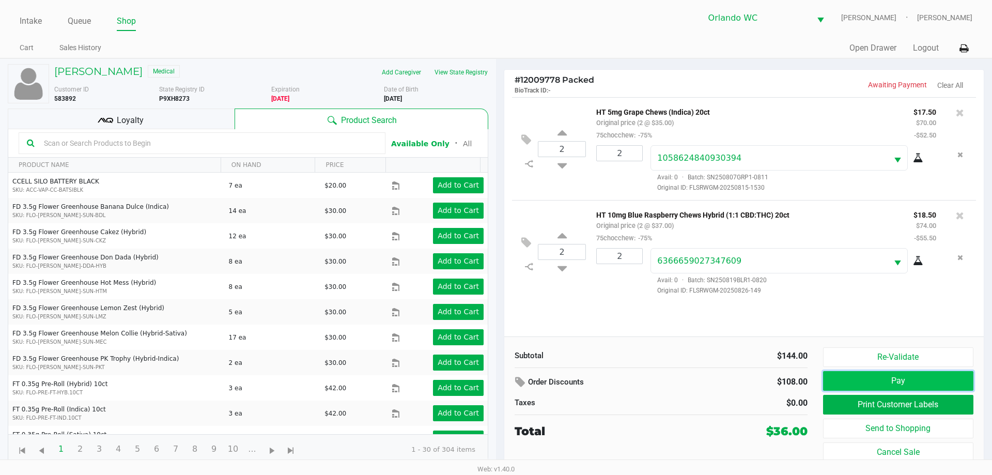
click at [893, 379] on button "Pay" at bounding box center [898, 381] width 150 height 20
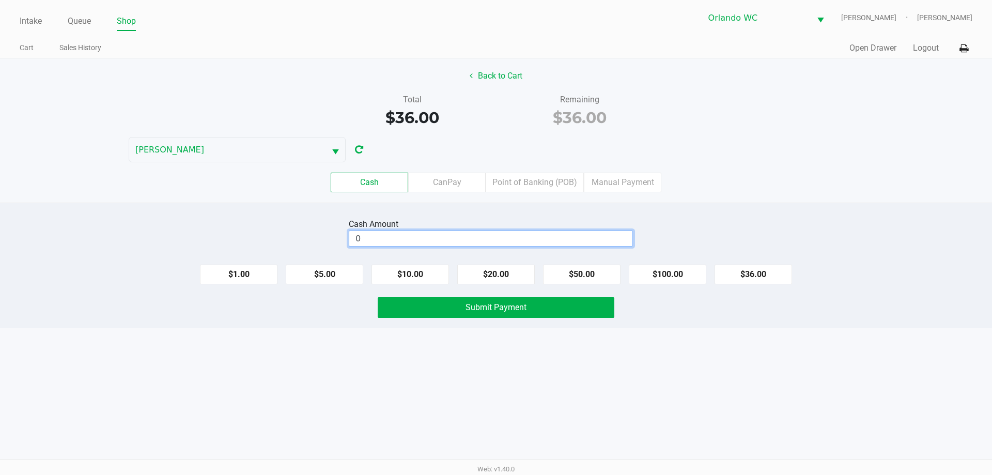
click at [523, 244] on input "0" at bounding box center [490, 238] width 283 height 15
click at [487, 243] on input "0" at bounding box center [490, 238] width 283 height 15
type input "$40.00"
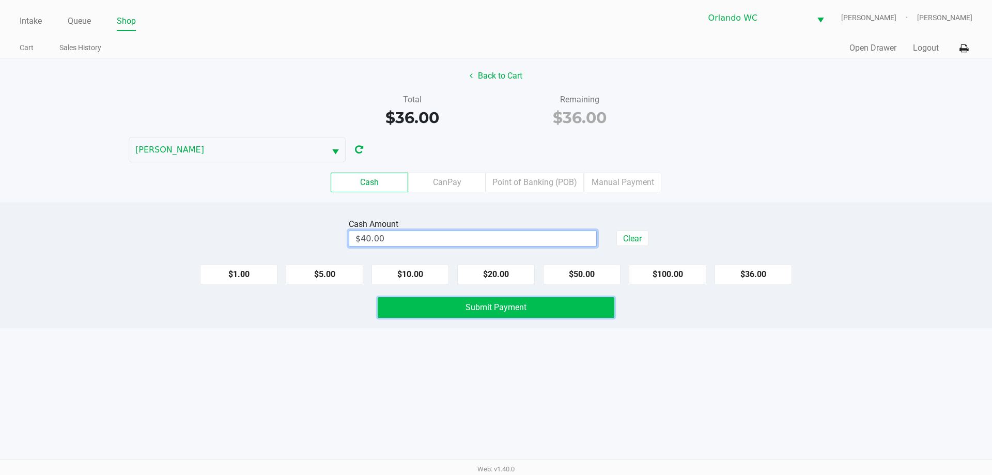
click at [482, 307] on span "Submit Payment" at bounding box center [495, 307] width 61 height 10
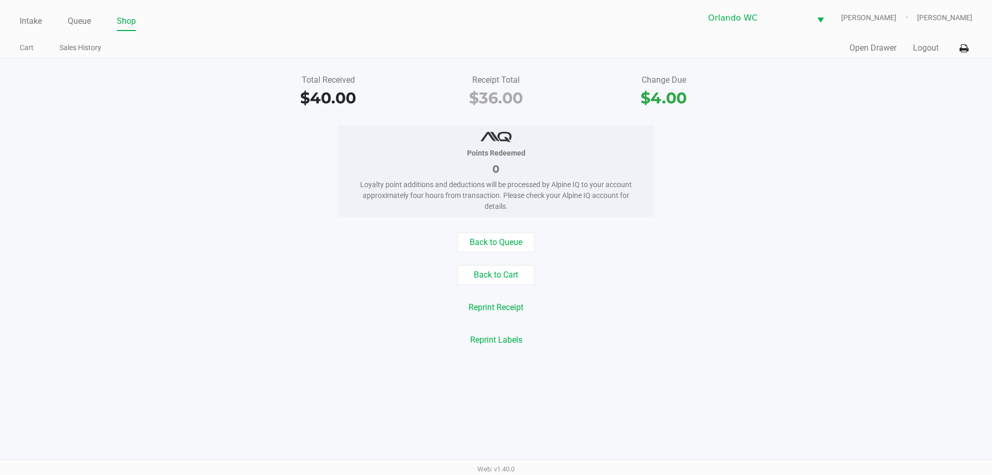
click at [34, 20] on link "Intake" at bounding box center [31, 21] width 22 height 14
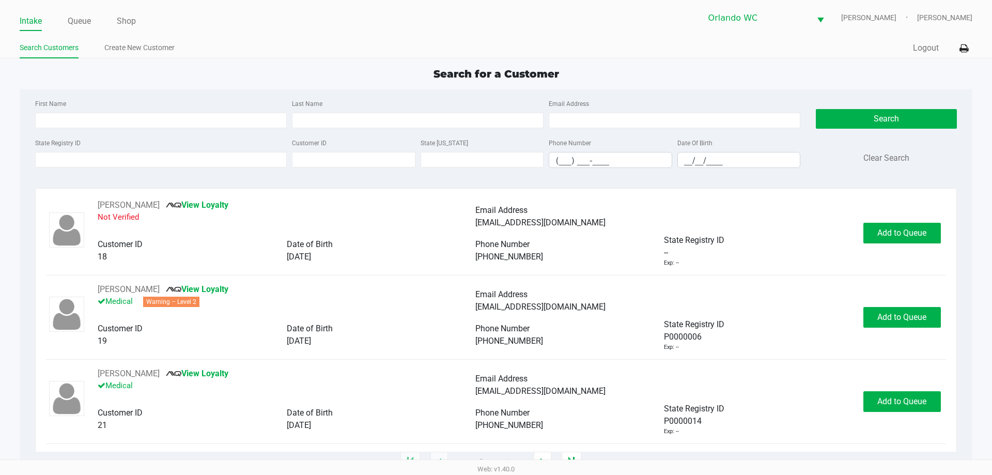
click at [499, 38] on div "Intake Queue Shop Orlando WC RODNEY-ATKINS Sasha Concepcion Search Customers Cr…" at bounding box center [496, 29] width 992 height 58
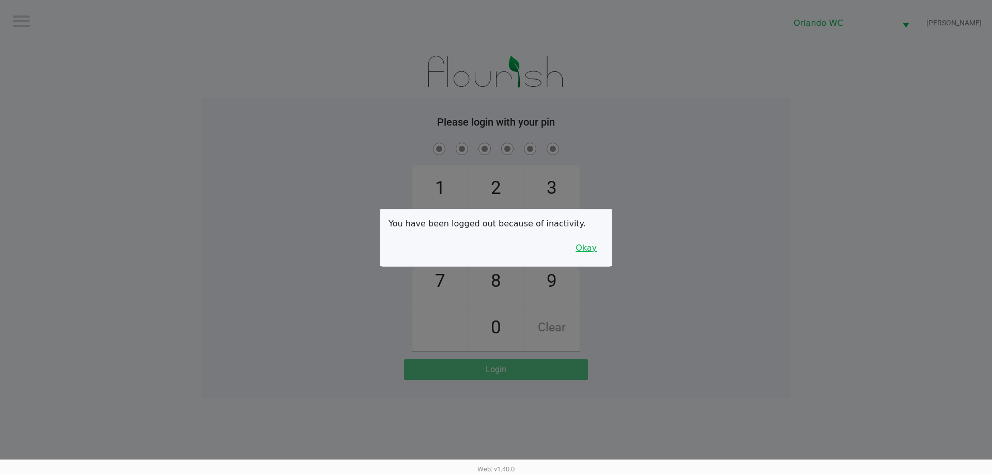
click at [585, 241] on button "Okay" at bounding box center [586, 248] width 35 height 20
drag, startPoint x: 587, startPoint y: 241, endPoint x: 587, endPoint y: 234, distance: 6.2
click at [587, 237] on div "1 4 7 2 5 8 0 3 6 9 Clear" at bounding box center [495, 245] width 589 height 210
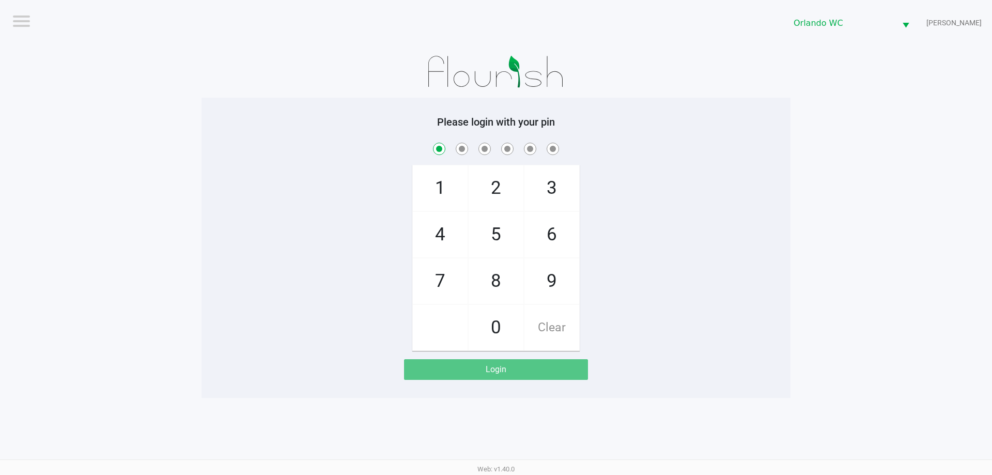
checkbox input "true"
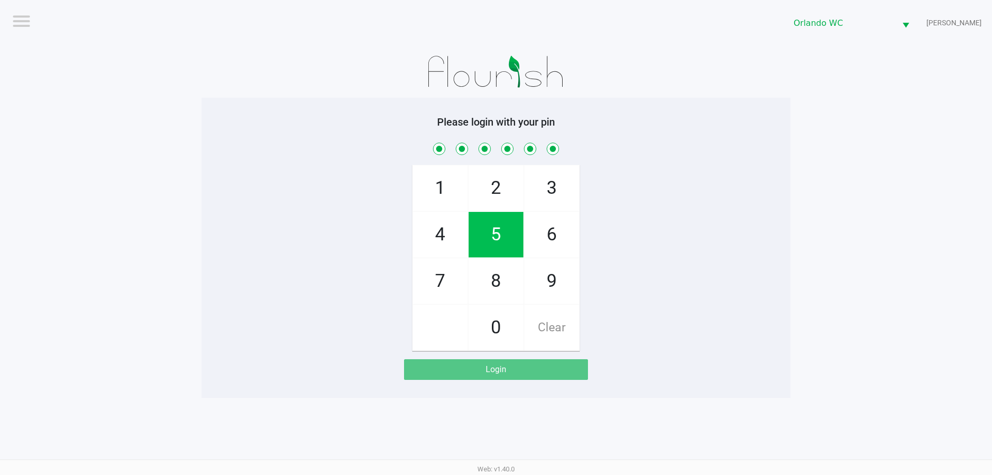
checkbox input "true"
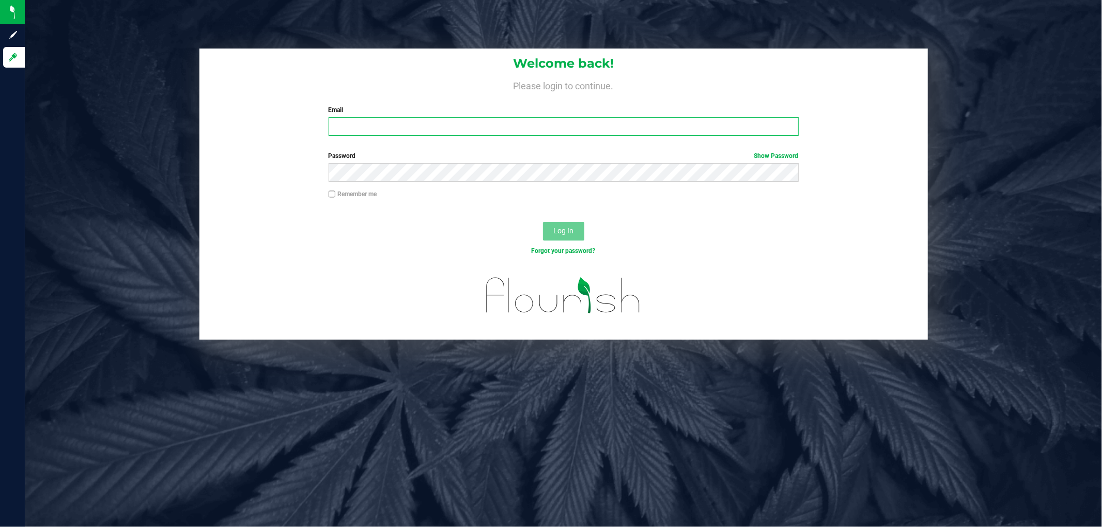
click at [443, 119] on input "Email" at bounding box center [563, 126] width 470 height 19
type input "[EMAIL_ADDRESS][DOMAIN_NAME]"
click at [543, 222] on button "Log In" at bounding box center [563, 231] width 41 height 19
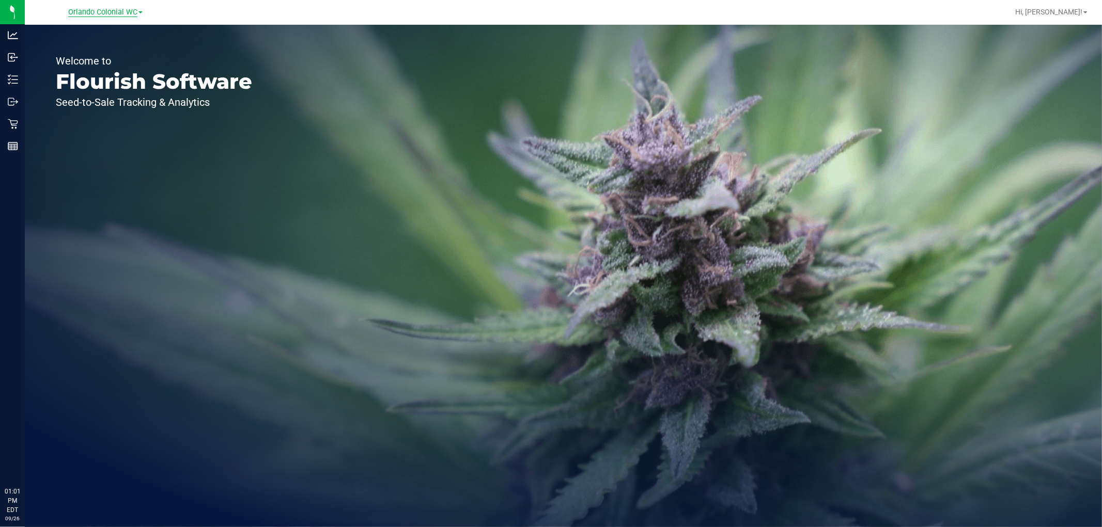
click at [71, 14] on span "Orlando Colonial WC" at bounding box center [102, 12] width 69 height 9
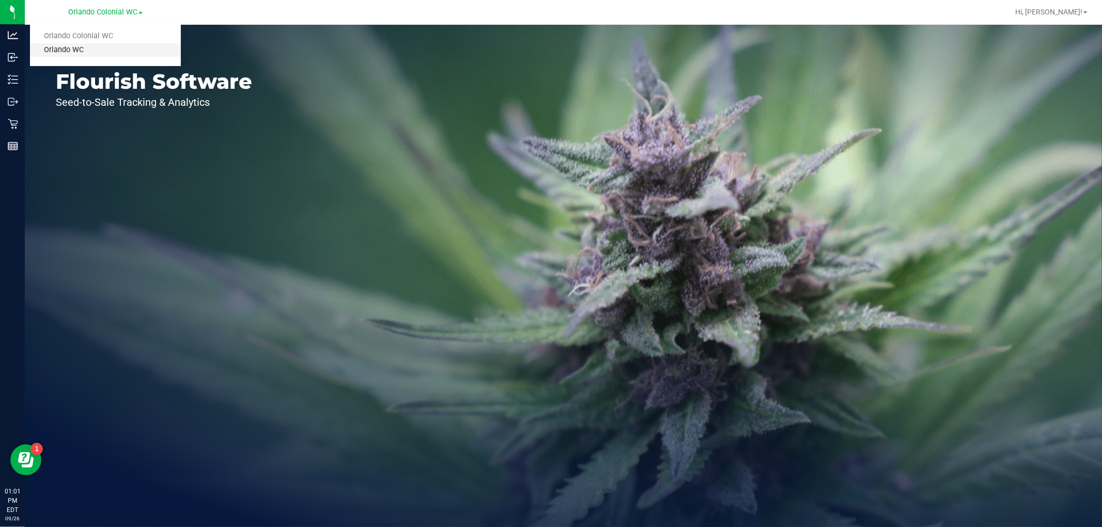
click at [102, 45] on link "Orlando WC" at bounding box center [105, 50] width 151 height 14
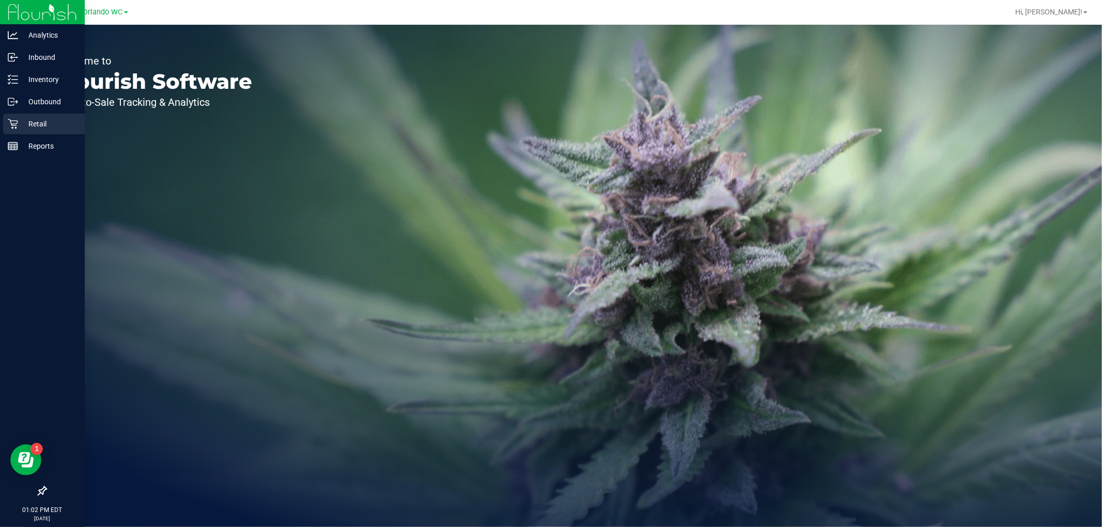
click at [26, 120] on p "Retail" at bounding box center [49, 124] width 62 height 12
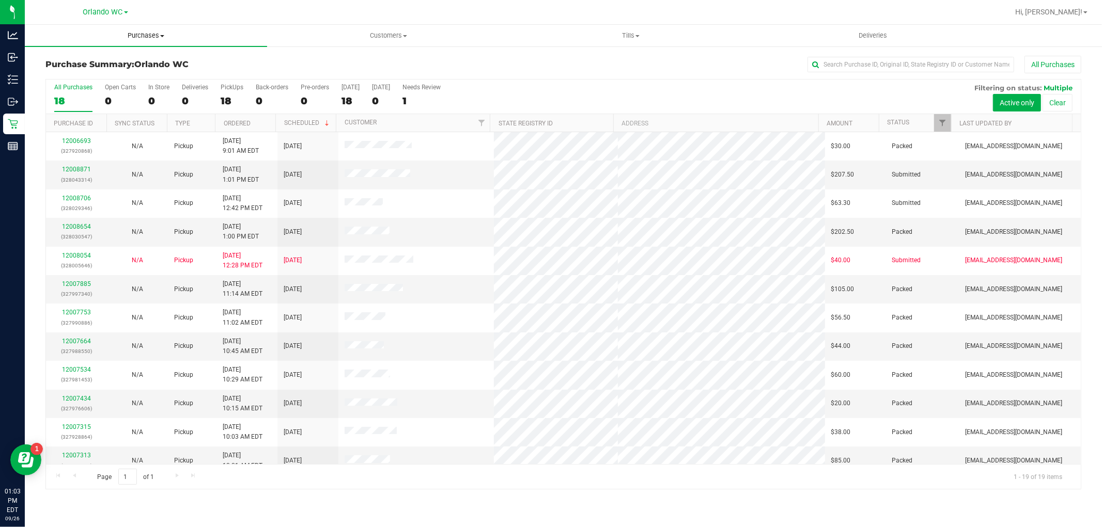
click at [146, 33] on span "Purchases" at bounding box center [146, 35] width 242 height 9
click at [107, 68] on li "Summary of purchases" at bounding box center [146, 62] width 242 height 12
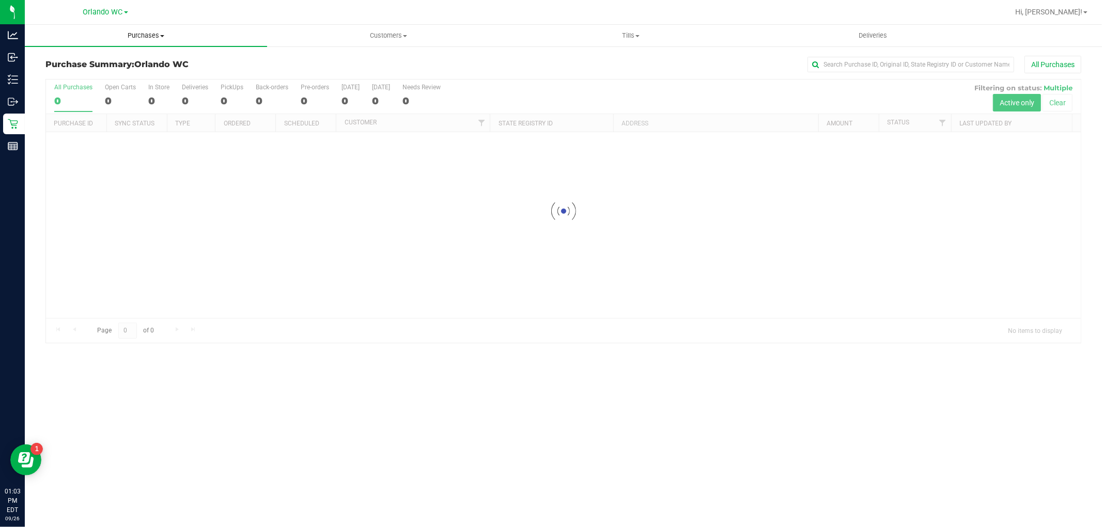
click at [147, 35] on span "Purchases" at bounding box center [146, 35] width 242 height 9
click at [129, 76] on li "Fulfillment" at bounding box center [146, 75] width 242 height 12
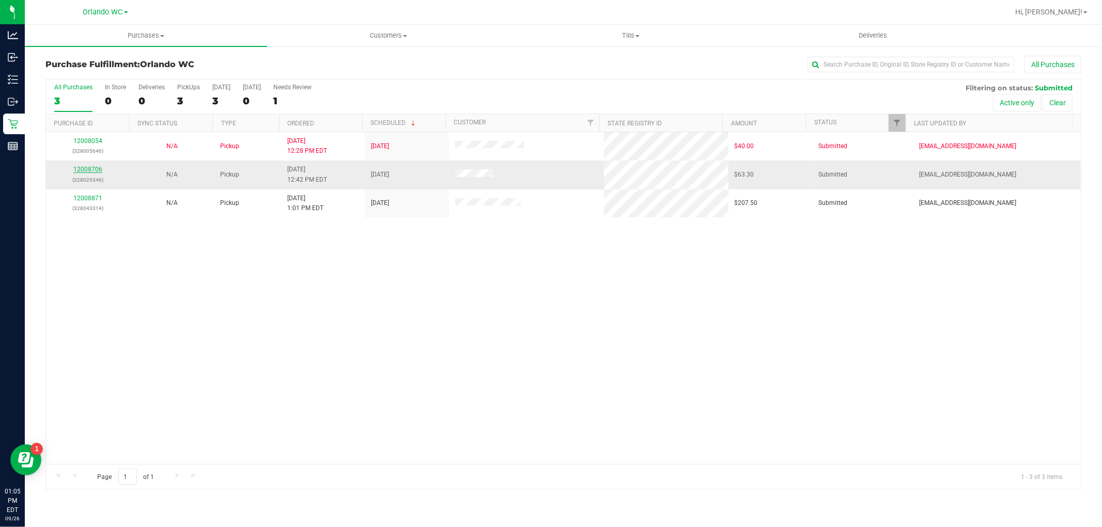
click at [73, 172] on link "12008706" at bounding box center [87, 169] width 29 height 7
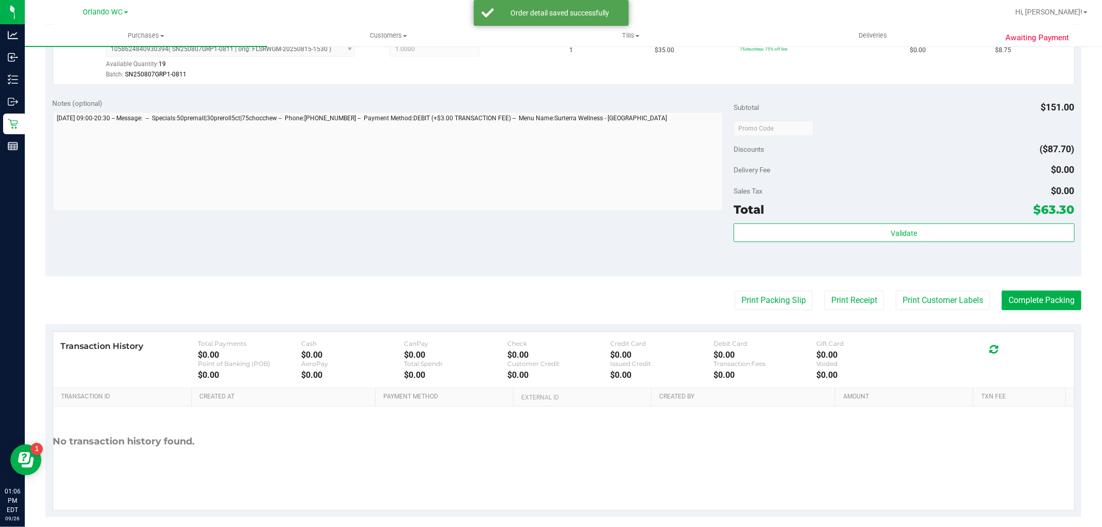
scroll to position [497, 0]
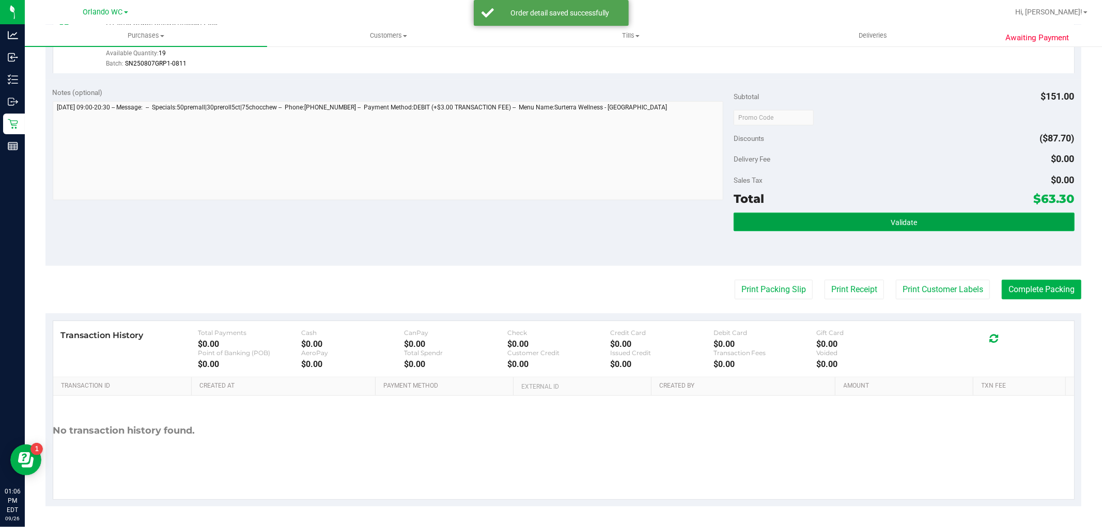
click at [869, 218] on button "Validate" at bounding box center [903, 222] width 340 height 19
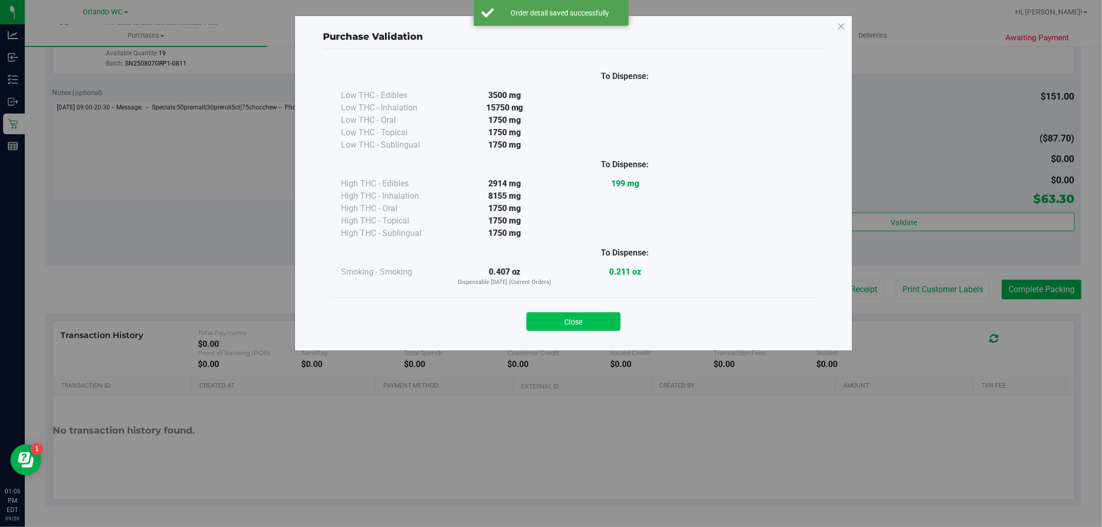
click at [589, 313] on button "Close" at bounding box center [573, 321] width 94 height 19
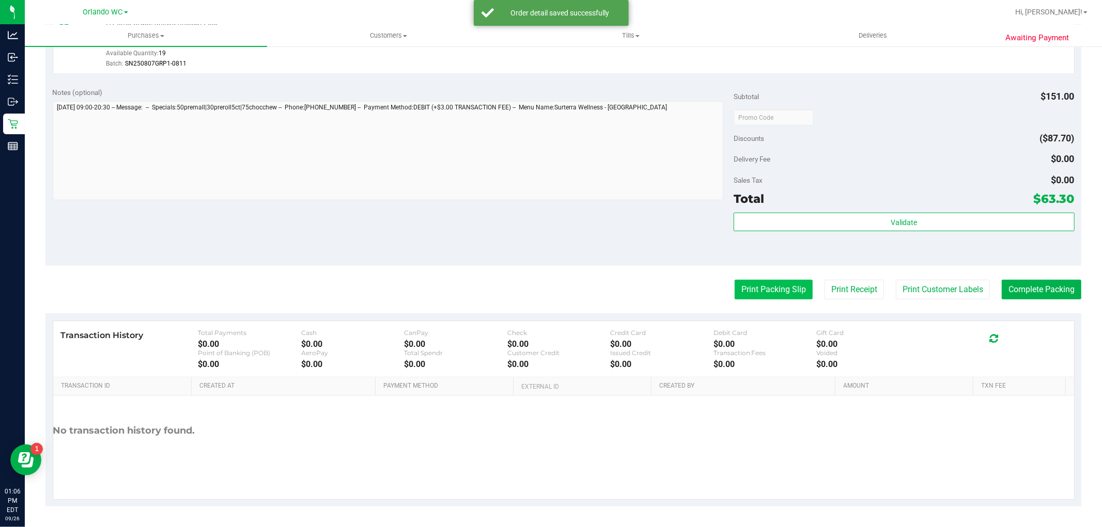
click at [756, 297] on button "Print Packing Slip" at bounding box center [773, 290] width 78 height 20
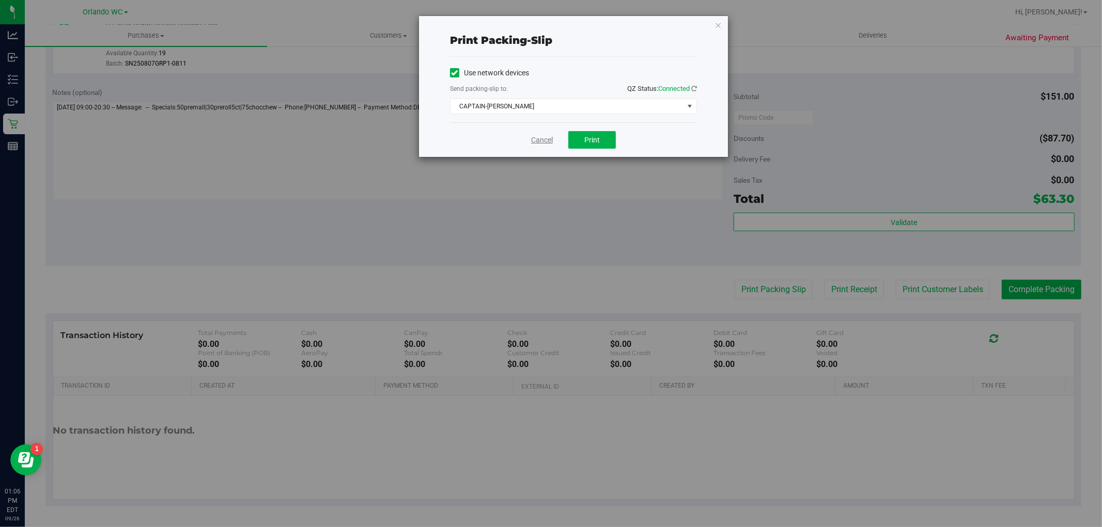
click at [533, 140] on link "Cancel" at bounding box center [542, 140] width 22 height 11
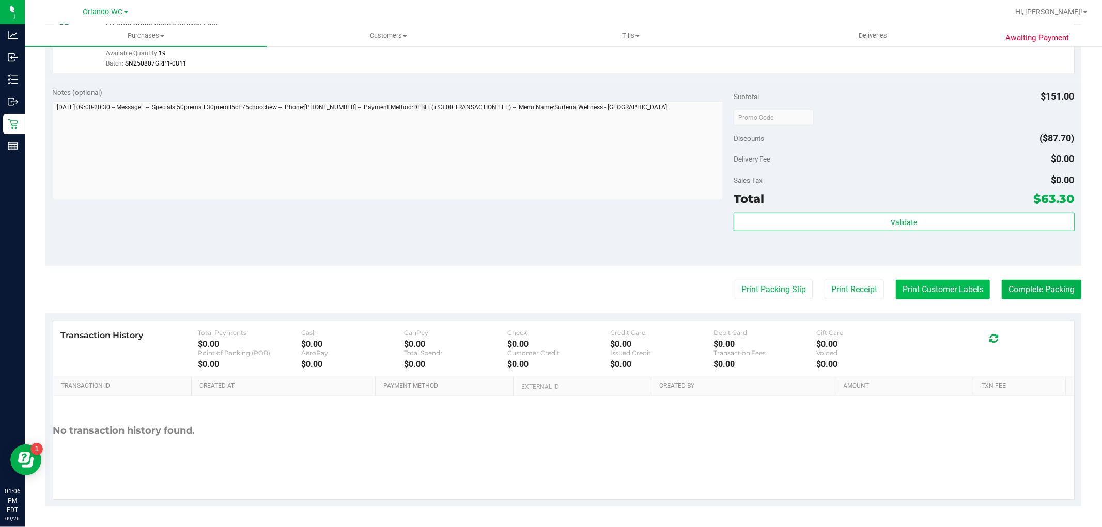
click at [927, 288] on button "Print Customer Labels" at bounding box center [942, 290] width 94 height 20
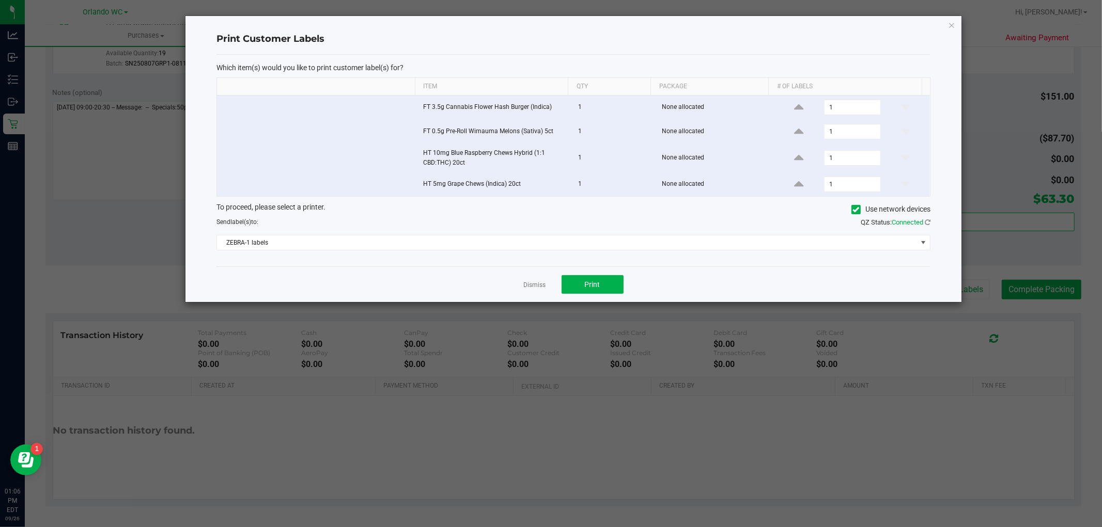
click at [502, 223] on div "Send label(s) to:" at bounding box center [391, 221] width 365 height 9
click at [428, 238] on span "ZEBRA-1 labels" at bounding box center [567, 242] width 700 height 14
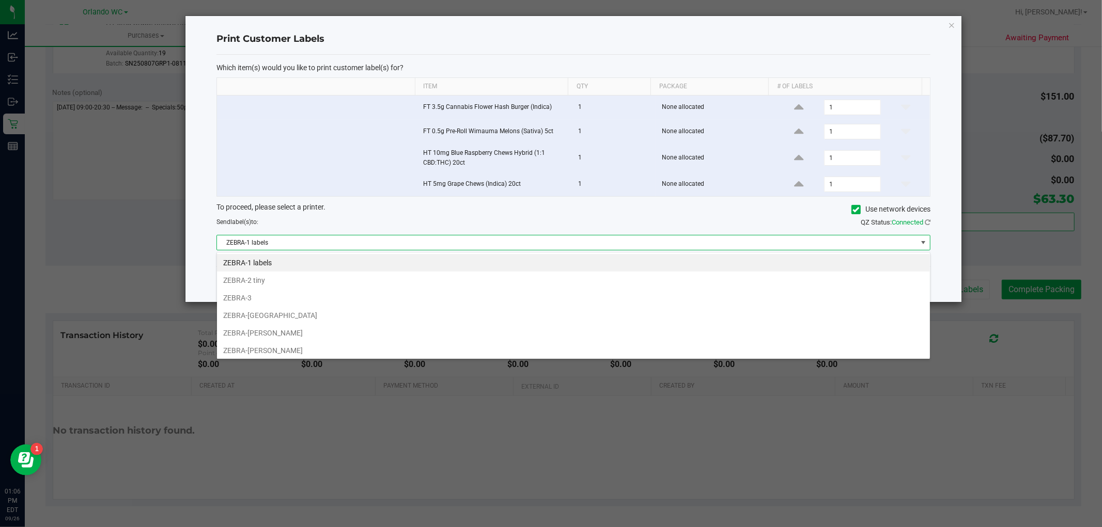
scroll to position [15, 714]
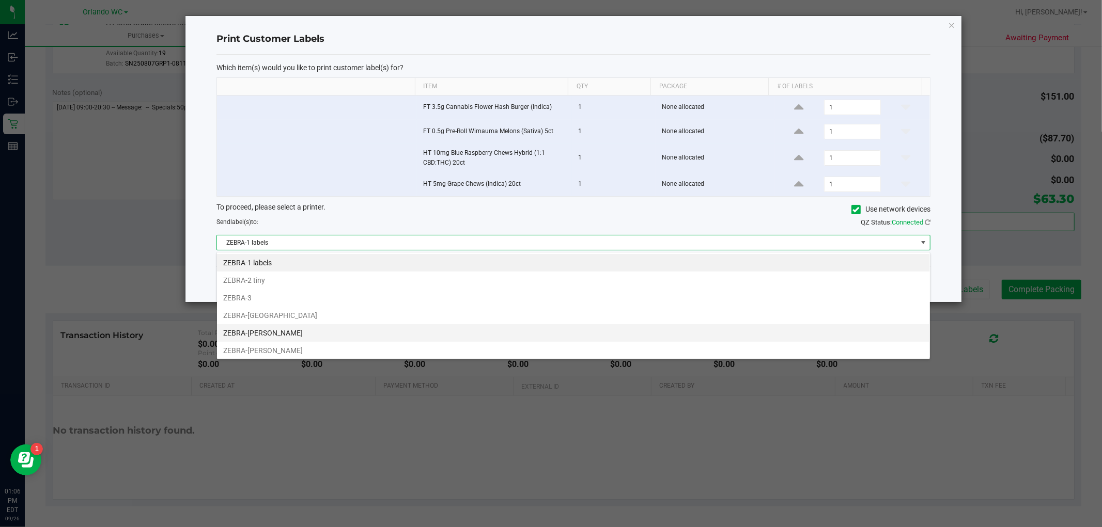
click at [286, 334] on li "ZEBRA-RODNEY-ATKINS" at bounding box center [573, 333] width 713 height 18
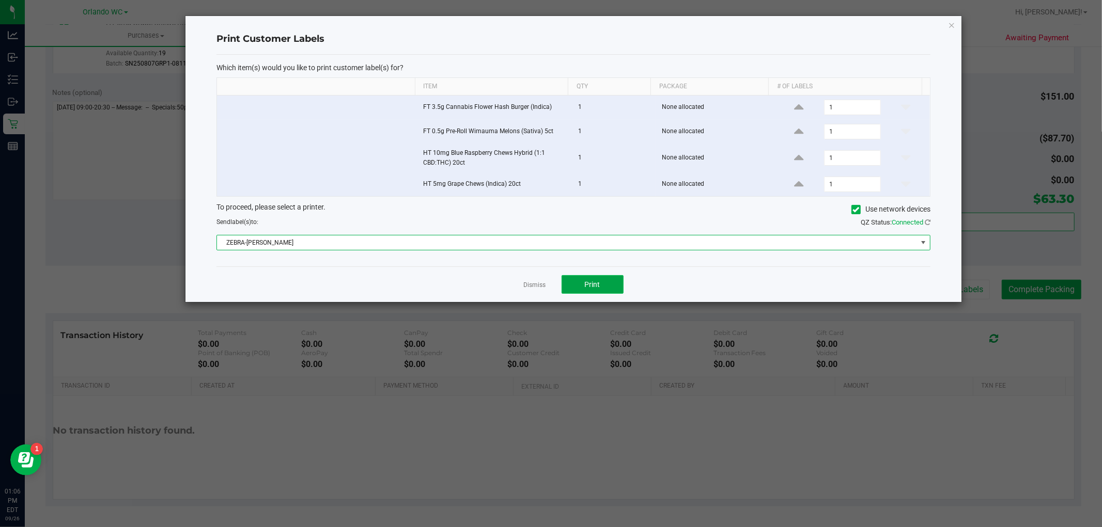
click at [622, 281] on button "Print" at bounding box center [592, 284] width 62 height 19
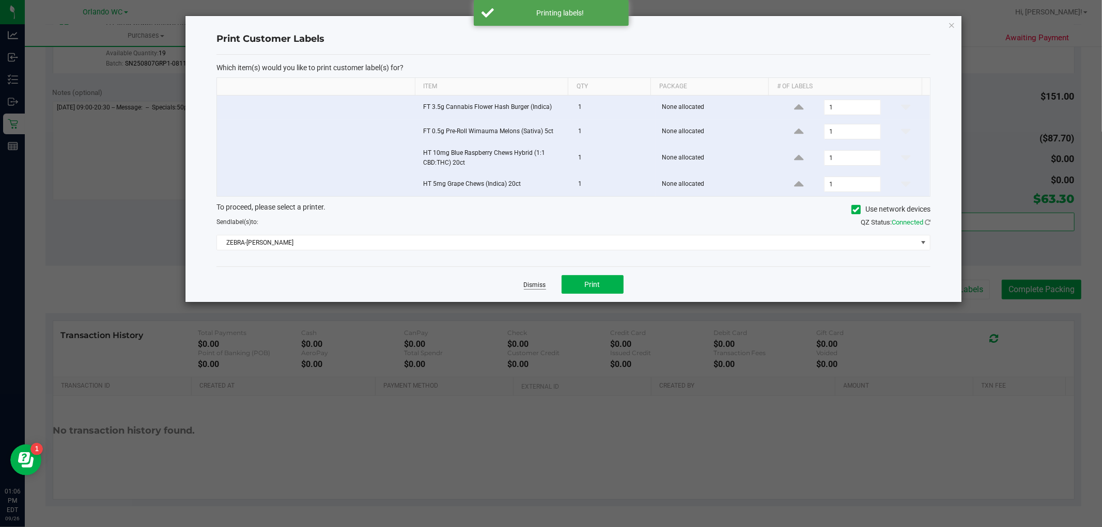
click at [525, 282] on link "Dismiss" at bounding box center [535, 285] width 22 height 9
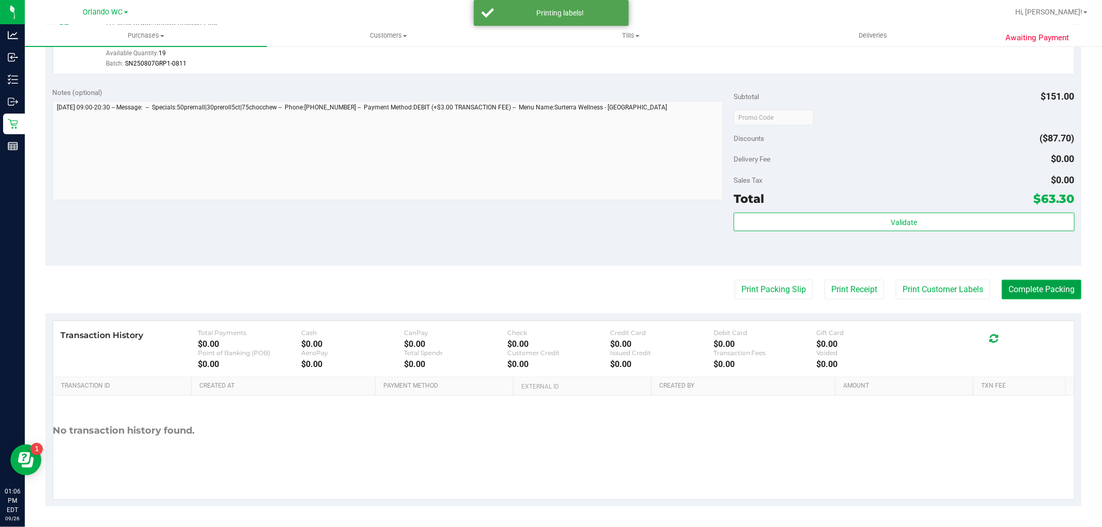
click at [1051, 290] on button "Complete Packing" at bounding box center [1041, 290] width 80 height 20
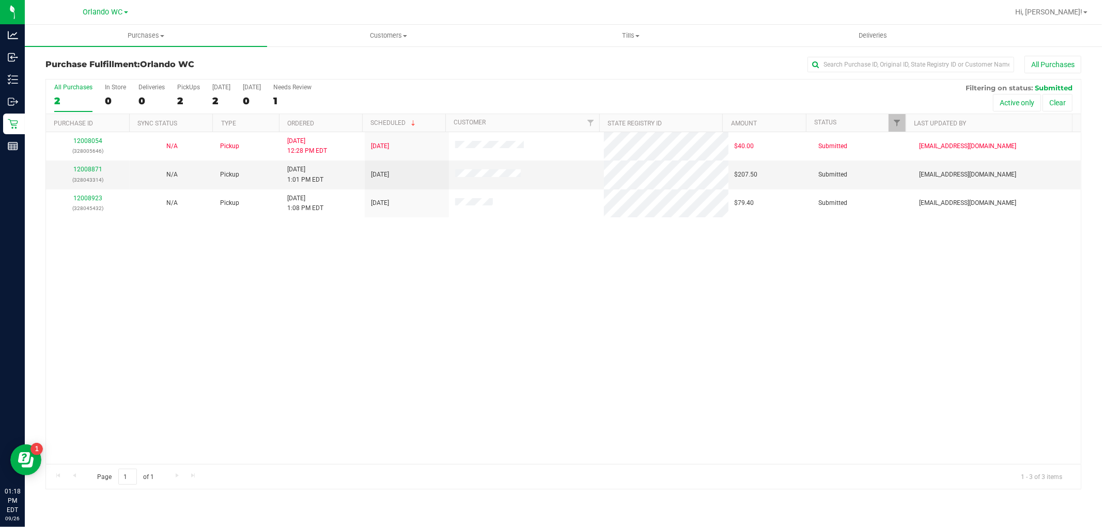
click at [333, 117] on th "Ordered" at bounding box center [320, 123] width 83 height 18
click at [83, 172] on link "12008871" at bounding box center [87, 169] width 29 height 7
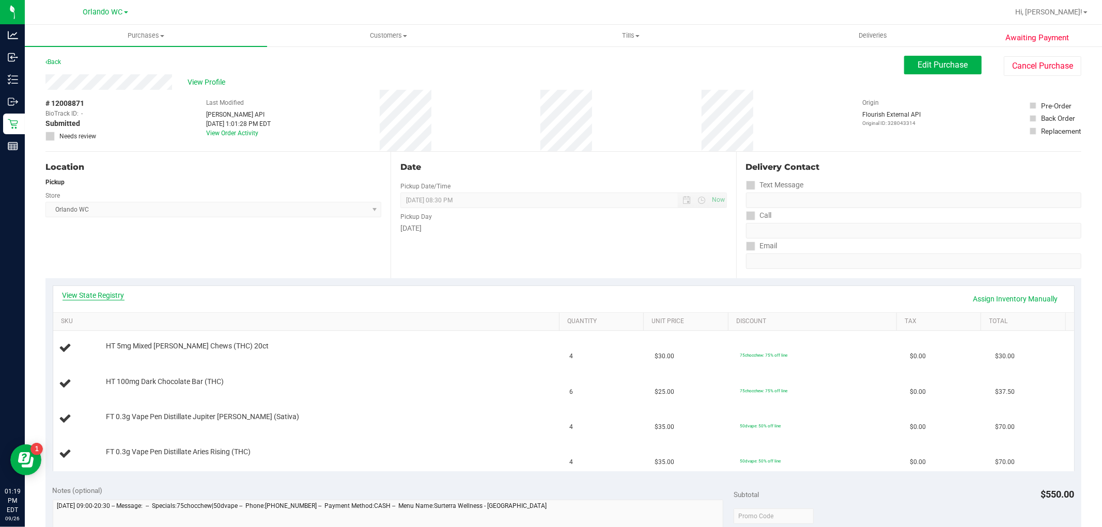
click at [93, 296] on link "View State Registry" at bounding box center [93, 295] width 62 height 10
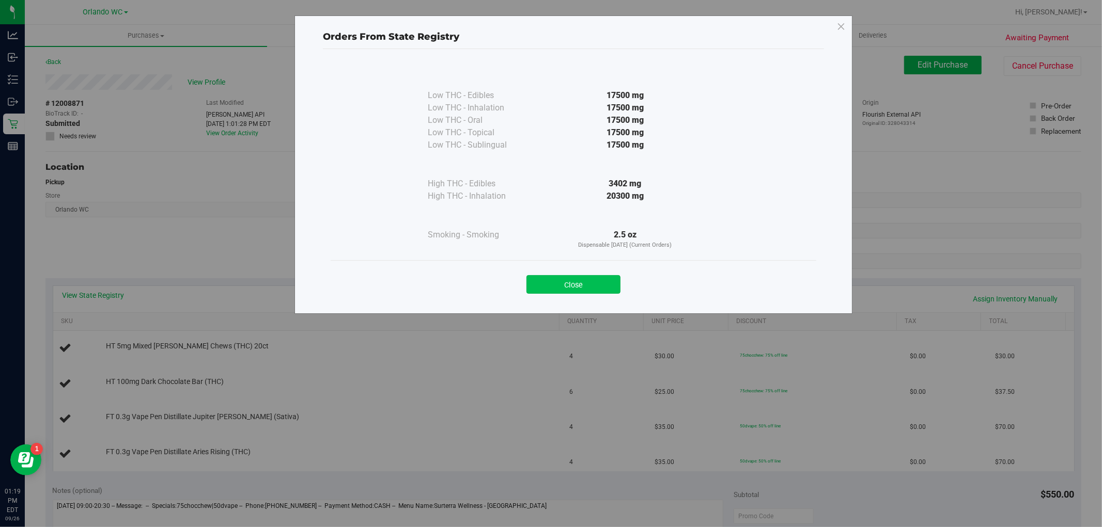
click at [567, 289] on button "Close" at bounding box center [573, 284] width 94 height 19
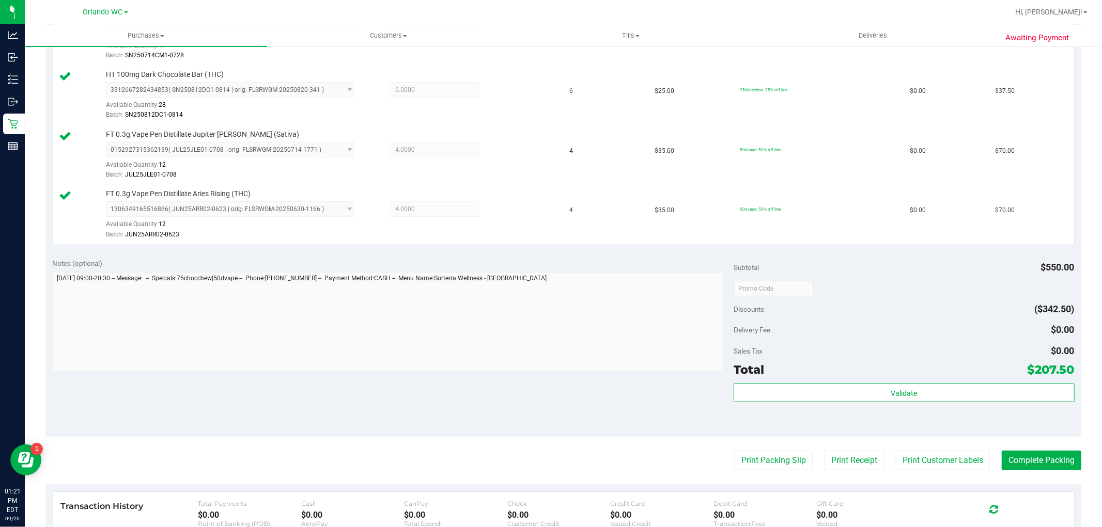
scroll to position [326, 0]
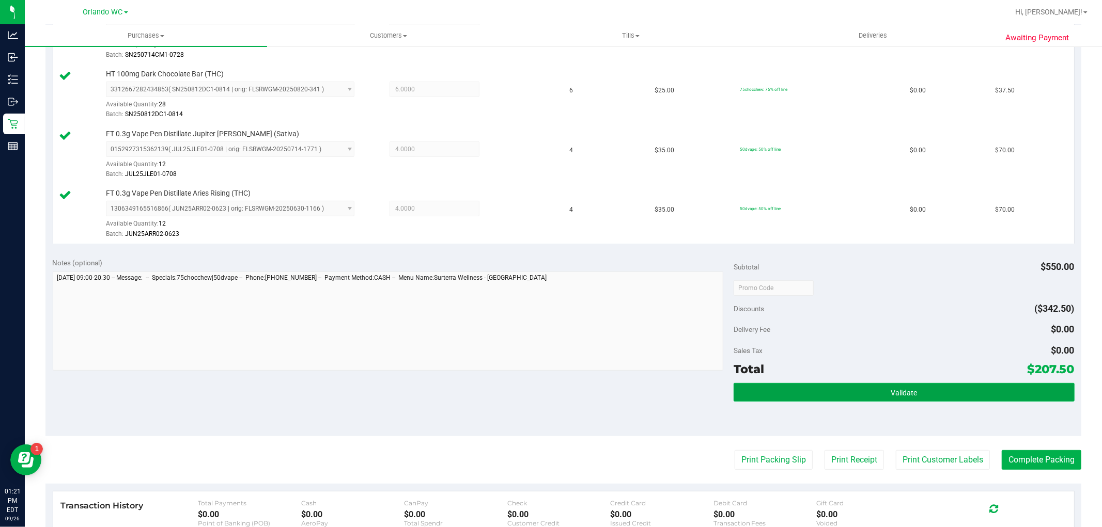
click at [889, 398] on button "Validate" at bounding box center [903, 392] width 340 height 19
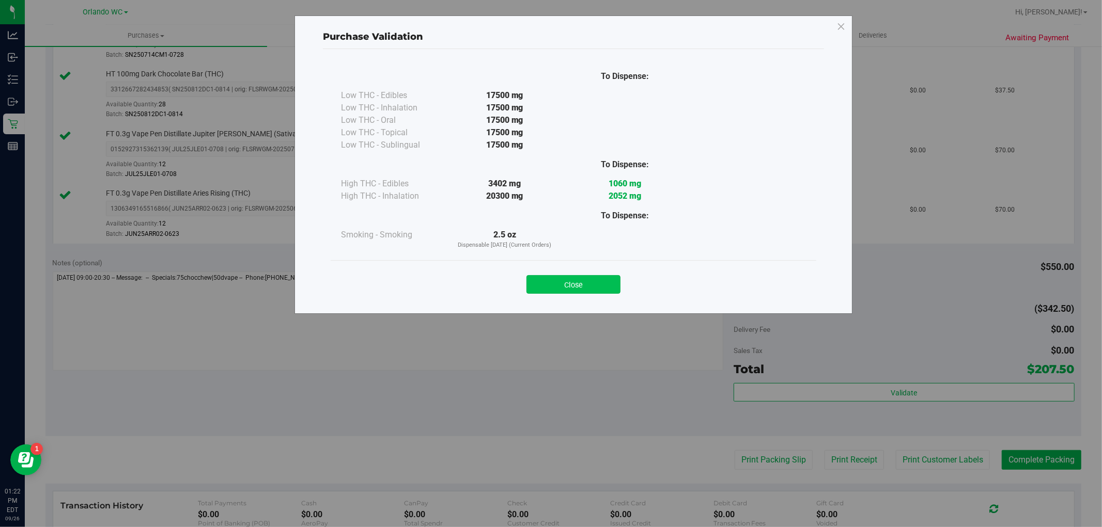
click at [602, 288] on button "Close" at bounding box center [573, 284] width 94 height 19
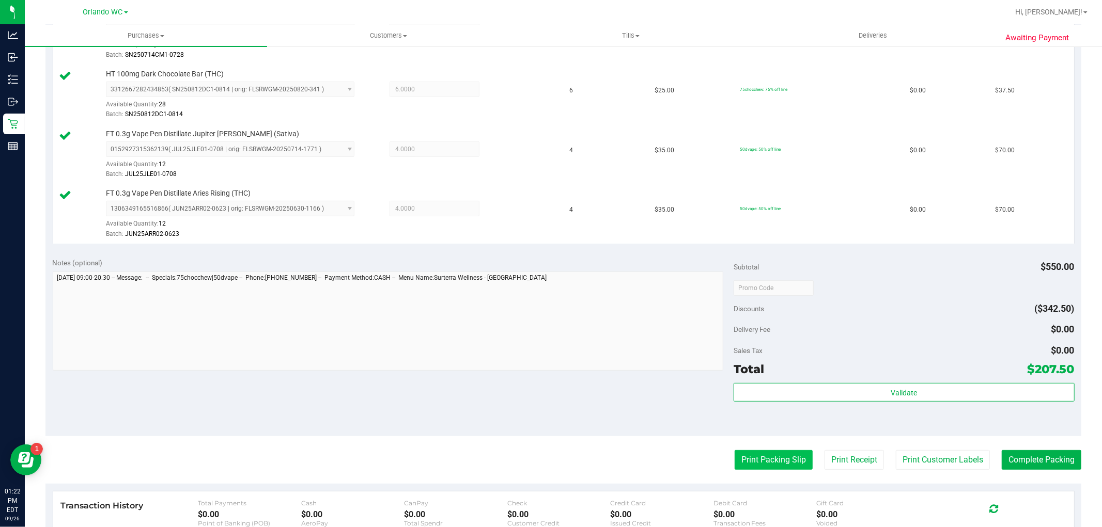
click at [750, 462] on button "Print Packing Slip" at bounding box center [773, 460] width 78 height 20
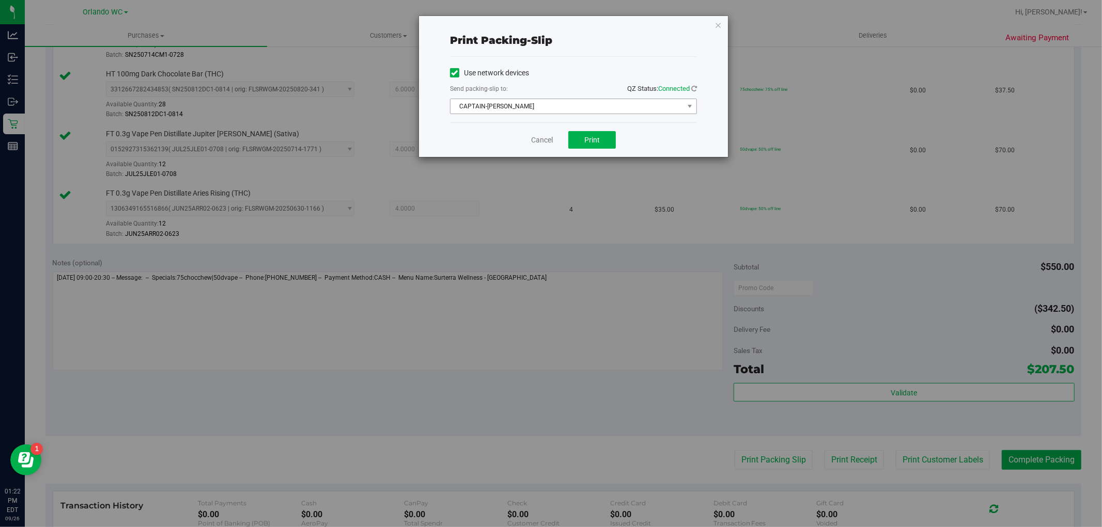
click at [555, 111] on span "CAPTAIN-[PERSON_NAME]" at bounding box center [566, 106] width 233 height 14
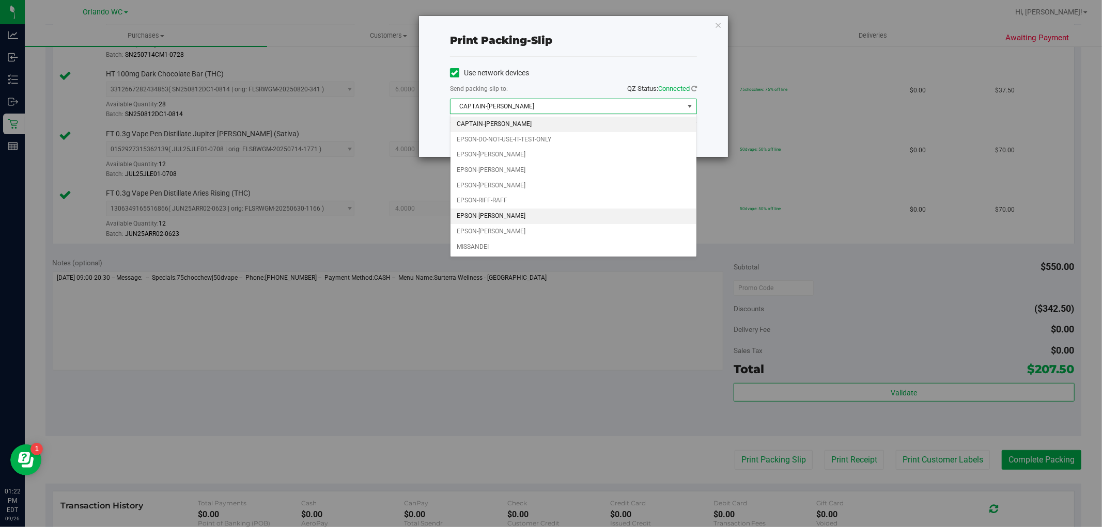
click at [529, 221] on li "EPSON-[PERSON_NAME]" at bounding box center [573, 216] width 246 height 15
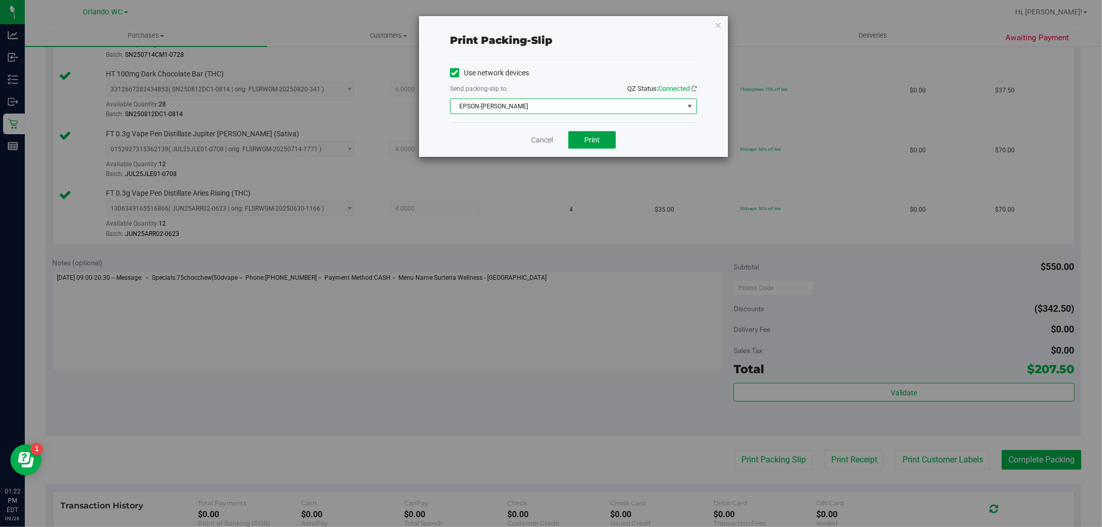
click at [603, 147] on button "Print" at bounding box center [592, 140] width 48 height 18
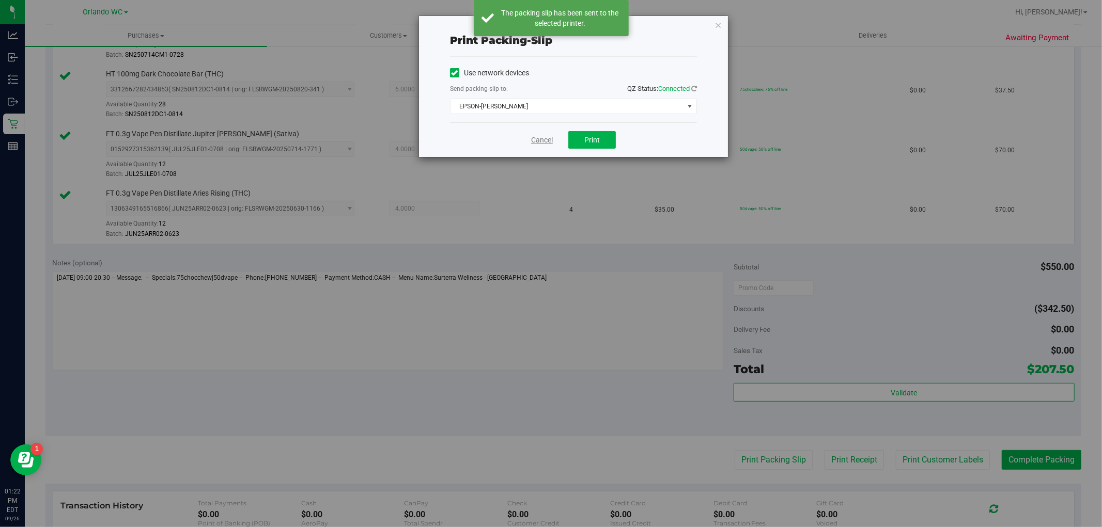
click at [544, 143] on link "Cancel" at bounding box center [542, 140] width 22 height 11
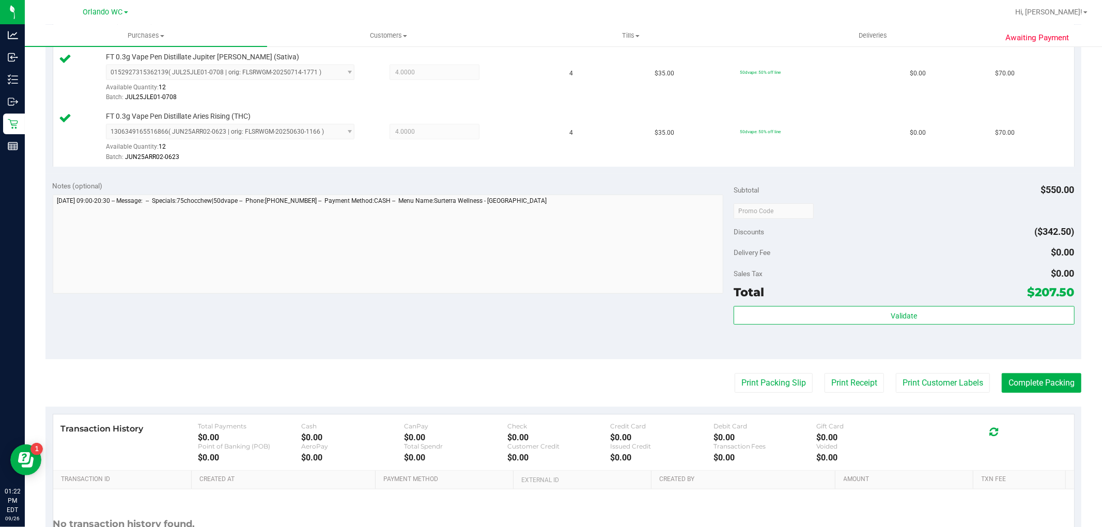
scroll to position [402, 0]
click at [1029, 380] on button "Complete Packing" at bounding box center [1041, 384] width 80 height 20
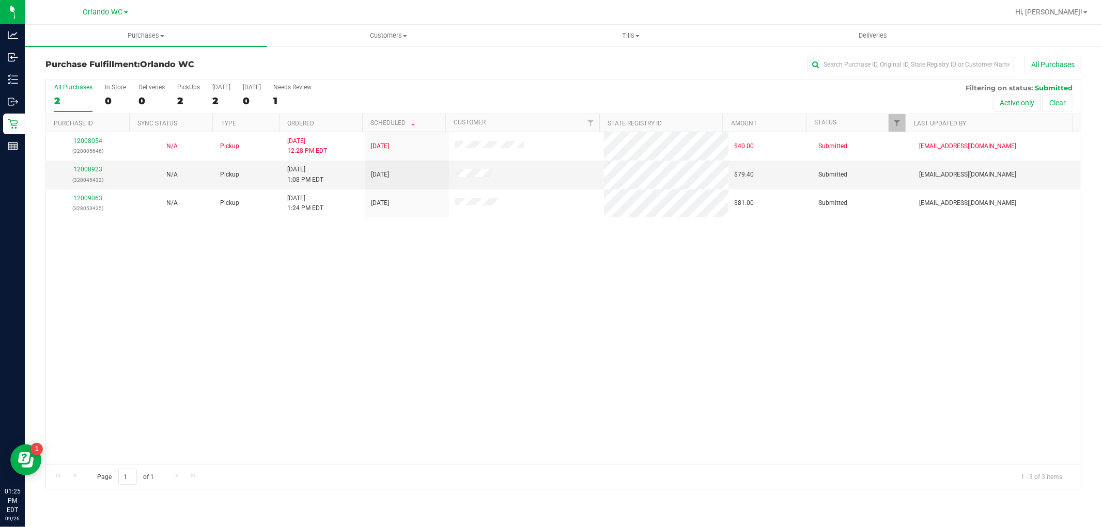
click at [339, 125] on th "Ordered" at bounding box center [320, 123] width 83 height 18
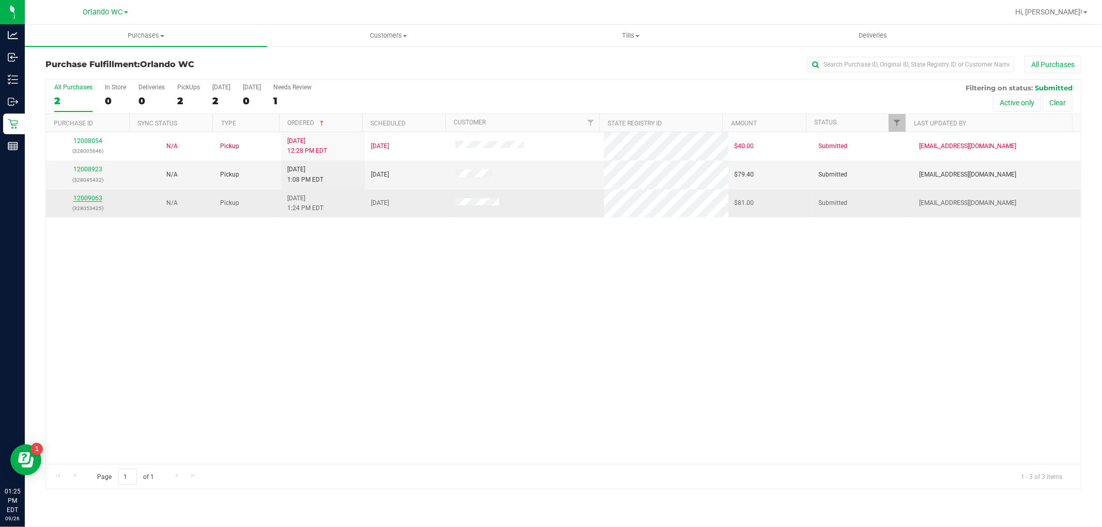
click at [84, 199] on link "12009063" at bounding box center [87, 198] width 29 height 7
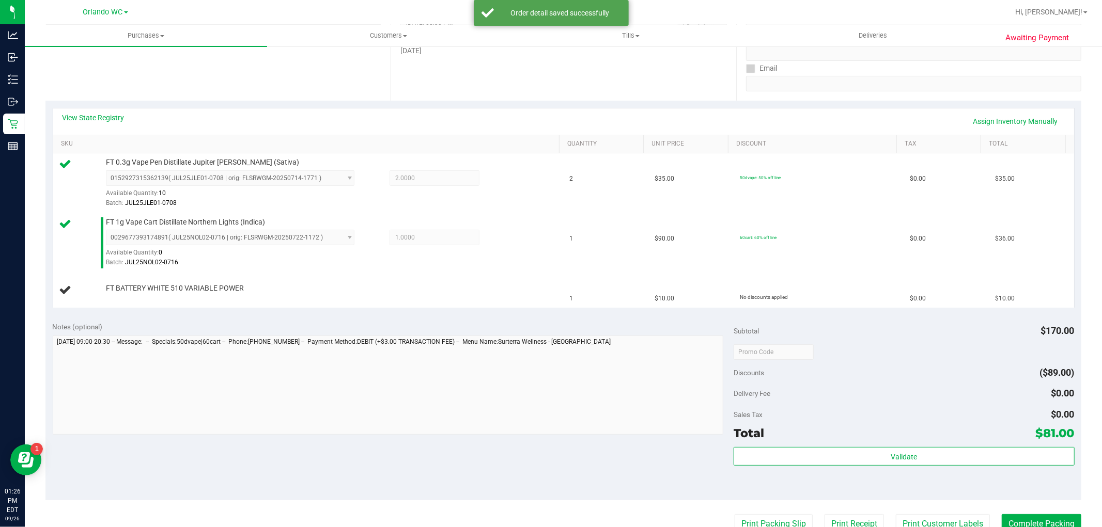
scroll to position [178, 0]
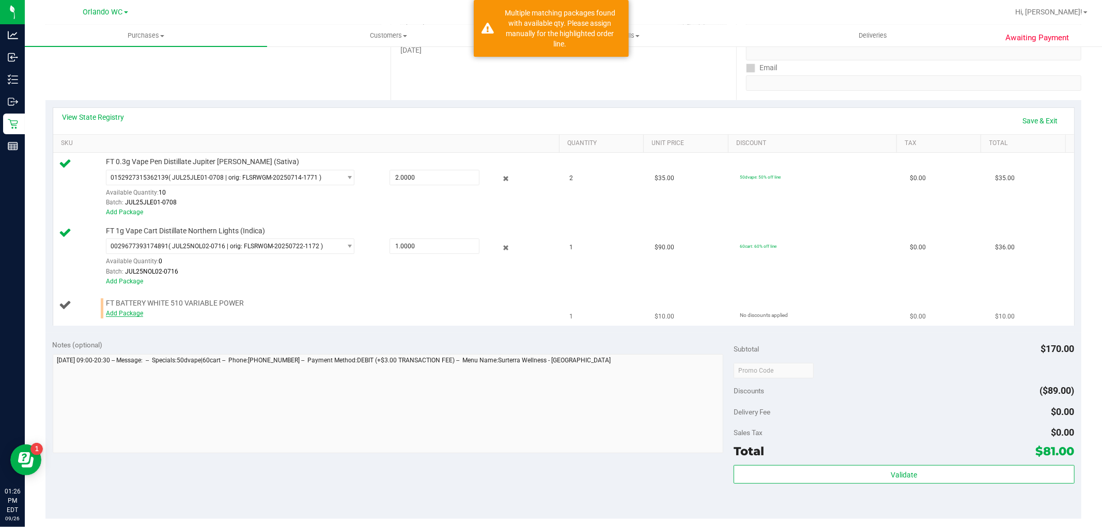
click at [115, 316] on link "Add Package" at bounding box center [124, 313] width 37 height 7
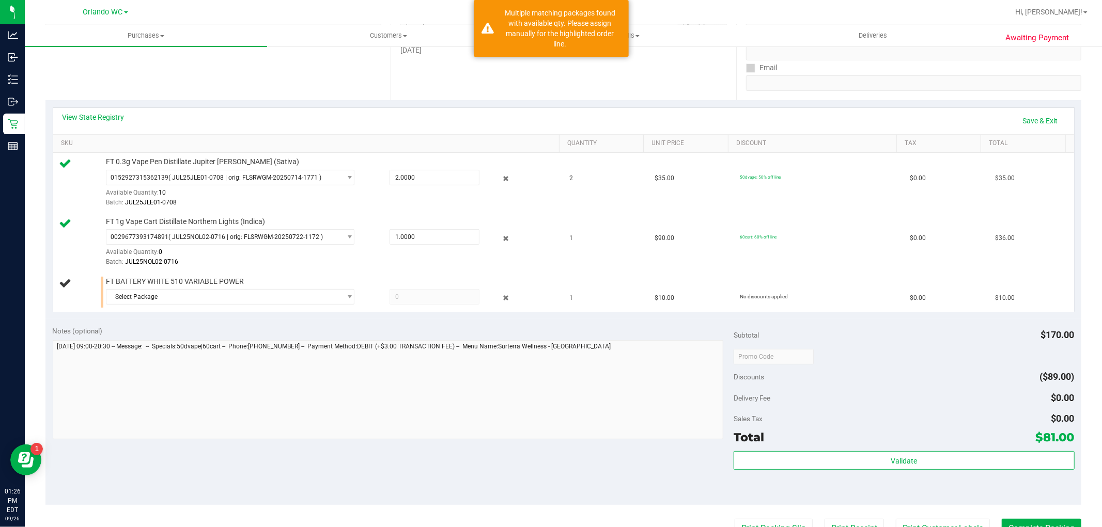
click at [165, 311] on td "FT BATTERY WHITE 510 VARIABLE POWER Select Package 0621046481063401 37729326063…" at bounding box center [308, 293] width 510 height 40
click at [334, 298] on span "Select Package" at bounding box center [223, 297] width 234 height 14
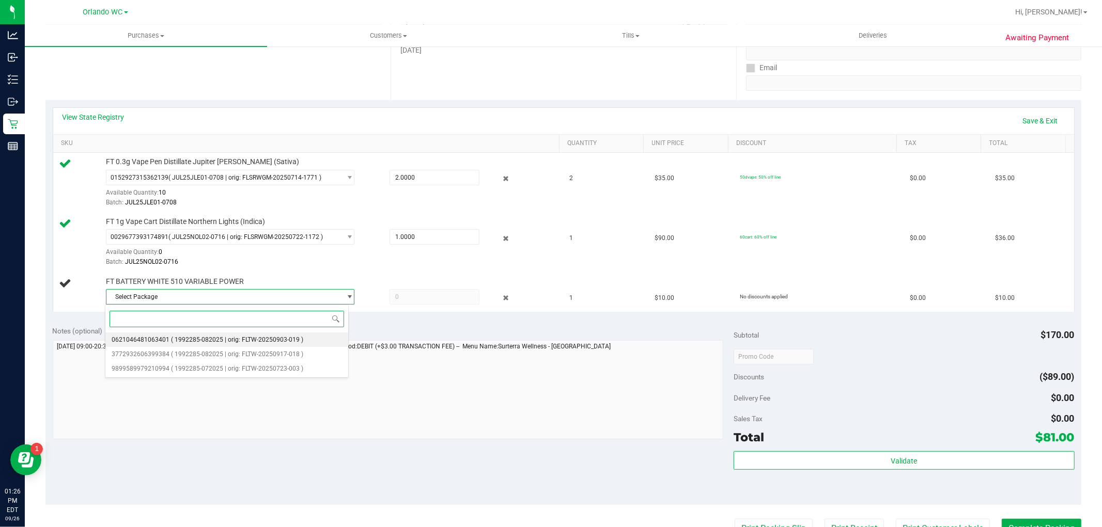
click at [323, 344] on li "0621046481063401 ( 1992285-082025 | orig: FLTW-20250903-019 )" at bounding box center [226, 340] width 243 height 14
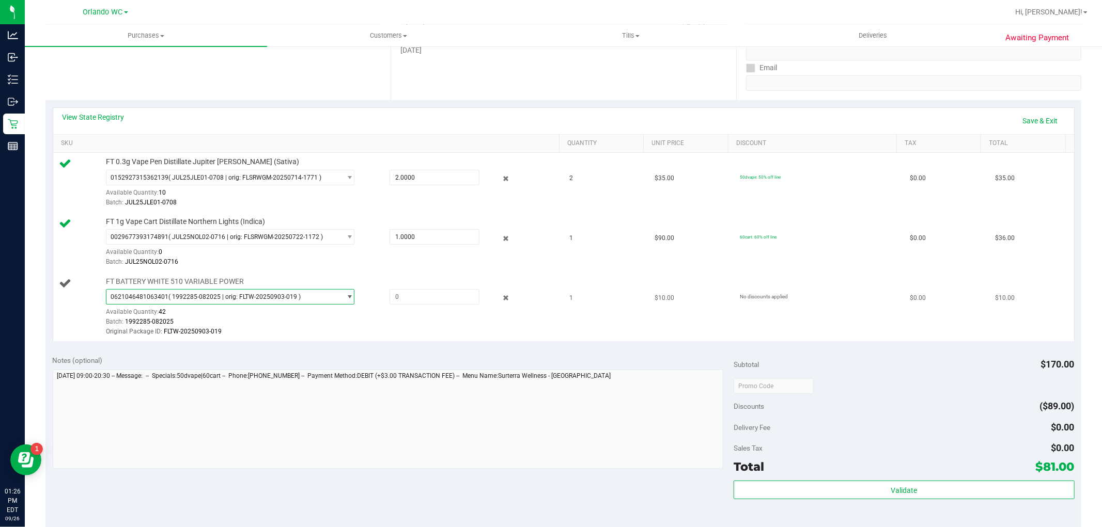
click at [325, 293] on span "0621046481063401 ( 1992285-082025 | orig: FLTW-20250903-019 )" at bounding box center [223, 297] width 234 height 14
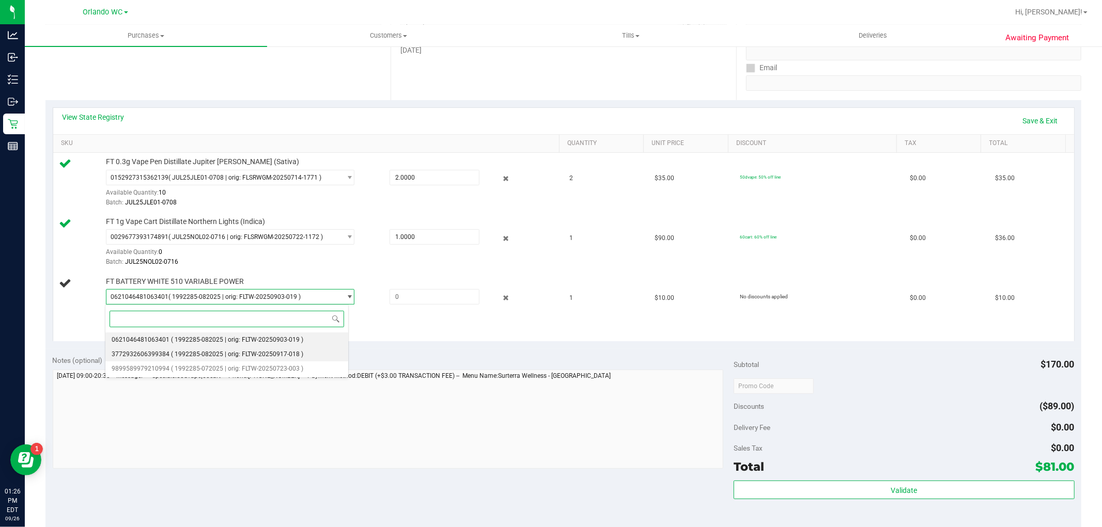
click at [275, 359] on li "3772932606399384 ( 1992285-082025 | orig: FLTW-20250917-018 )" at bounding box center [226, 354] width 243 height 14
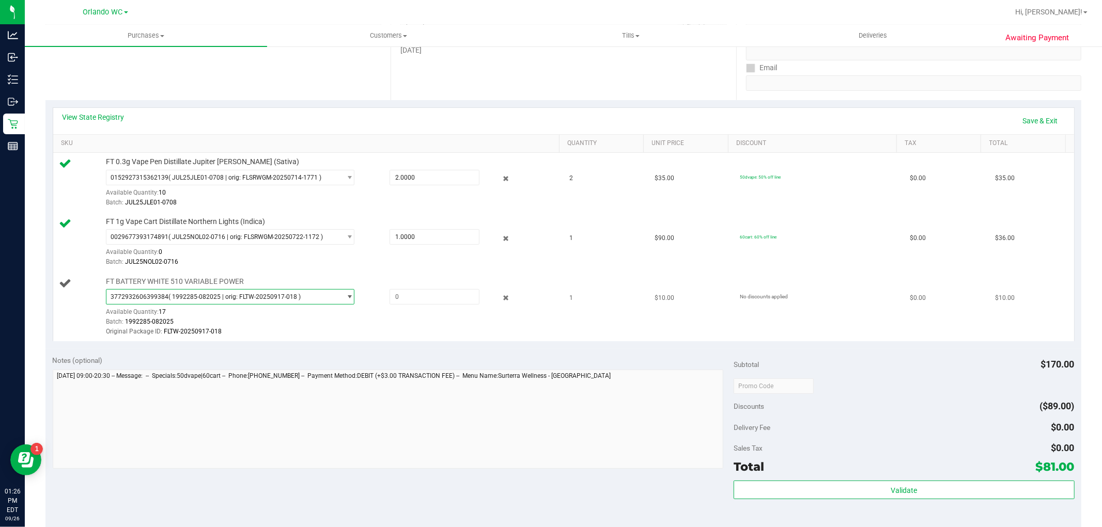
click at [284, 300] on span "( 1992285-082025 | orig: FLTW-20250917-018 )" at bounding box center [234, 296] width 132 height 7
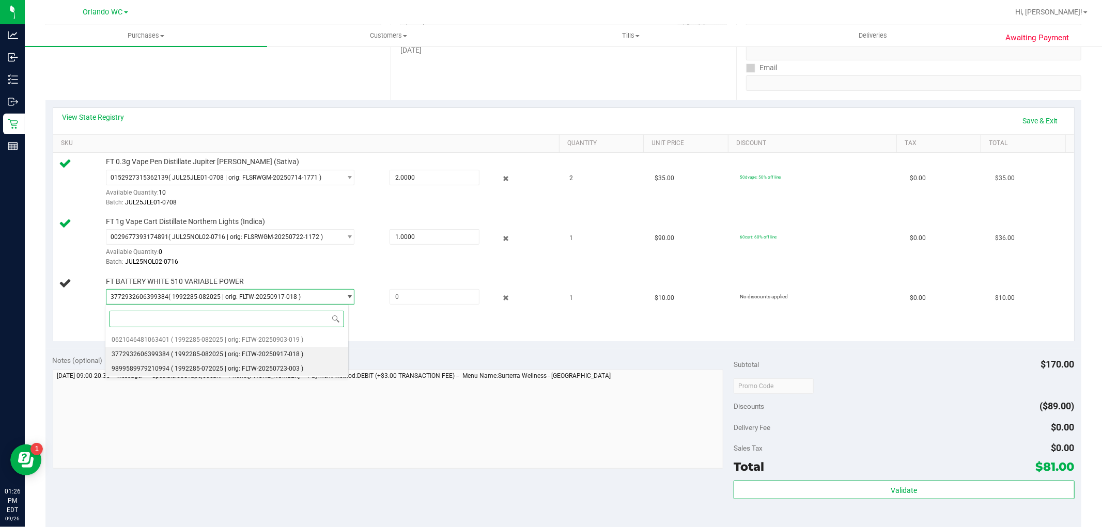
click at [271, 370] on span "( 1992285-072025 | orig: FLTW-20250723-003 )" at bounding box center [237, 368] width 132 height 7
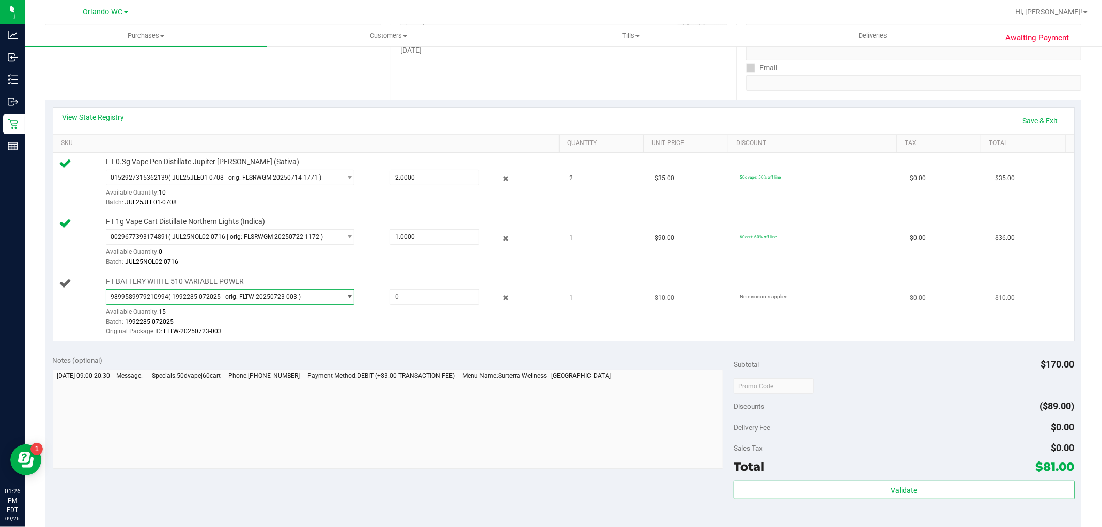
click at [274, 295] on span "( 1992285-072025 | orig: FLTW-20250723-003 )" at bounding box center [234, 296] width 132 height 7
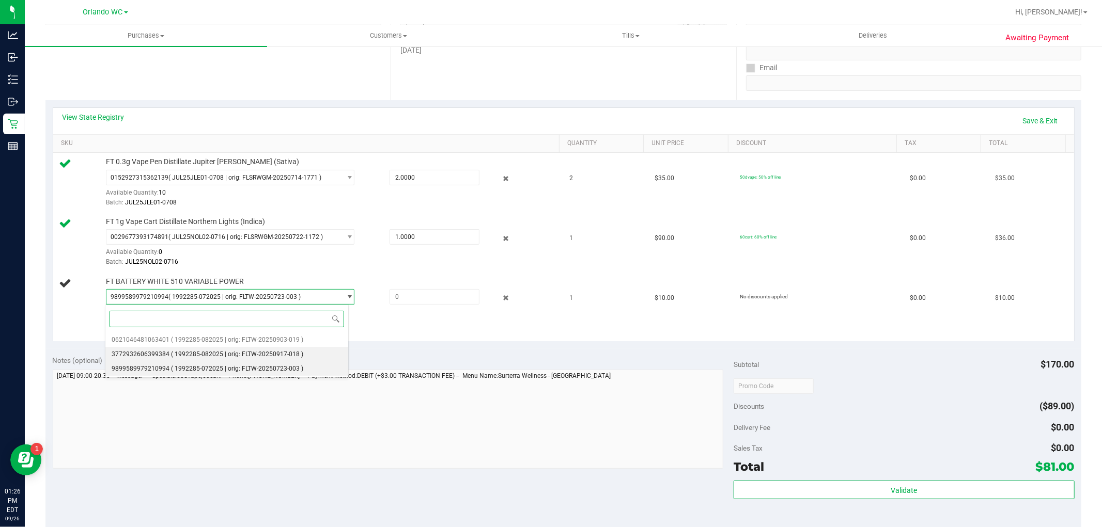
click at [301, 354] on li "3772932606399384 ( 1992285-082025 | orig: FLTW-20250917-018 )" at bounding box center [226, 354] width 243 height 14
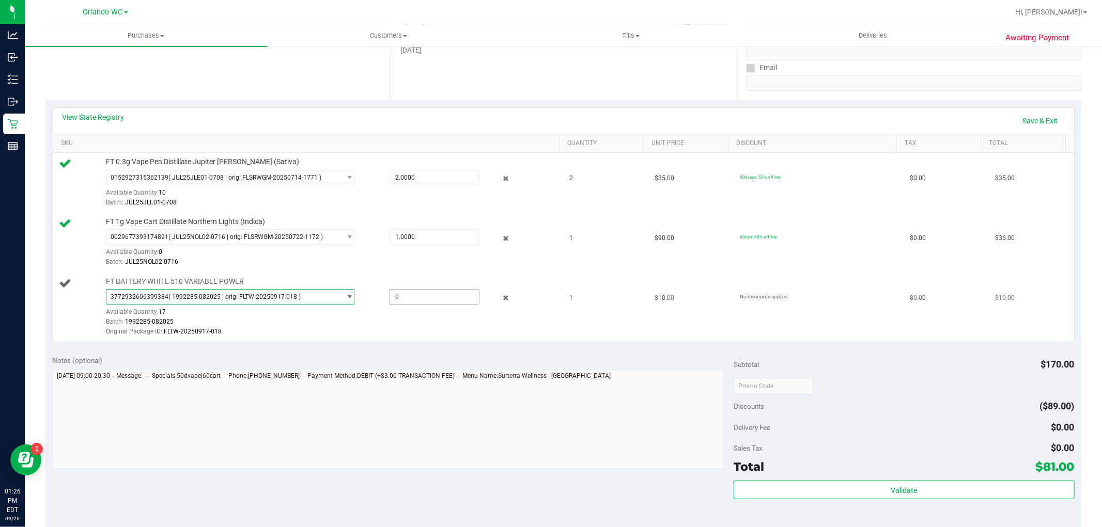
click at [401, 297] on span at bounding box center [434, 296] width 90 height 15
type input "1"
type input "1.0000"
click at [1034, 114] on link "Save & Exit" at bounding box center [1040, 121] width 49 height 18
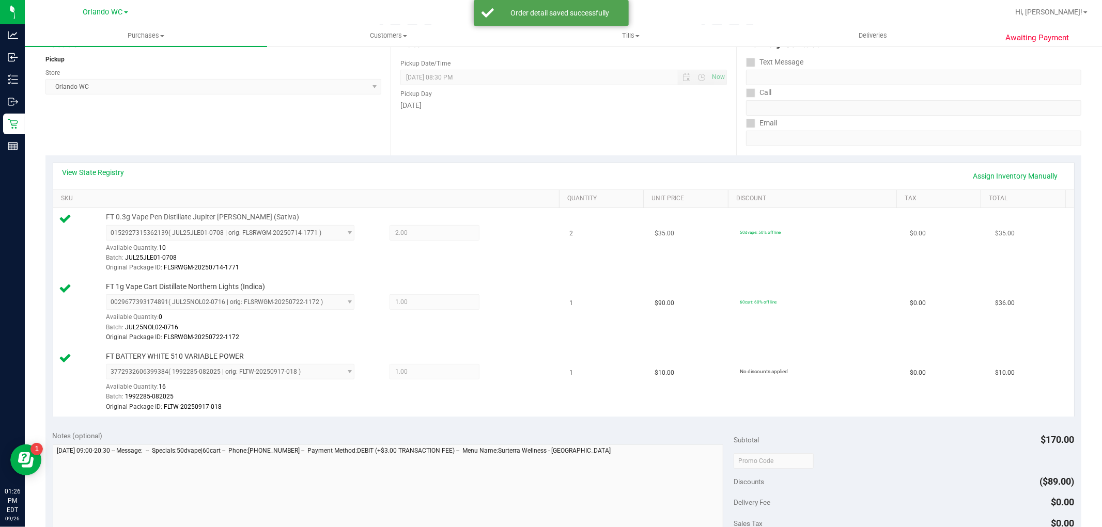
scroll to position [344, 0]
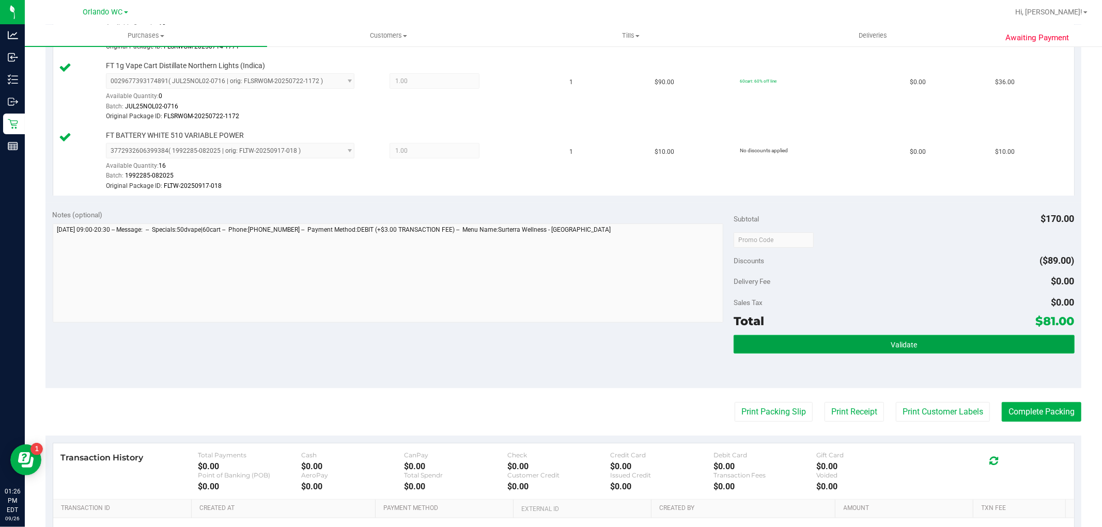
click at [878, 349] on button "Validate" at bounding box center [903, 344] width 340 height 19
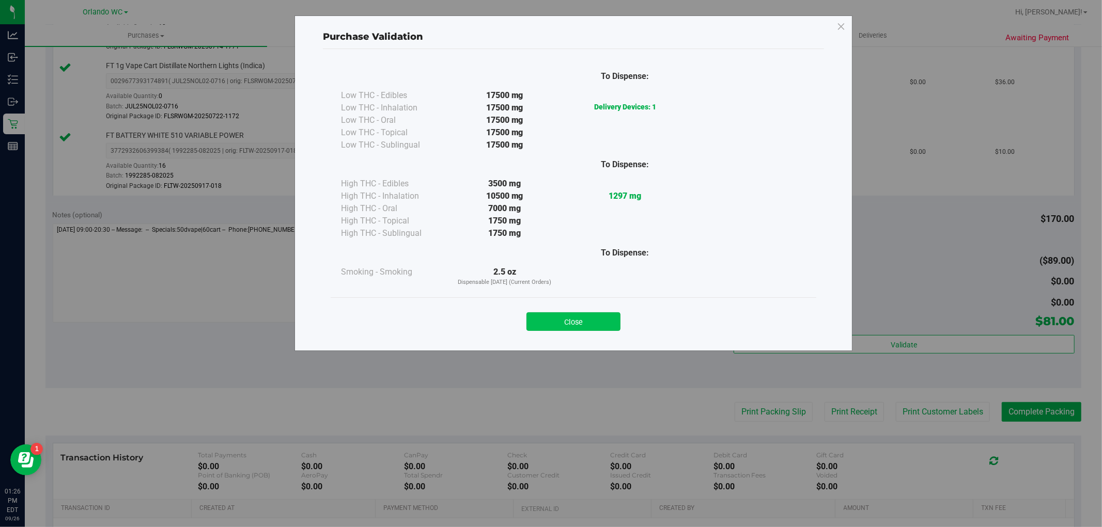
click at [579, 321] on button "Close" at bounding box center [573, 321] width 94 height 19
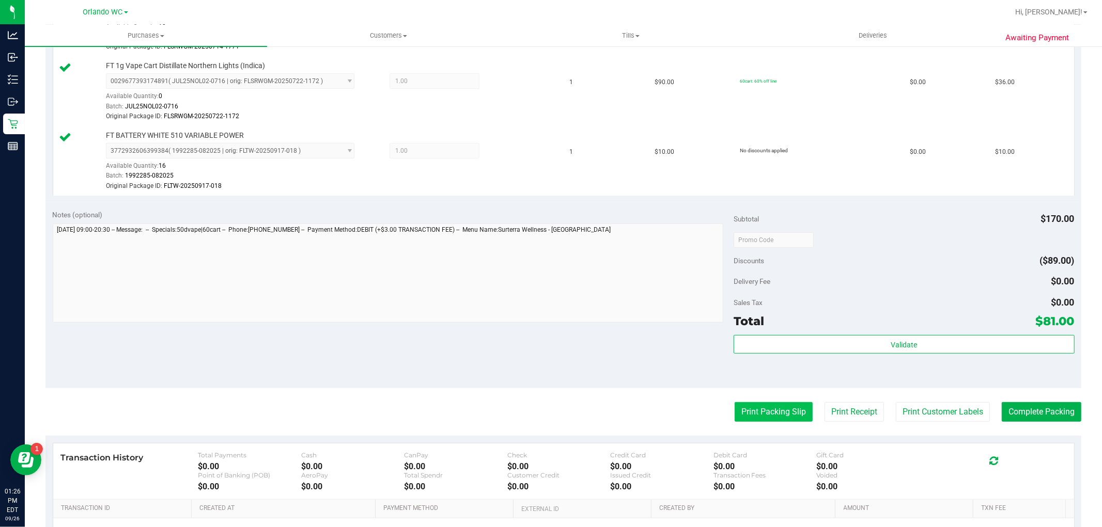
click at [757, 405] on button "Print Packing Slip" at bounding box center [773, 412] width 78 height 20
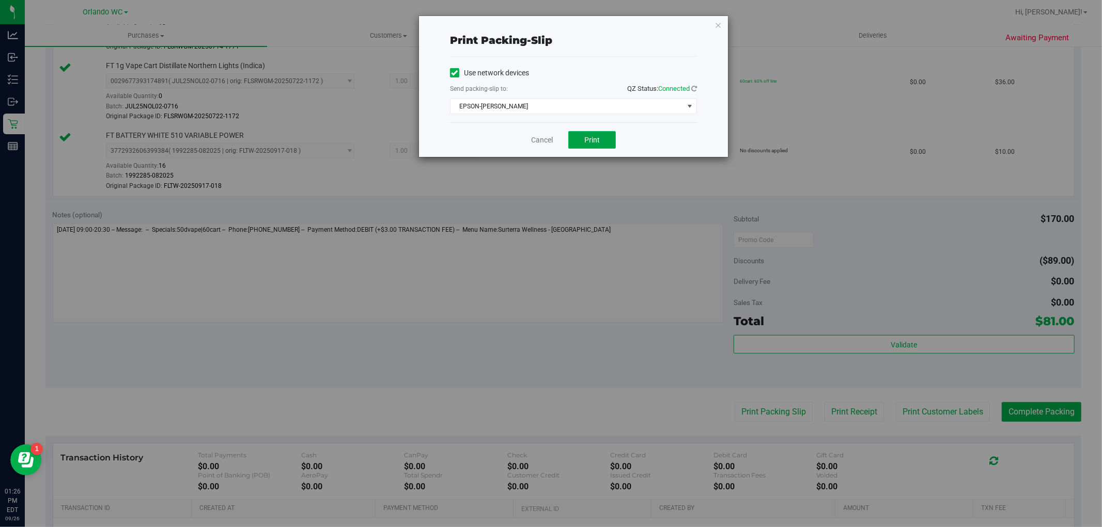
click at [596, 141] on span "Print" at bounding box center [591, 140] width 15 height 8
click at [546, 138] on link "Cancel" at bounding box center [542, 140] width 22 height 11
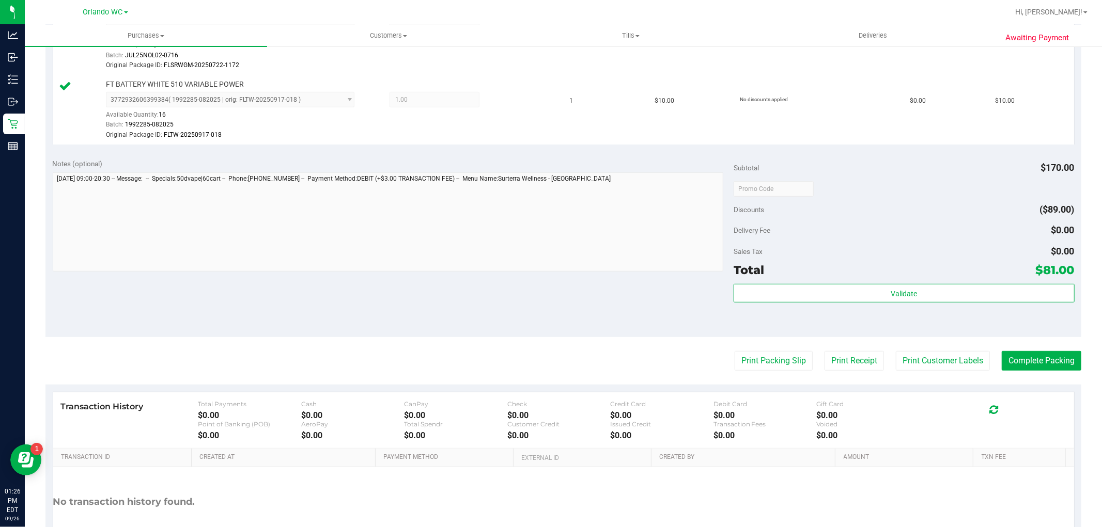
scroll to position [459, 0]
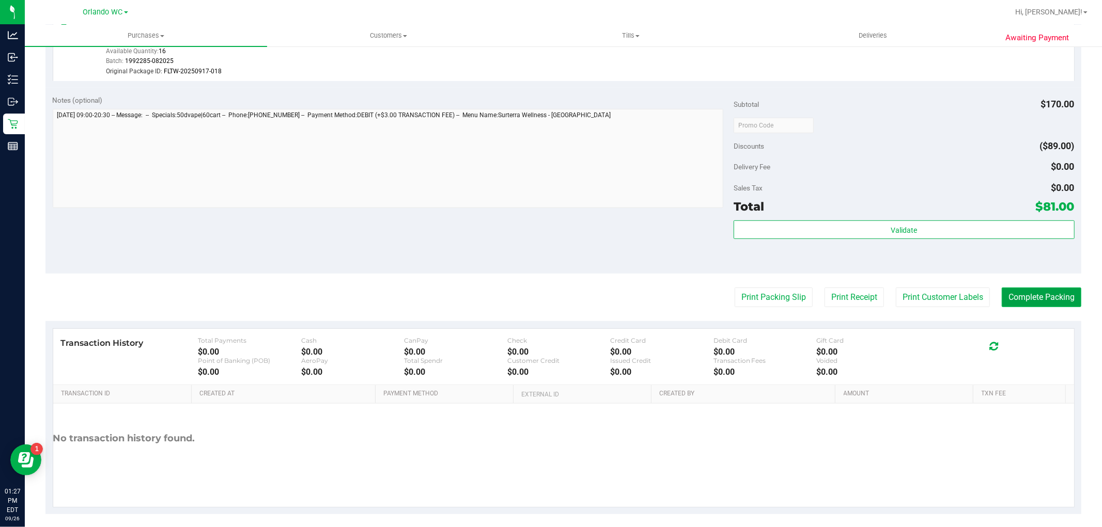
click at [1037, 298] on button "Complete Packing" at bounding box center [1041, 298] width 80 height 20
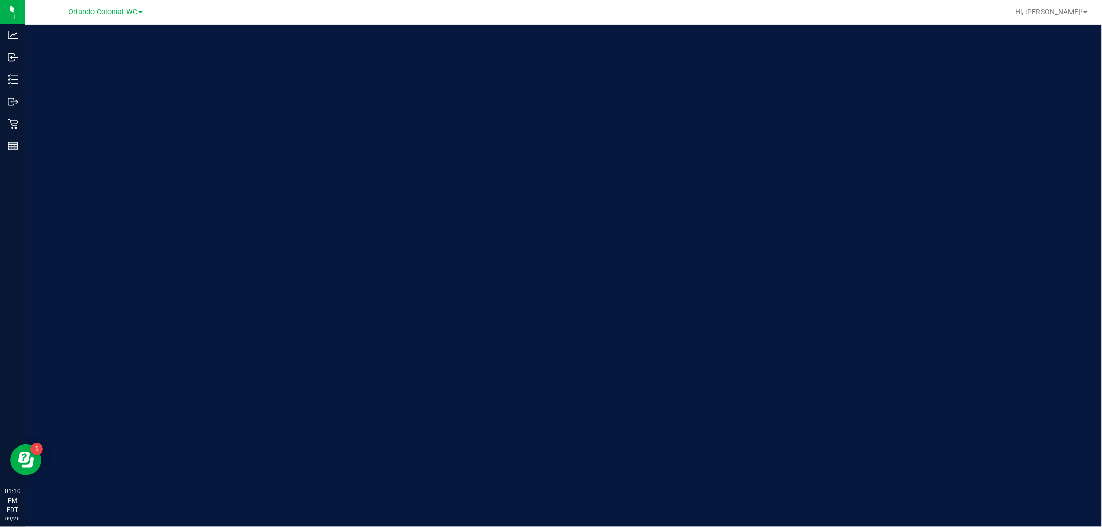
click at [128, 14] on span "Orlando Colonial WC" at bounding box center [102, 12] width 69 height 9
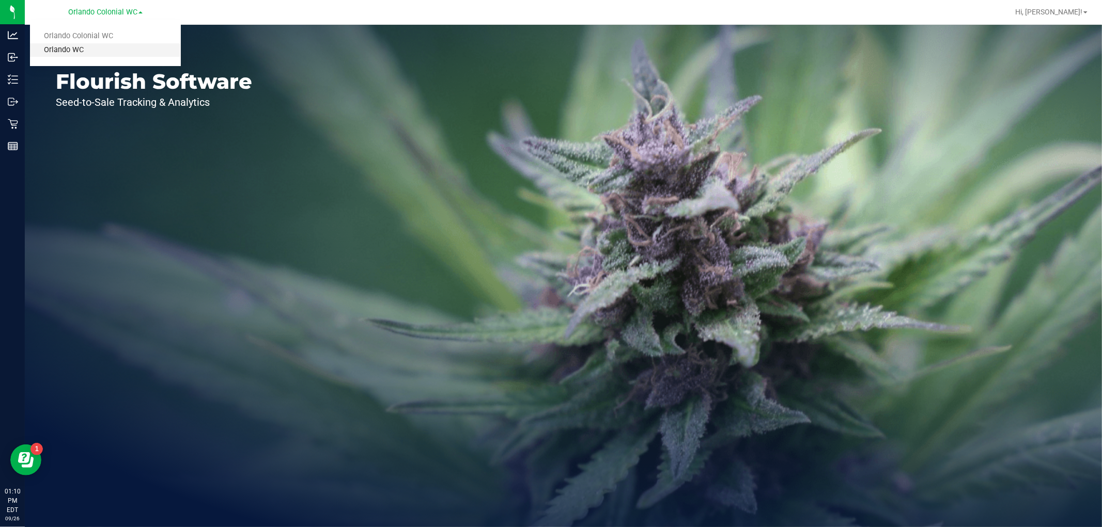
click at [90, 52] on link "Orlando WC" at bounding box center [105, 50] width 151 height 14
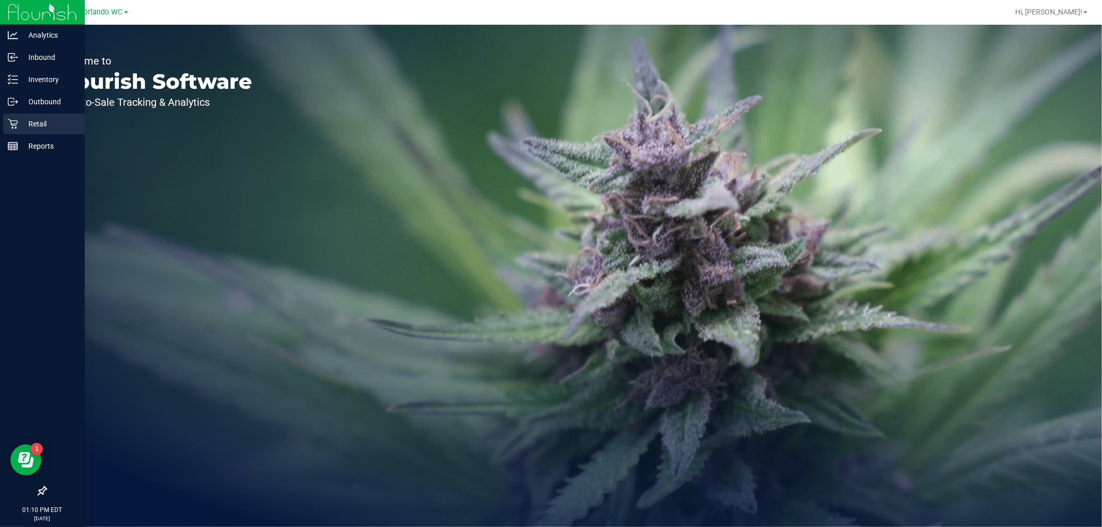
click at [22, 121] on p "Retail" at bounding box center [49, 124] width 62 height 12
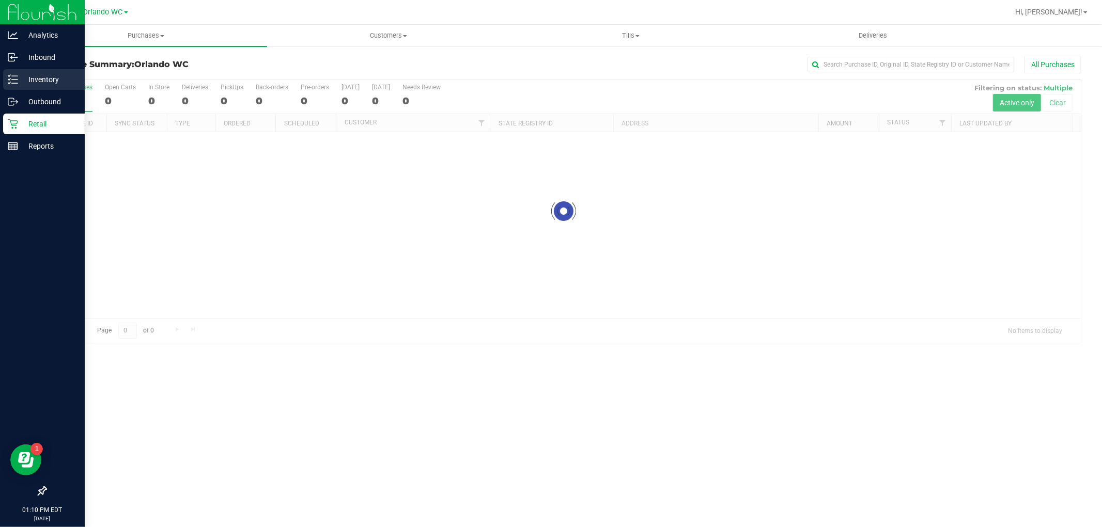
click at [18, 78] on p "Inventory" at bounding box center [49, 79] width 62 height 12
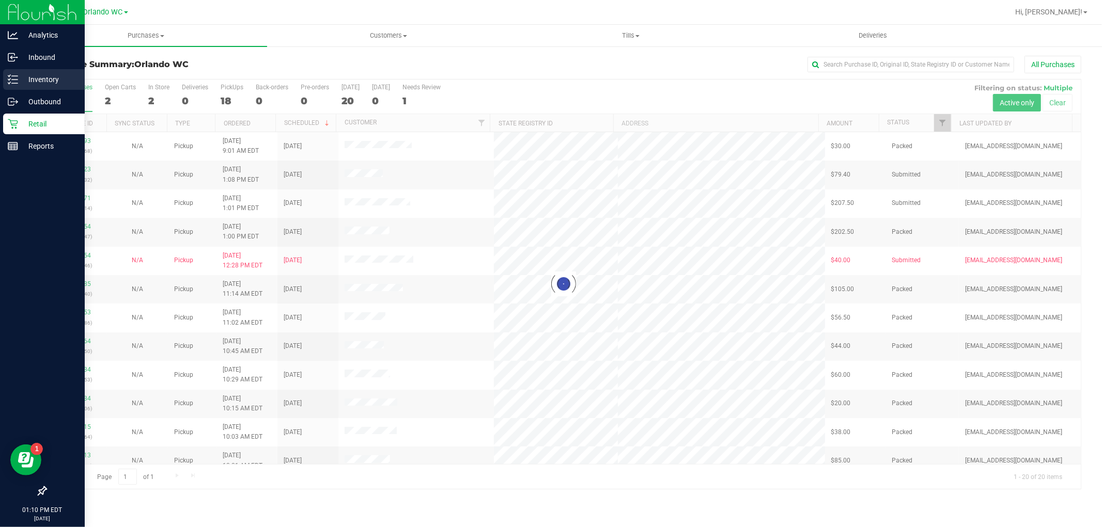
click at [18, 75] on p "Inventory" at bounding box center [49, 79] width 62 height 12
click at [11, 79] on icon at bounding box center [13, 79] width 10 height 10
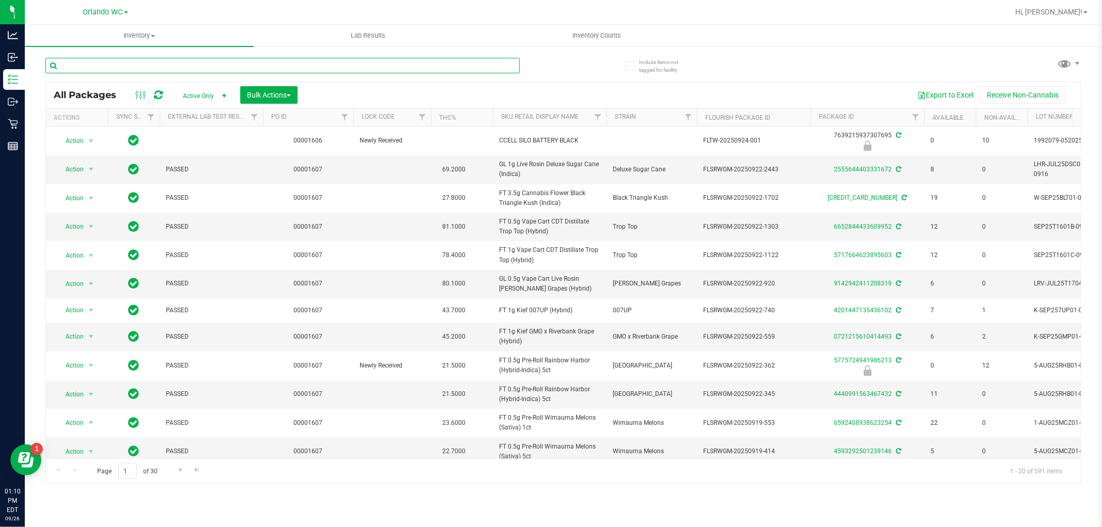
click at [162, 68] on input "text" at bounding box center [282, 65] width 474 height 15
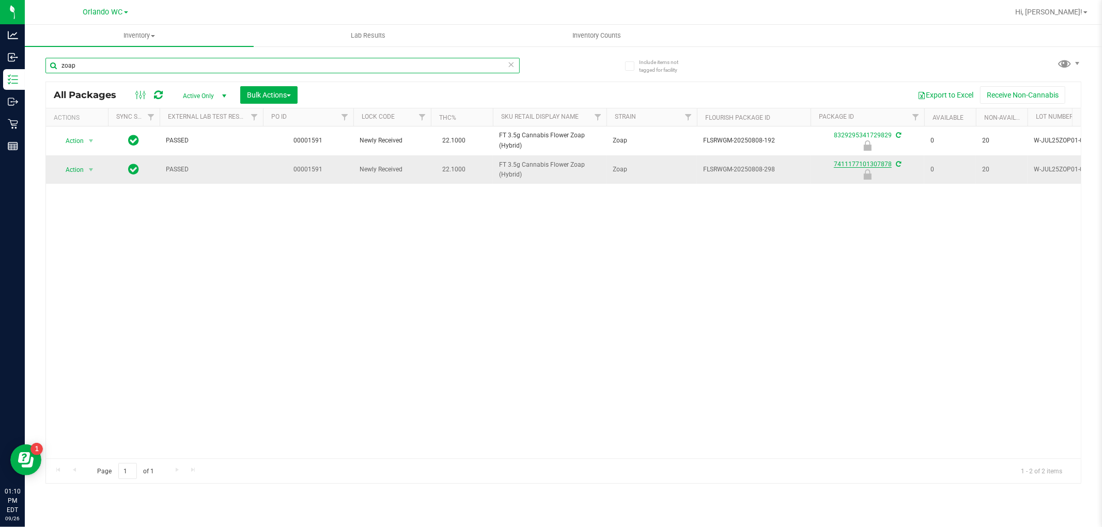
type input "zoap"
click at [885, 163] on link "7411177101307878" at bounding box center [862, 164] width 58 height 7
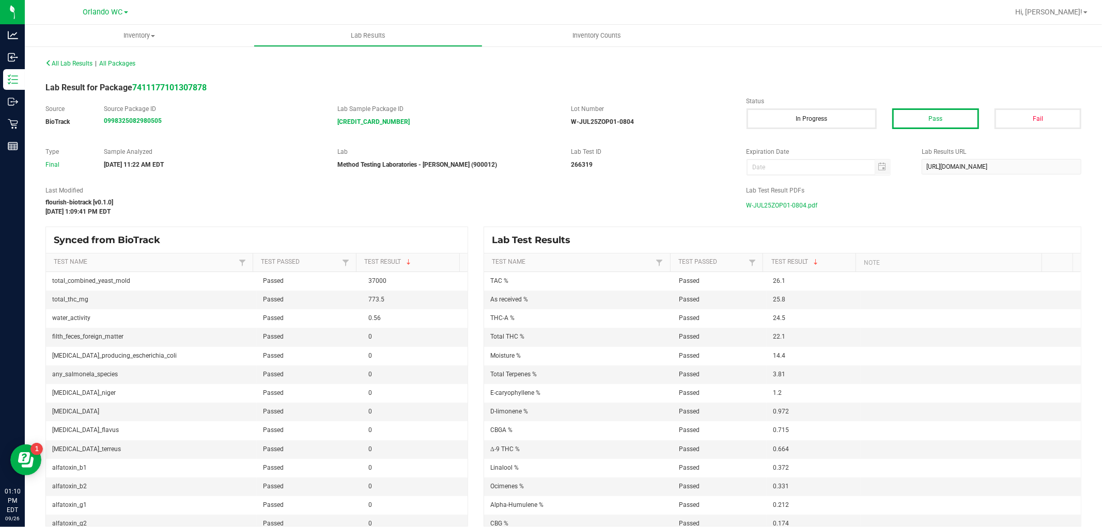
click at [798, 207] on span "W-JUL25ZOP01-0804.pdf" at bounding box center [781, 205] width 71 height 15
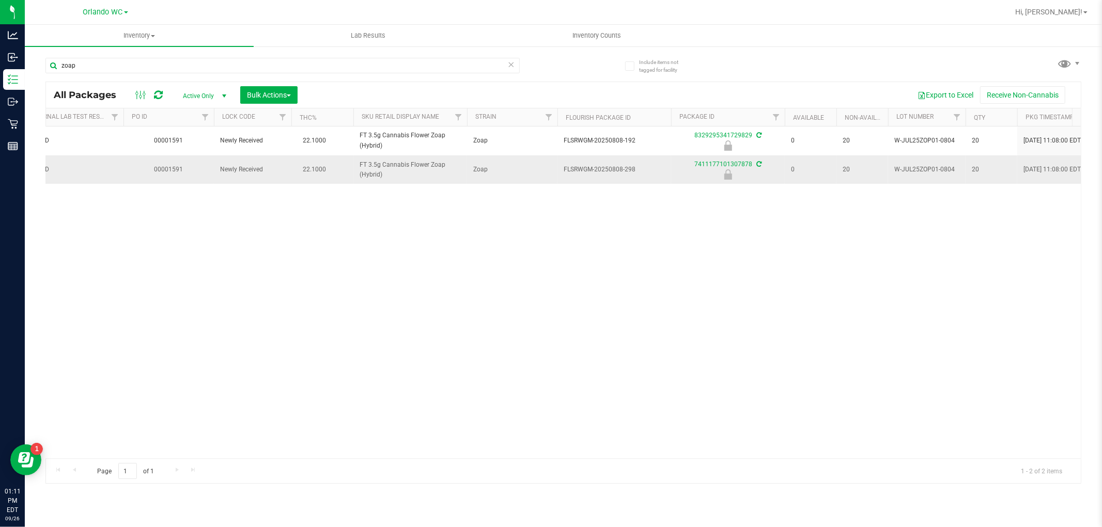
scroll to position [0, 138]
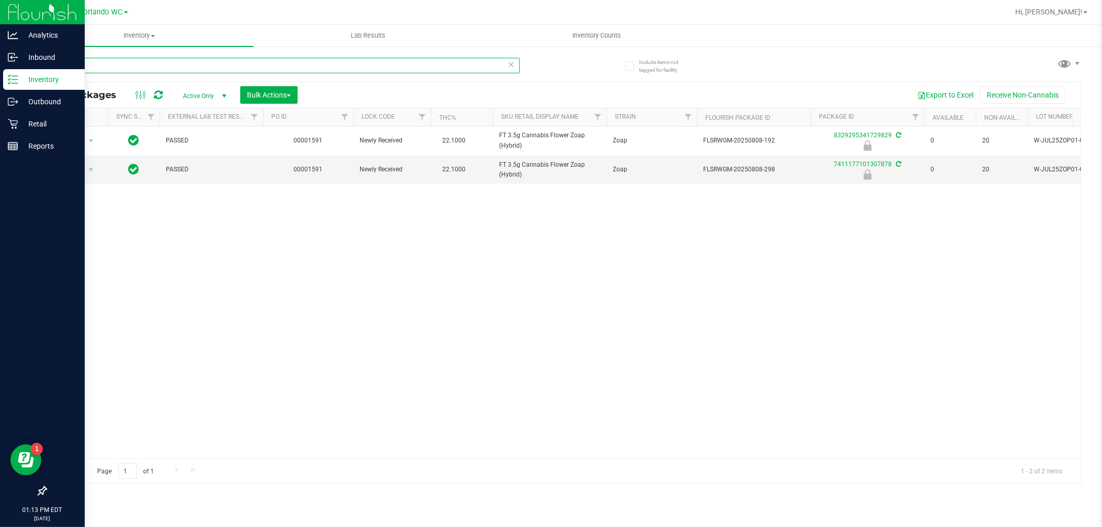
drag, startPoint x: 90, startPoint y: 70, endPoint x: 0, endPoint y: 75, distance: 90.5
click at [0, 75] on div "Analytics Inbound Inventory Outbound Retail Reports 01:13 PM EDT 09/26/2025 09/…" at bounding box center [551, 263] width 1102 height 527
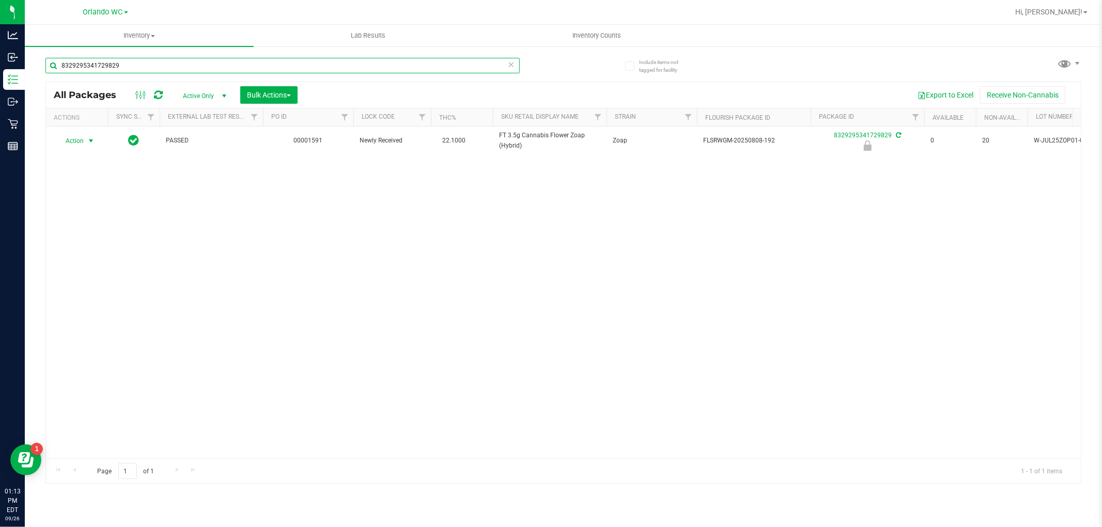
type input "8329295341729829"
click at [85, 143] on span "select" at bounding box center [91, 141] width 13 height 14
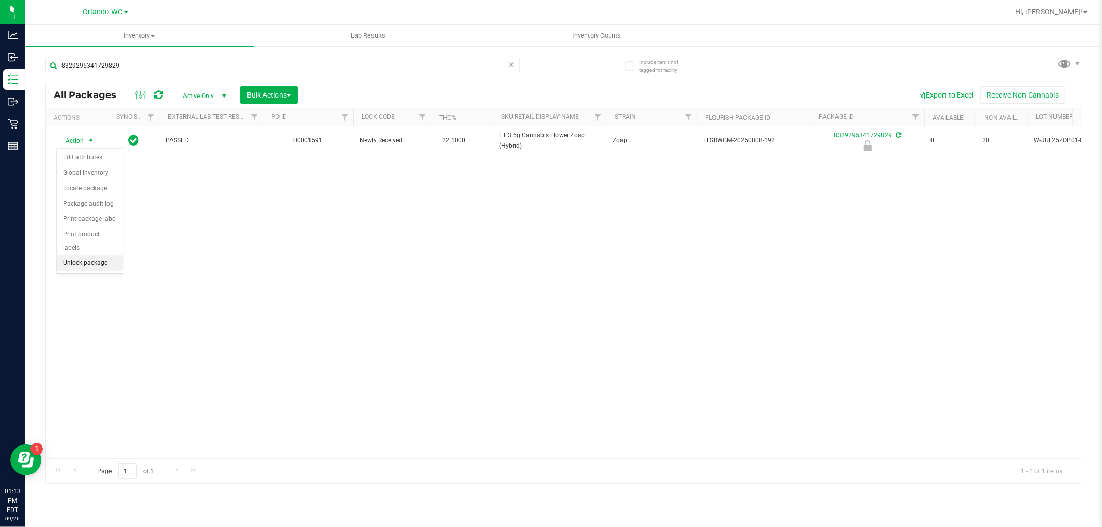
click at [103, 266] on li "Unlock package" at bounding box center [90, 263] width 66 height 15
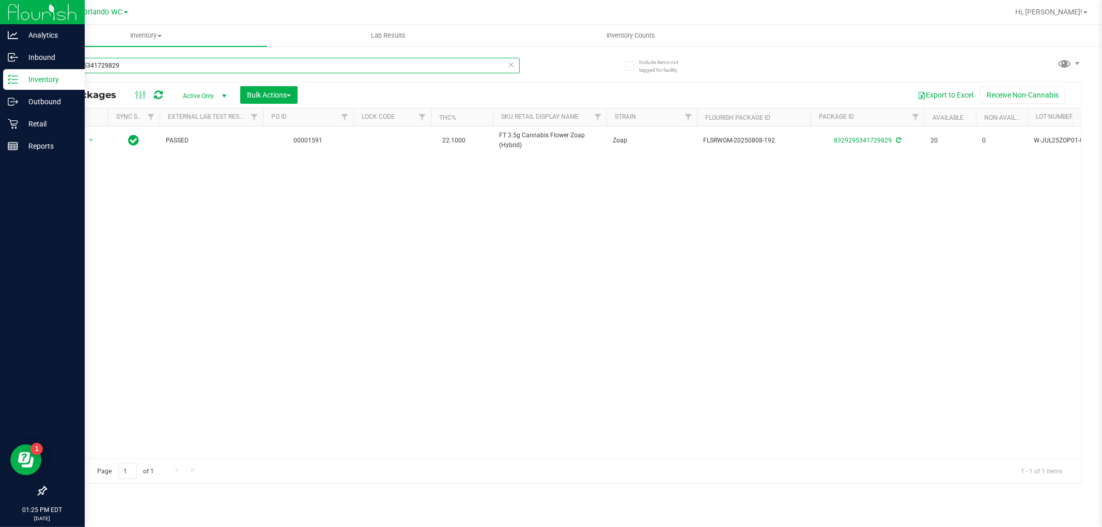
drag, startPoint x: 53, startPoint y: 70, endPoint x: 0, endPoint y: 80, distance: 54.2
click at [4, 77] on div "Analytics Inbound Inventory Outbound Retail Reports 01:25 PM EDT 09/26/2025 09/…" at bounding box center [551, 263] width 1102 height 527
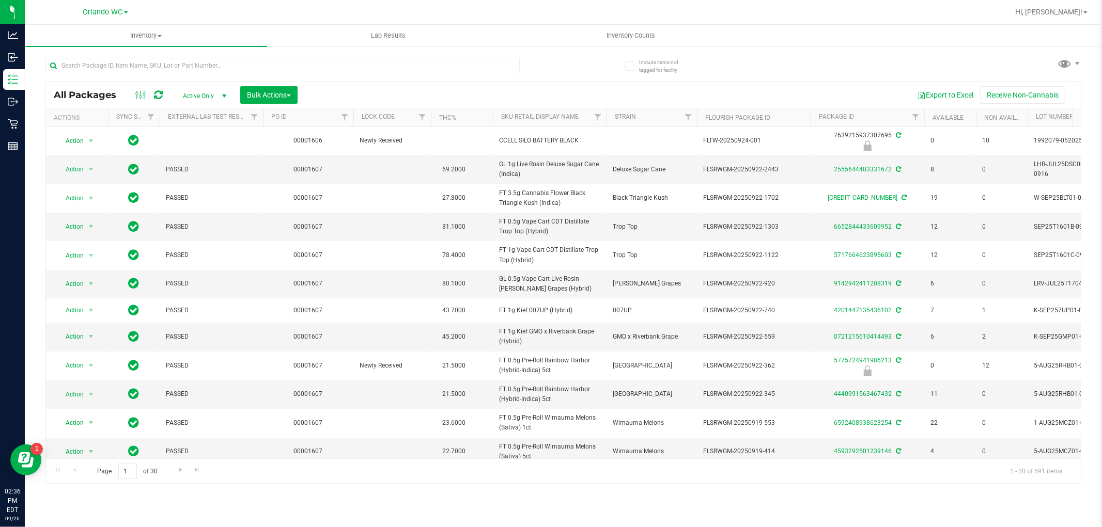
click at [286, 49] on div at bounding box center [304, 65] width 518 height 33
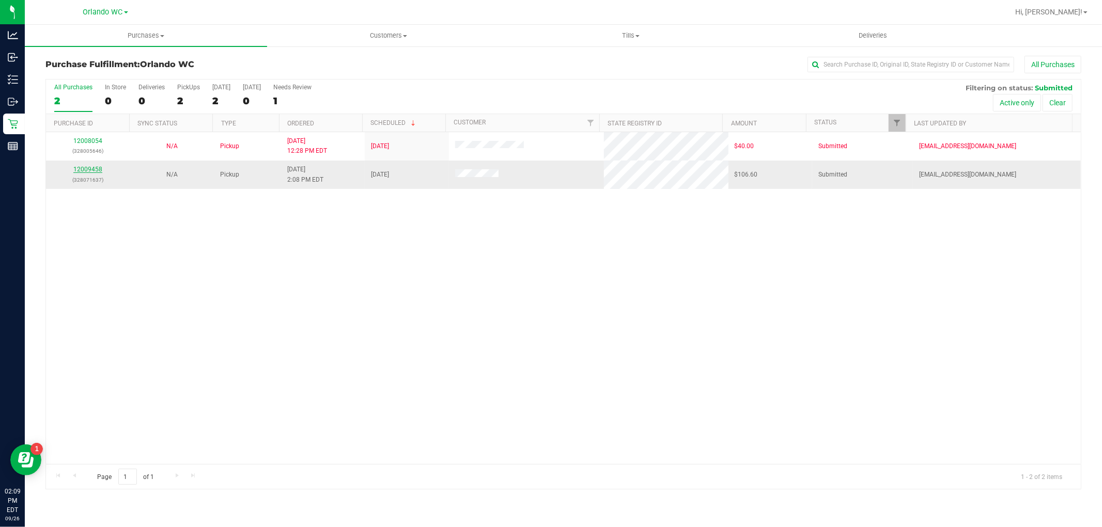
click at [98, 171] on link "12009458" at bounding box center [87, 169] width 29 height 7
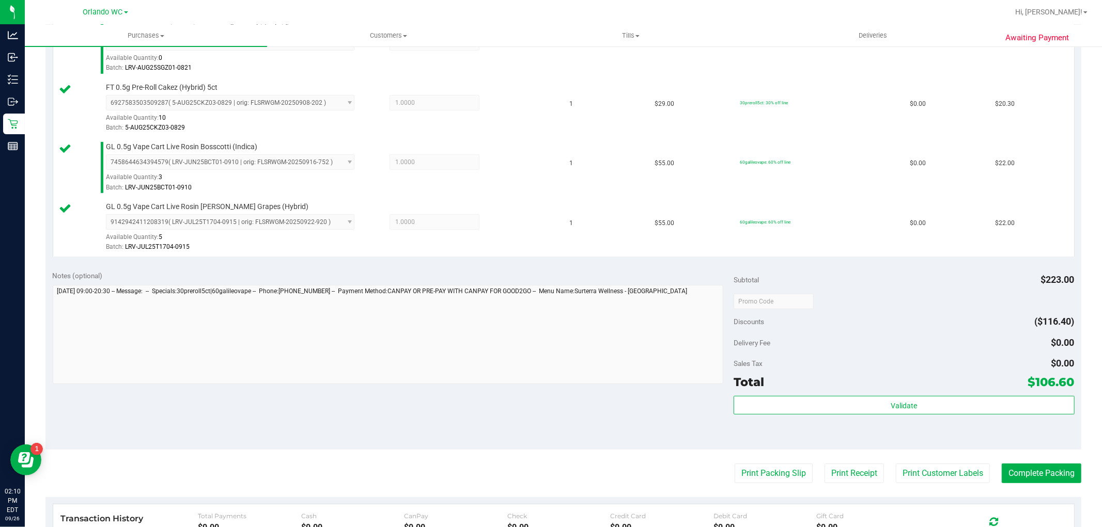
scroll to position [375, 0]
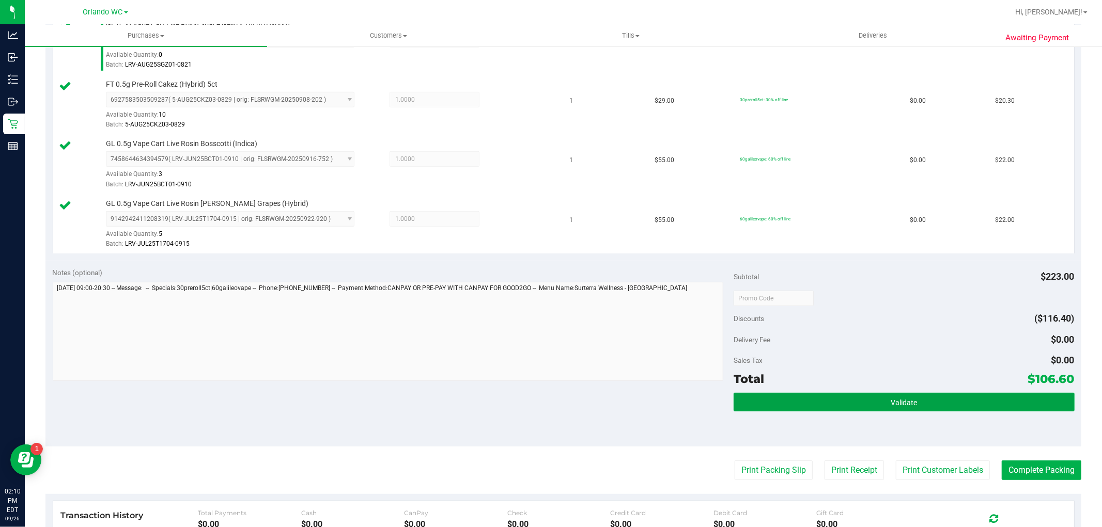
click at [917, 408] on button "Validate" at bounding box center [903, 402] width 340 height 19
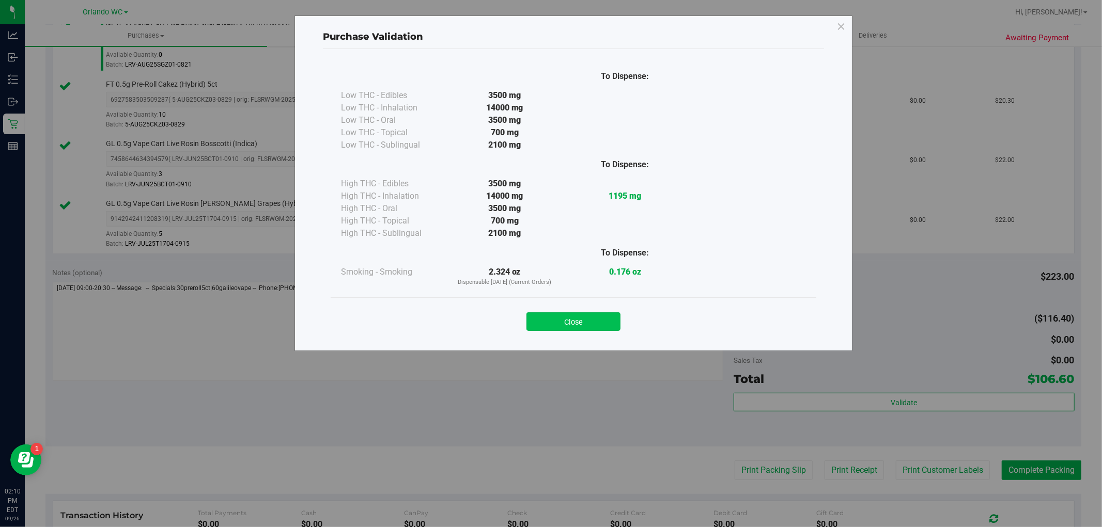
click at [559, 331] on button "Close" at bounding box center [573, 321] width 94 height 19
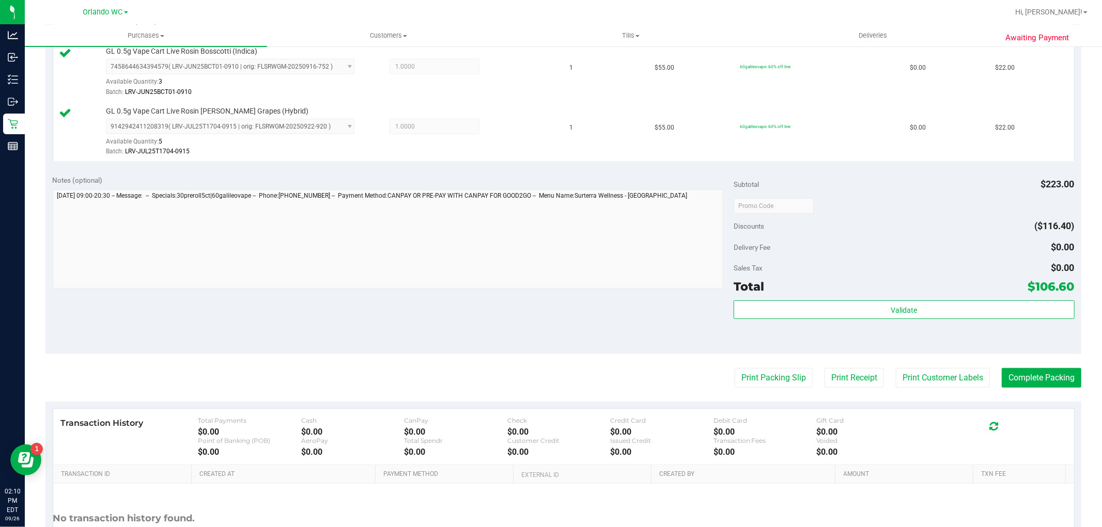
scroll to position [550, 0]
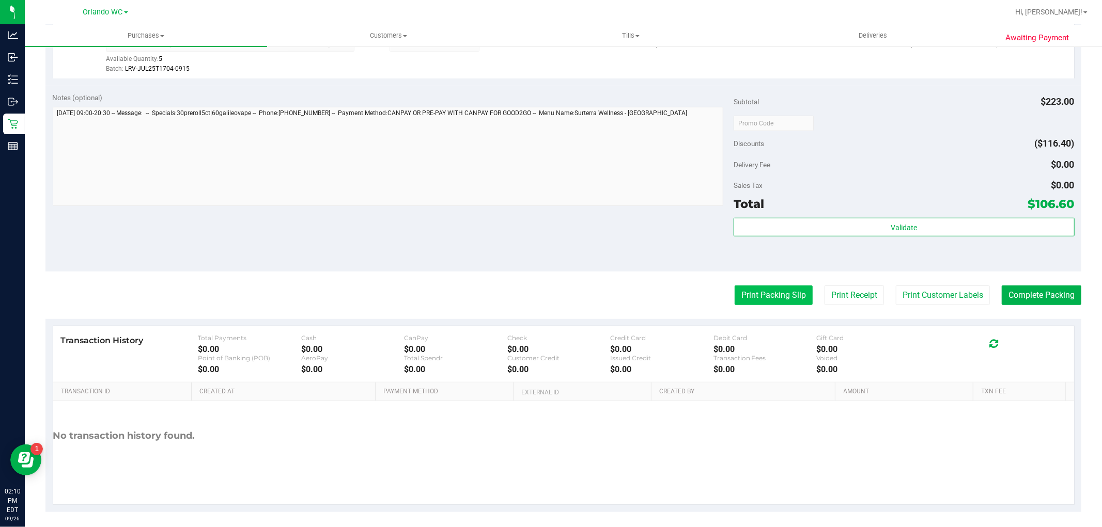
click at [746, 305] on button "Print Packing Slip" at bounding box center [773, 296] width 78 height 20
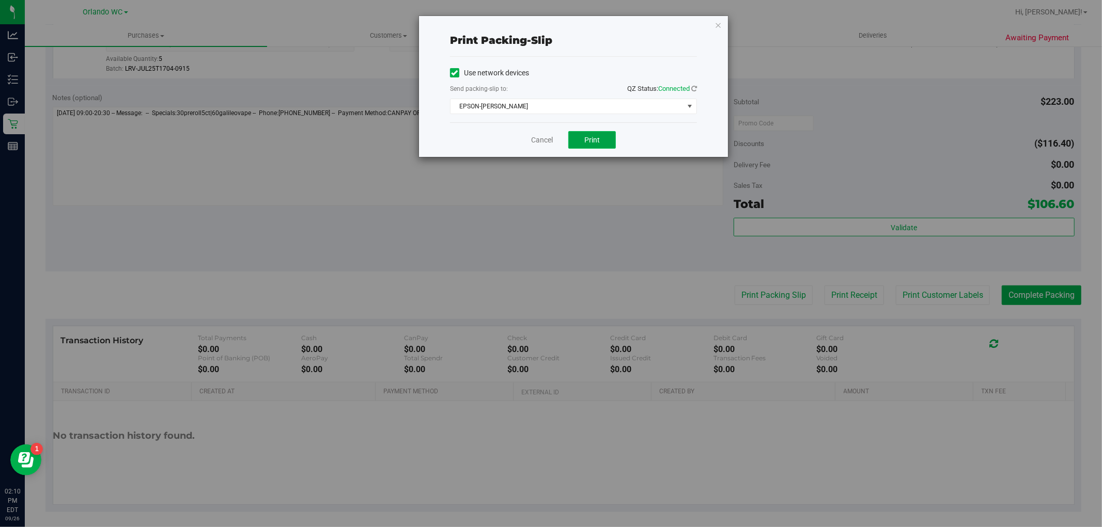
click at [596, 147] on button "Print" at bounding box center [592, 140] width 48 height 18
click at [536, 136] on link "Cancel" at bounding box center [542, 140] width 22 height 11
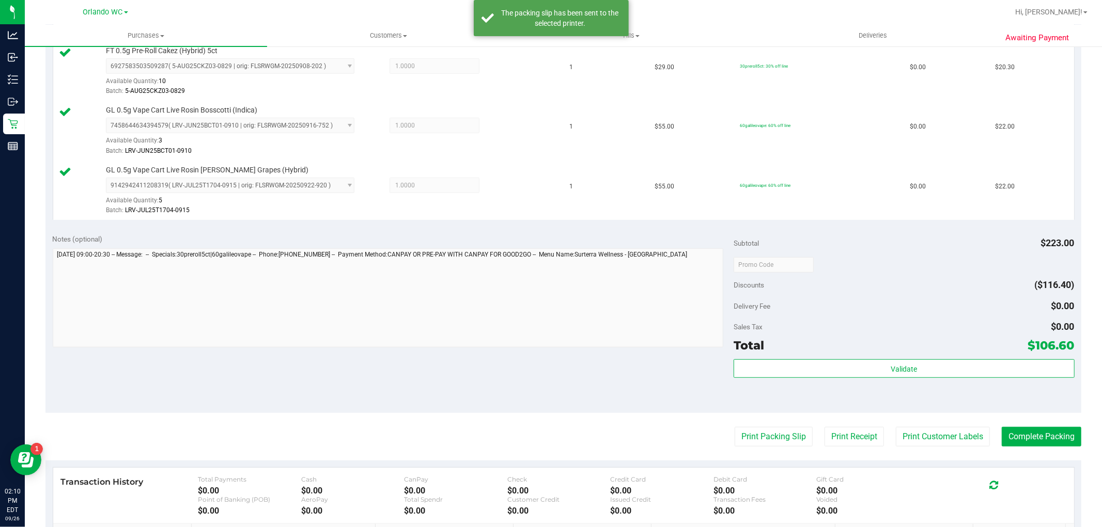
scroll to position [487, 0]
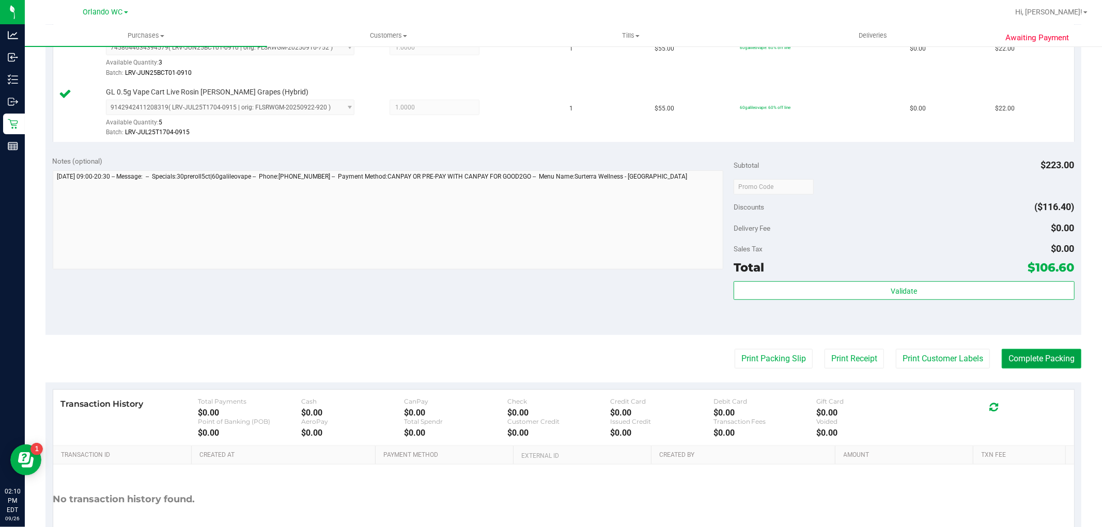
click at [1046, 360] on button "Complete Packing" at bounding box center [1041, 359] width 80 height 20
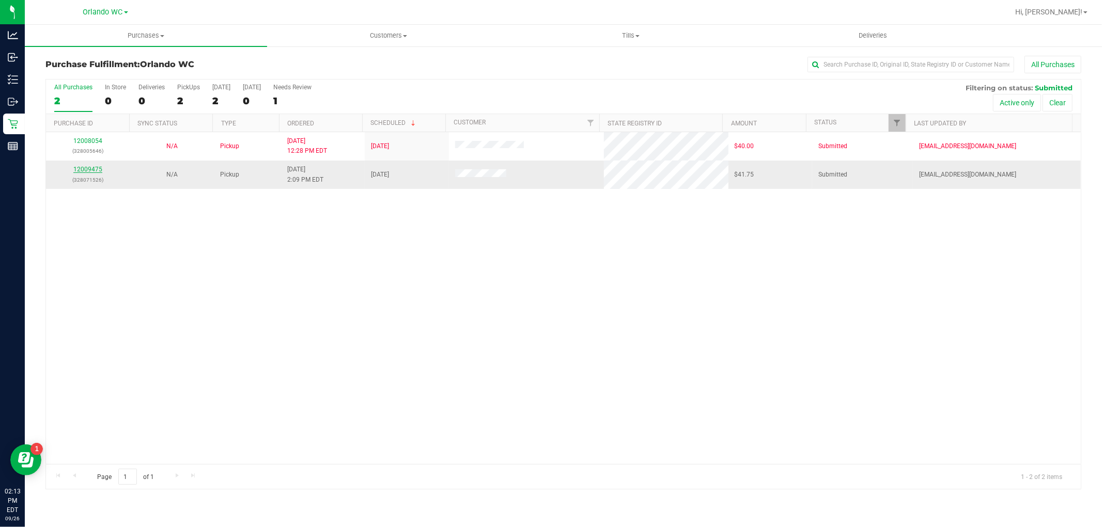
click at [101, 167] on link "12009475" at bounding box center [87, 169] width 29 height 7
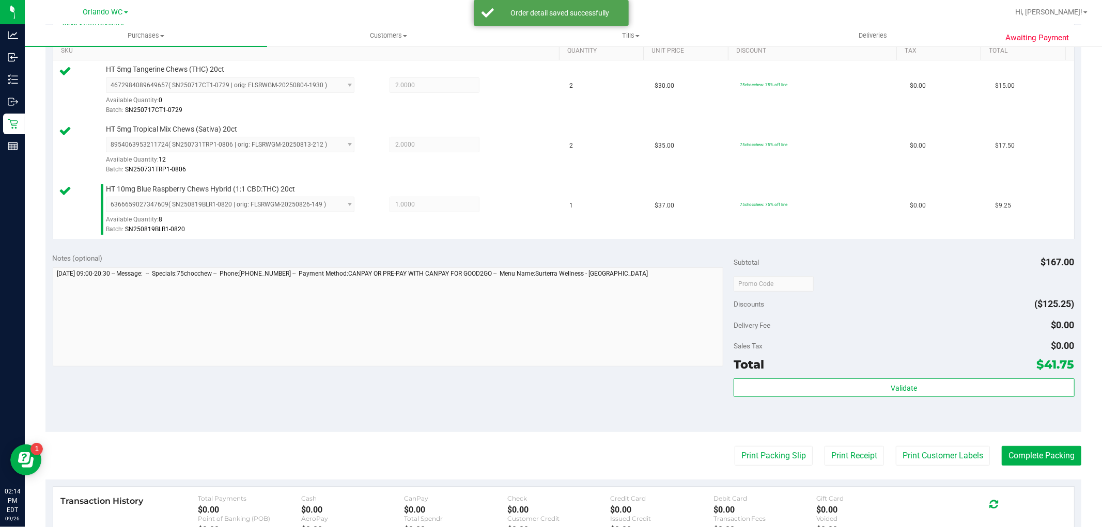
scroll to position [306, 0]
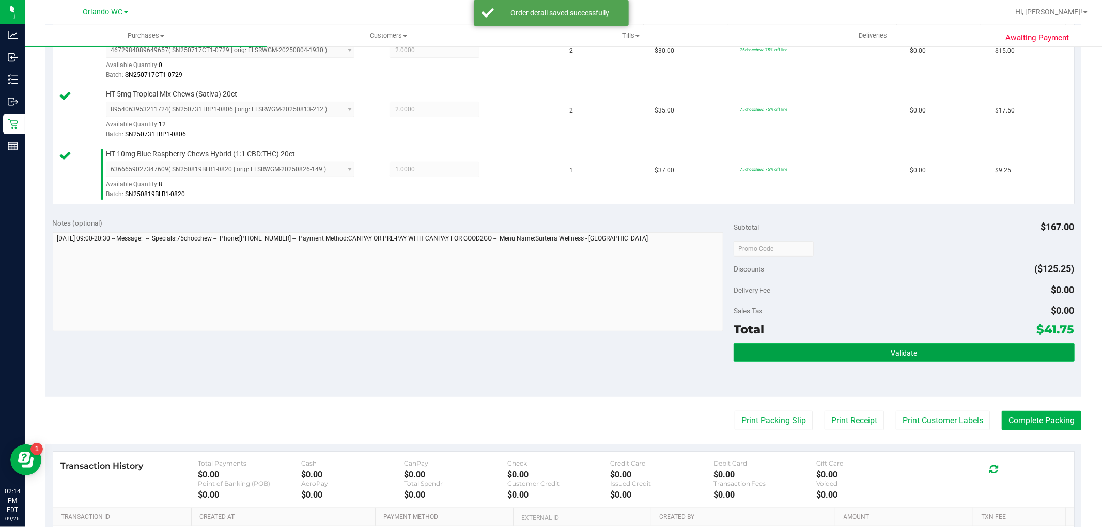
click at [913, 346] on button "Validate" at bounding box center [903, 352] width 340 height 19
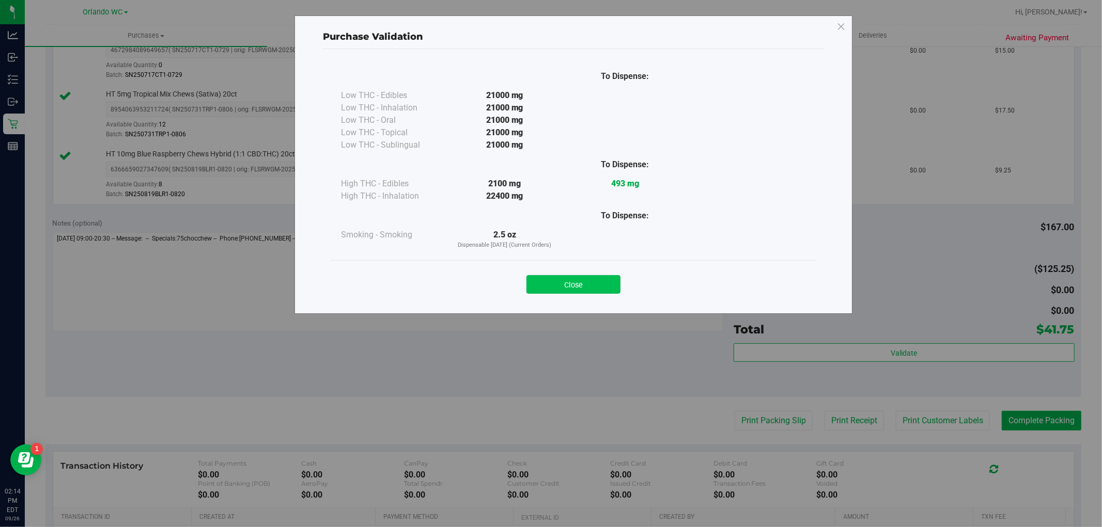
click at [581, 289] on button "Close" at bounding box center [573, 284] width 94 height 19
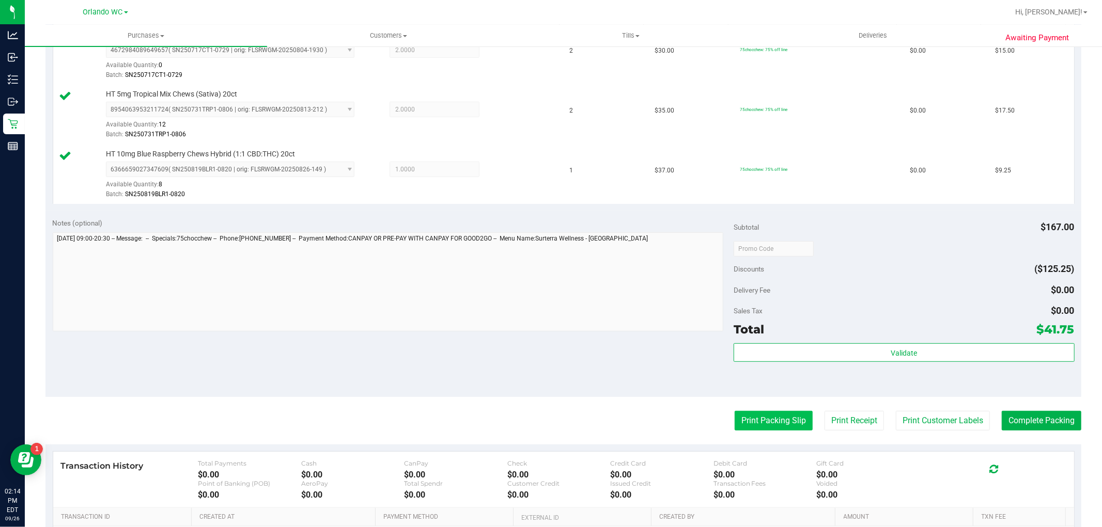
click at [781, 421] on button "Print Packing Slip" at bounding box center [773, 421] width 78 height 20
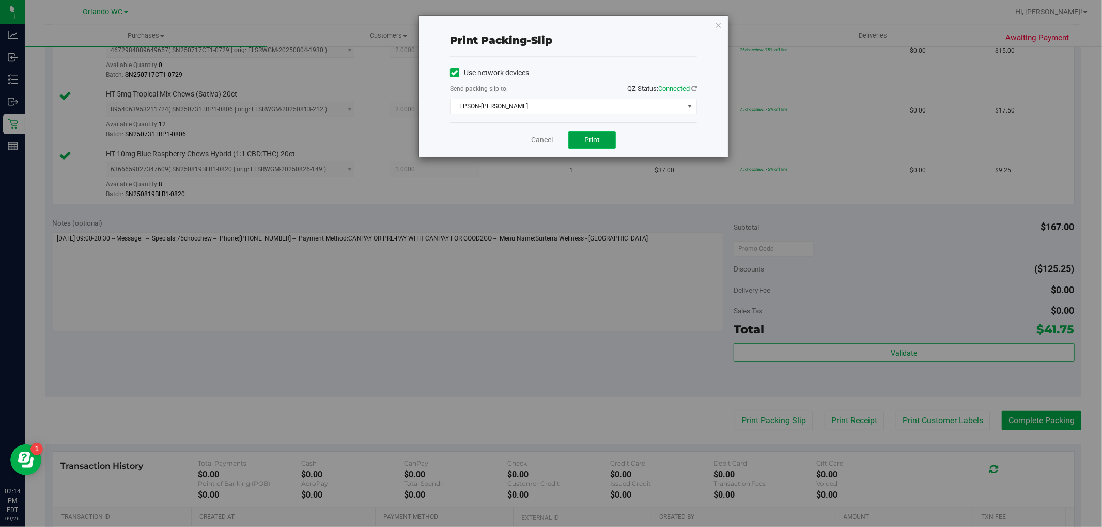
click at [584, 142] on button "Print" at bounding box center [592, 140] width 48 height 18
click at [541, 135] on link "Cancel" at bounding box center [542, 140] width 22 height 11
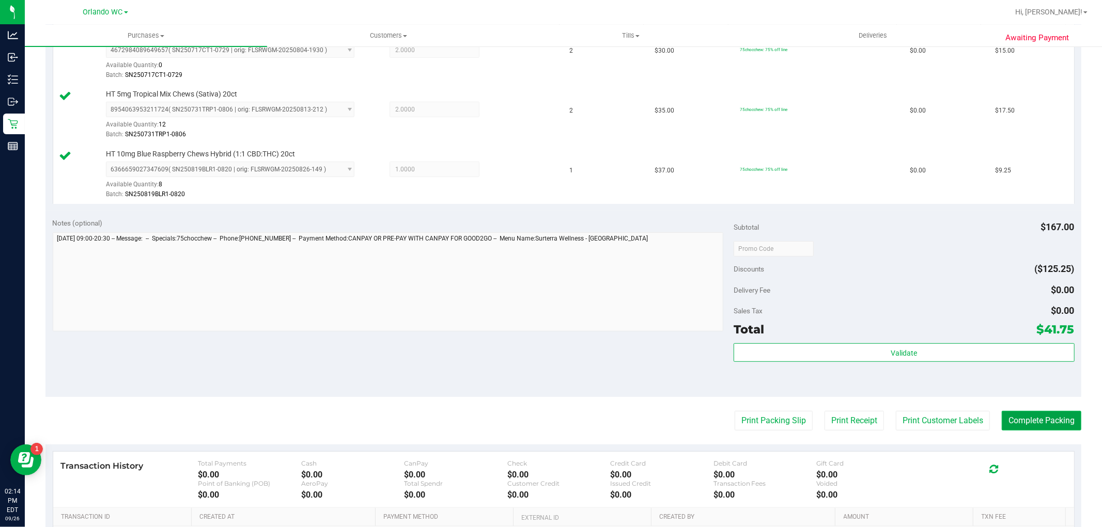
click at [1041, 415] on button "Complete Packing" at bounding box center [1041, 421] width 80 height 20
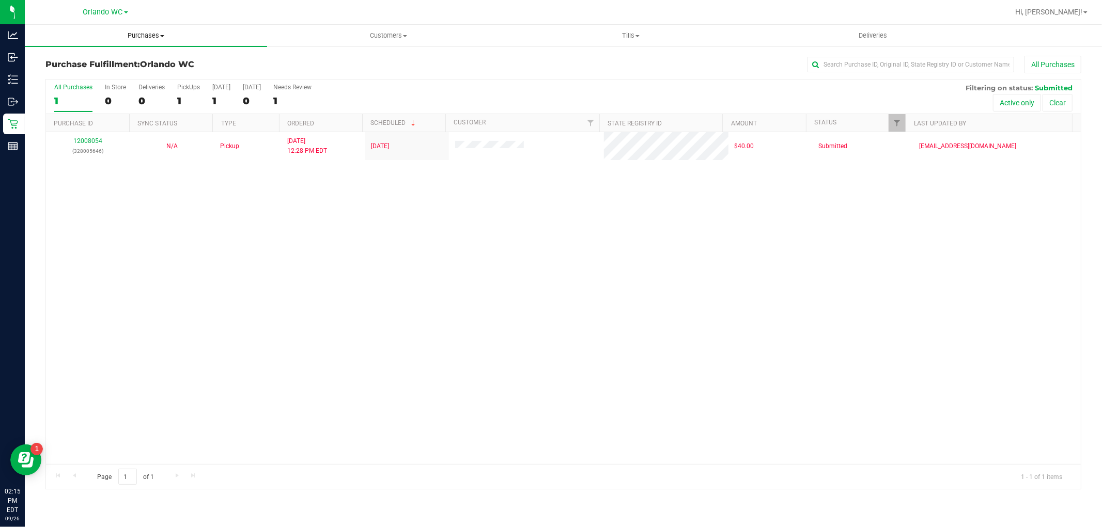
click at [149, 35] on span "Purchases" at bounding box center [146, 35] width 242 height 9
click at [133, 74] on li "Fulfillment" at bounding box center [146, 75] width 242 height 12
click at [148, 42] on uib-tab-heading "Purchases Summary of purchases Fulfillment All purchases" at bounding box center [146, 36] width 242 height 22
click at [121, 65] on span "Summary of purchases" at bounding box center [78, 62] width 106 height 9
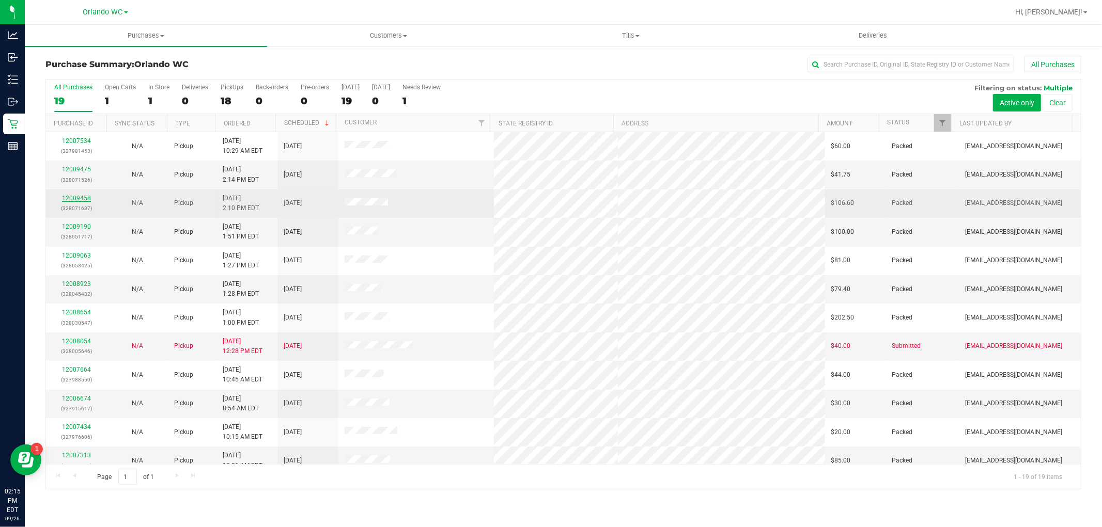
click at [75, 197] on link "12009458" at bounding box center [76, 198] width 29 height 7
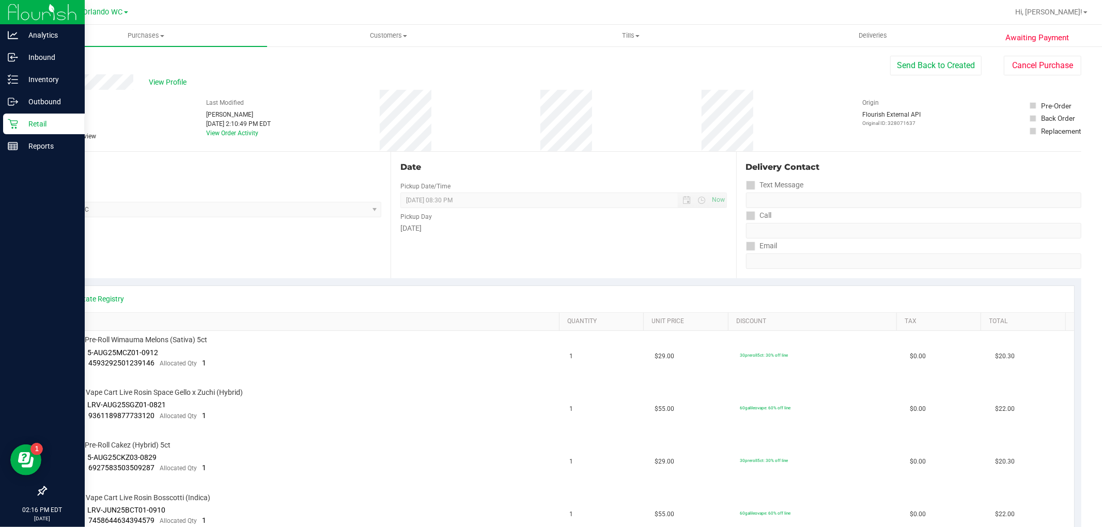
click at [24, 120] on p "Retail" at bounding box center [49, 124] width 62 height 12
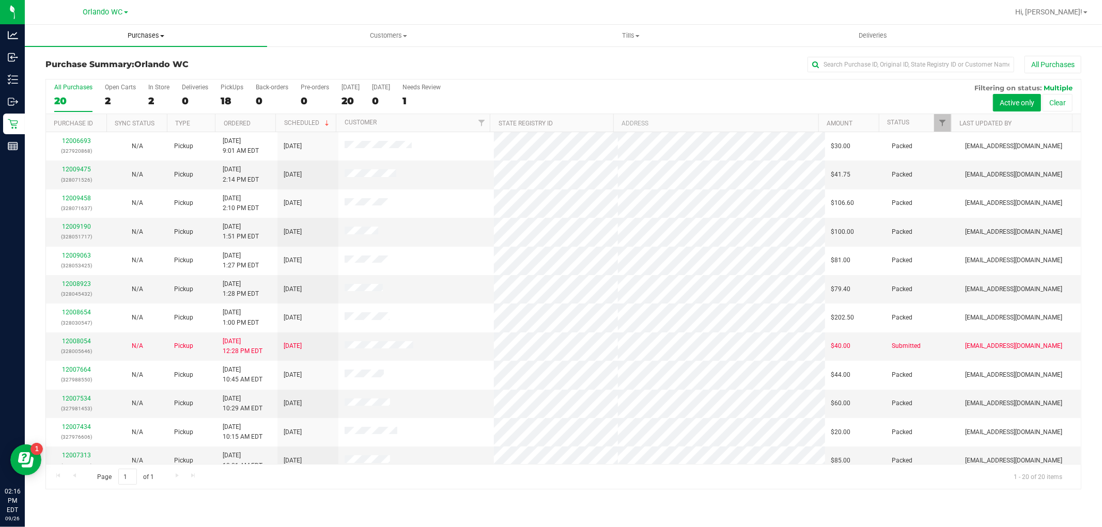
click at [155, 34] on span "Purchases" at bounding box center [146, 35] width 242 height 9
click at [96, 75] on li "Fulfillment" at bounding box center [146, 75] width 242 height 12
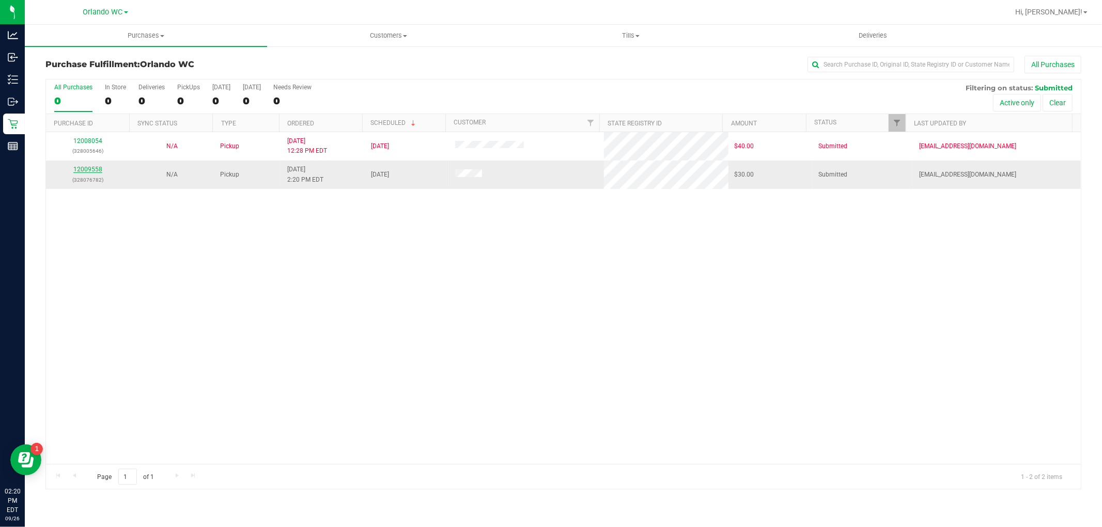
click at [90, 169] on link "12009558" at bounding box center [87, 169] width 29 height 7
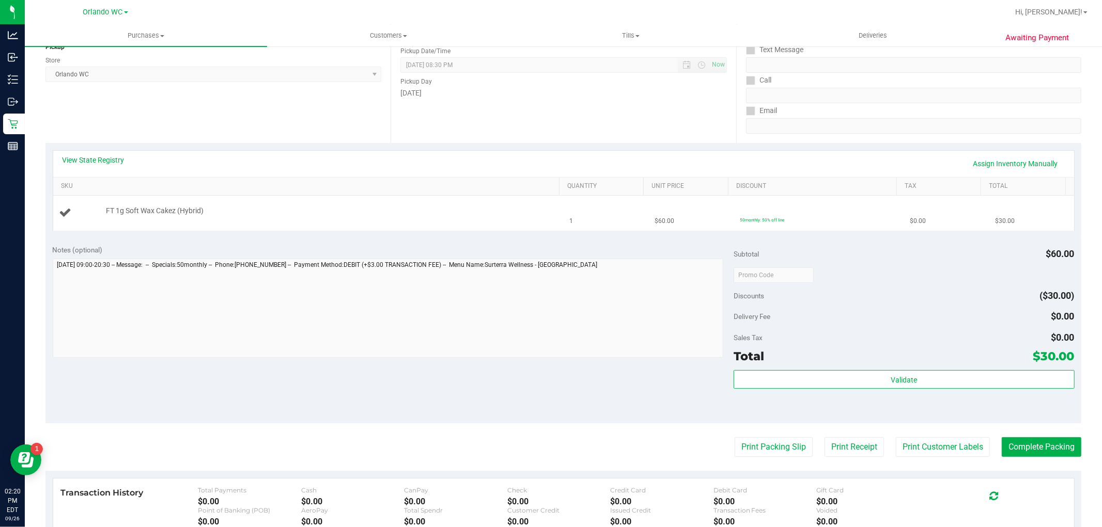
scroll to position [132, 0]
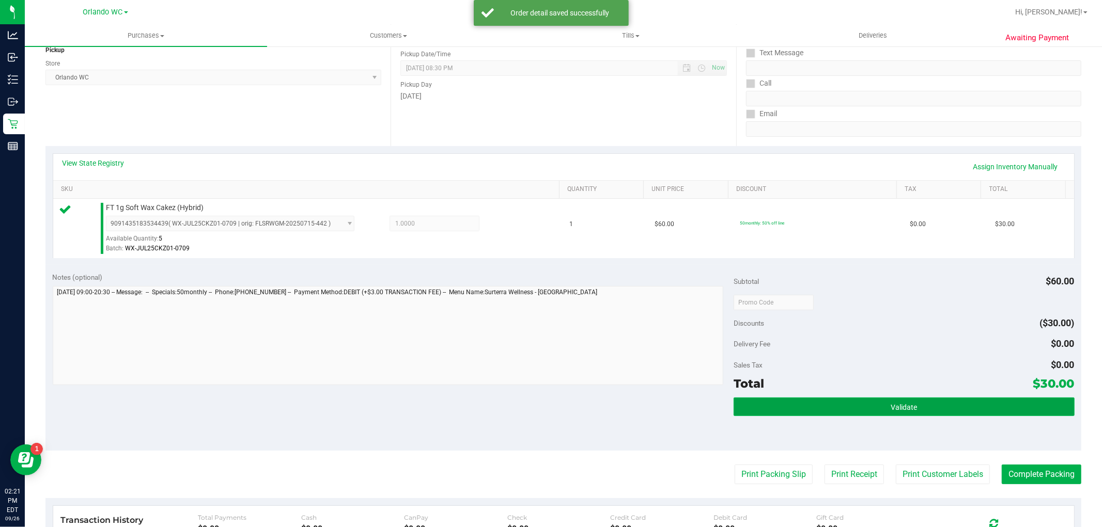
click at [851, 399] on button "Validate" at bounding box center [903, 407] width 340 height 19
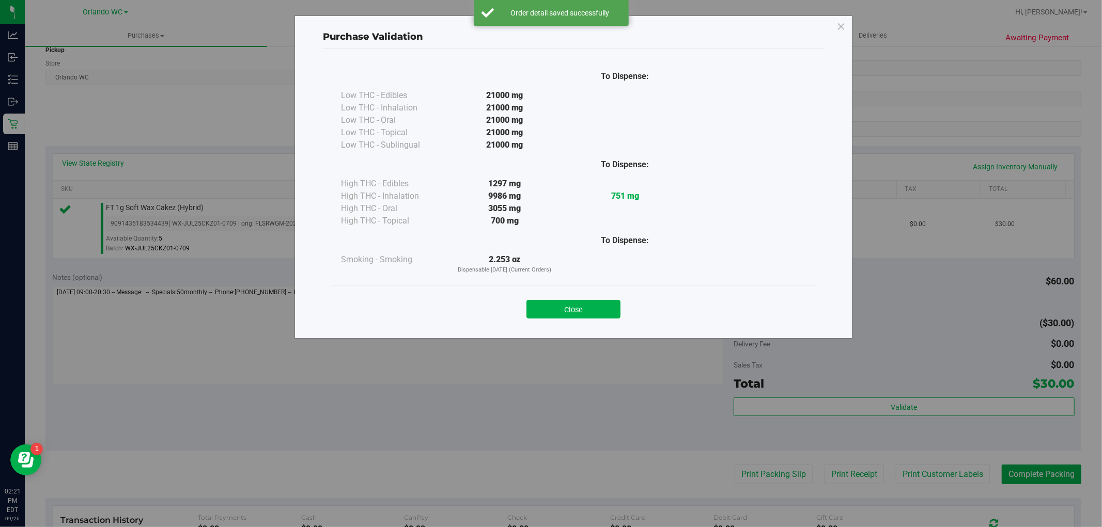
click at [591, 298] on div "Close" at bounding box center [573, 306] width 470 height 26
click at [594, 308] on button "Close" at bounding box center [573, 309] width 94 height 19
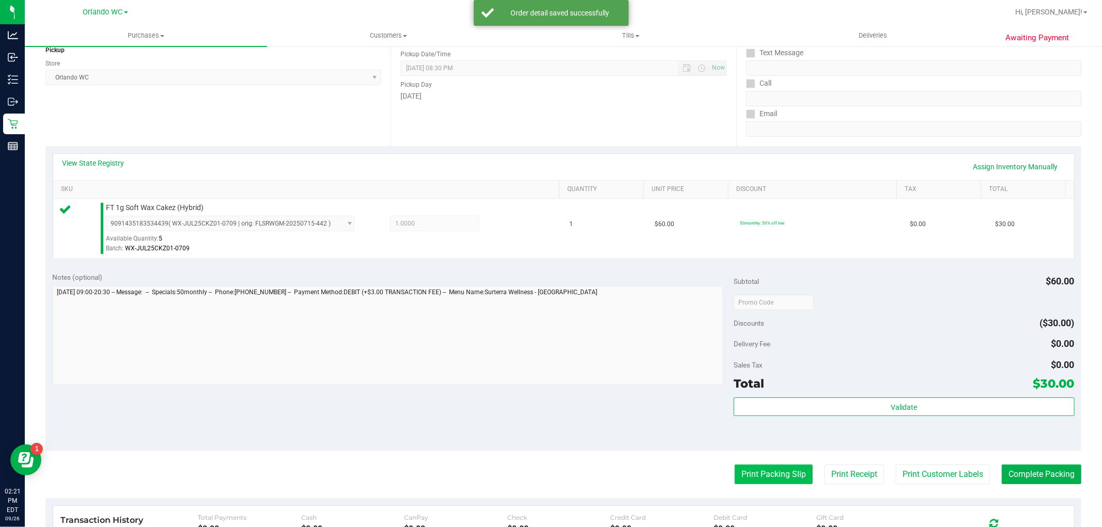
click at [747, 470] on button "Print Packing Slip" at bounding box center [773, 475] width 78 height 20
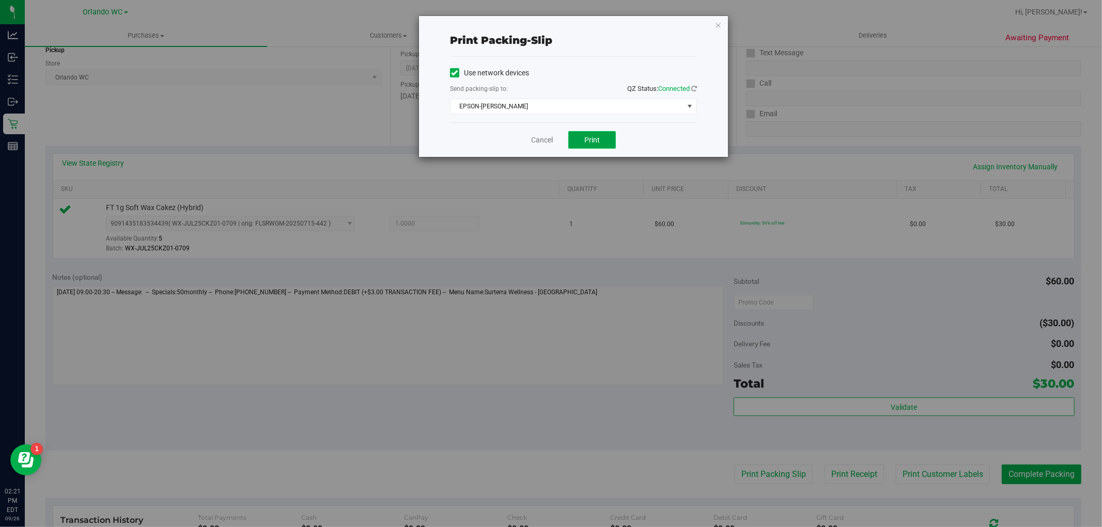
click at [602, 141] on button "Print" at bounding box center [592, 140] width 48 height 18
click at [541, 140] on link "Cancel" at bounding box center [542, 140] width 22 height 11
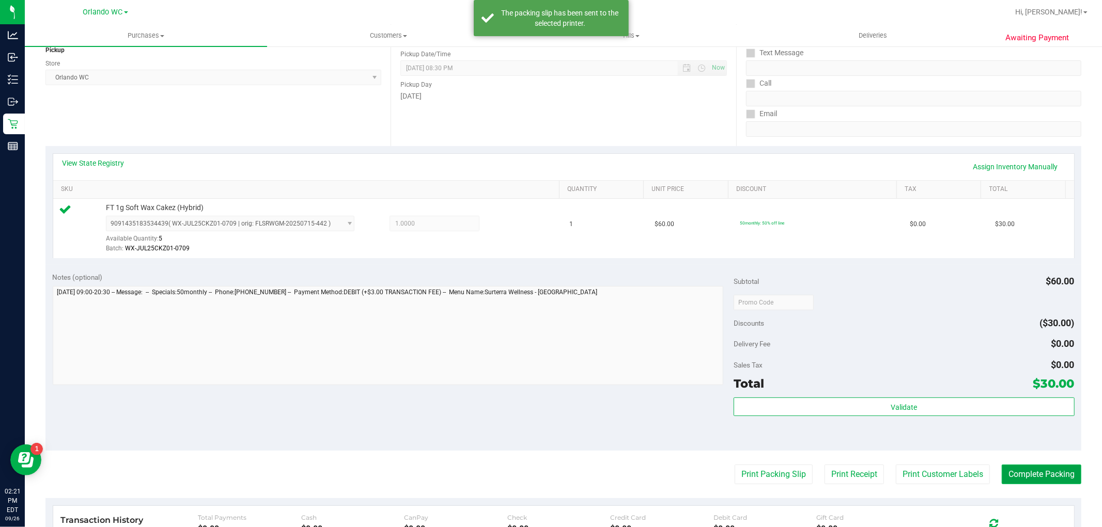
click at [1008, 471] on button "Complete Packing" at bounding box center [1041, 475] width 80 height 20
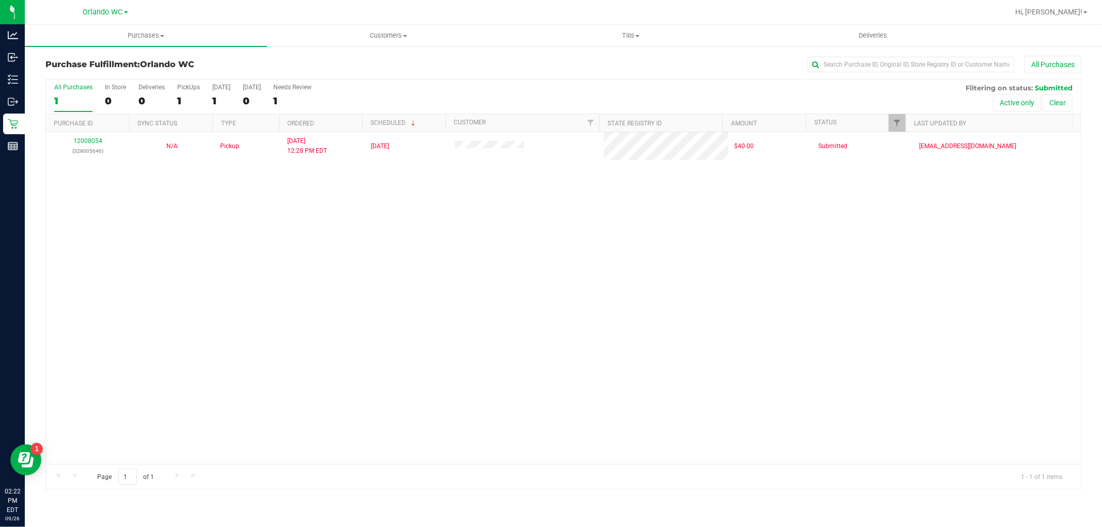
click at [412, 260] on div "12008054 (328005646) N/A Pickup [DATE] 12:28 PM EDT 9/26/2025 $40.00 Submitted …" at bounding box center [563, 298] width 1034 height 332
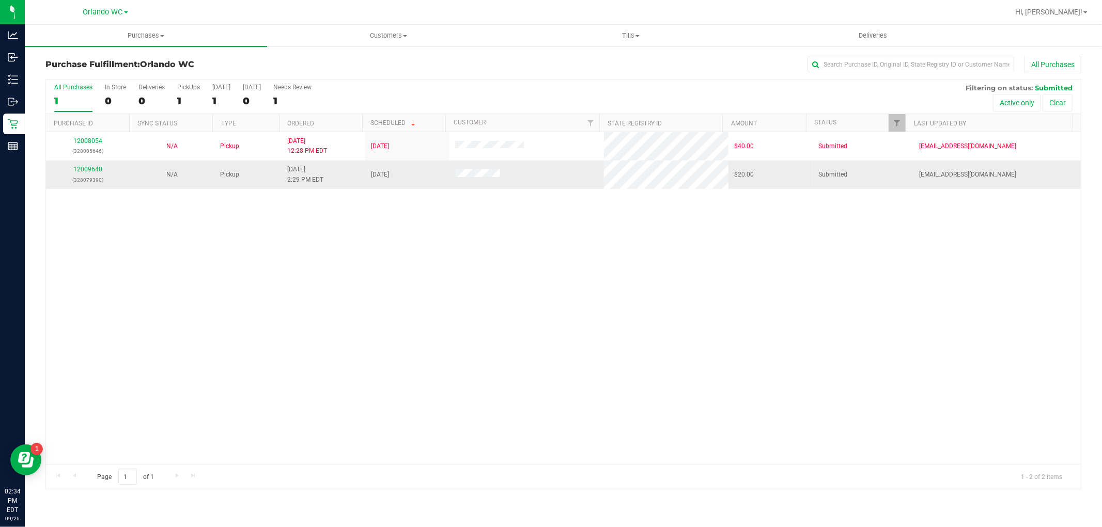
click at [83, 176] on p "(328079390)" at bounding box center [87, 180] width 71 height 10
click at [83, 169] on link "12009640" at bounding box center [87, 169] width 29 height 7
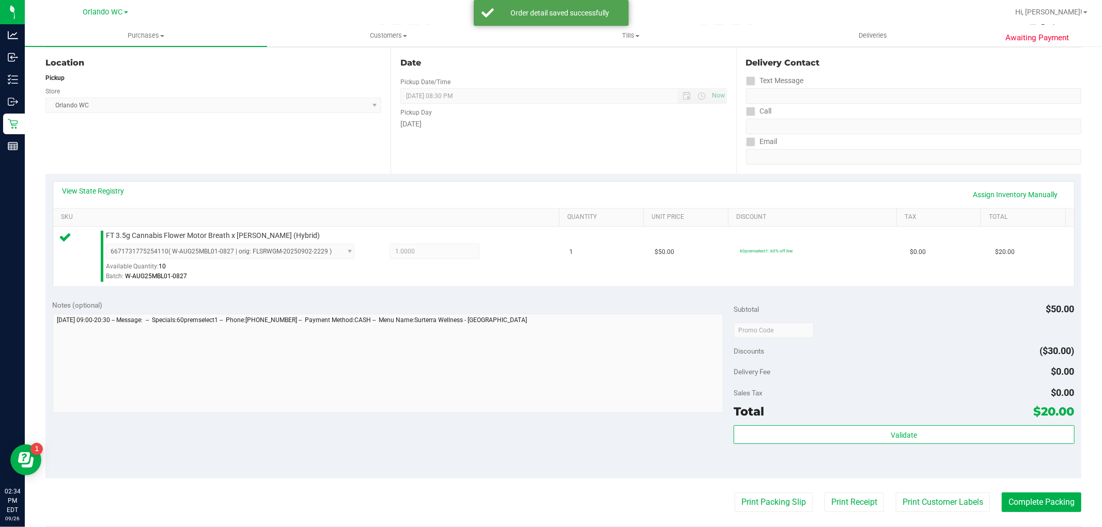
scroll to position [115, 0]
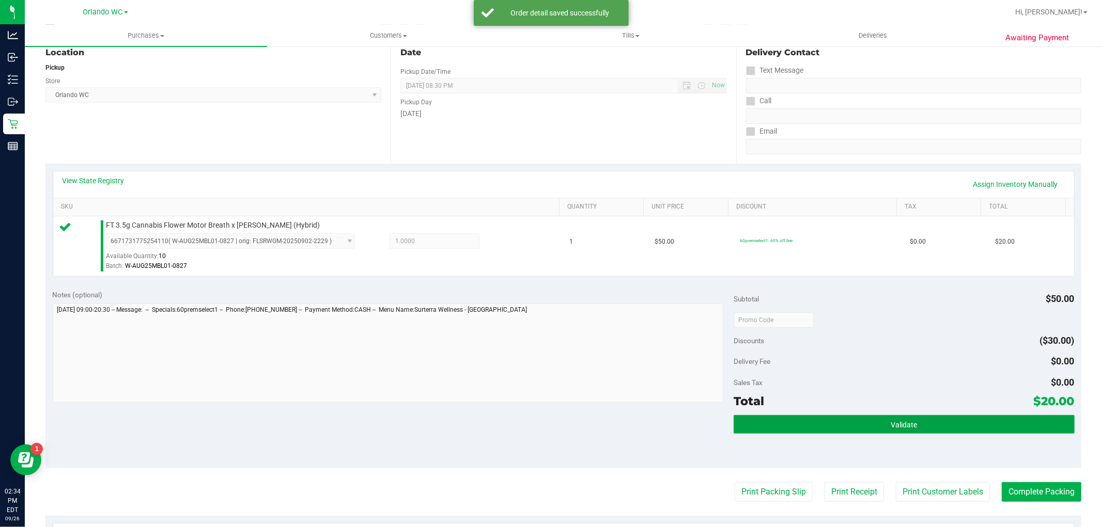
click at [894, 424] on span "Validate" at bounding box center [903, 425] width 26 height 8
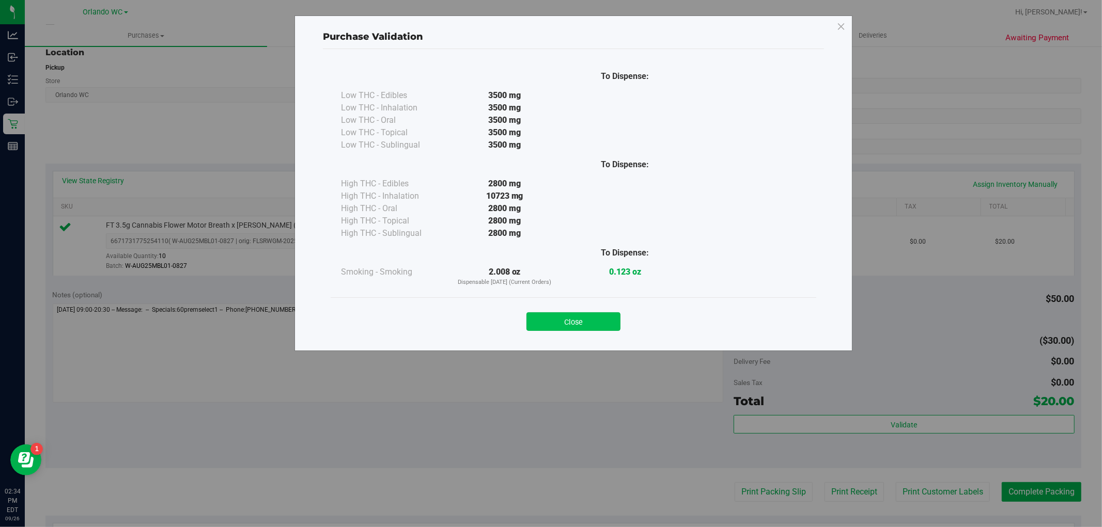
click at [579, 326] on button "Close" at bounding box center [573, 321] width 94 height 19
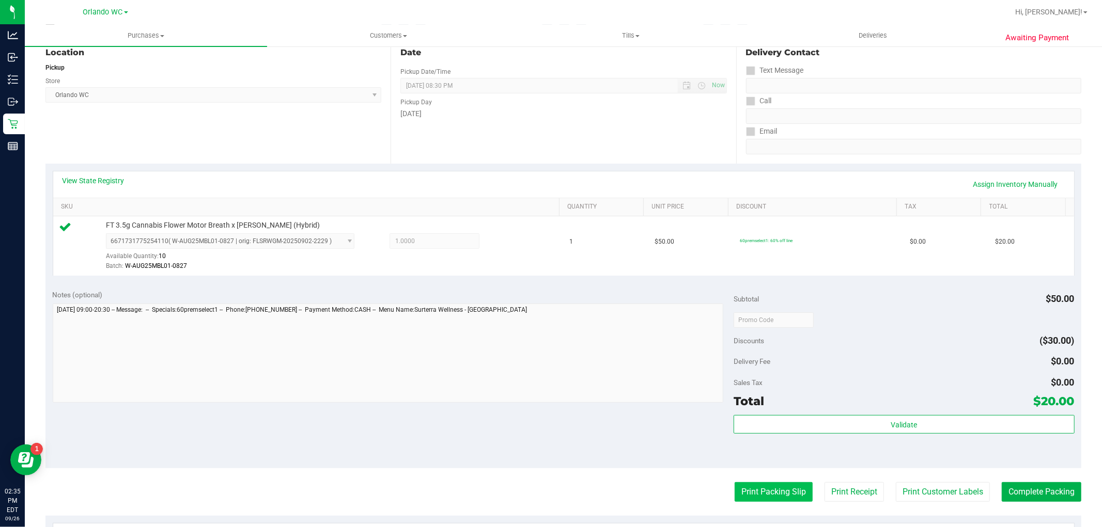
click at [763, 487] on button "Print Packing Slip" at bounding box center [773, 492] width 78 height 20
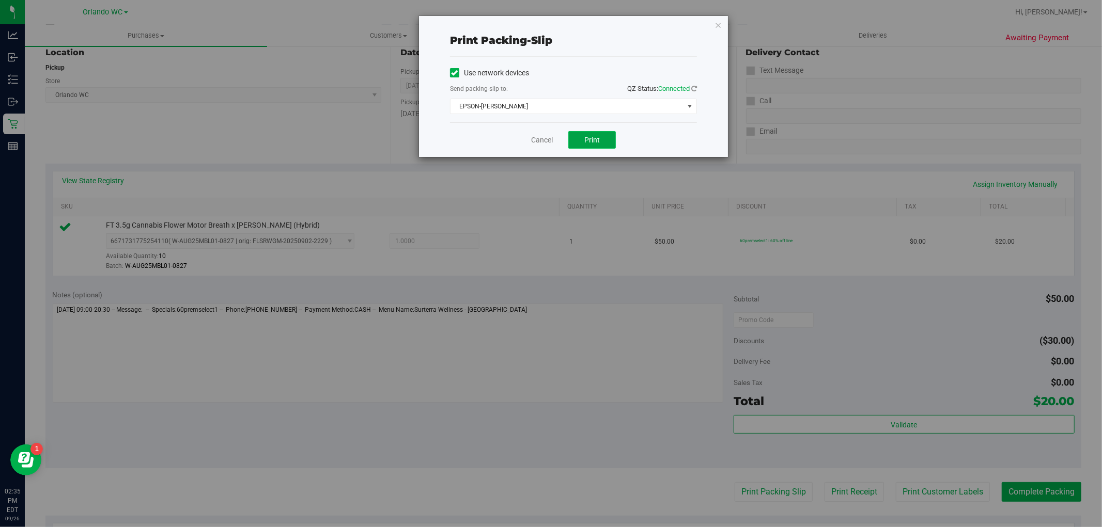
click at [584, 140] on button "Print" at bounding box center [592, 140] width 48 height 18
click at [539, 137] on link "Cancel" at bounding box center [542, 140] width 22 height 11
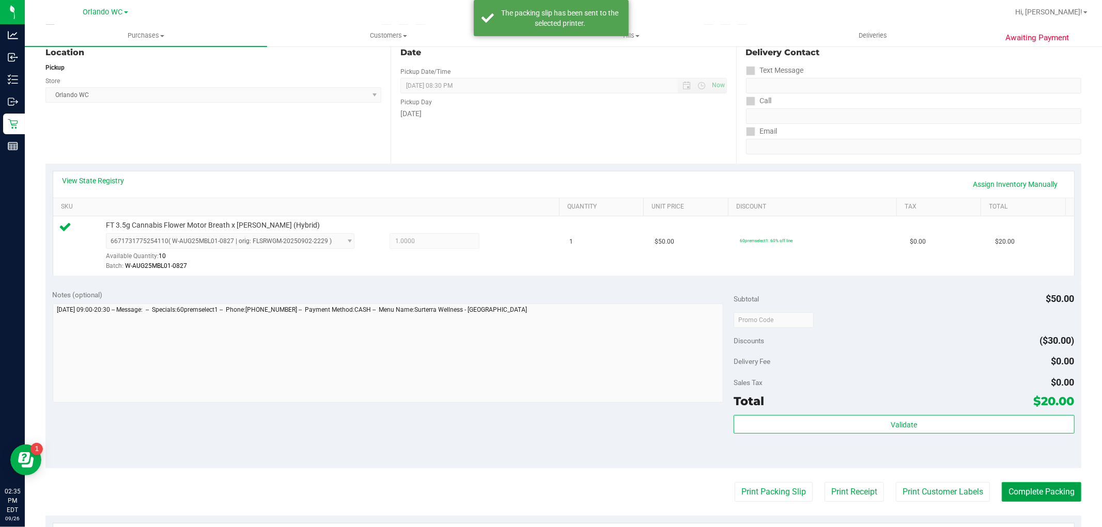
click at [1040, 497] on button "Complete Packing" at bounding box center [1041, 492] width 80 height 20
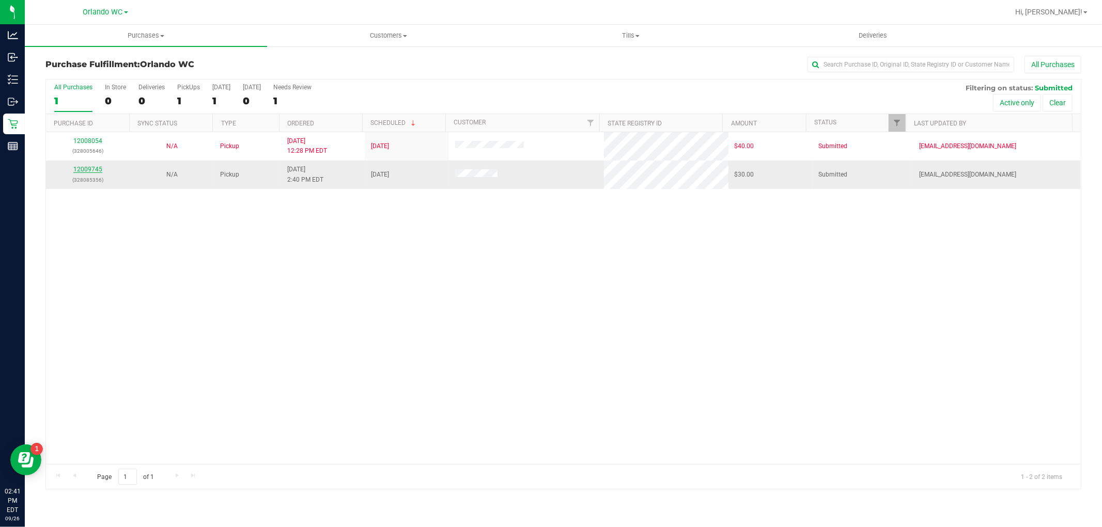
click at [96, 172] on link "12009745" at bounding box center [87, 169] width 29 height 7
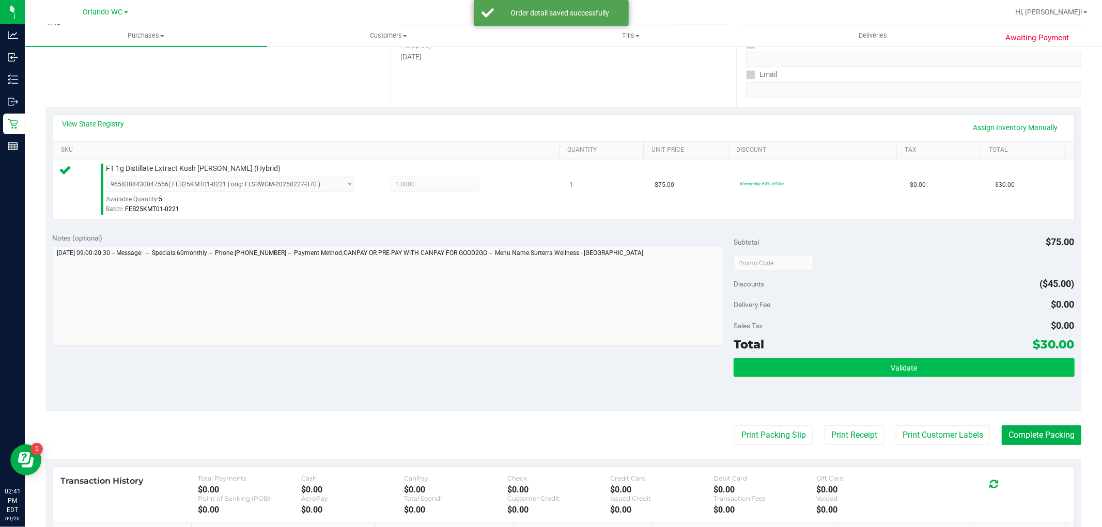
scroll to position [172, 0]
click at [890, 364] on span "Validate" at bounding box center [903, 368] width 26 height 8
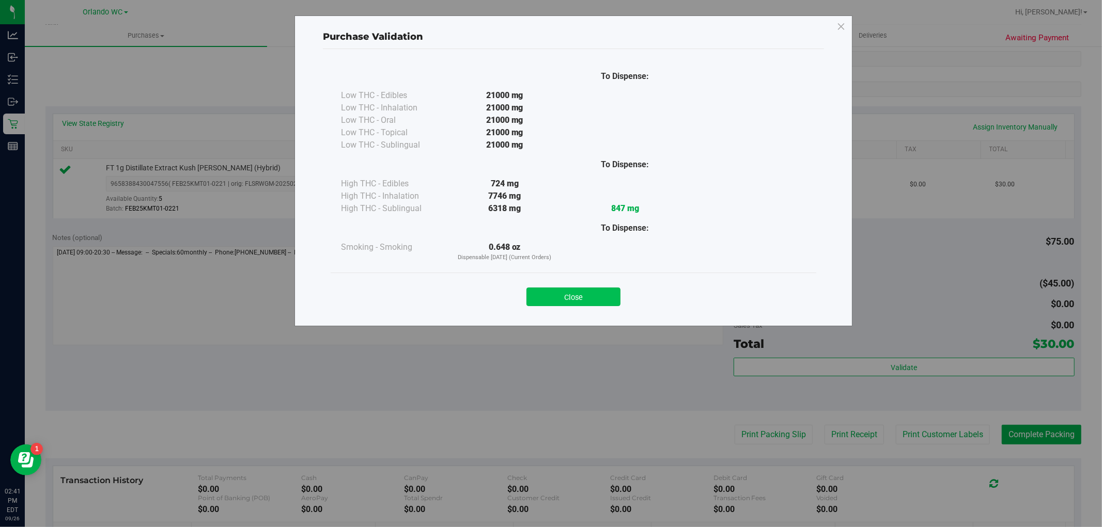
click at [586, 303] on button "Close" at bounding box center [573, 297] width 94 height 19
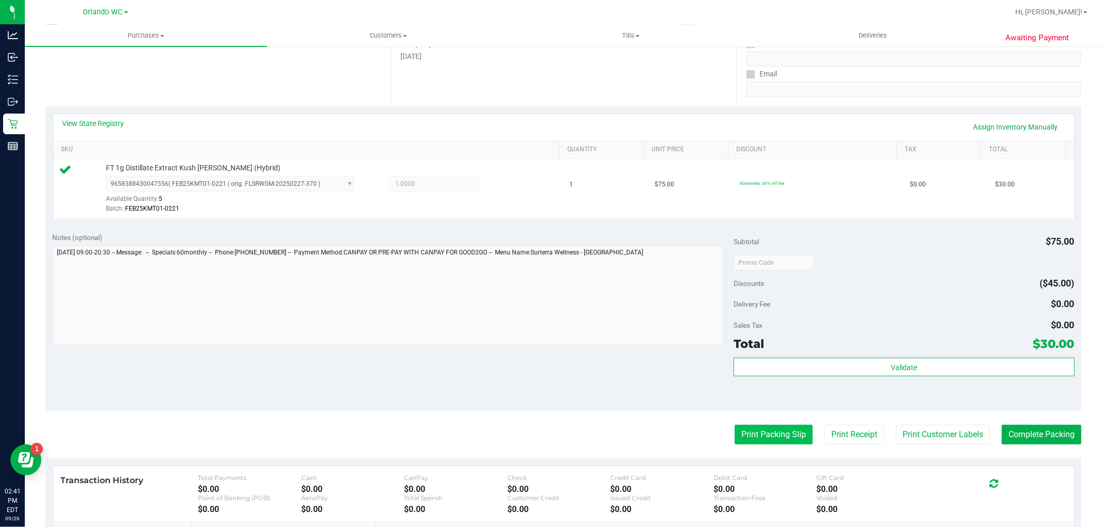
click at [745, 438] on button "Print Packing Slip" at bounding box center [773, 435] width 78 height 20
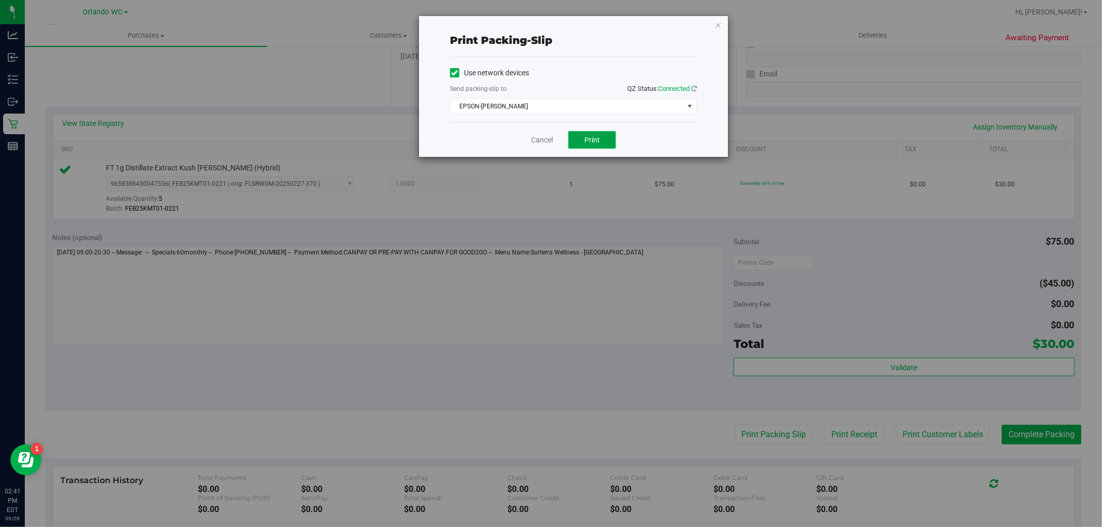
click at [595, 145] on button "Print" at bounding box center [592, 140] width 48 height 18
click at [536, 145] on link "Cancel" at bounding box center [542, 140] width 22 height 11
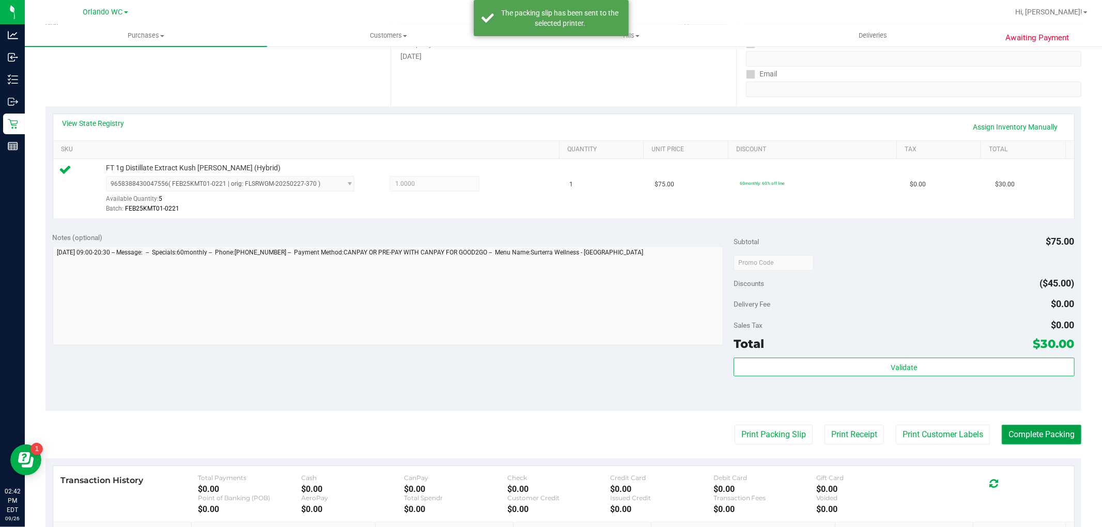
click at [1047, 434] on button "Complete Packing" at bounding box center [1041, 435] width 80 height 20
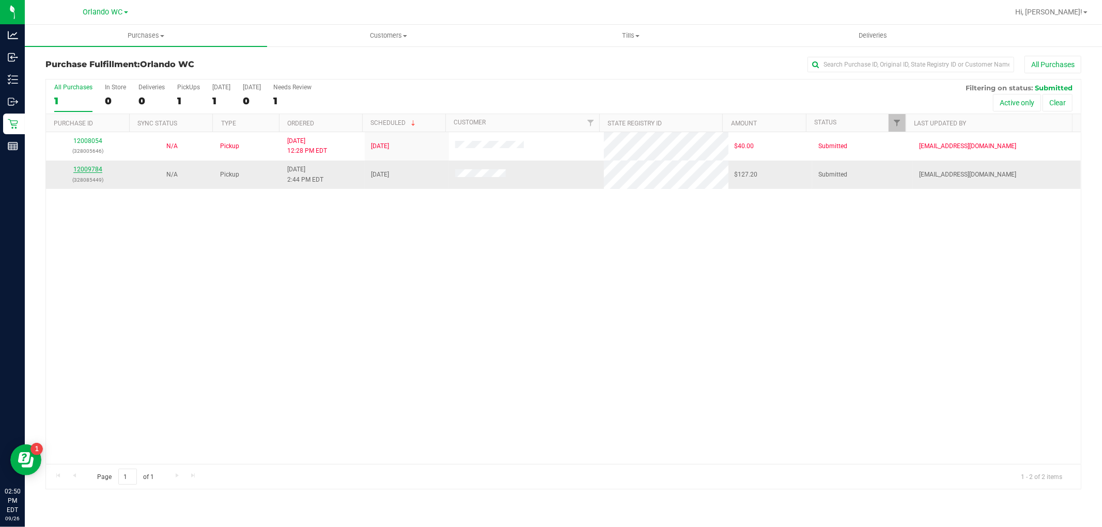
click at [96, 169] on link "12009784" at bounding box center [87, 169] width 29 height 7
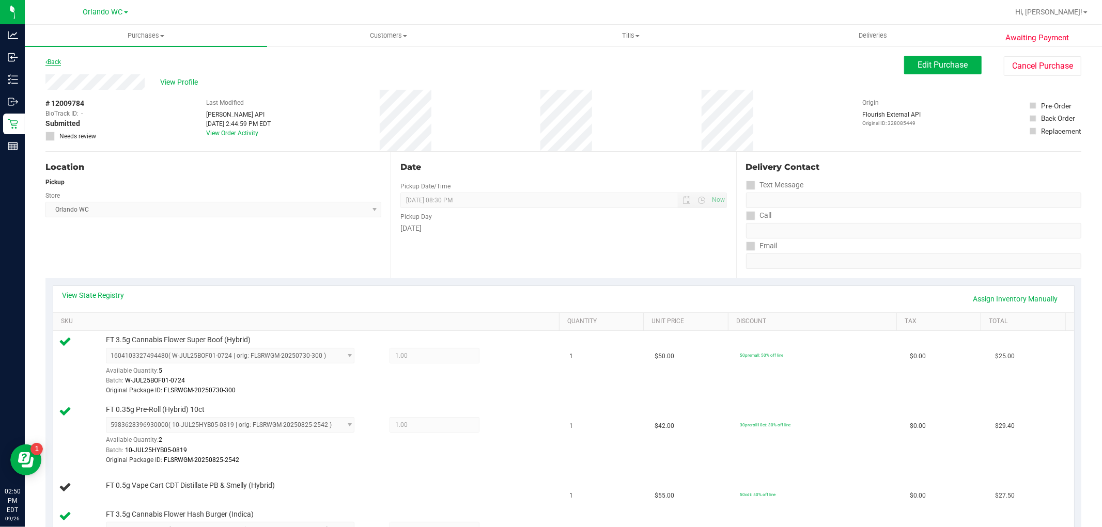
click at [58, 62] on link "Back" at bounding box center [52, 61] width 15 height 7
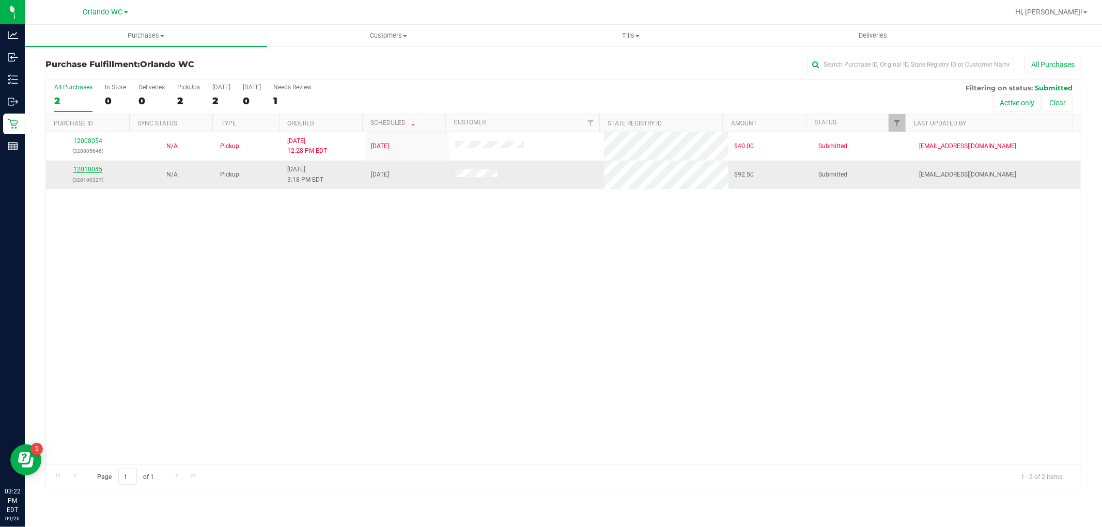
click at [80, 170] on link "12010045" at bounding box center [87, 169] width 29 height 7
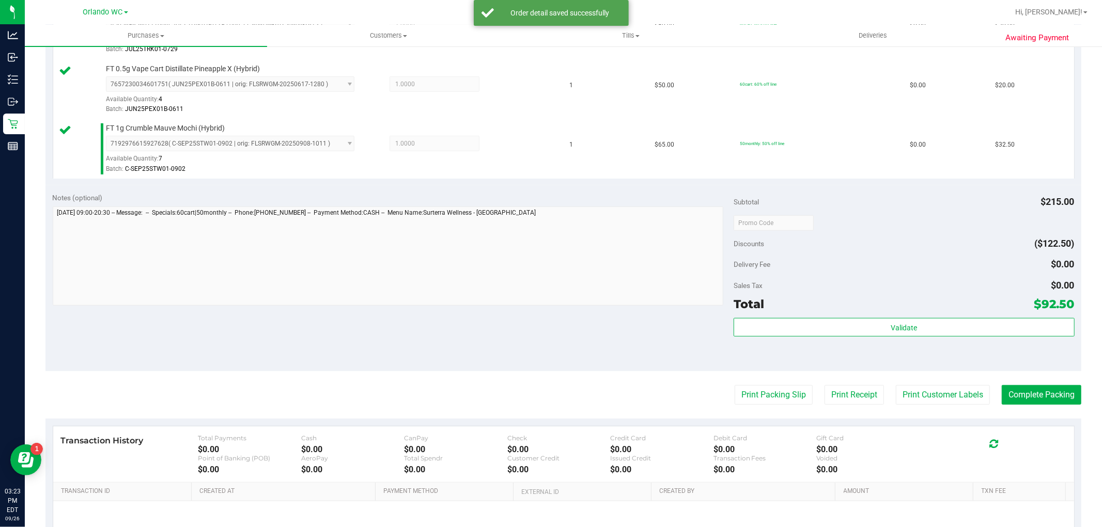
scroll to position [394, 0]
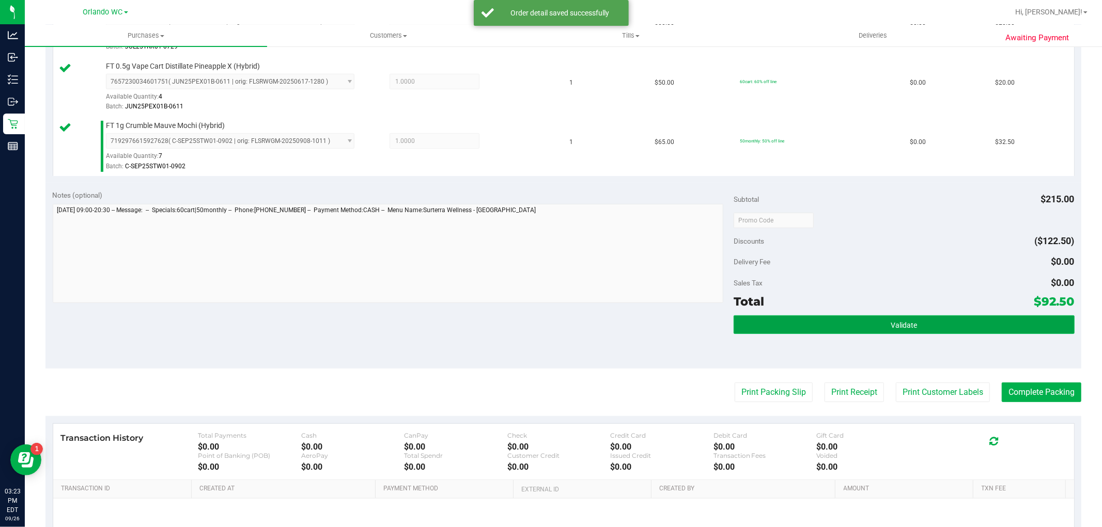
click at [891, 322] on span "Validate" at bounding box center [903, 325] width 26 height 8
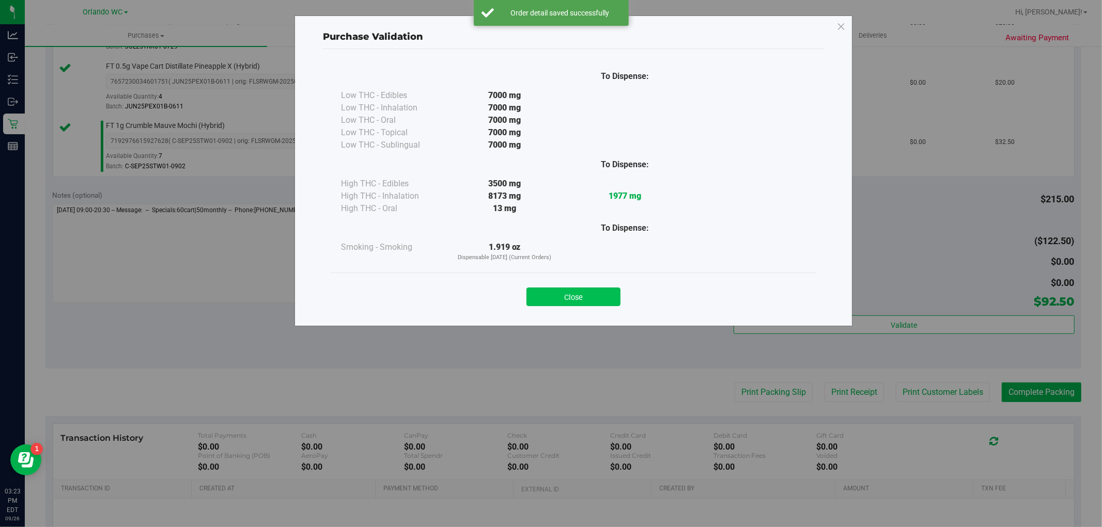
click at [587, 304] on button "Close" at bounding box center [573, 297] width 94 height 19
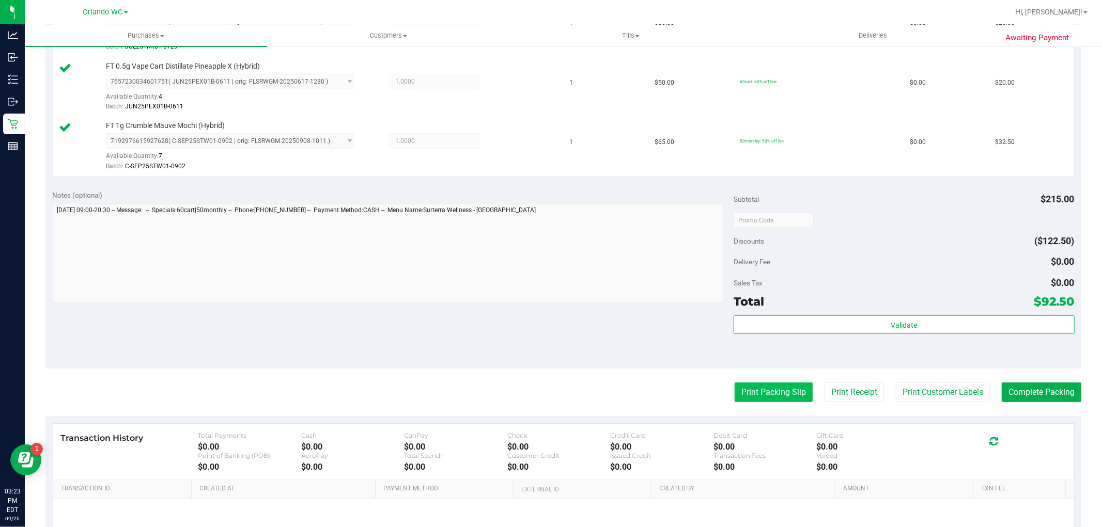
click at [769, 390] on button "Print Packing Slip" at bounding box center [773, 393] width 78 height 20
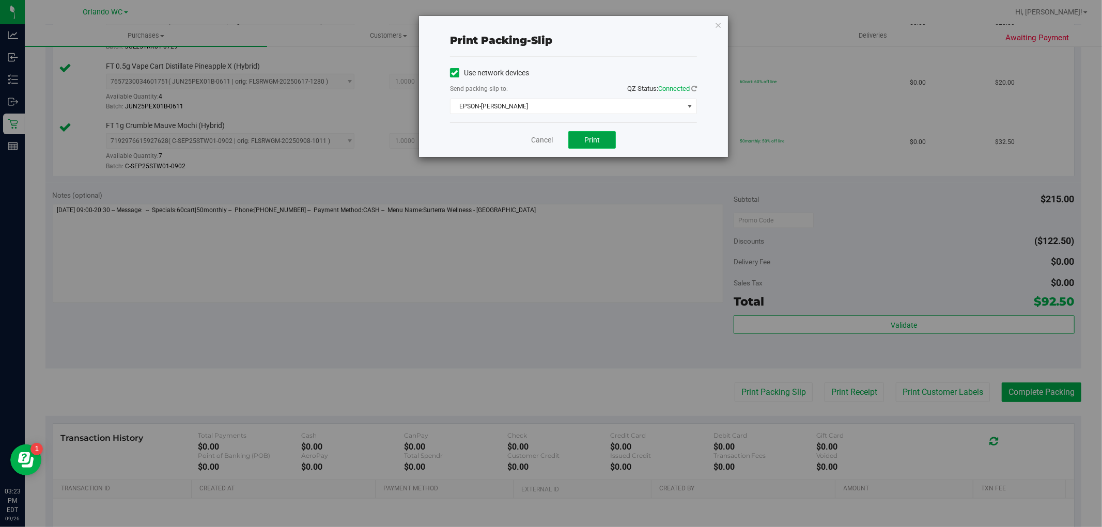
click at [597, 143] on span "Print" at bounding box center [591, 140] width 15 height 8
click at [546, 136] on link "Cancel" at bounding box center [542, 140] width 22 height 11
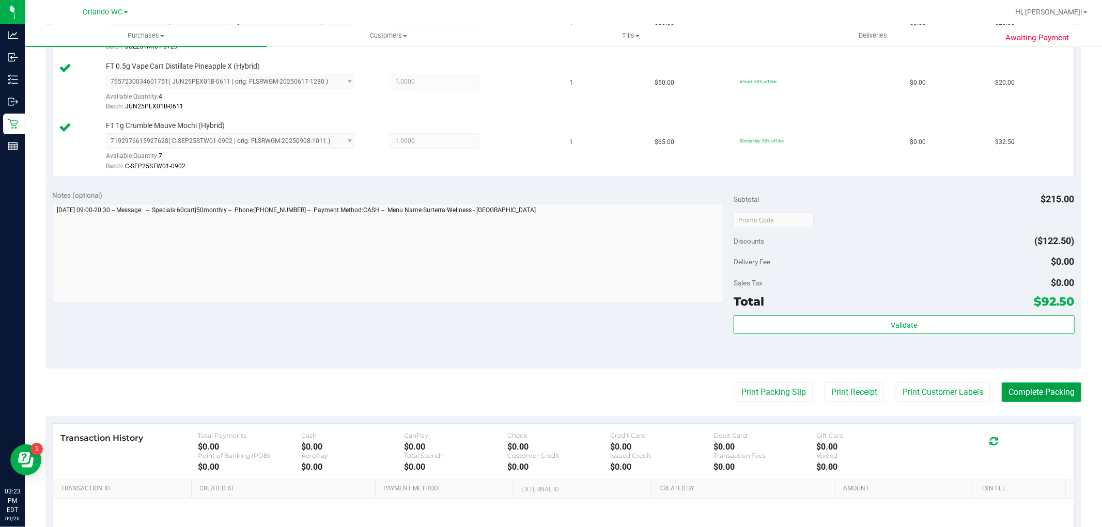
click at [1056, 385] on button "Complete Packing" at bounding box center [1041, 393] width 80 height 20
